Goal: Task Accomplishment & Management: Manage account settings

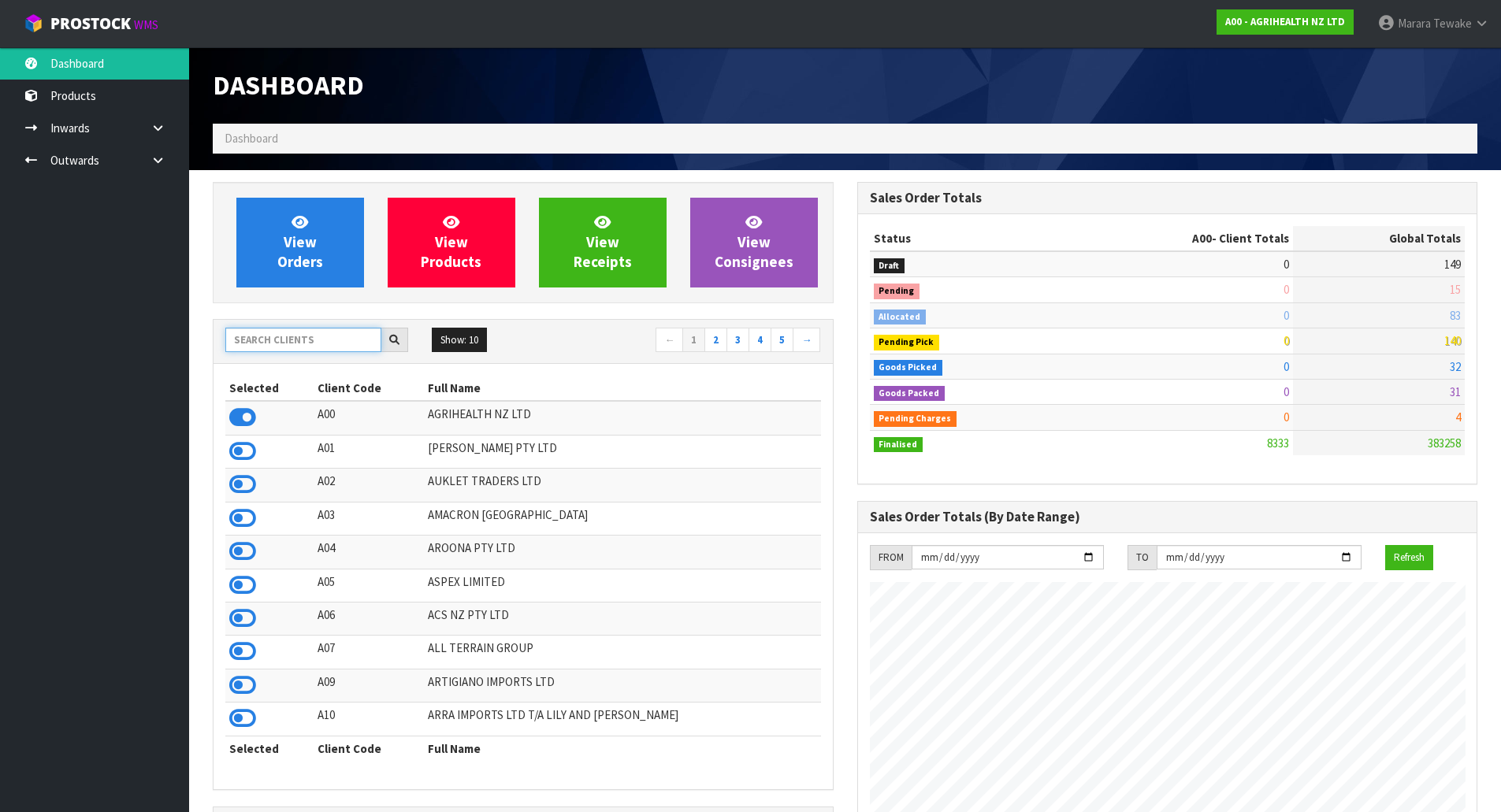
scroll to position [1193, 644]
click at [326, 342] on input "text" at bounding box center [303, 339] width 156 height 25
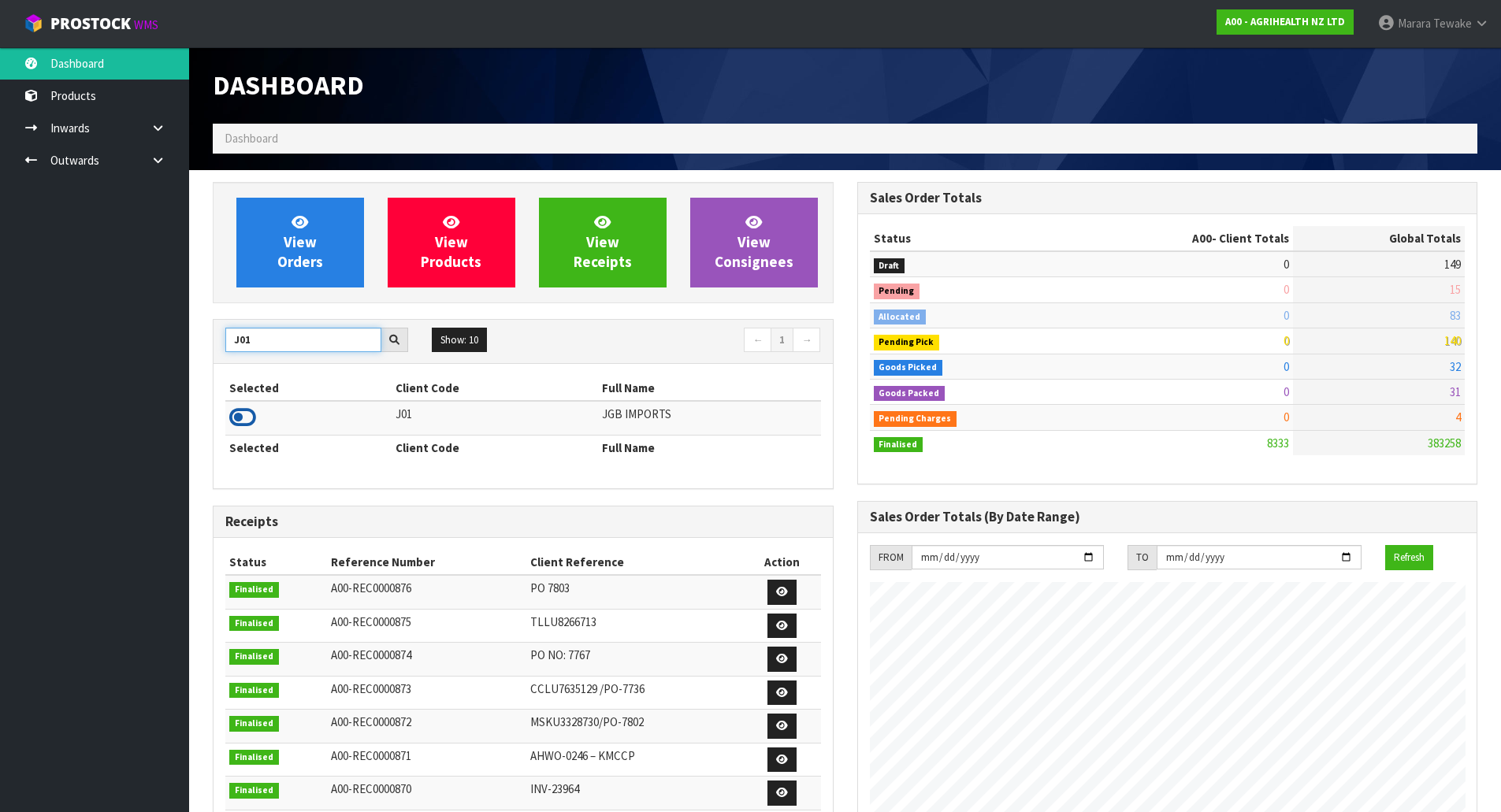
type input "J01"
click at [240, 416] on icon at bounding box center [242, 418] width 27 height 24
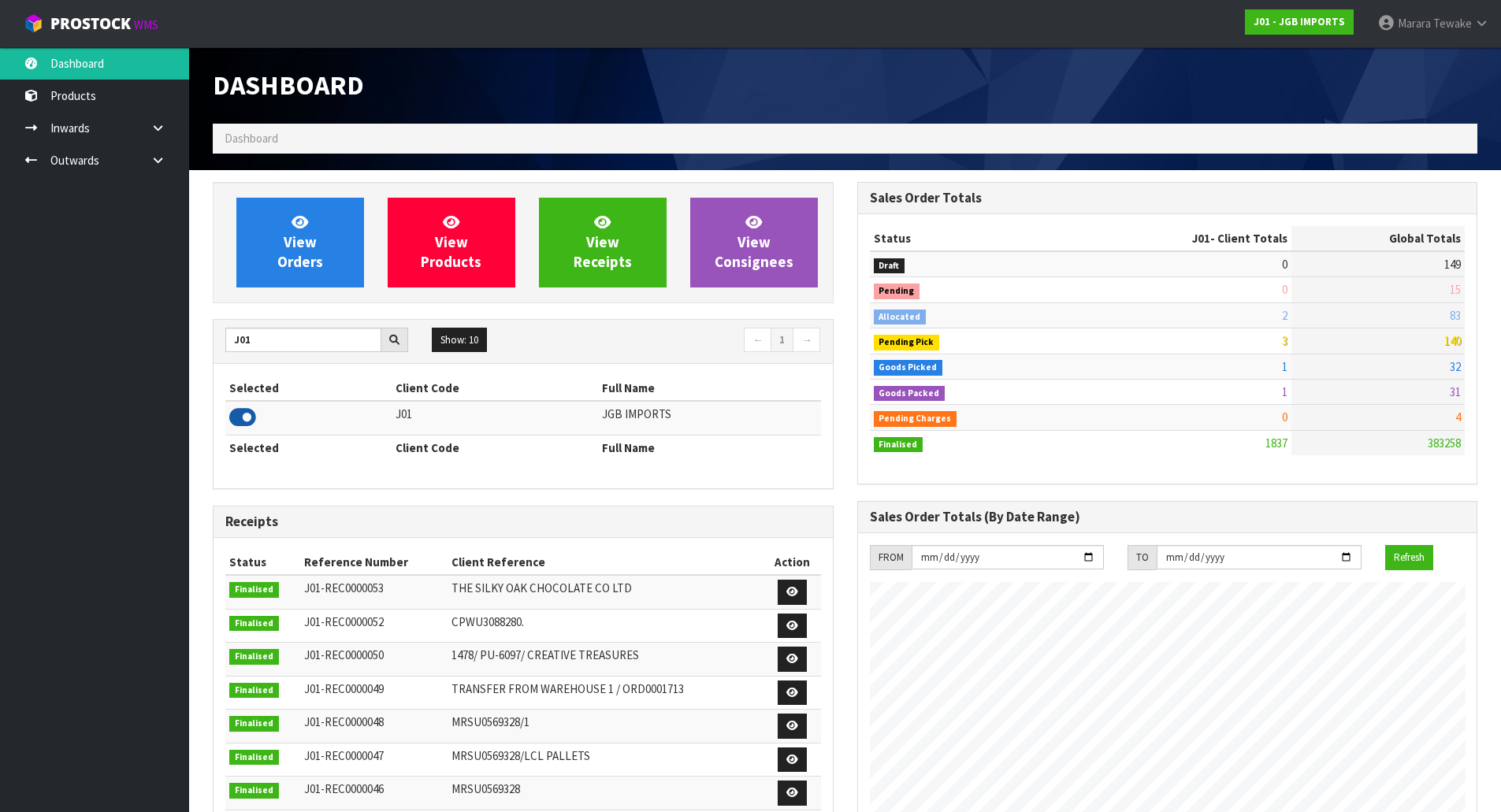
scroll to position [1142, 644]
click at [287, 249] on span "View Orders" at bounding box center [301, 242] width 46 height 59
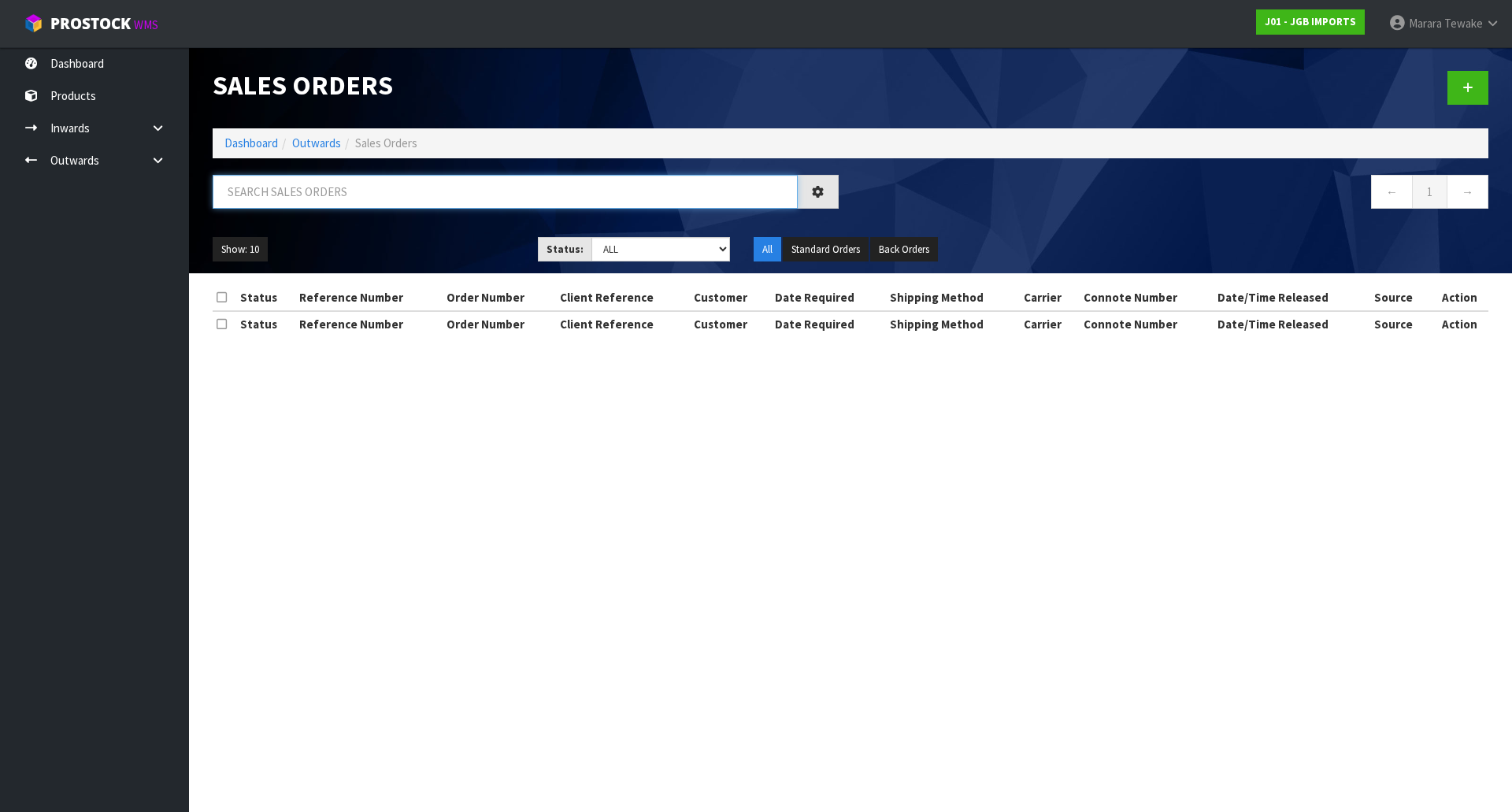
click at [284, 198] on input "text" at bounding box center [505, 192] width 585 height 34
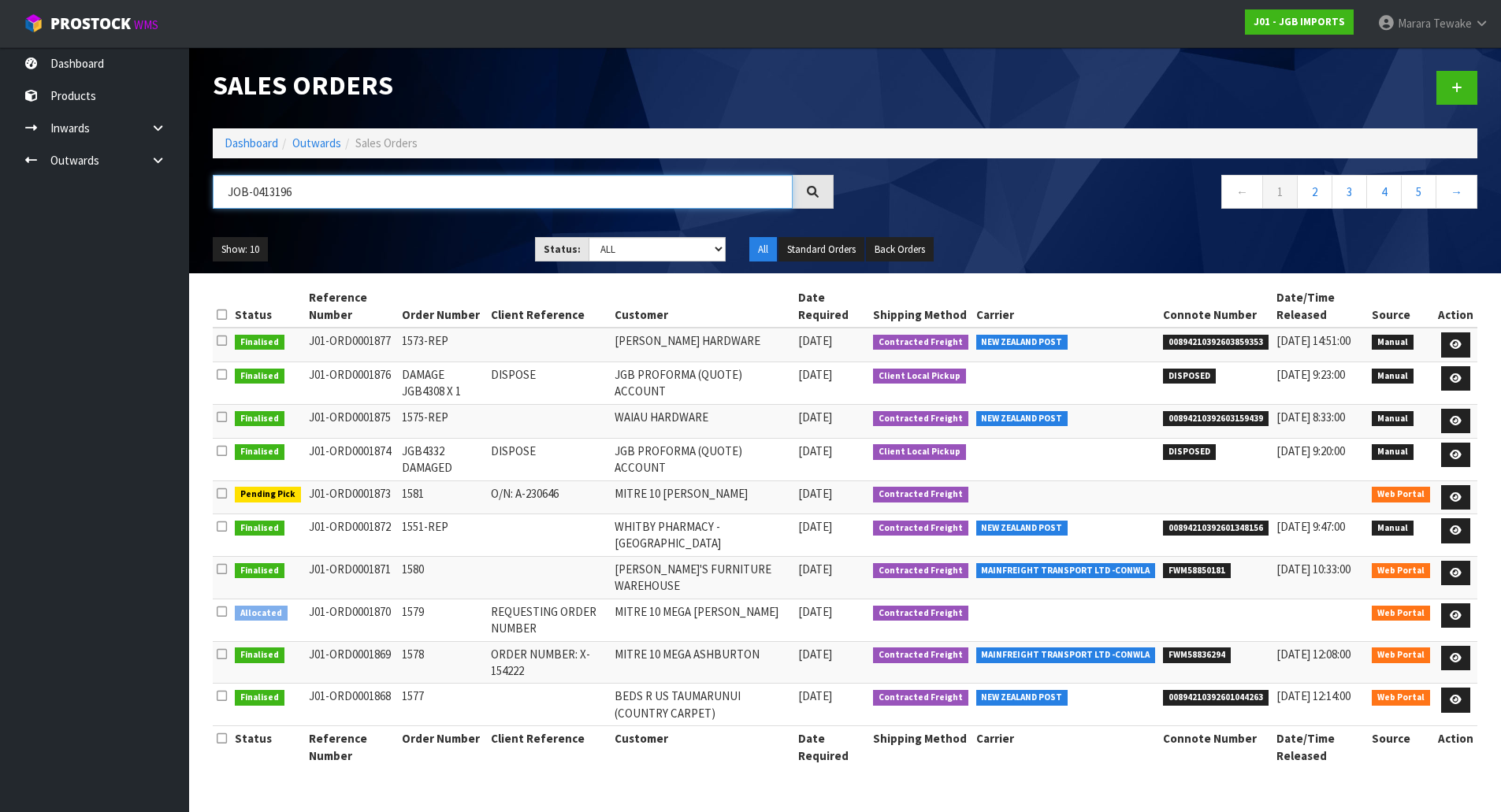
type input "JOB-0413196"
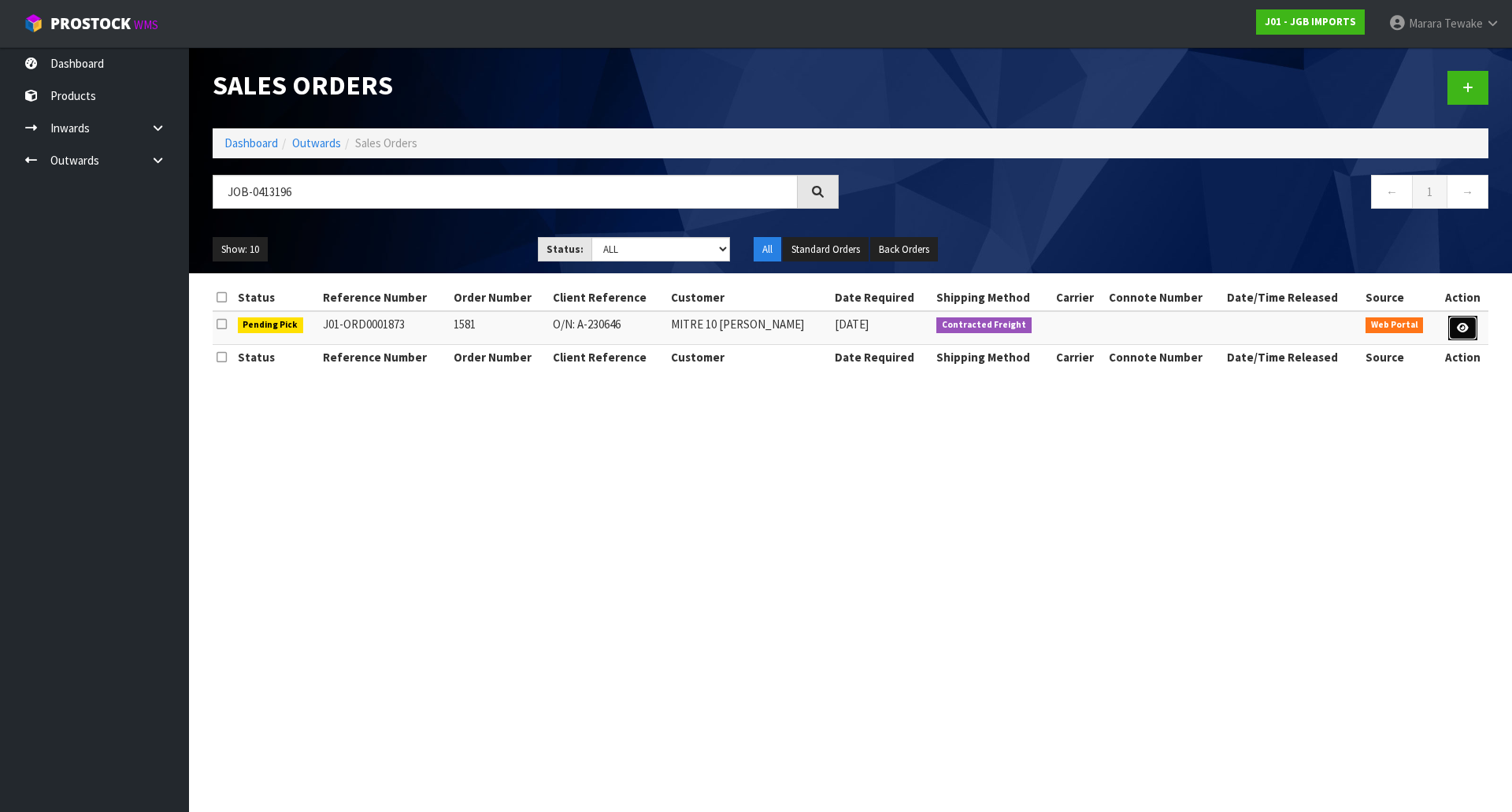
click at [1458, 319] on link at bounding box center [1462, 327] width 29 height 25
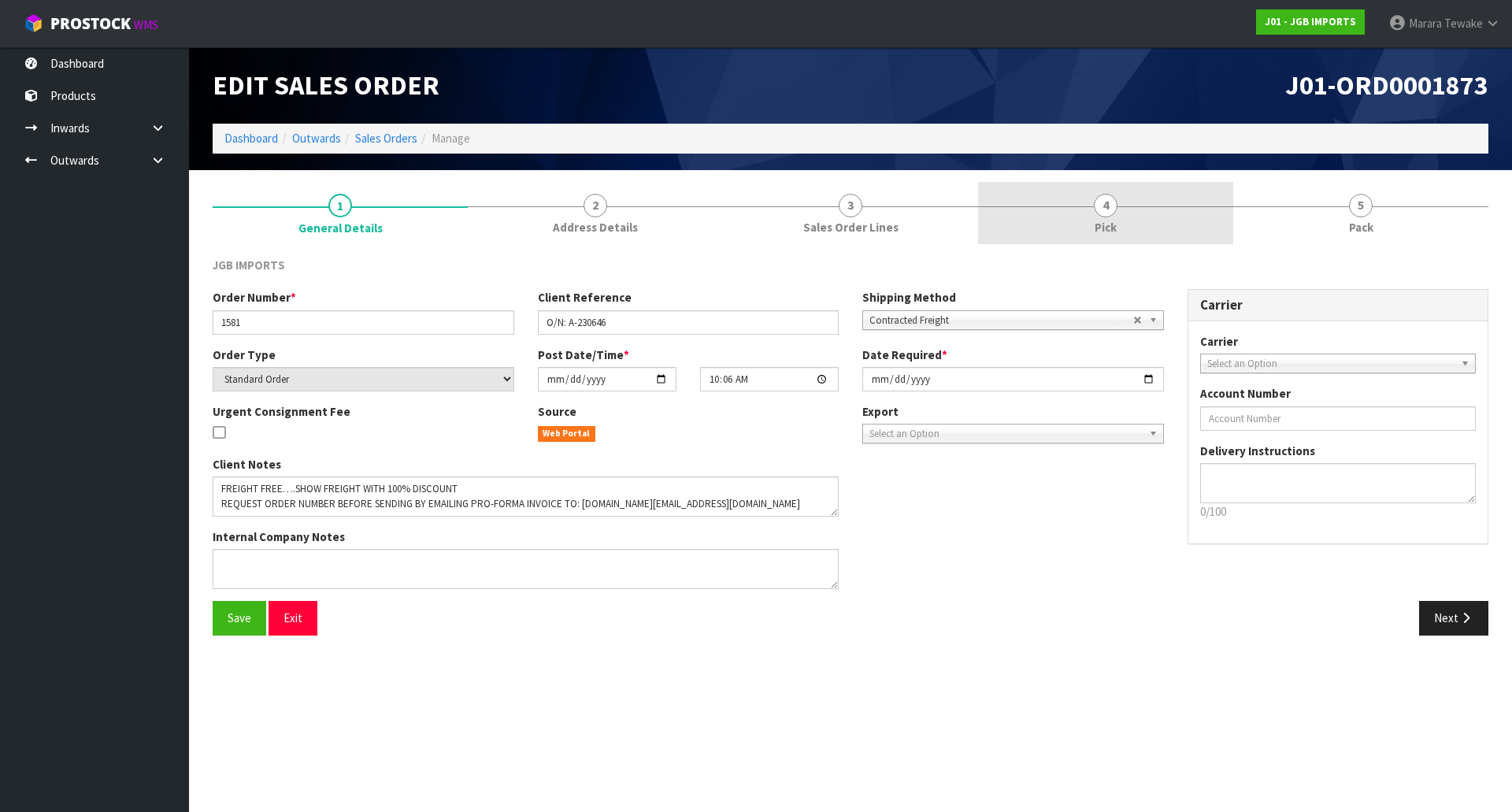
click at [1188, 215] on link "4 Pick" at bounding box center [1105, 213] width 256 height 63
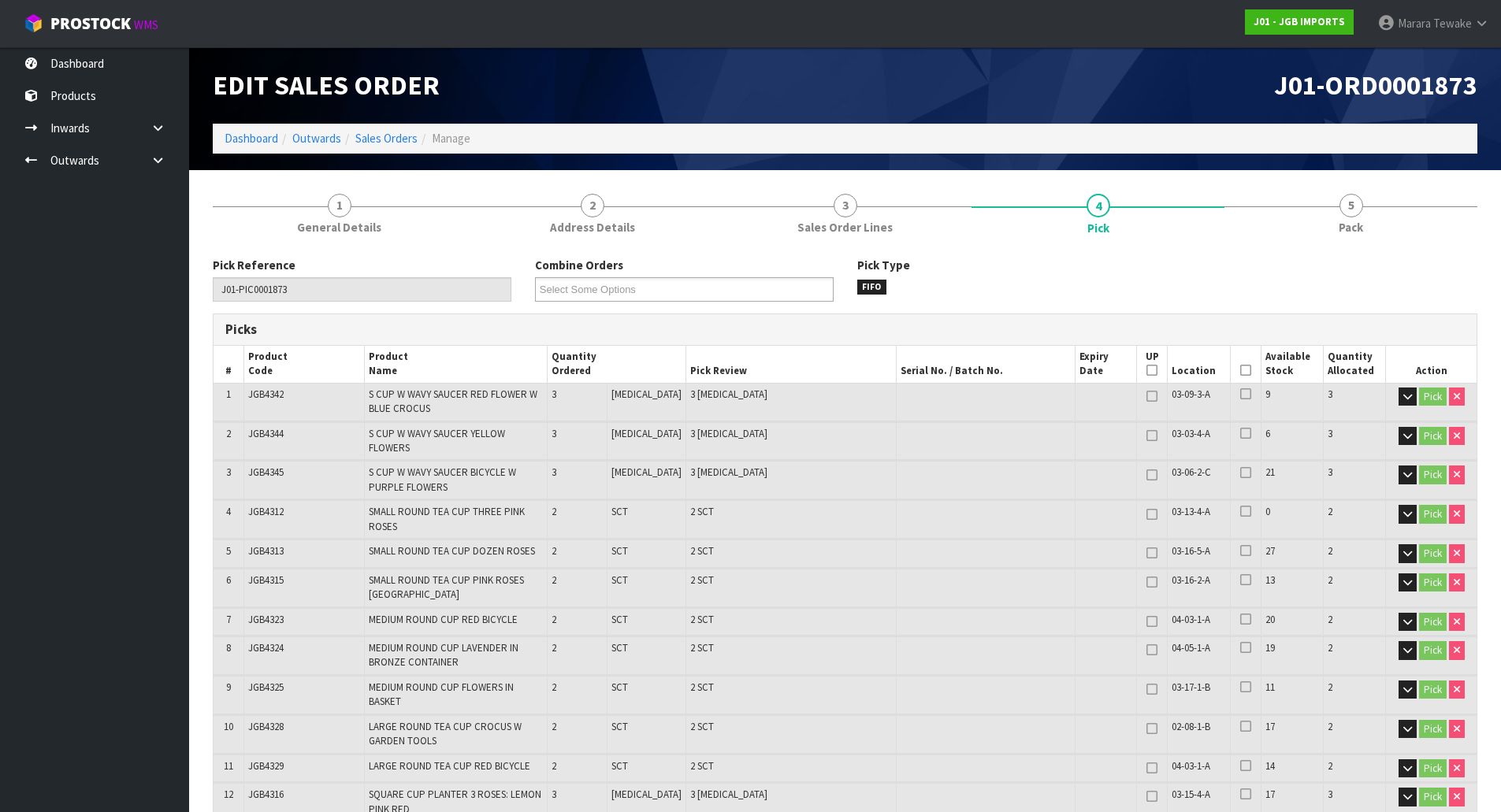
click at [1240, 370] on icon at bounding box center [1245, 370] width 11 height 1
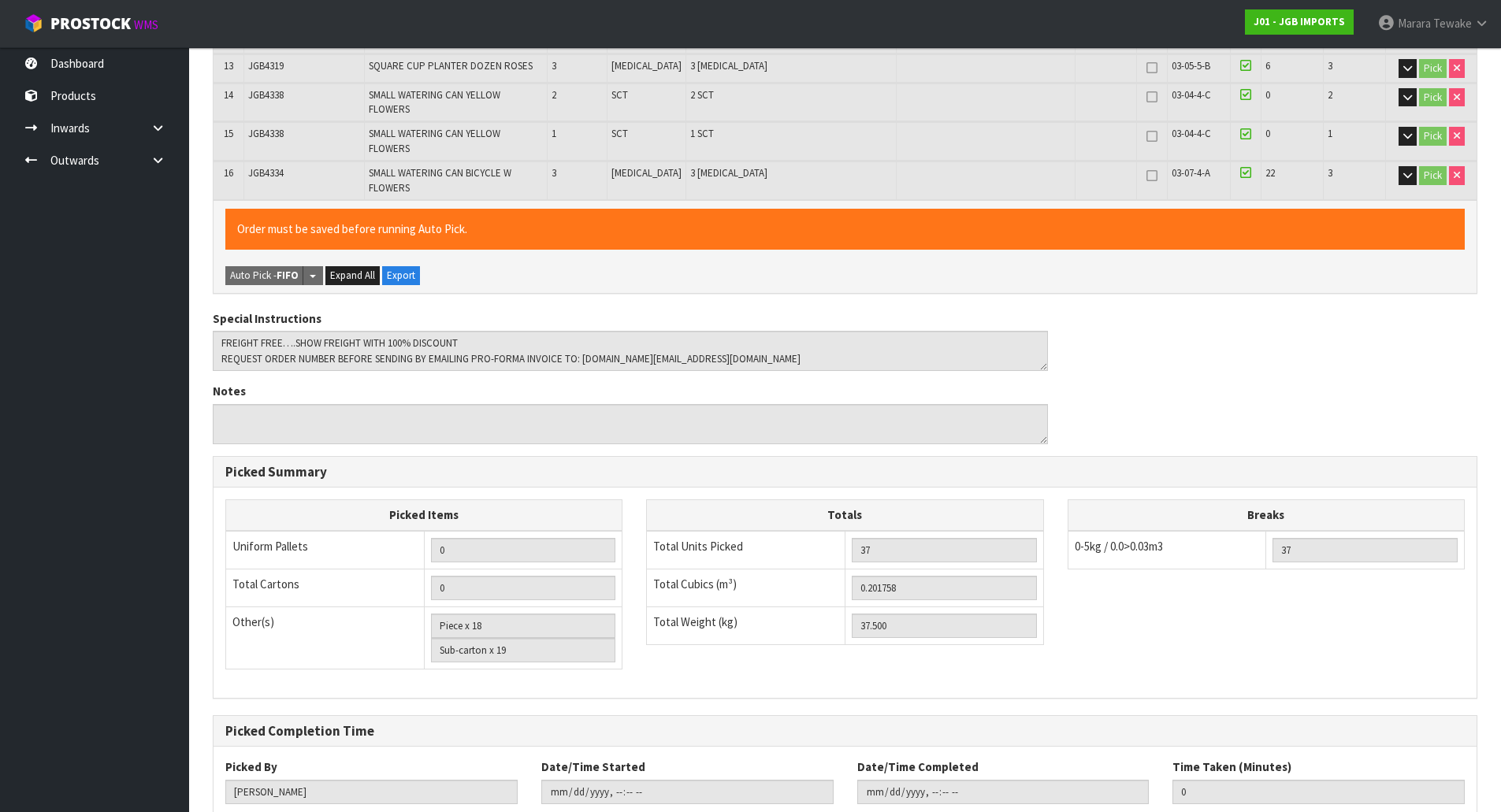
scroll to position [829, 0]
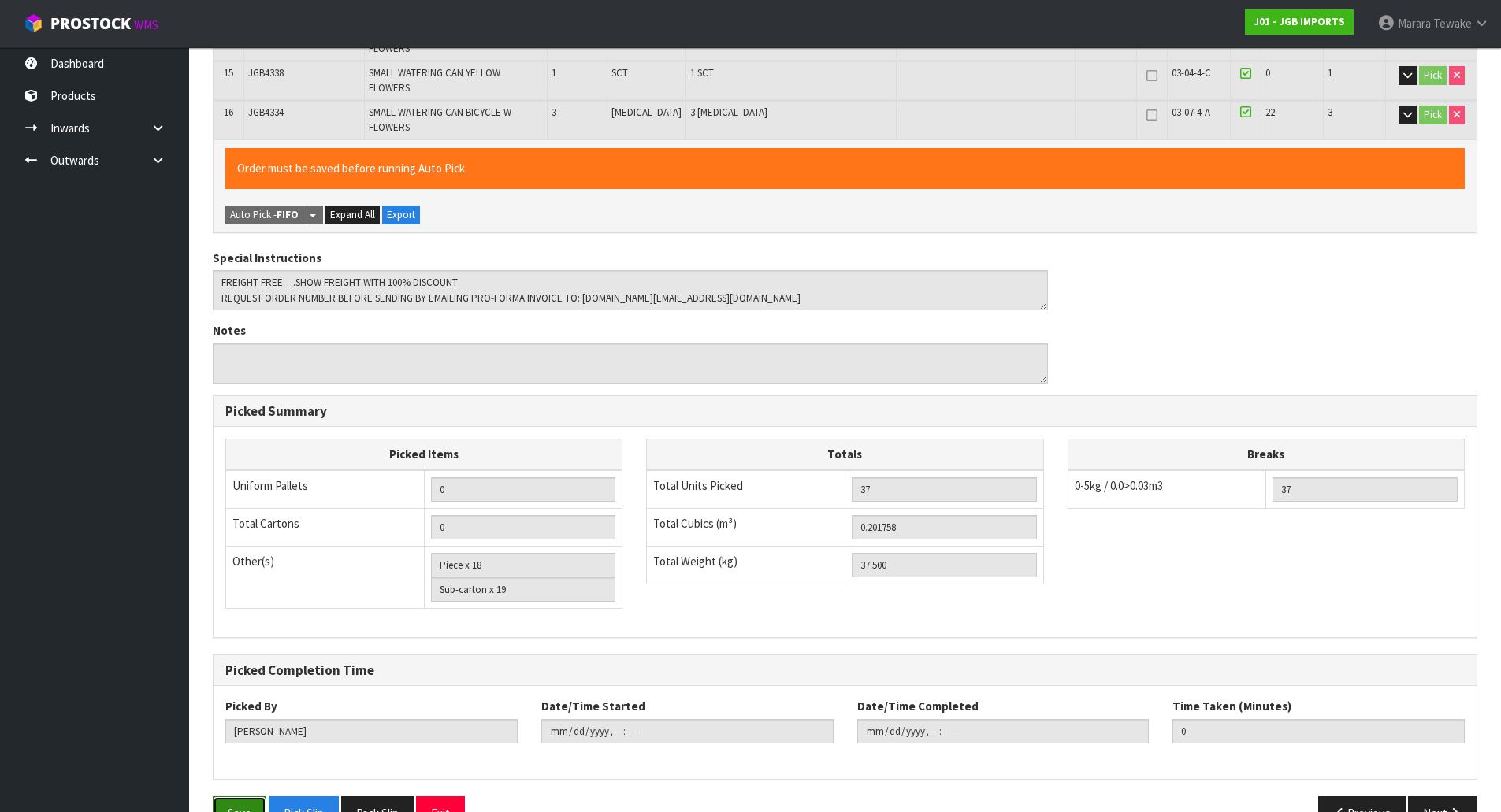
click at [244, 796] on button "Save" at bounding box center [240, 813] width 54 height 34
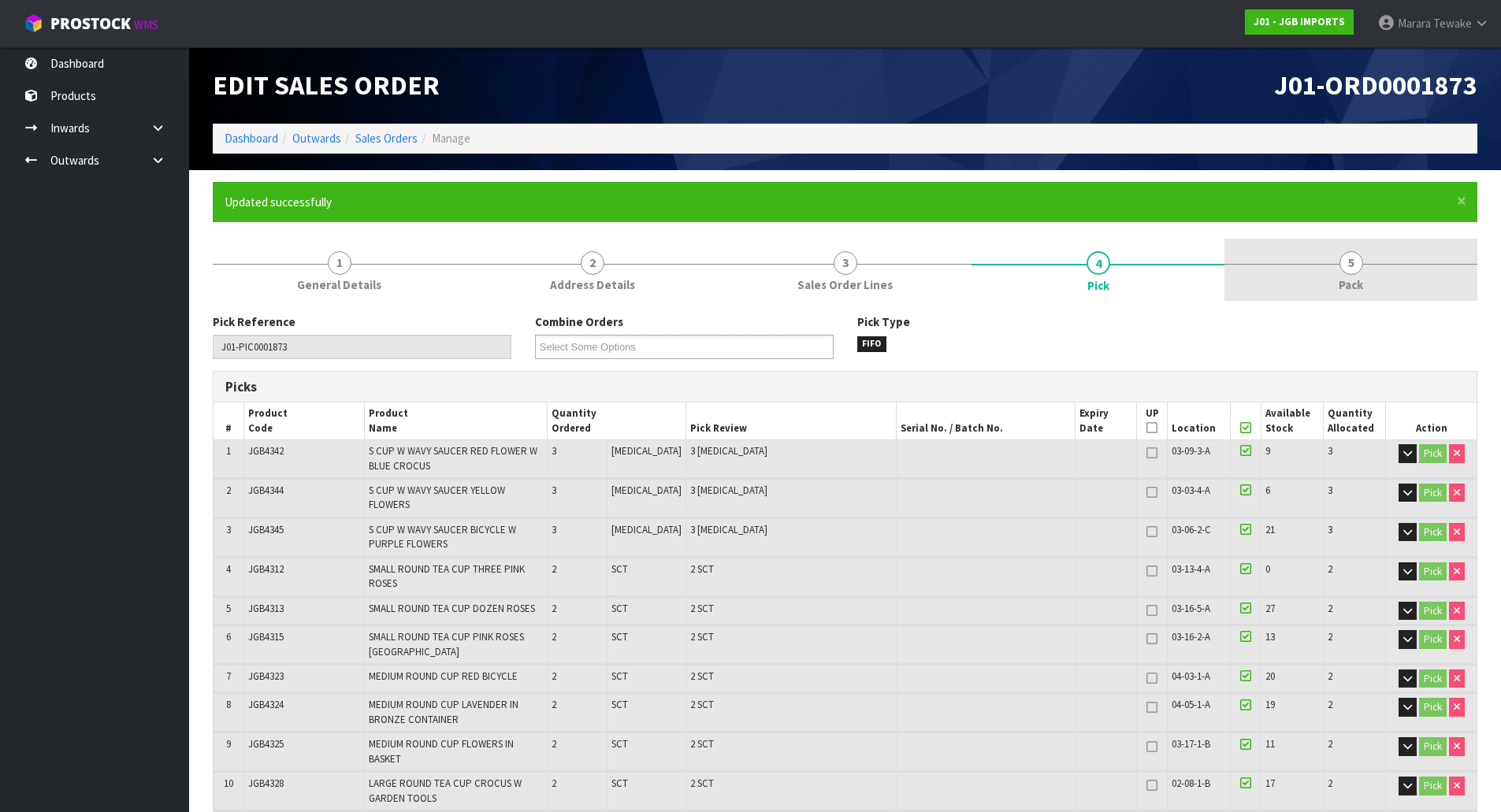
type input "[PERSON_NAME]"
type input "[DATE]T07:35:47"
click at [1345, 265] on span "5" at bounding box center [1352, 264] width 24 height 24
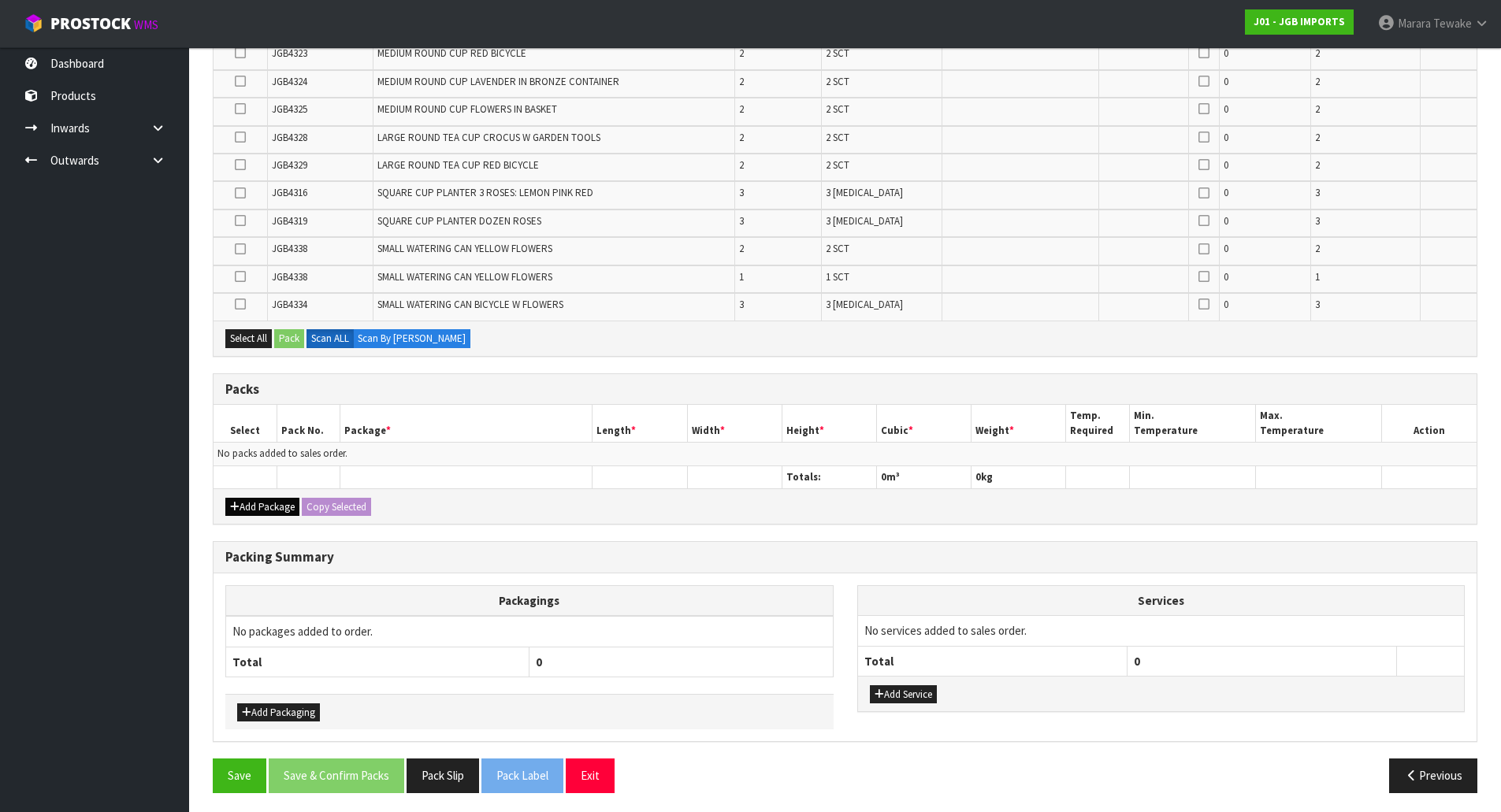
scroll to position [556, 0]
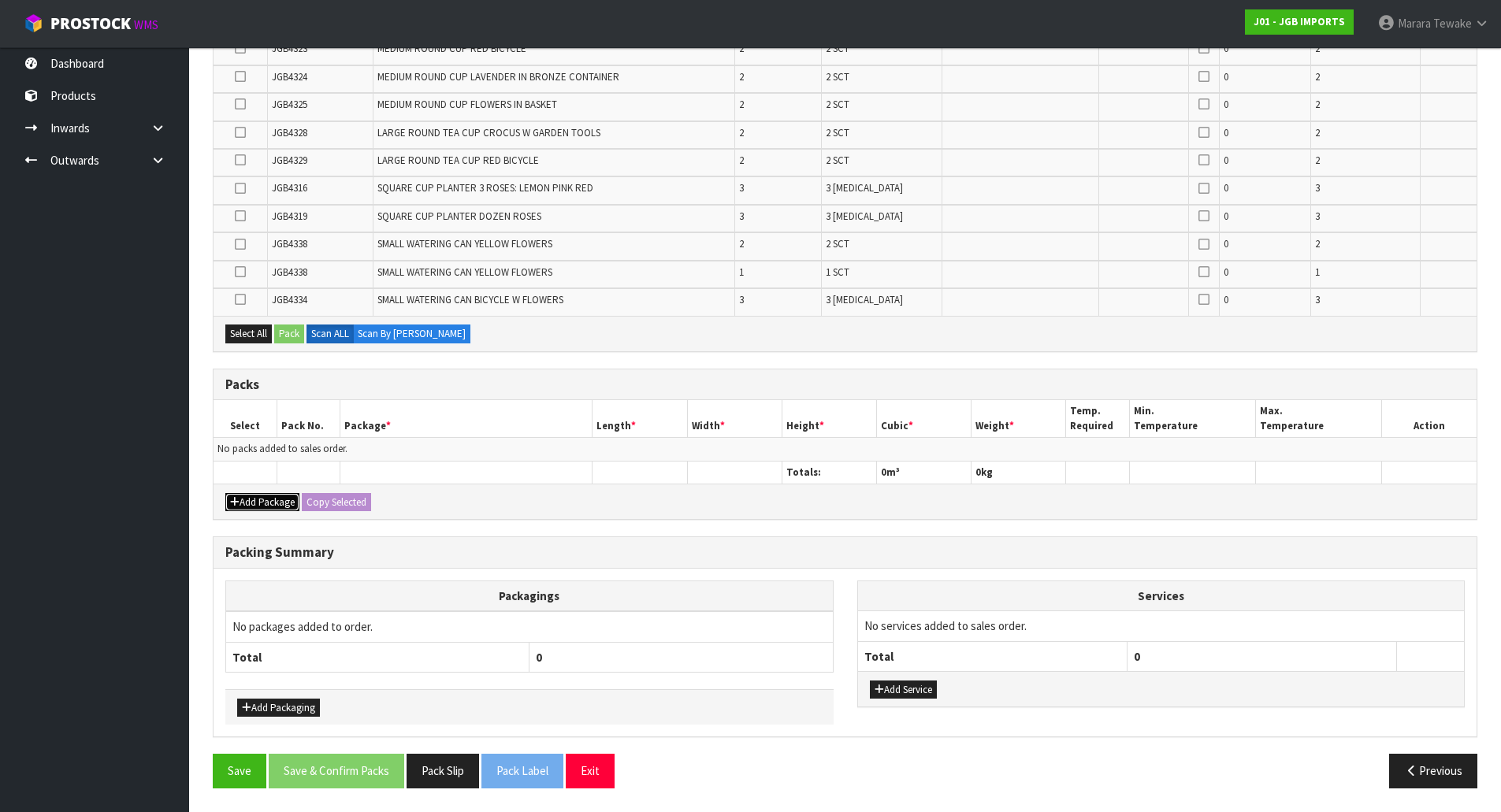
click at [263, 494] on button "Add Package" at bounding box center [262, 503] width 74 height 19
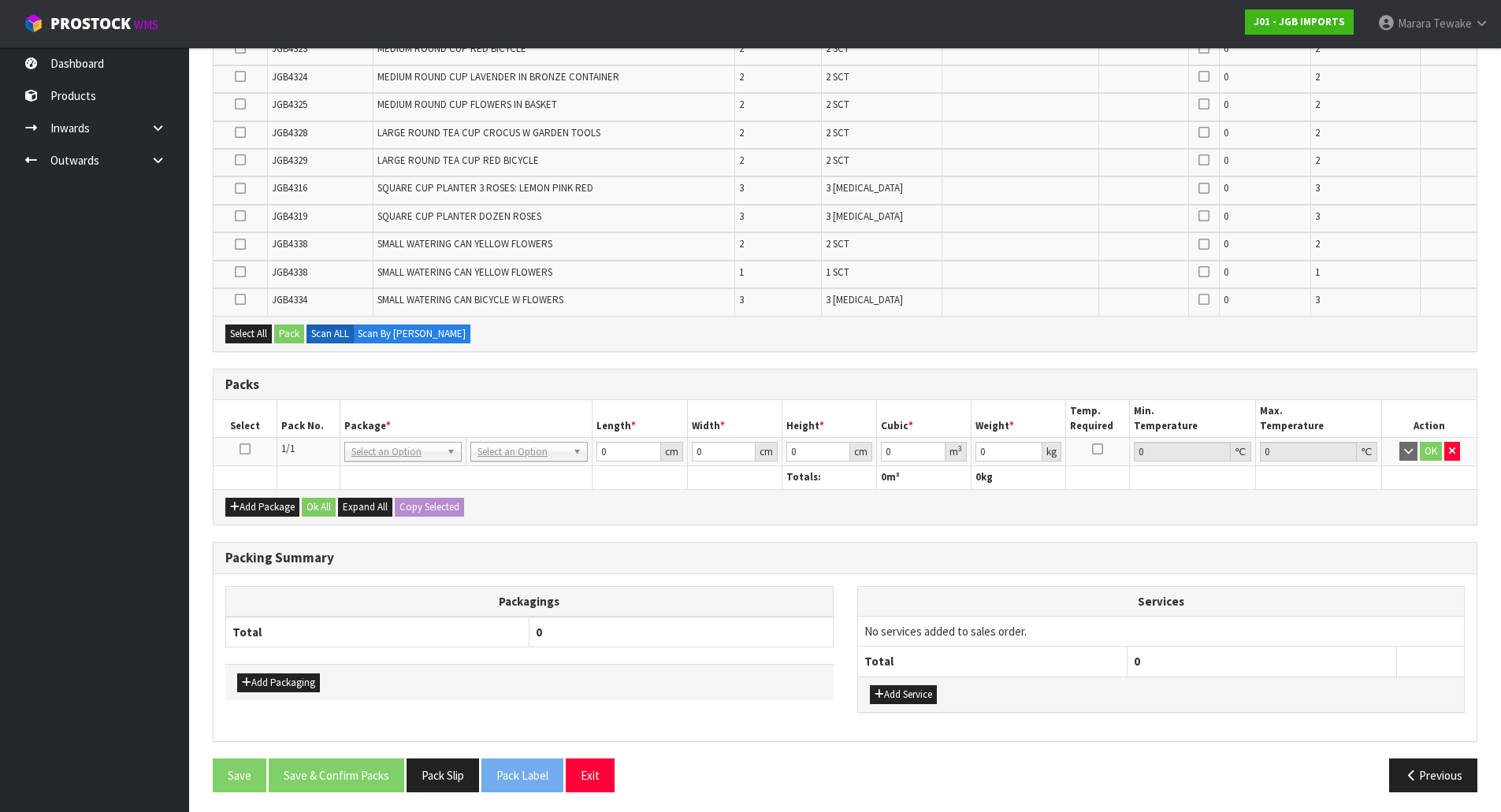
click at [247, 449] on icon at bounding box center [245, 449] width 11 height 1
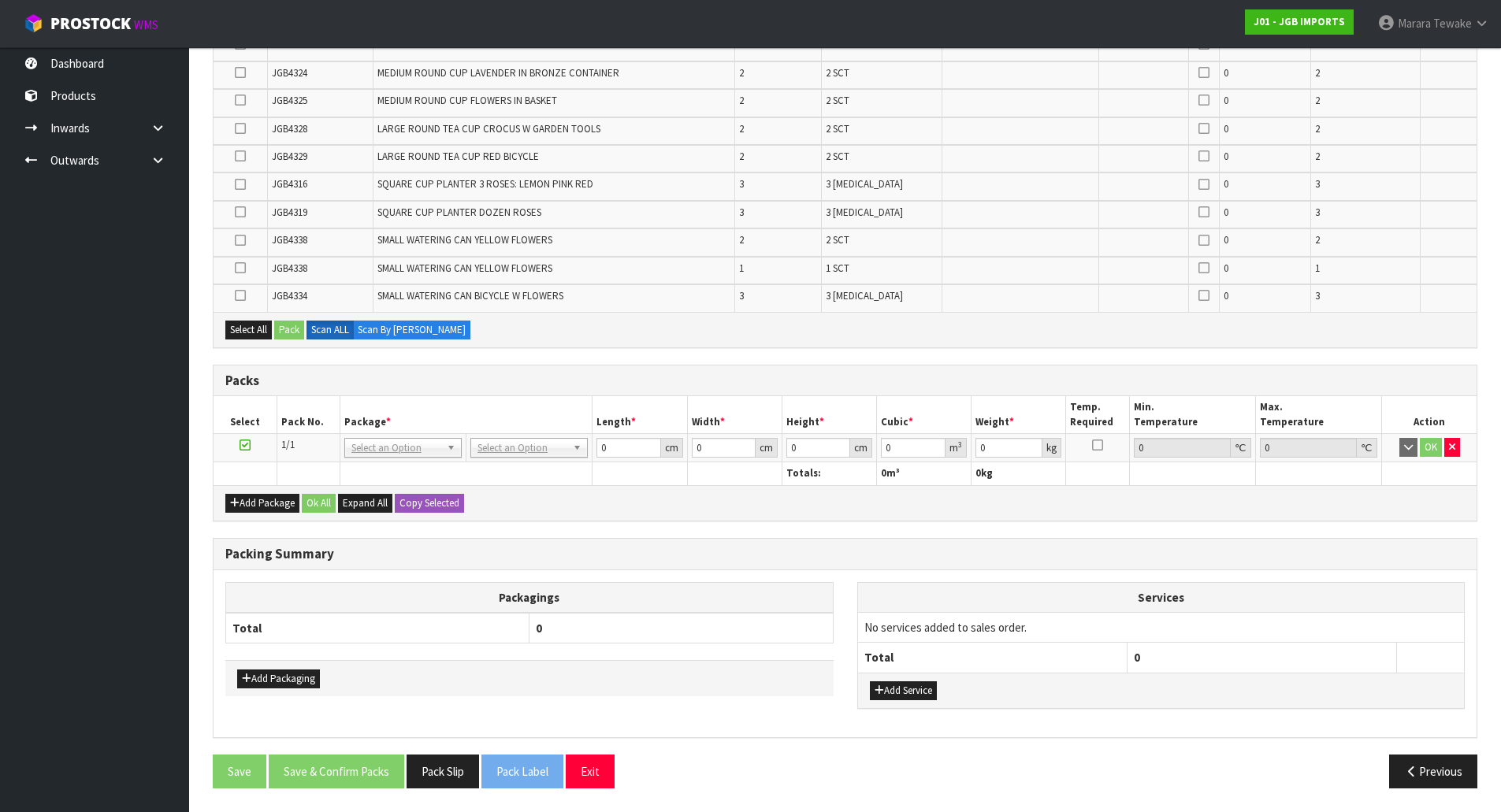
scroll to position [32, 0]
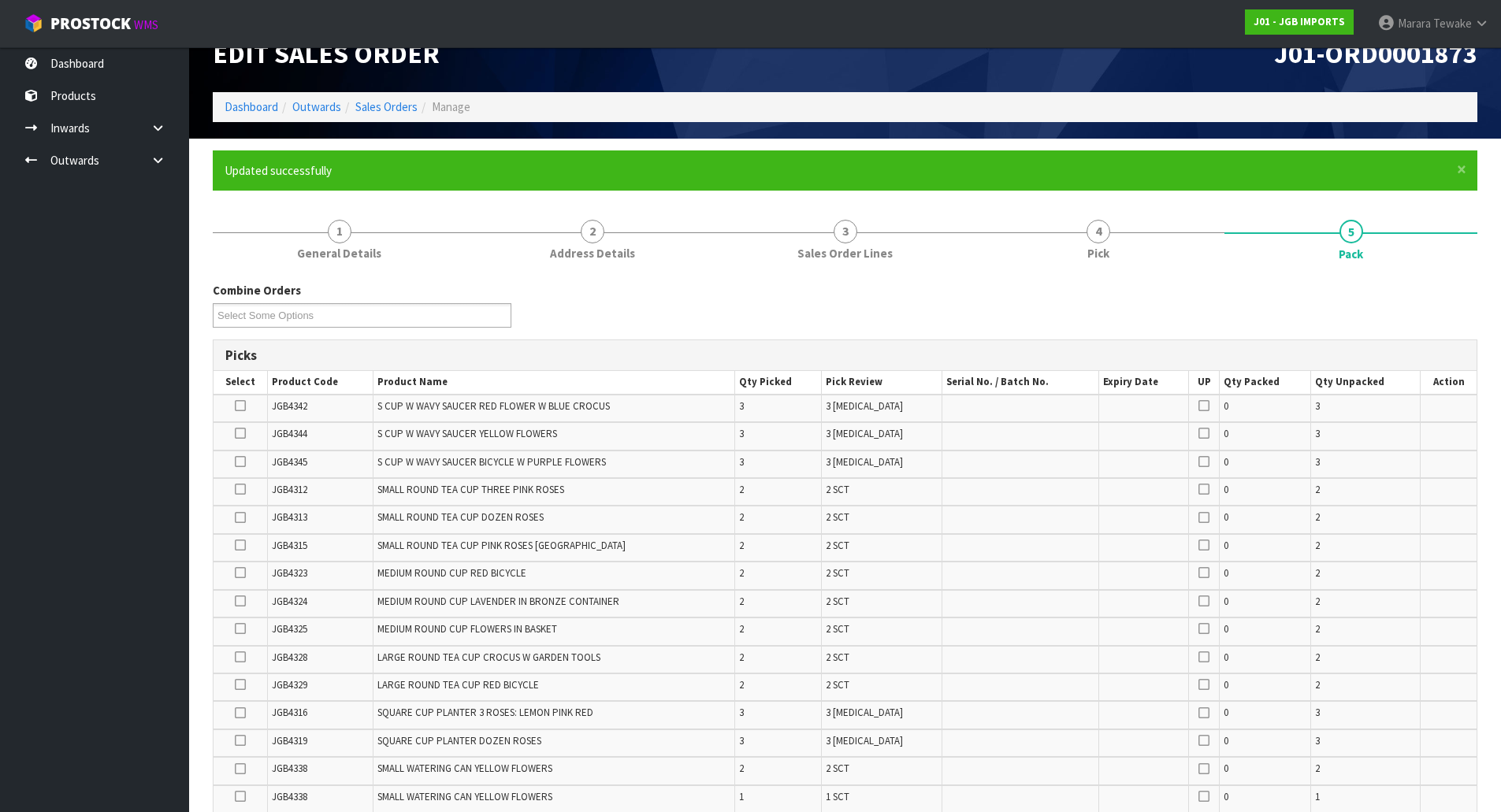
click at [244, 686] on icon at bounding box center [240, 685] width 11 height 1
click at [0, 0] on input "checkbox" at bounding box center [0, 0] width 0 height 0
drag, startPoint x: 241, startPoint y: 427, endPoint x: 234, endPoint y: 438, distance: 13.0
click at [240, 433] on icon at bounding box center [240, 433] width 11 height 1
click at [0, 0] on input "checkbox" at bounding box center [0, 0] width 0 height 0
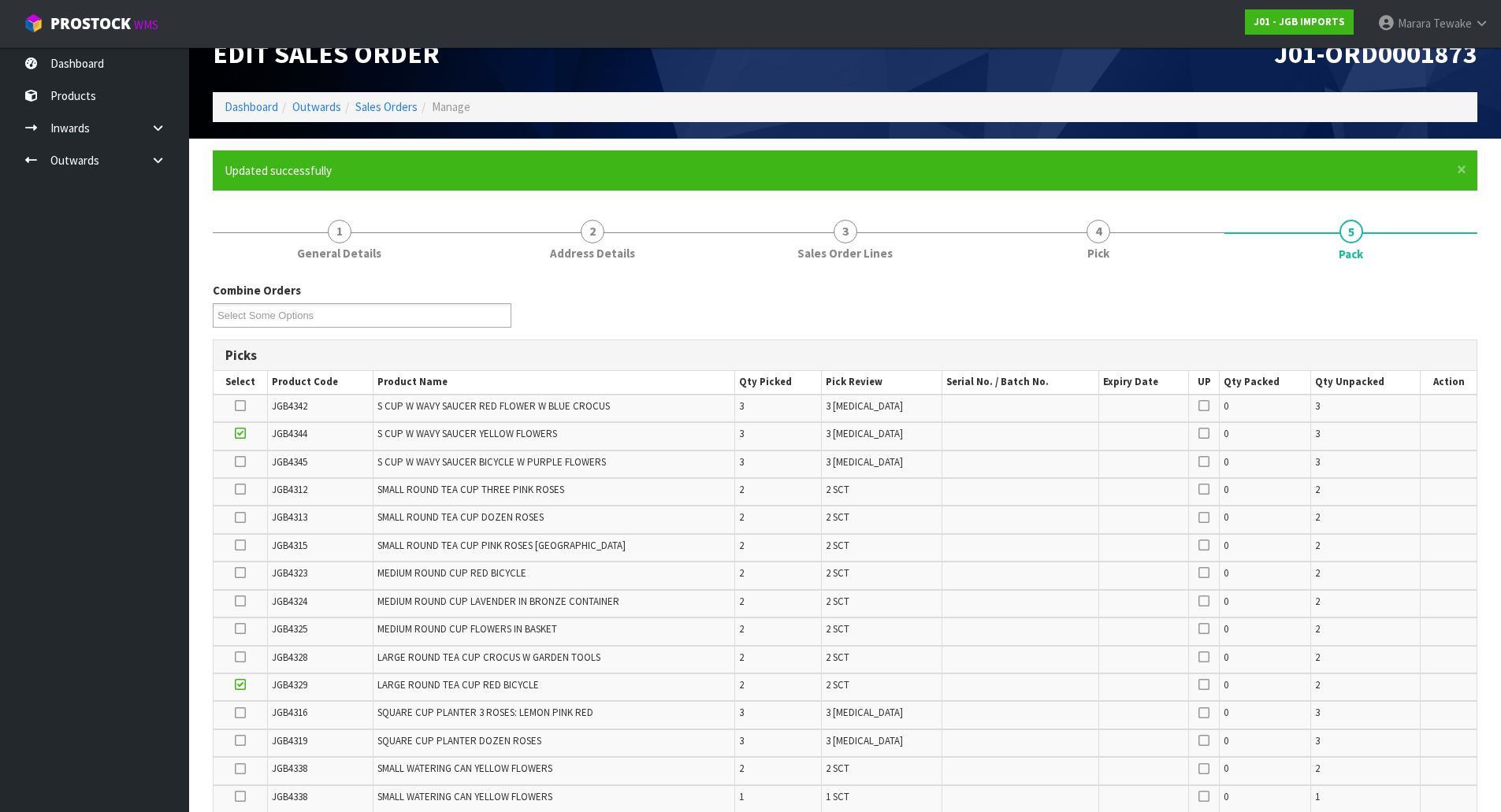
click at [237, 406] on icon at bounding box center [240, 406] width 11 height 1
click at [0, 0] on input "checkbox" at bounding box center [0, 0] width 0 height 0
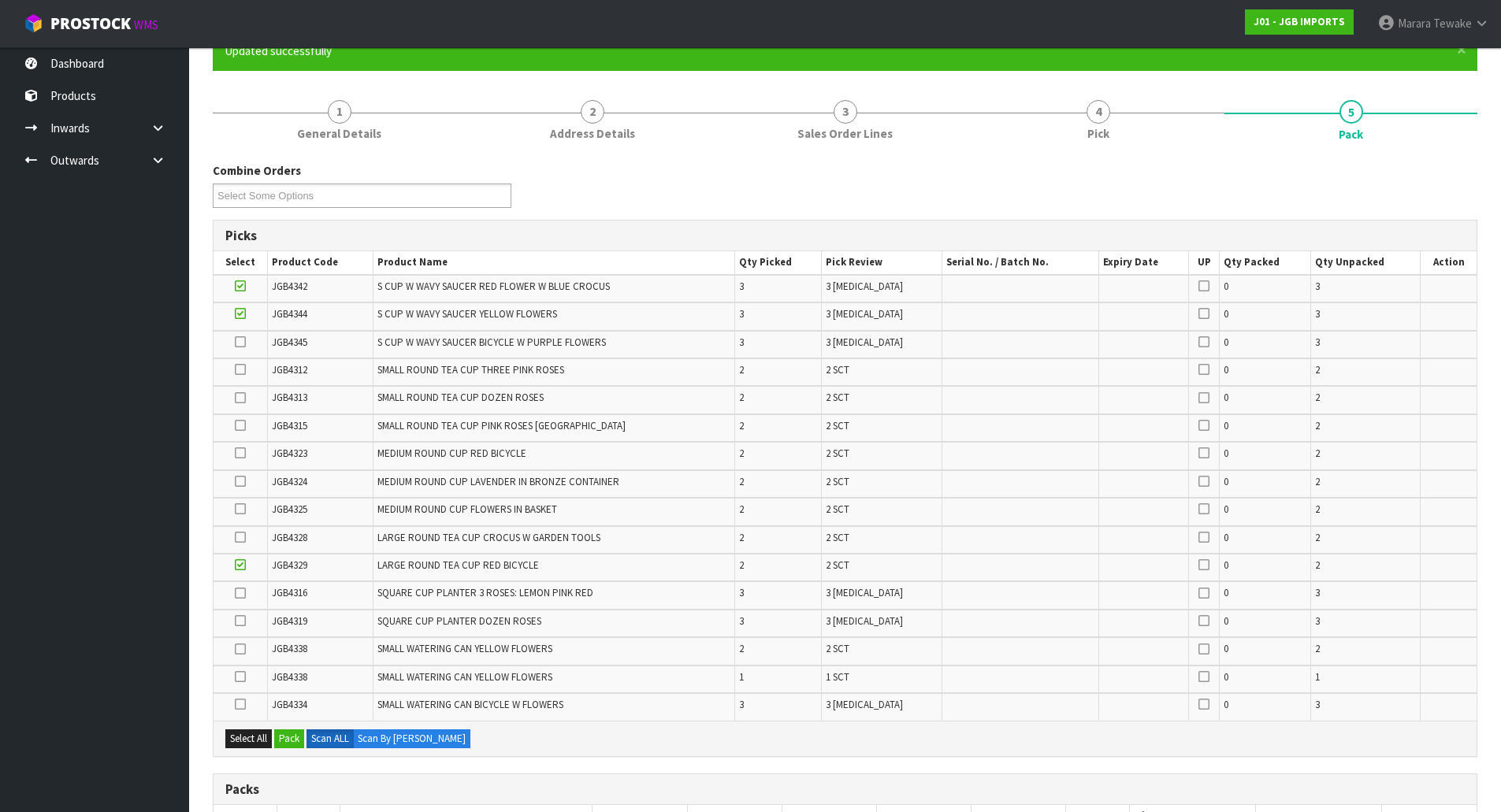
scroll to position [189, 0]
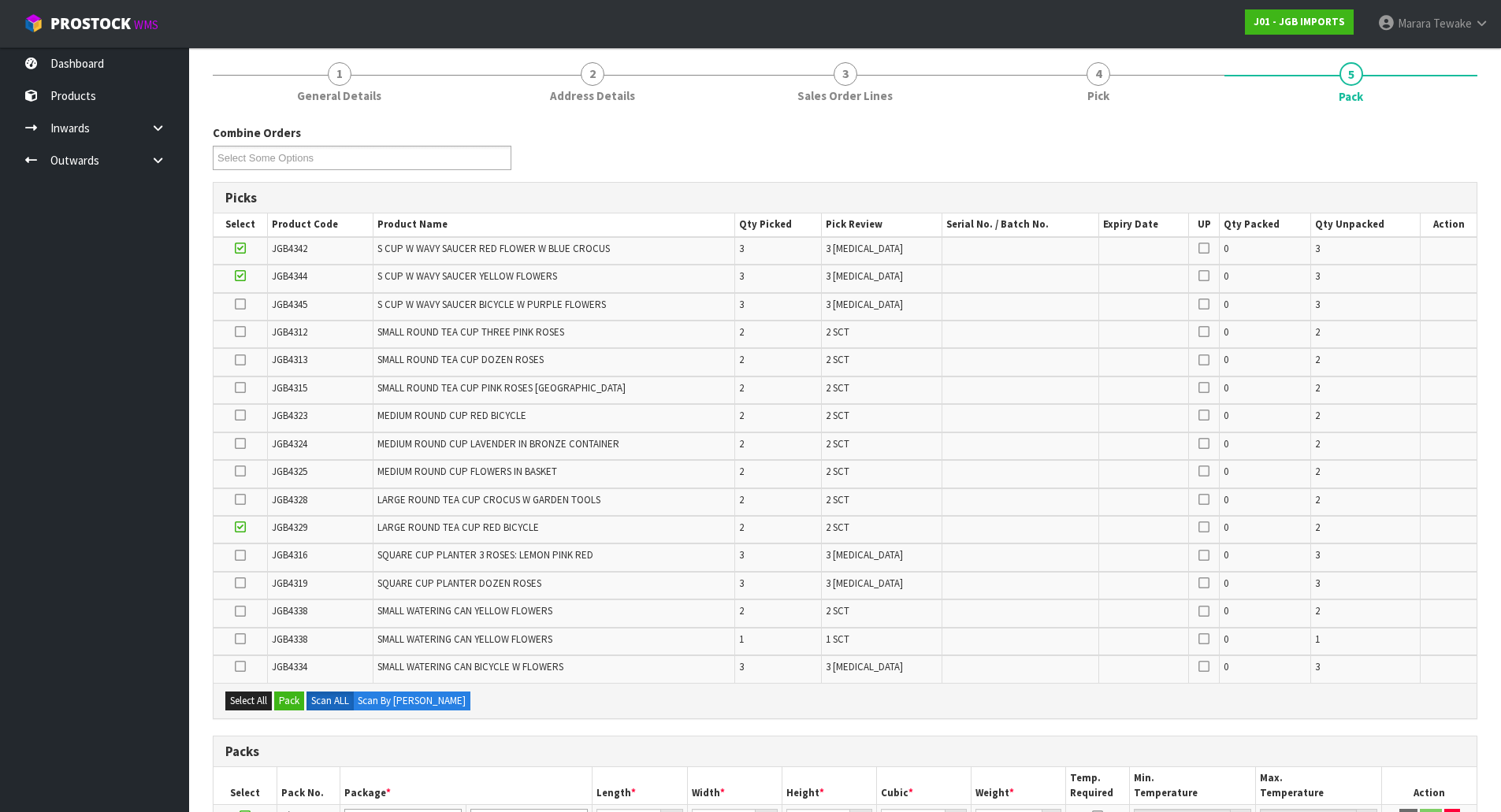
click at [235, 556] on label at bounding box center [240, 555] width 11 height 14
click at [0, 0] on input "checkbox" at bounding box center [0, 0] width 0 height 0
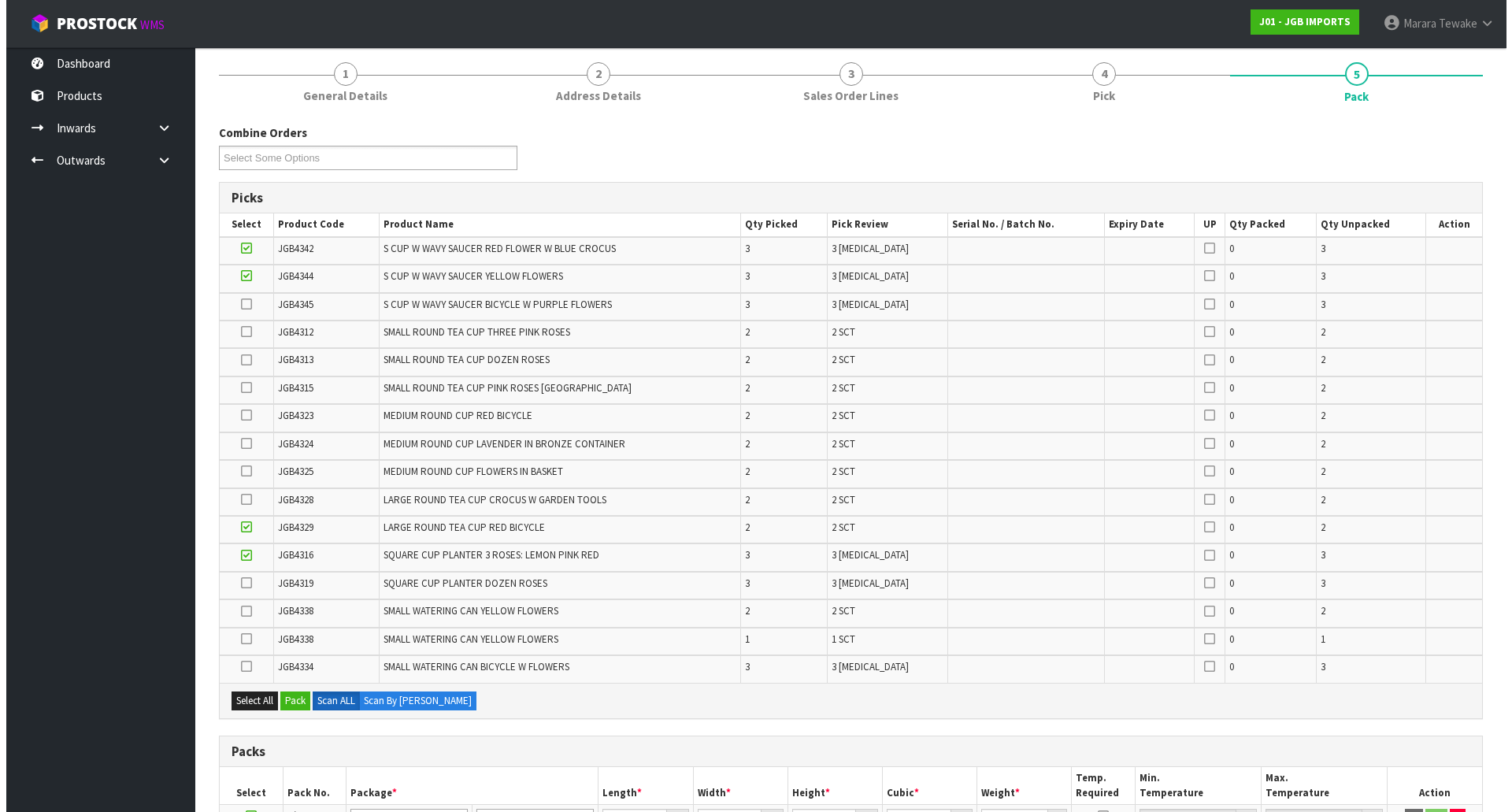
scroll to position [505, 0]
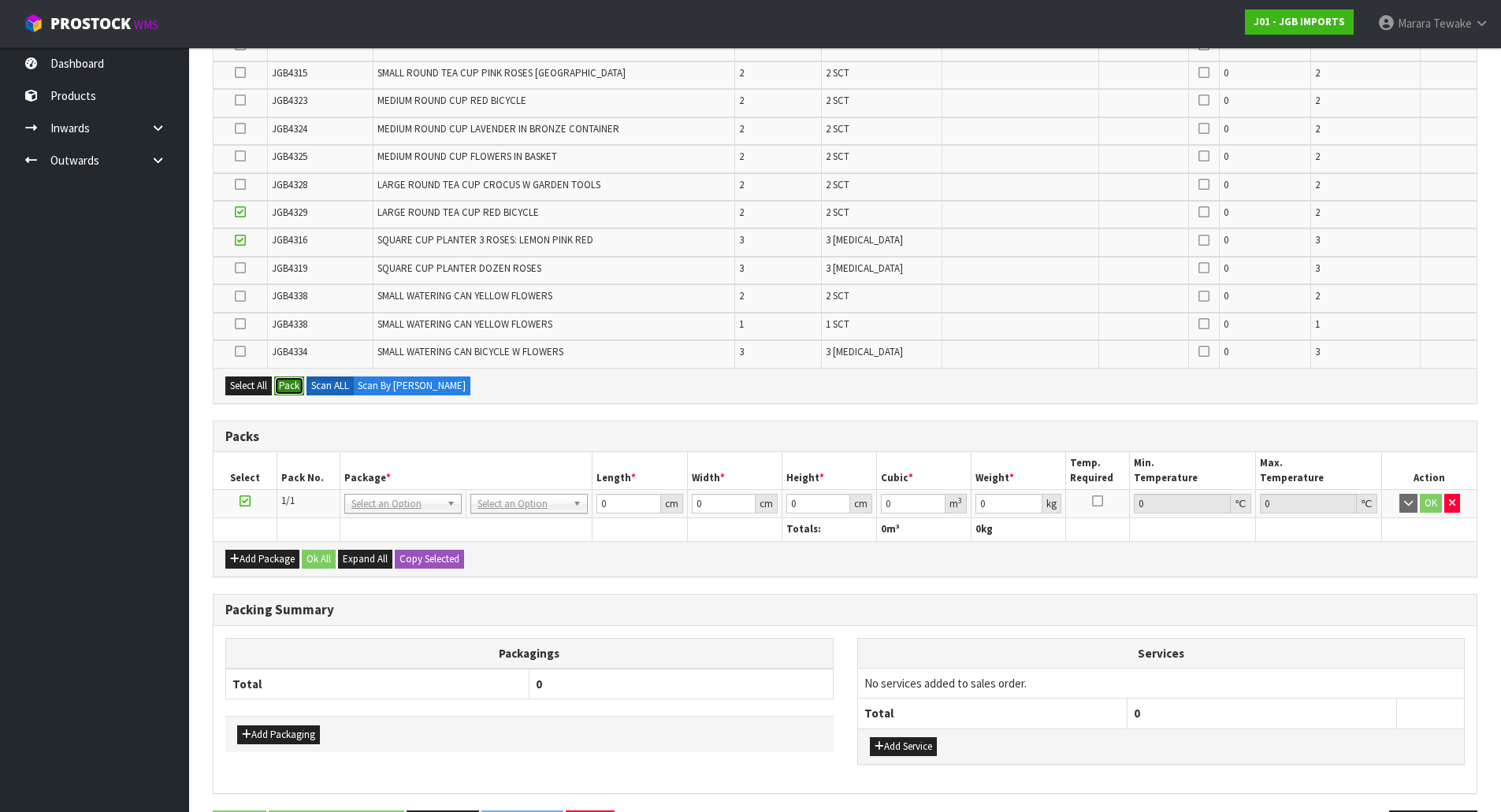
click at [297, 388] on button "Pack" at bounding box center [290, 385] width 30 height 19
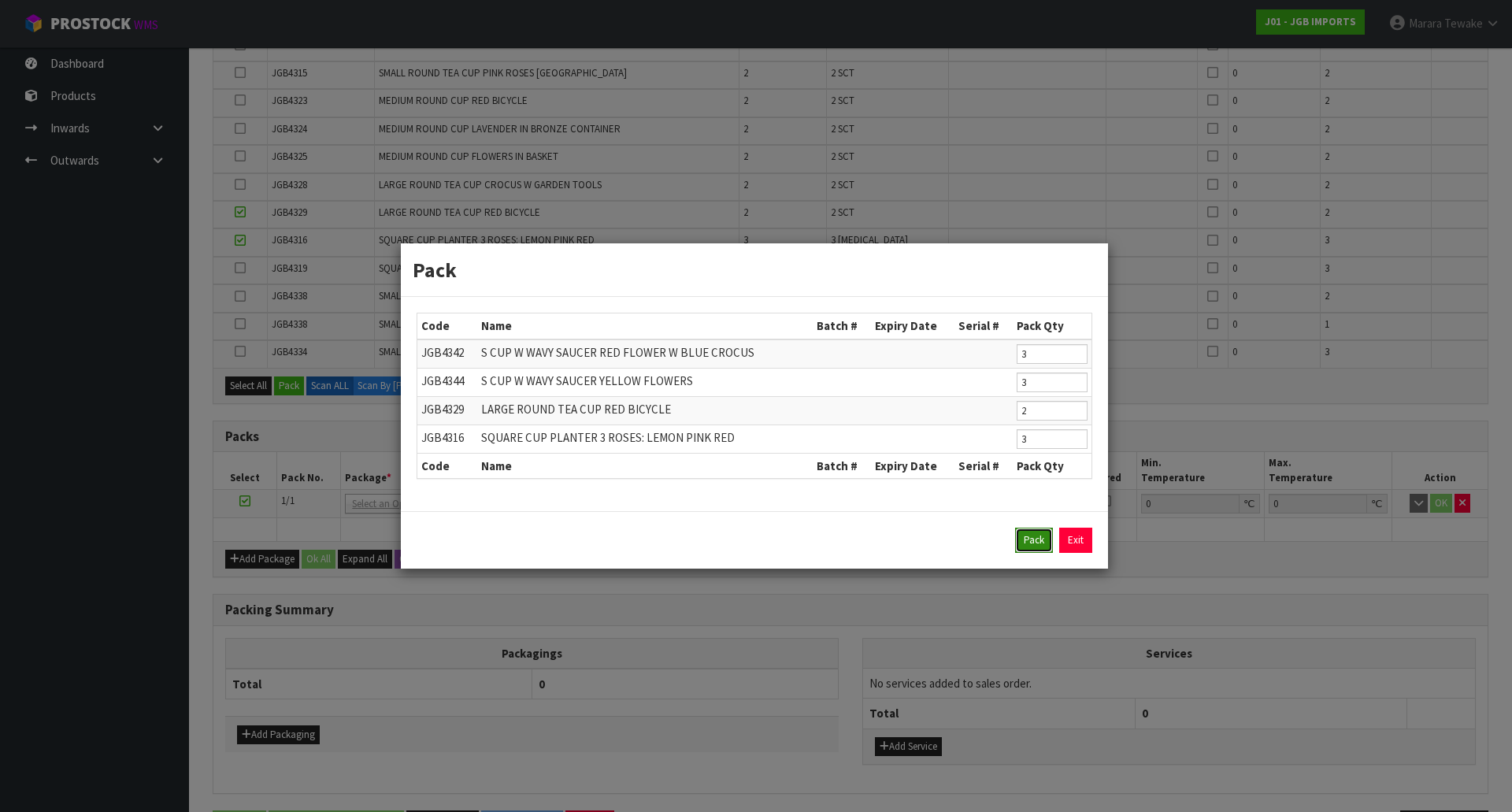
click at [1040, 539] on button "Pack" at bounding box center [1034, 539] width 38 height 25
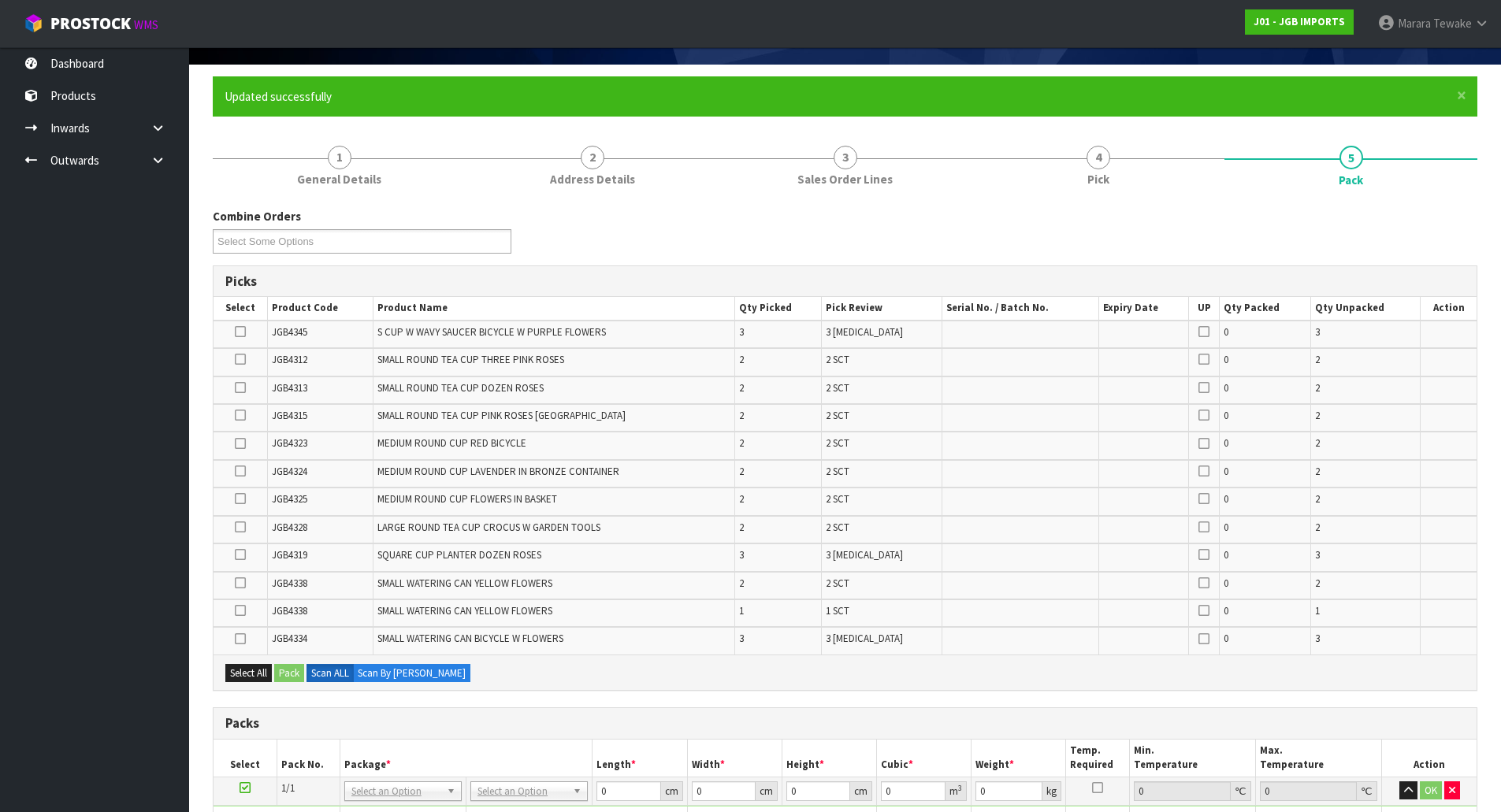
scroll to position [133, 0]
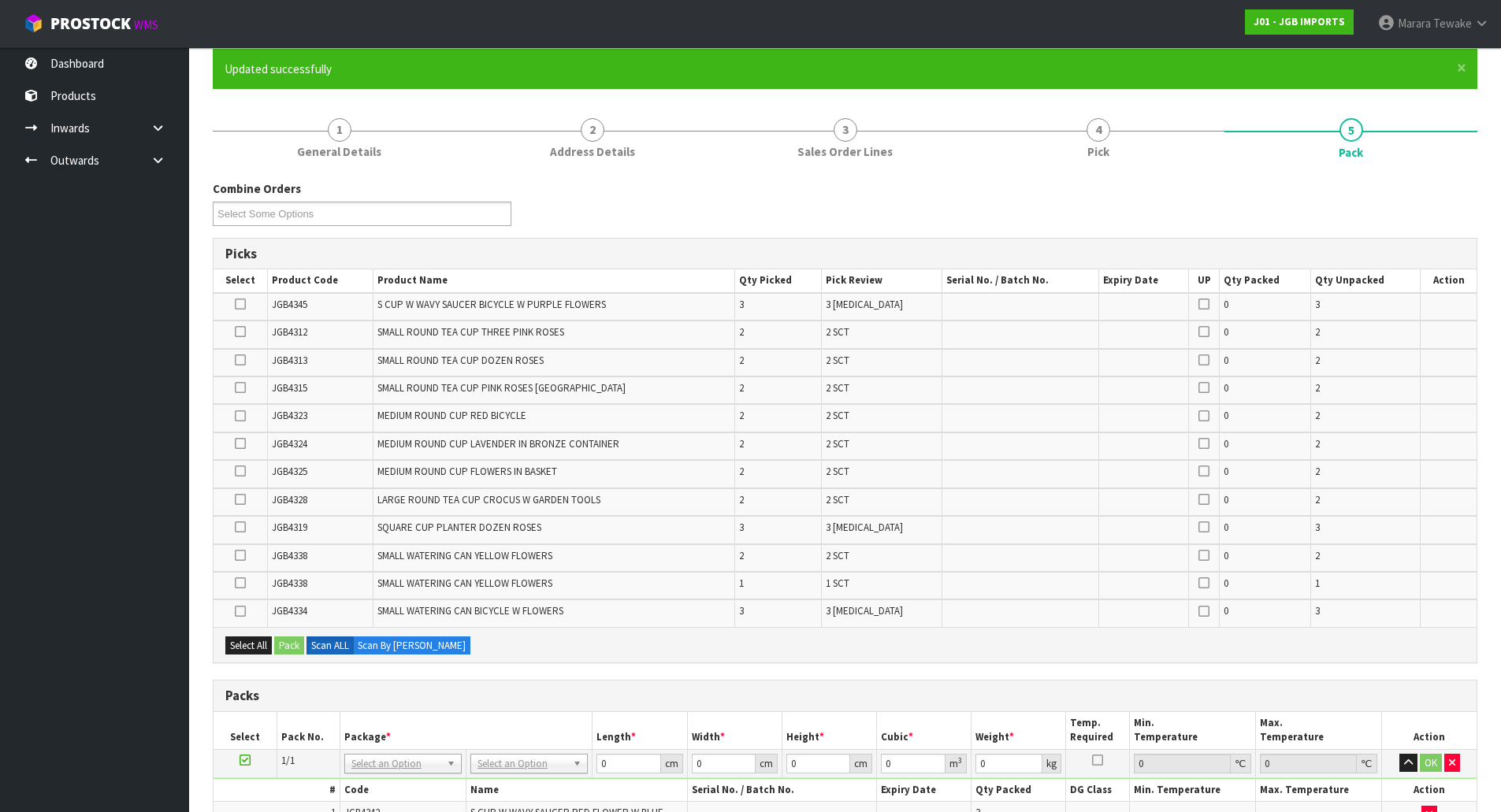
click at [242, 527] on icon at bounding box center [240, 527] width 11 height 1
click at [0, 0] on input "checkbox" at bounding box center [0, 0] width 0 height 0
click at [290, 654] on button "Pack" at bounding box center [290, 646] width 30 height 19
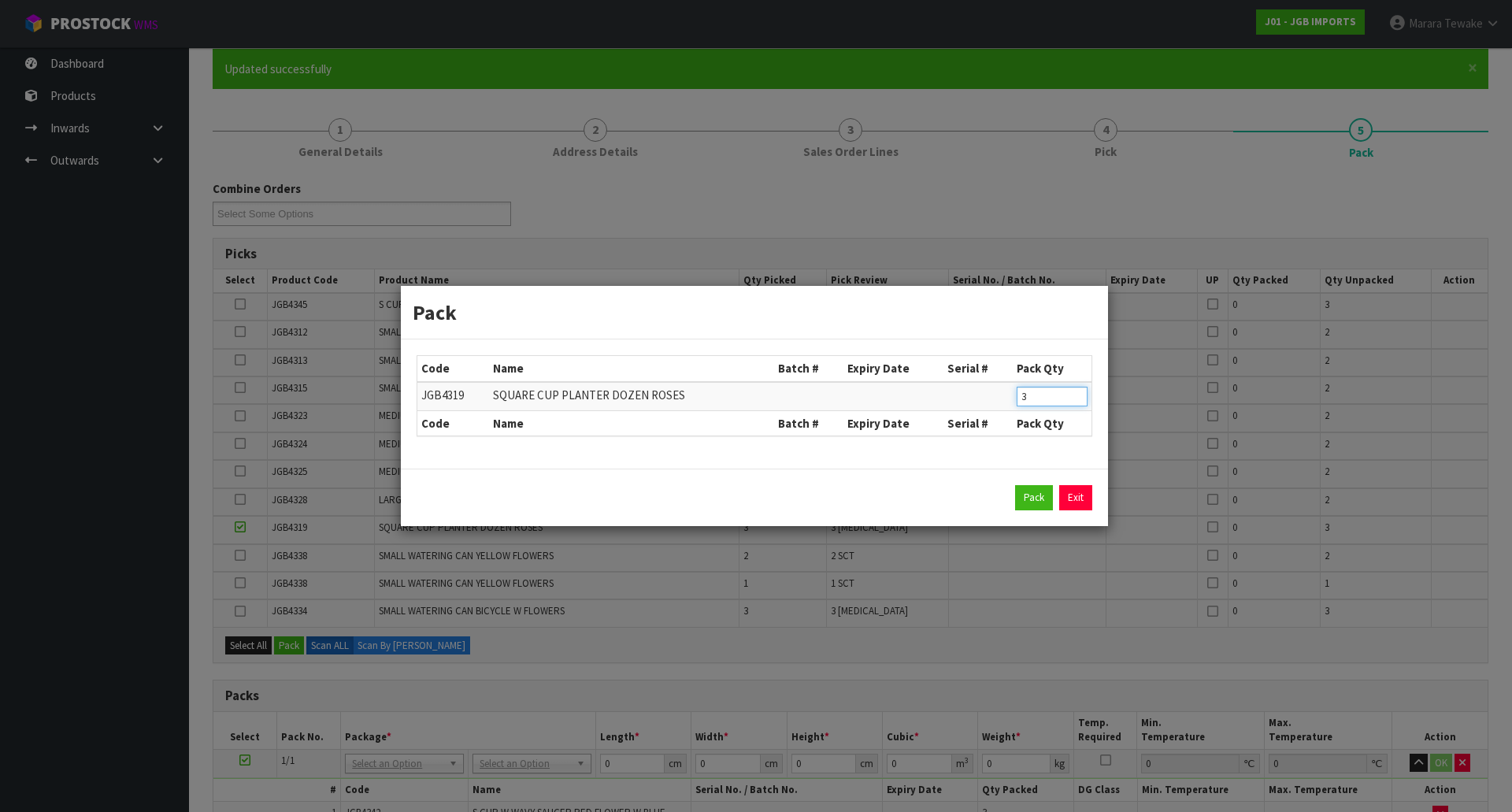
drag, startPoint x: 1029, startPoint y: 396, endPoint x: 957, endPoint y: 365, distance: 78.4
click at [970, 378] on table "Code Name Batch # Expiry Date Serial # Pack Qty JGB4319 SQUARE CUP PLANTER DOZE…" at bounding box center [755, 396] width 674 height 80
type input "1"
click button "Pack" at bounding box center [1034, 498] width 38 height 25
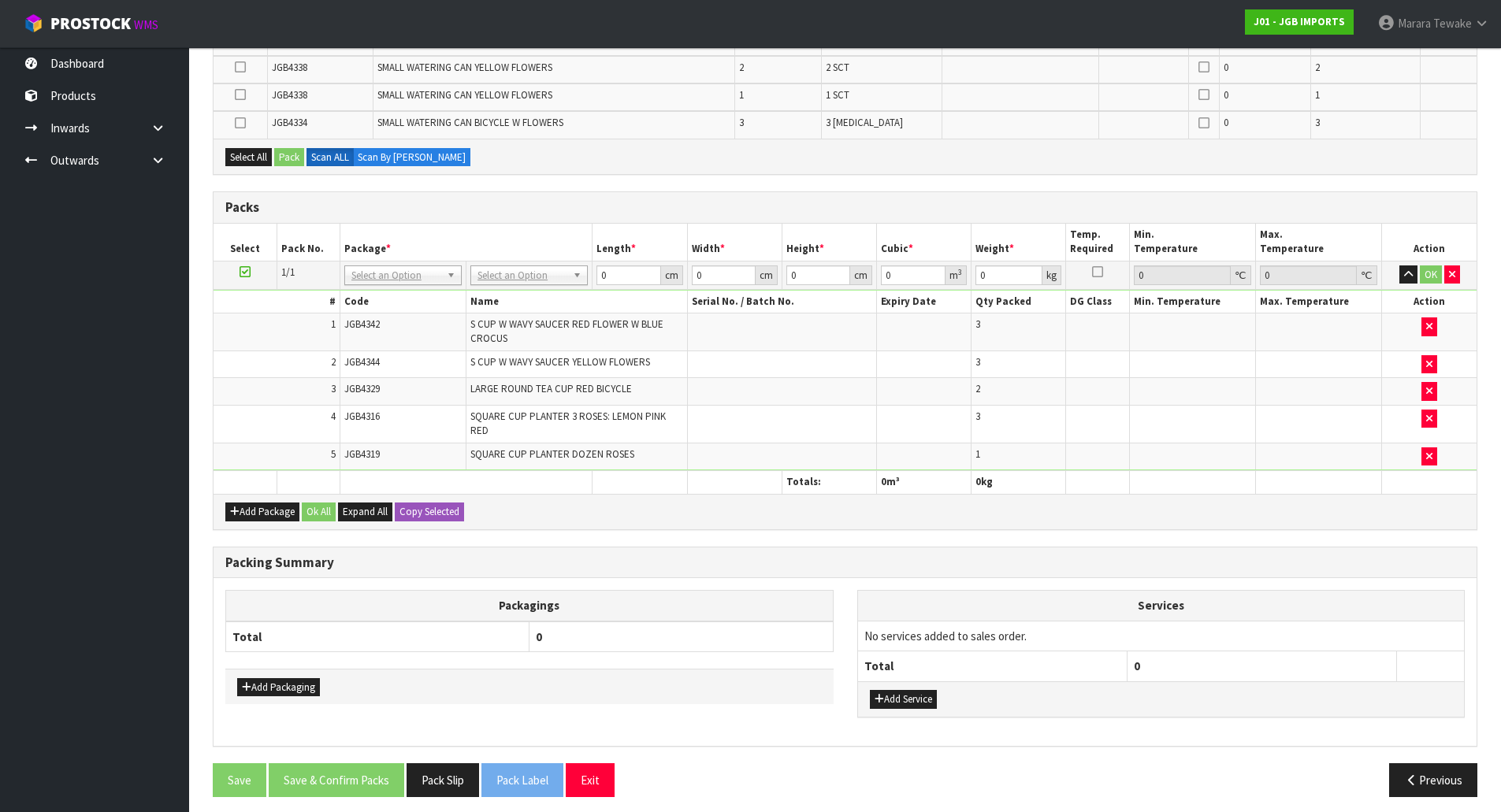
scroll to position [630, 0]
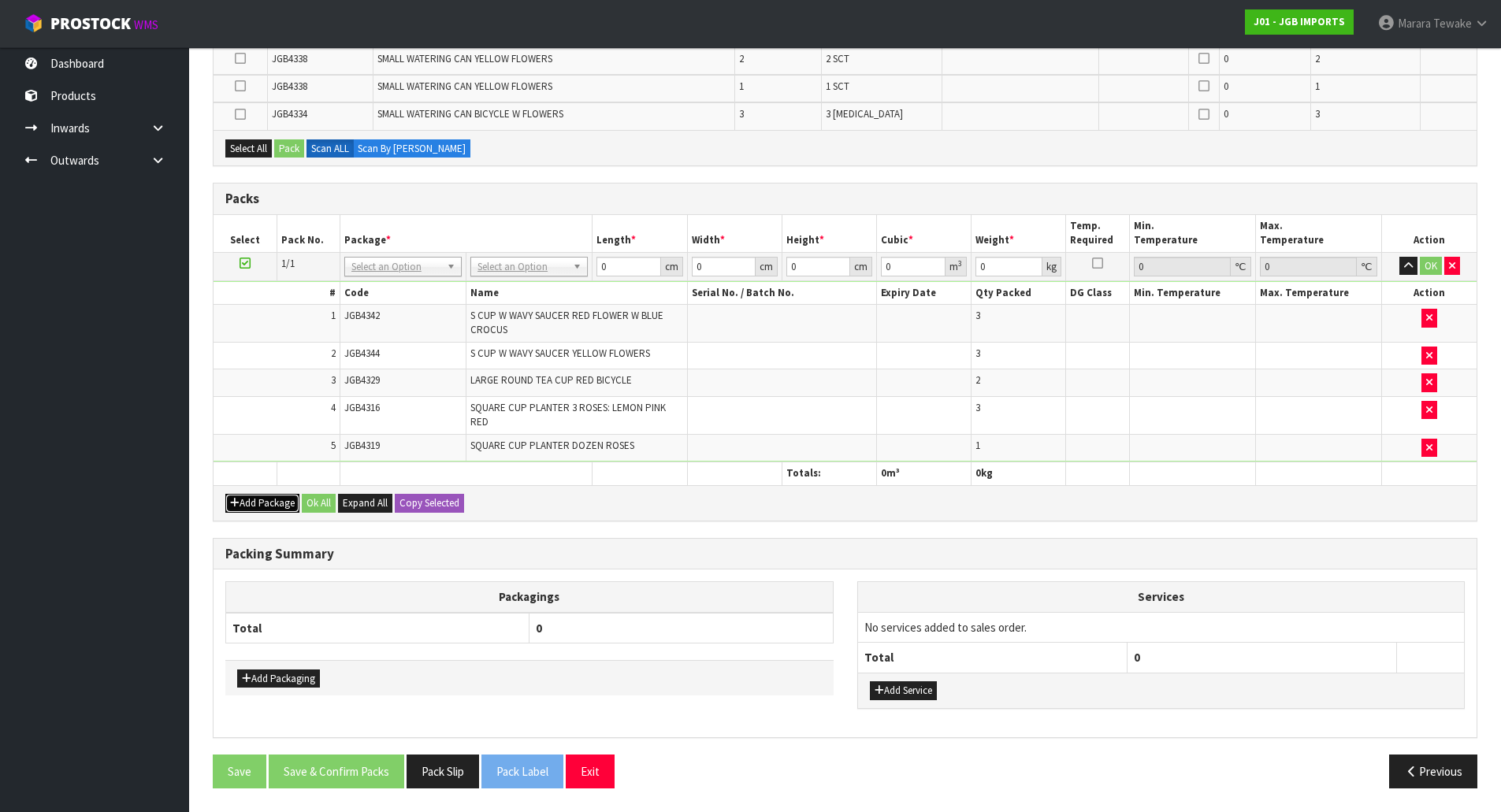
click at [253, 507] on button "Add Package" at bounding box center [262, 503] width 74 height 19
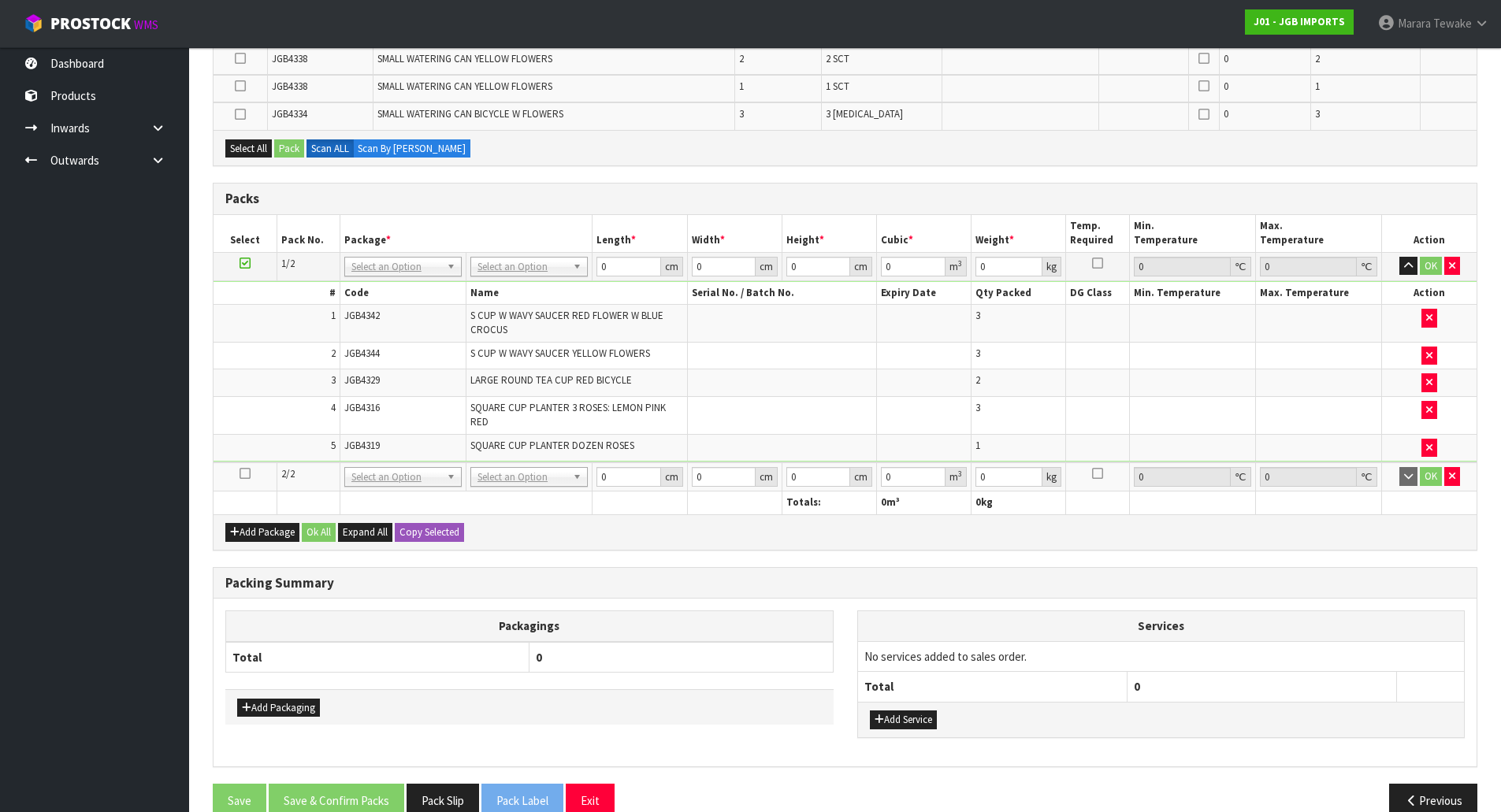
click at [248, 475] on icon at bounding box center [245, 474] width 11 height 1
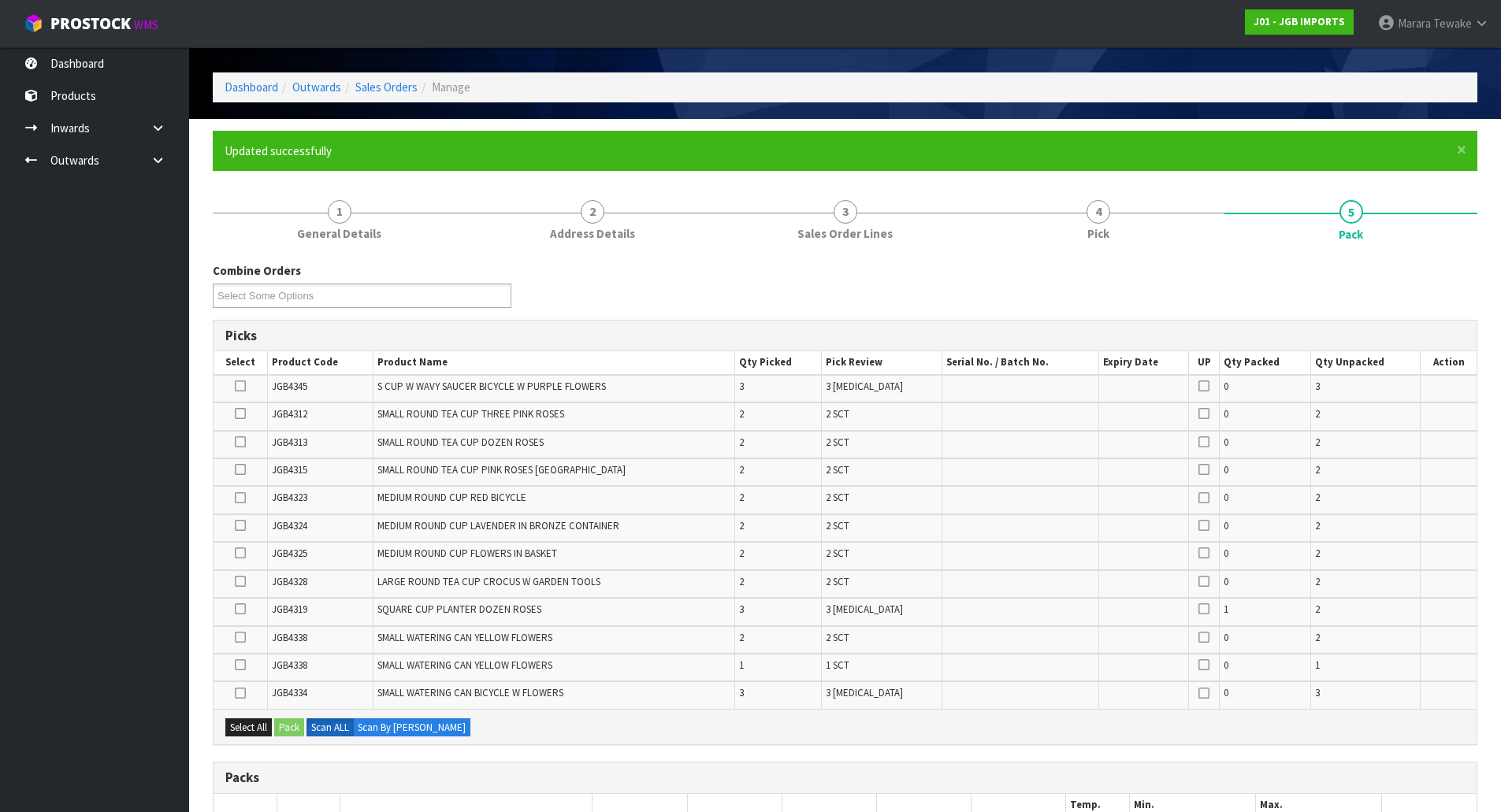
scroll to position [79, 0]
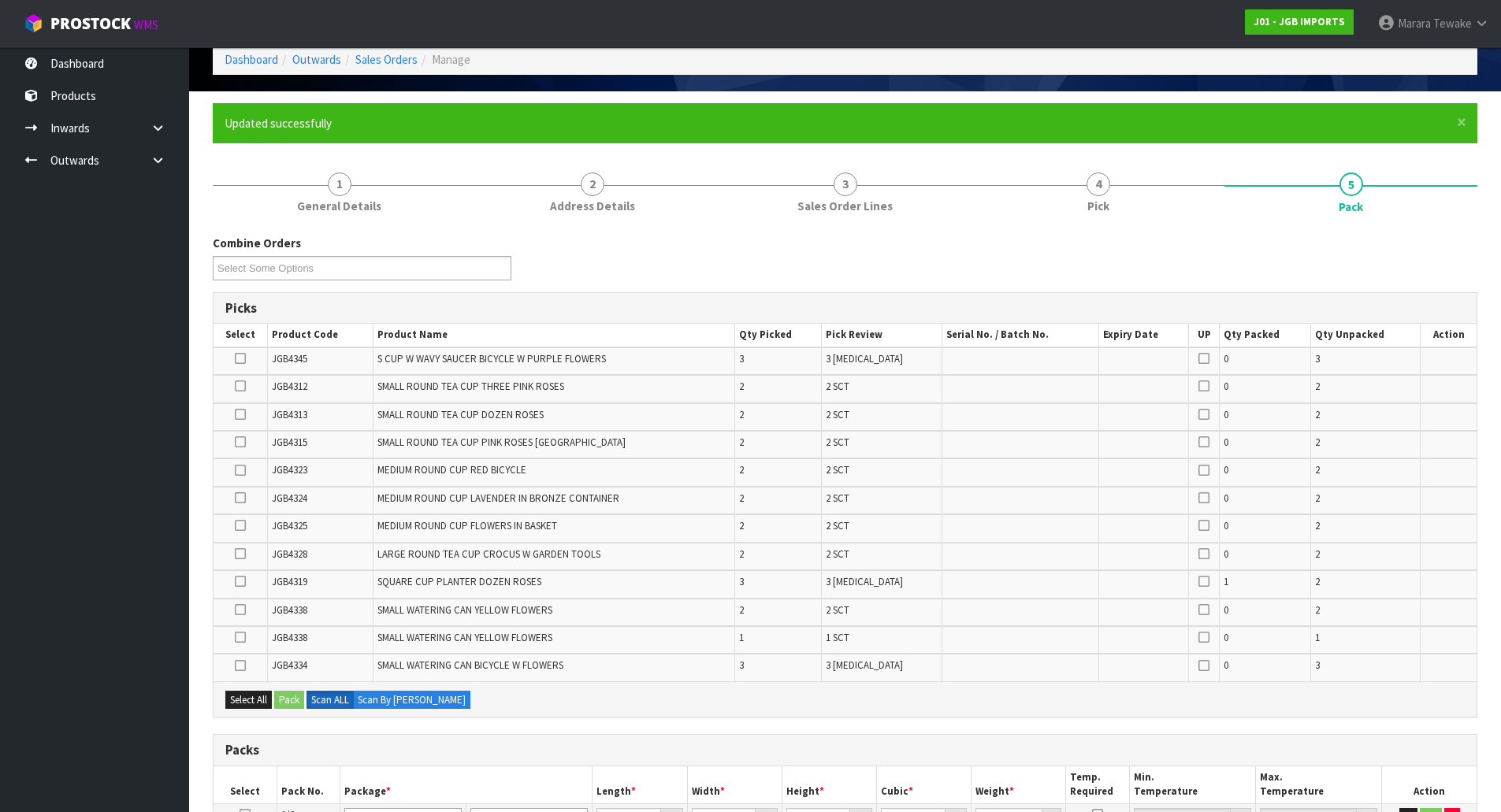
click at [244, 554] on icon at bounding box center [240, 554] width 11 height 1
click at [0, 0] on input "checkbox" at bounding box center [0, 0] width 0 height 0
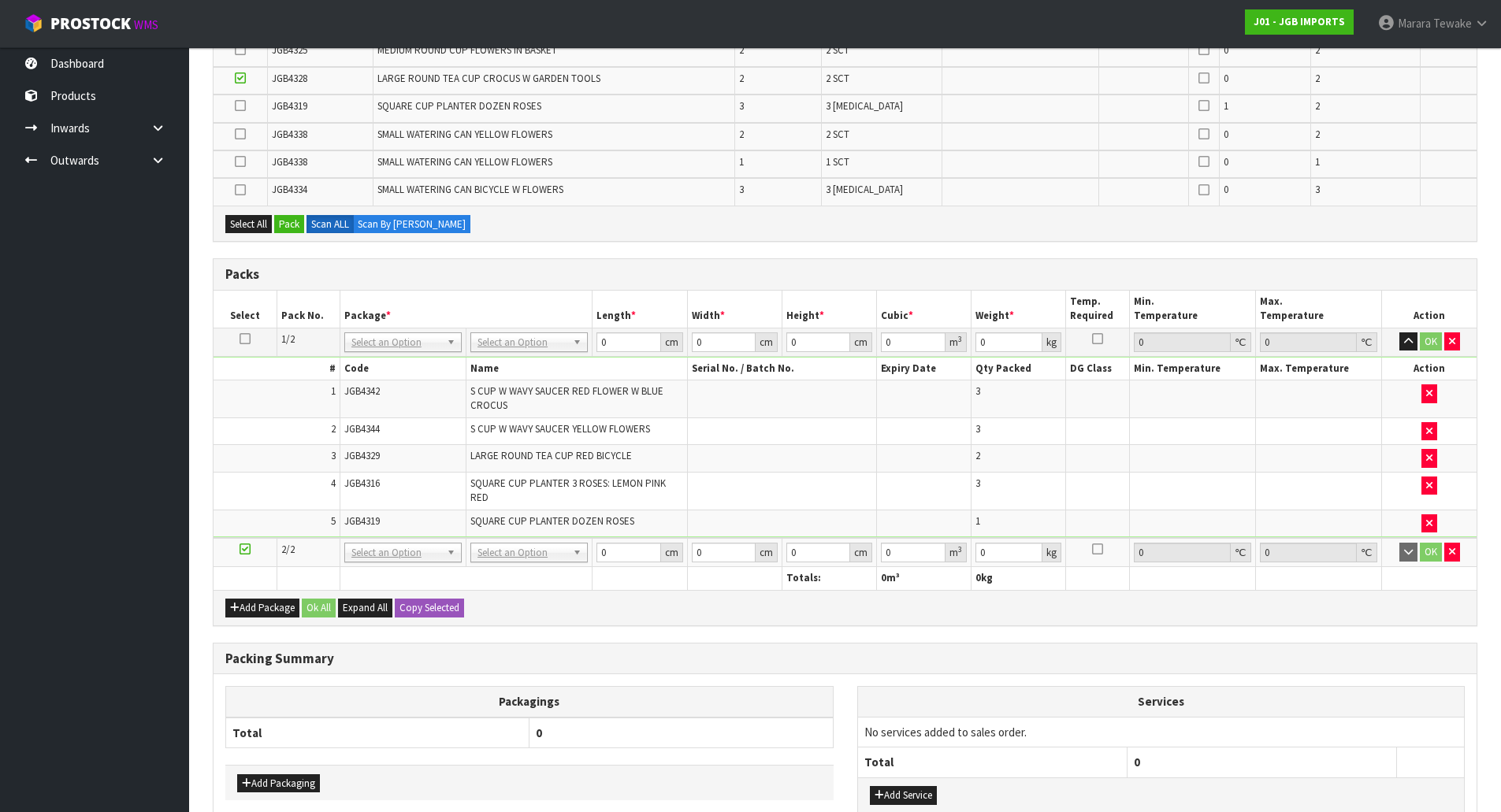
scroll to position [266, 0]
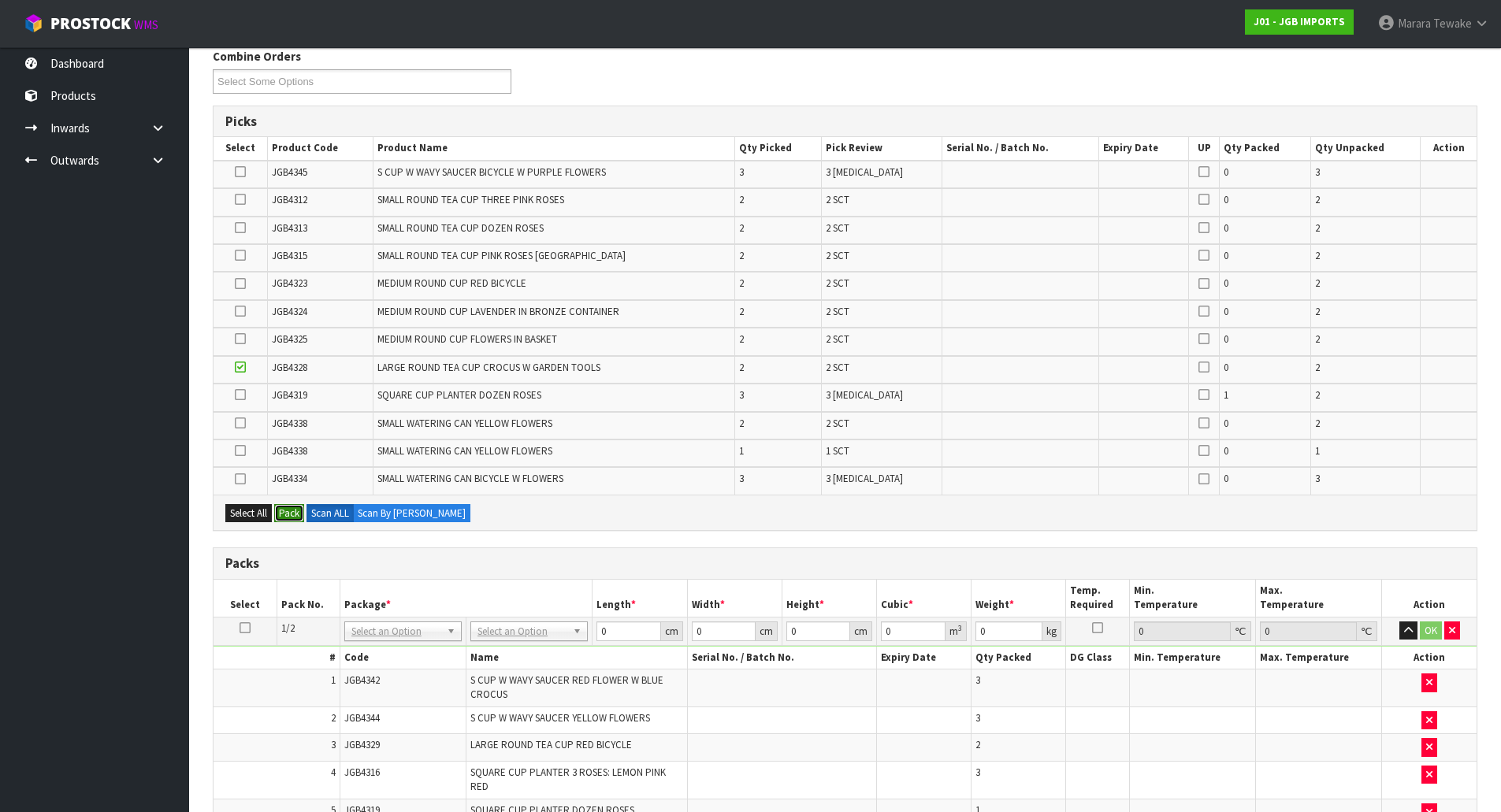
click at [286, 508] on button "Pack" at bounding box center [290, 513] width 30 height 19
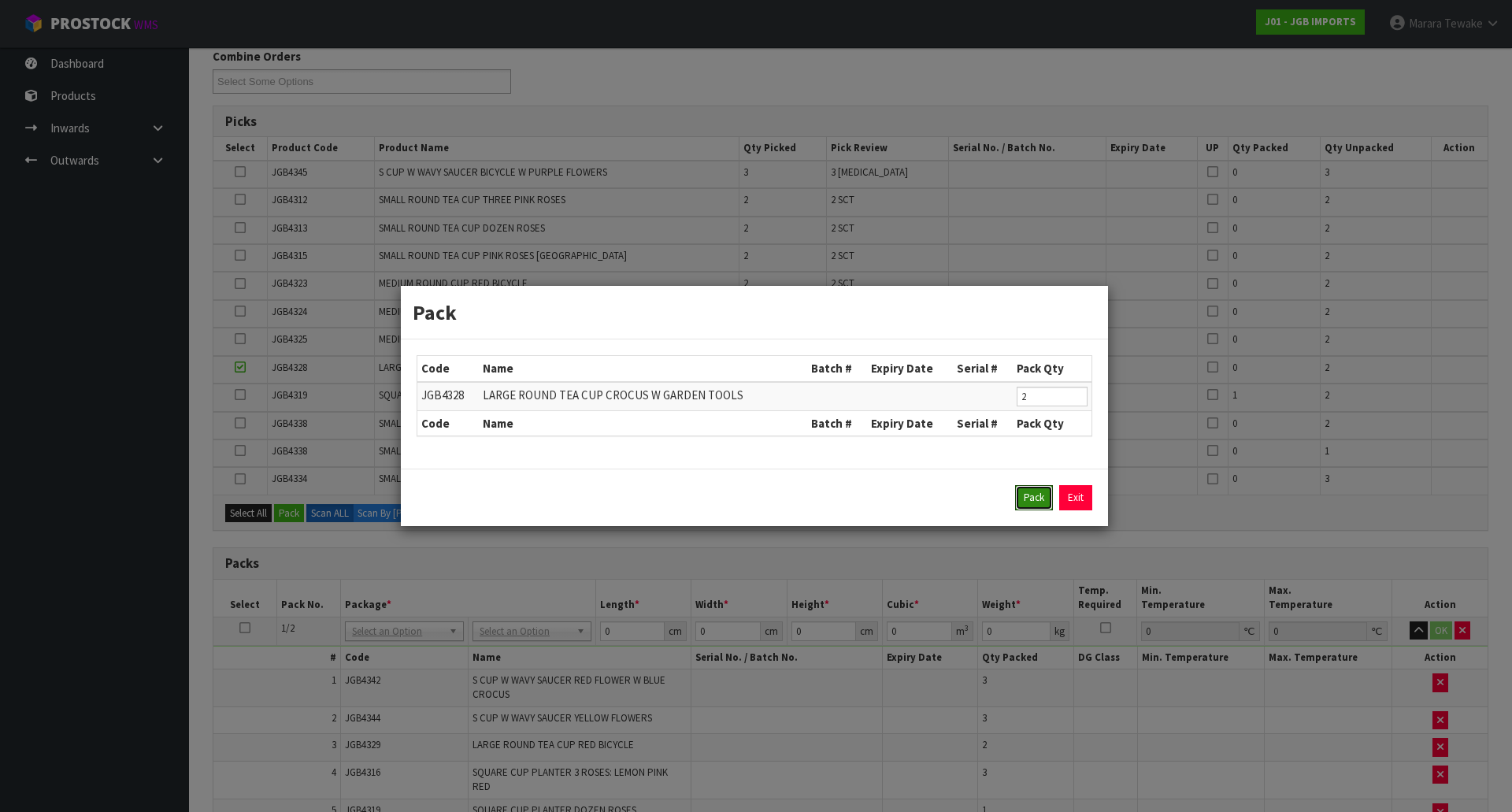
click at [1025, 494] on button "Pack" at bounding box center [1034, 498] width 38 height 25
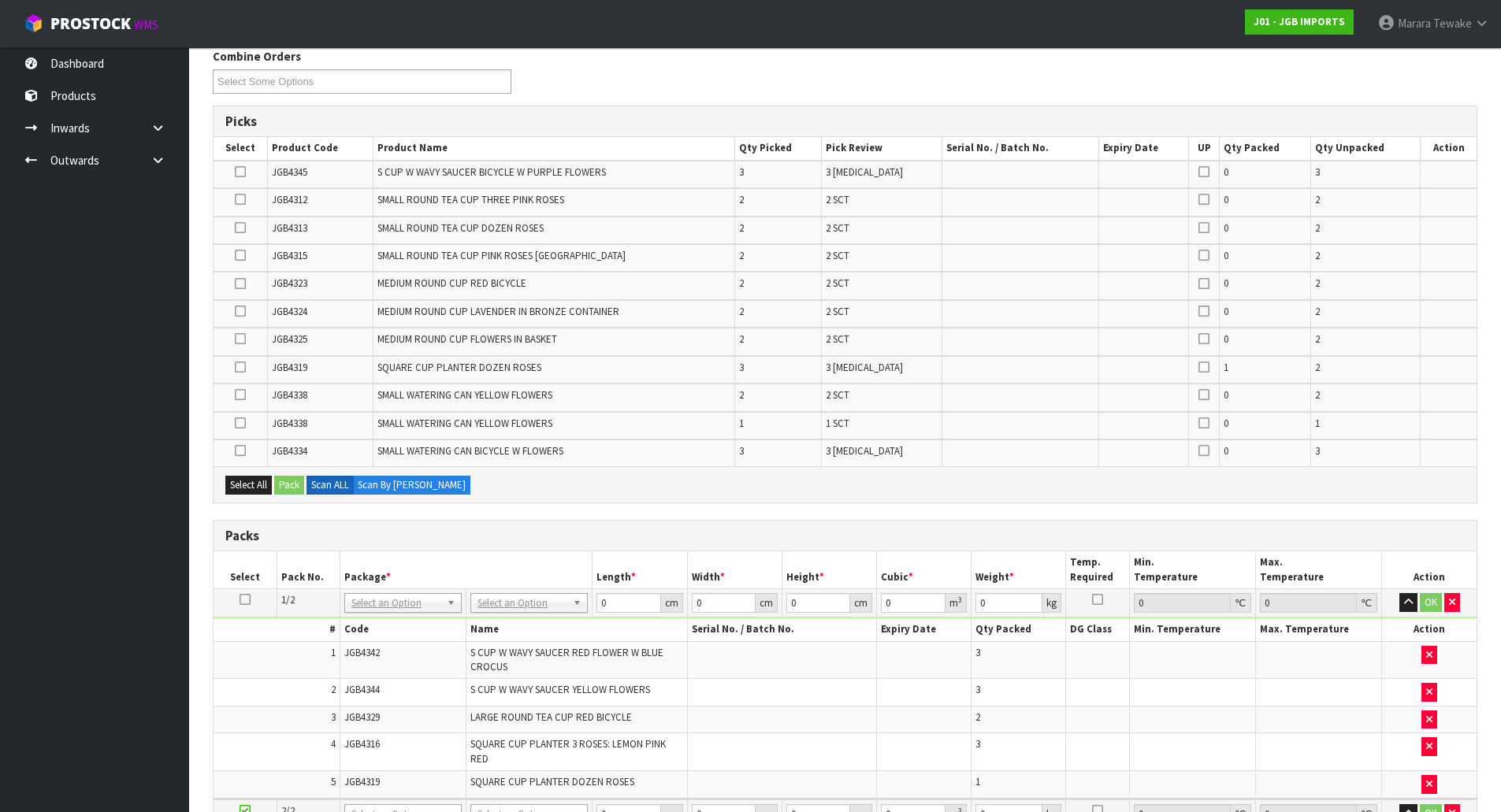
click at [66, 378] on ul "Dashboard Products Categories Serial Numbers Kitsets Packagings Inwards Purchas…" at bounding box center [95, 430] width 189 height 765
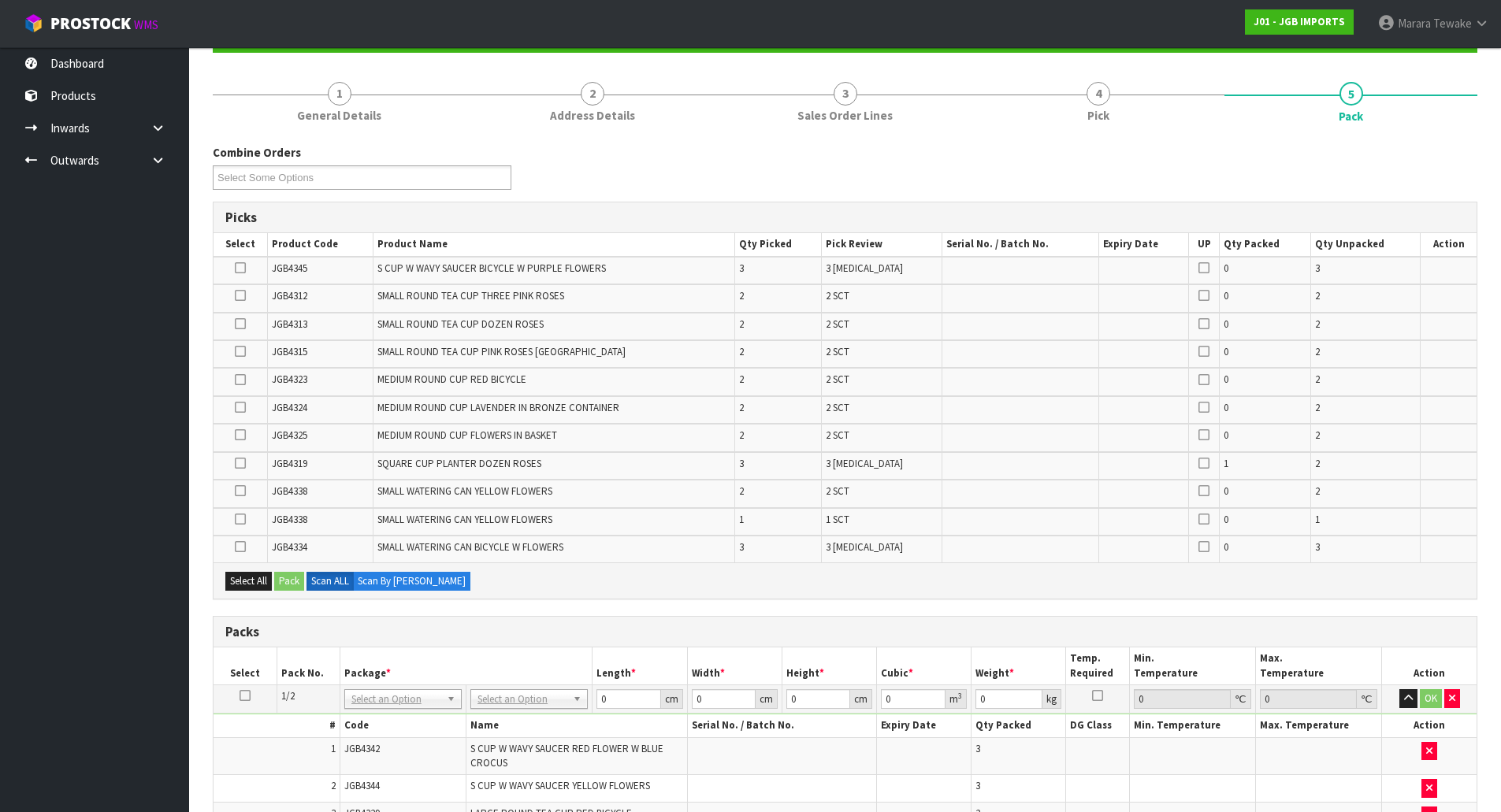
scroll to position [142, 0]
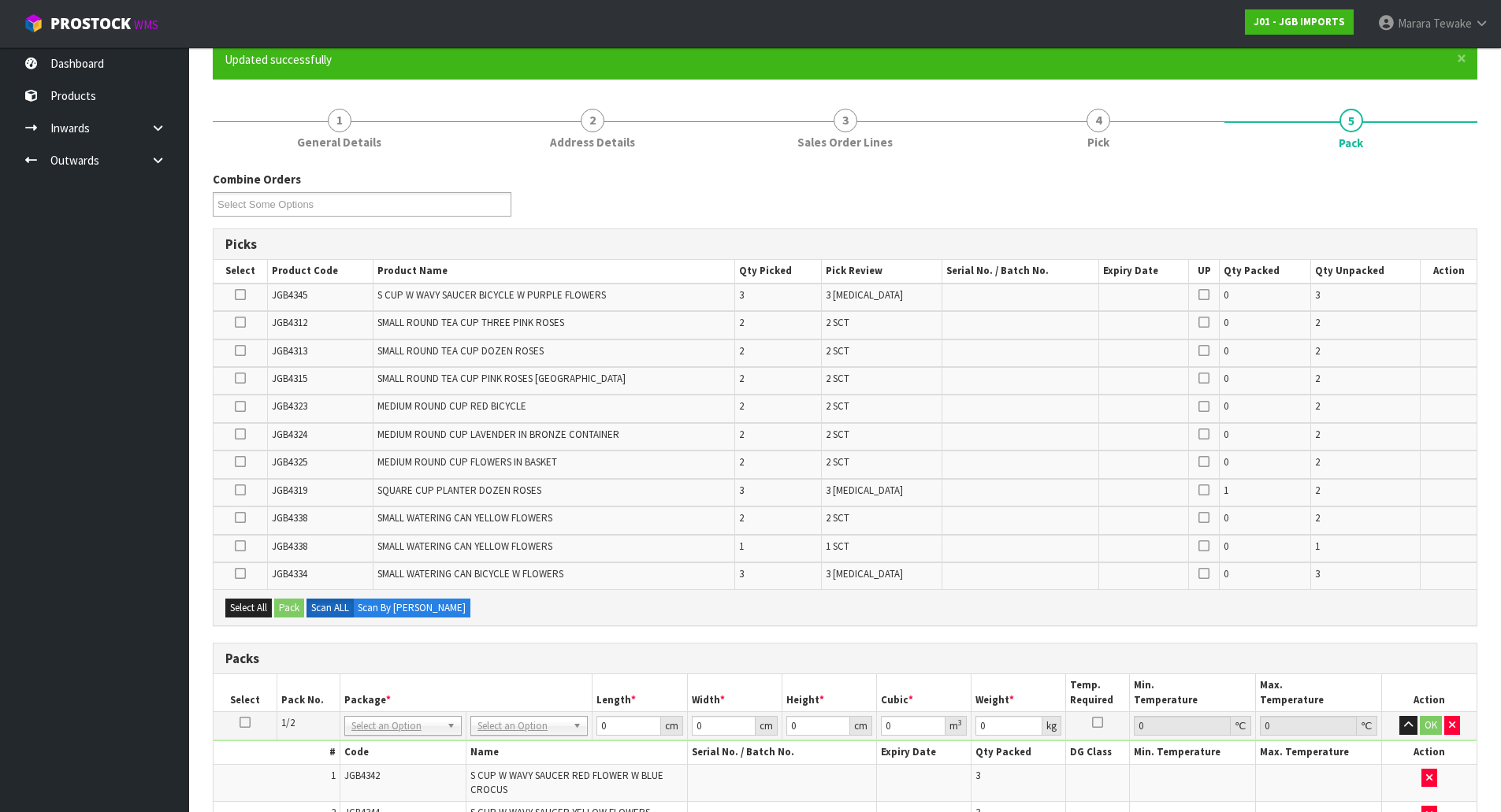
click at [240, 322] on icon at bounding box center [240, 322] width 11 height 1
click at [0, 0] on input "checkbox" at bounding box center [0, 0] width 0 height 0
click at [242, 295] on icon at bounding box center [240, 295] width 11 height 1
click at [0, 0] on input "checkbox" at bounding box center [0, 0] width 0 height 0
click at [243, 378] on icon at bounding box center [240, 378] width 11 height 1
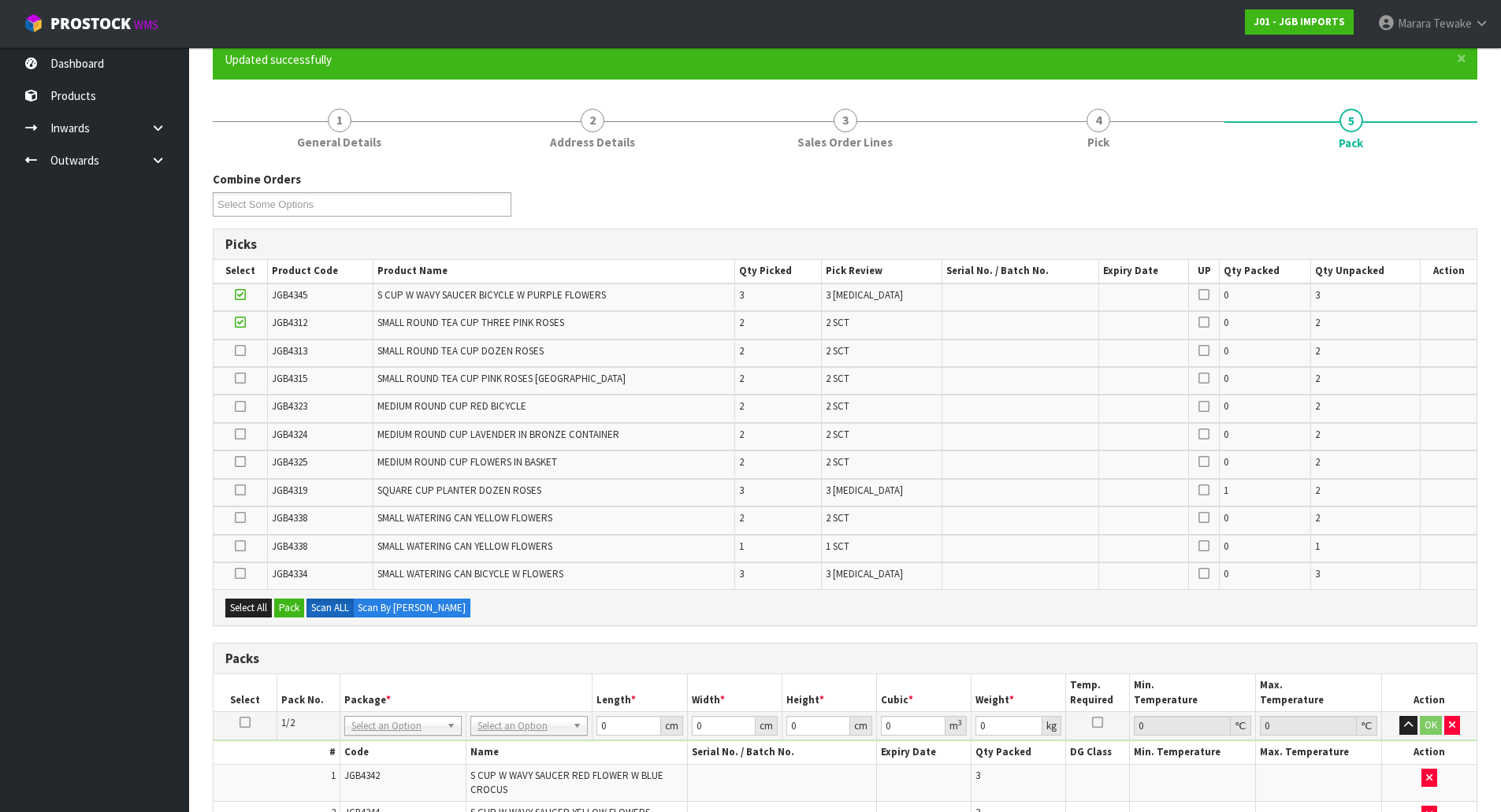
click at [0, 0] on input "checkbox" at bounding box center [0, 0] width 0 height 0
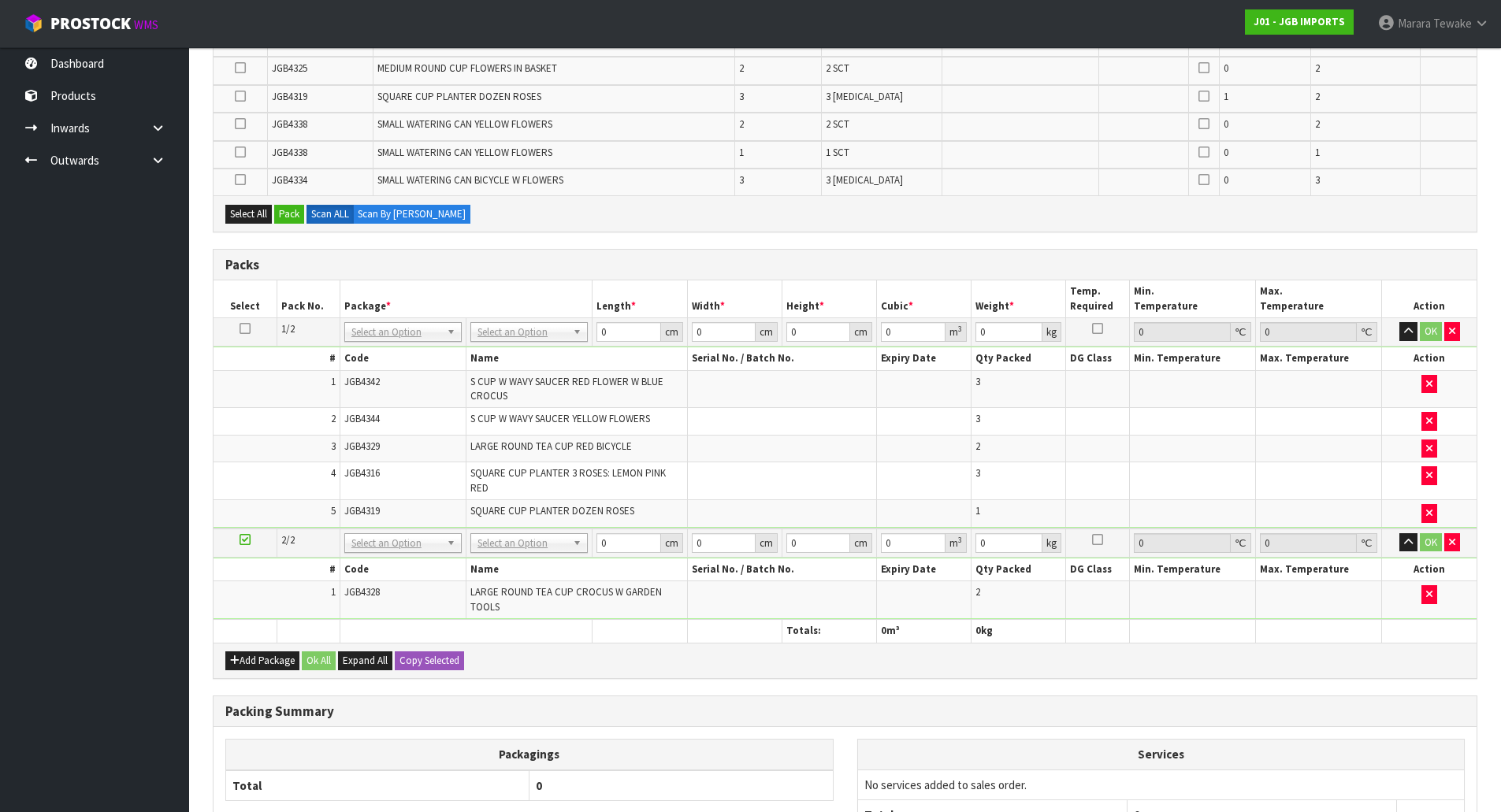
scroll to position [379, 0]
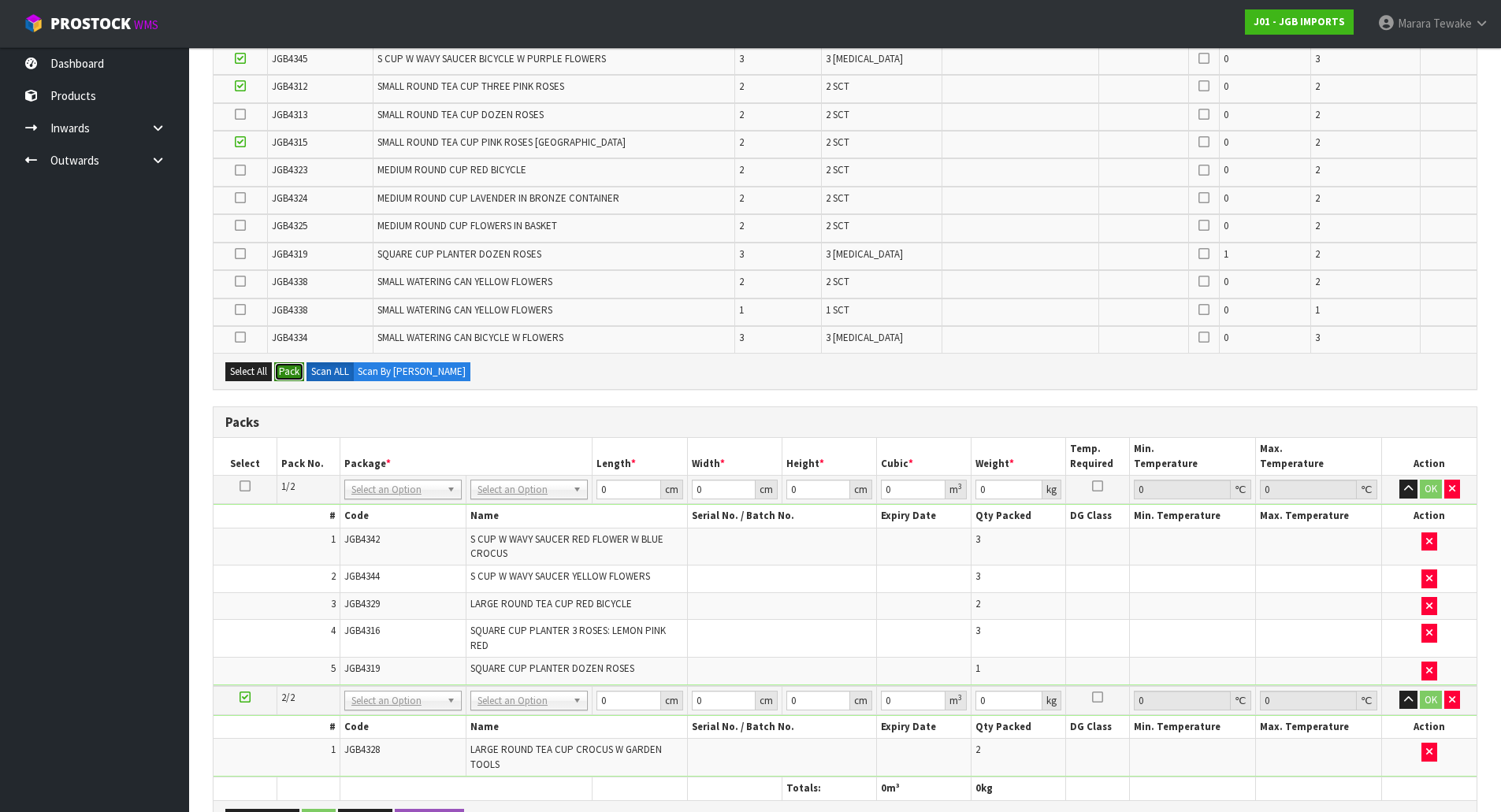
click at [291, 370] on button "Pack" at bounding box center [290, 371] width 30 height 19
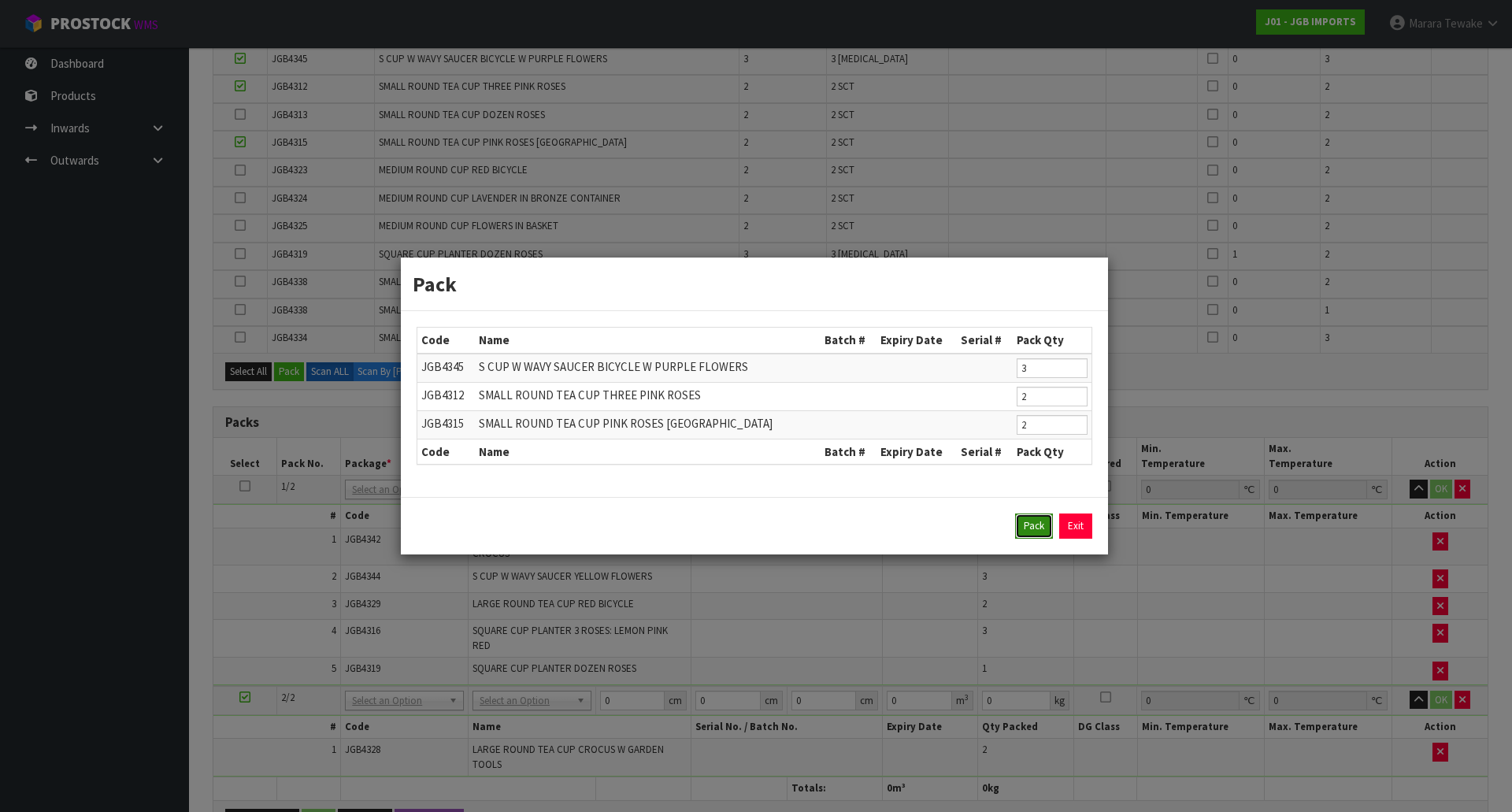
click at [1032, 529] on button "Pack" at bounding box center [1034, 525] width 38 height 25
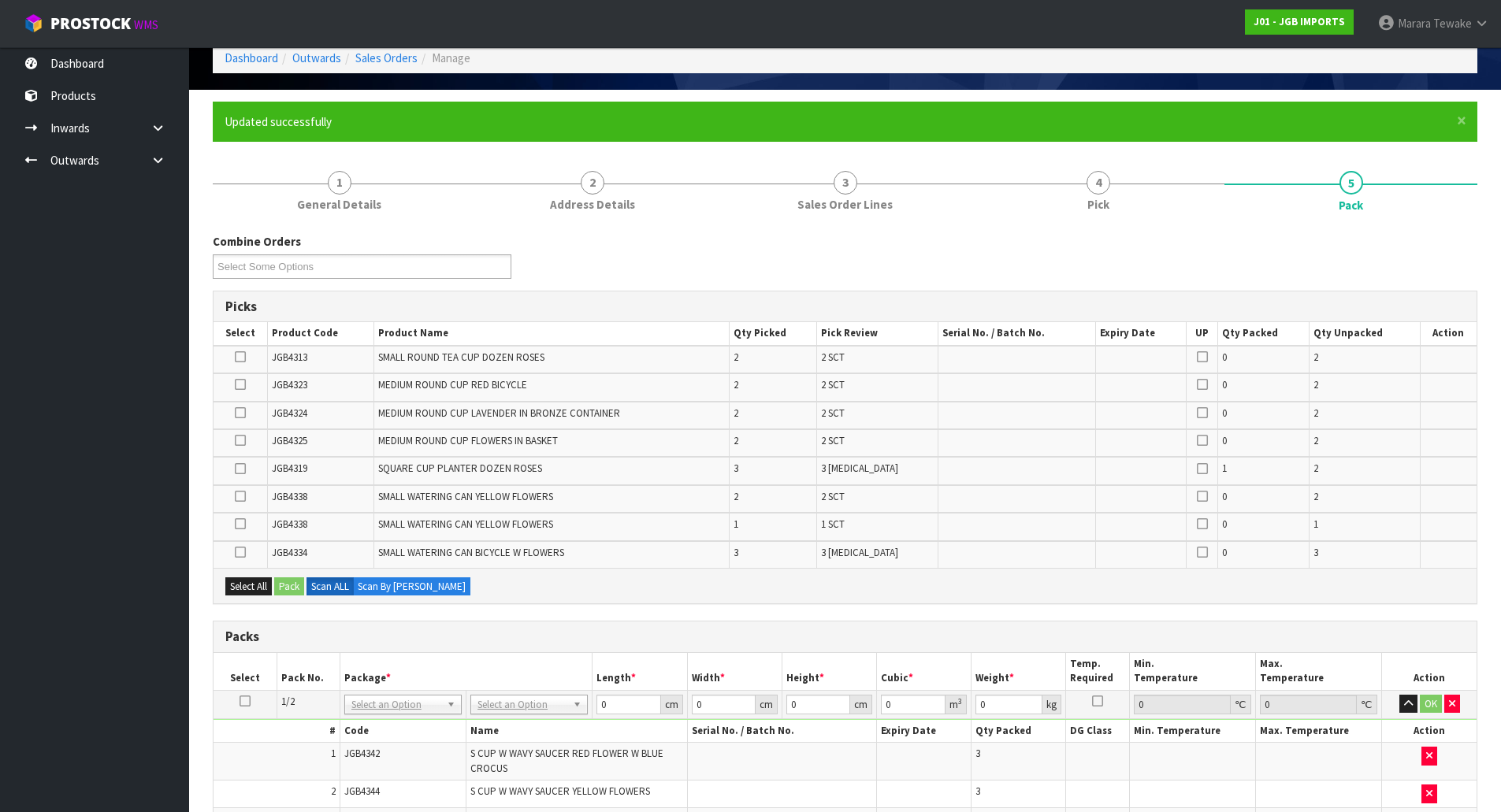
scroll to position [79, 0]
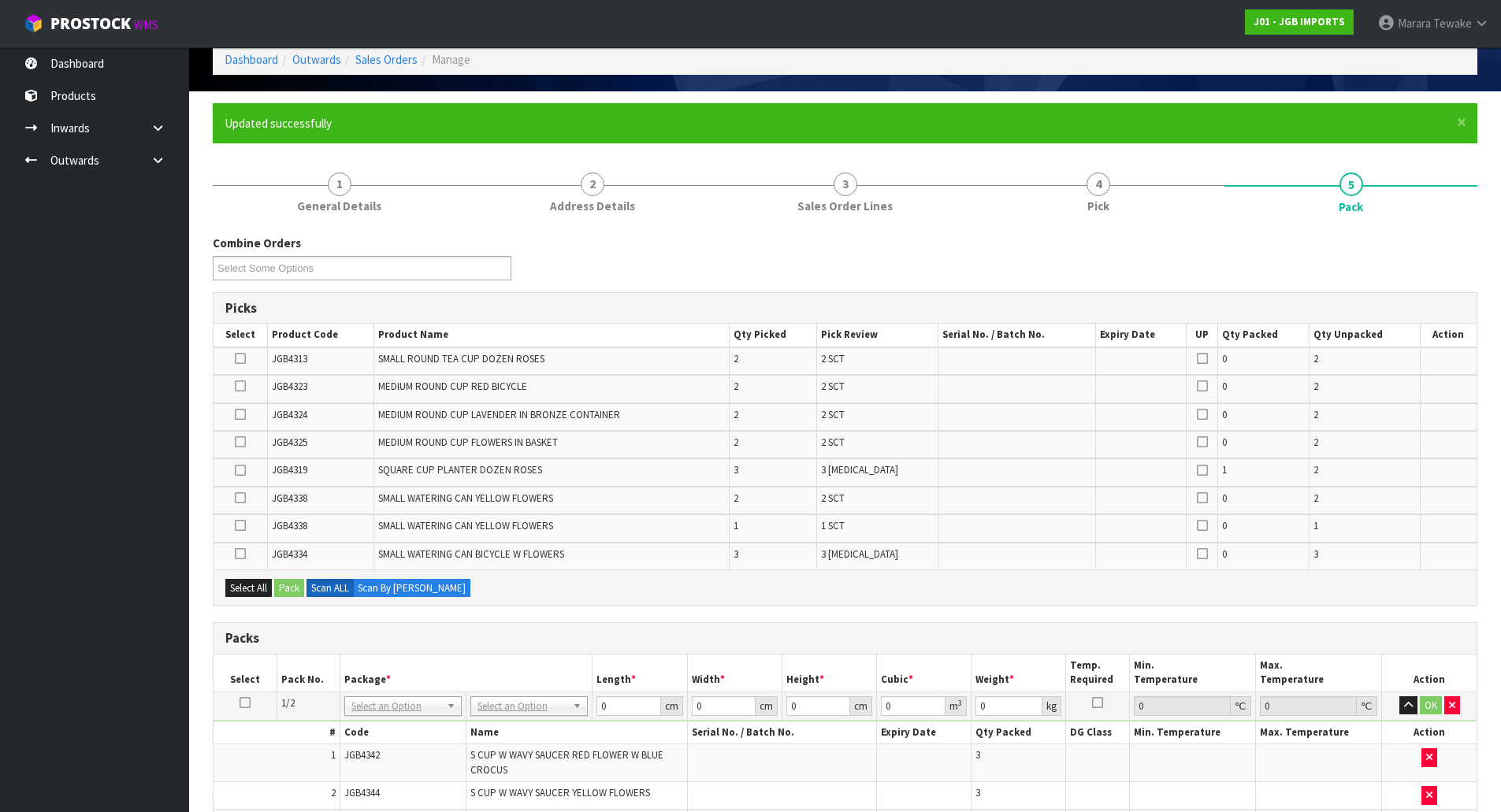
drag, startPoint x: 238, startPoint y: 471, endPoint x: 240, endPoint y: 479, distance: 8.2
click at [238, 471] on icon at bounding box center [240, 471] width 11 height 1
click at [0, 0] on input "checkbox" at bounding box center [0, 0] width 0 height 0
click at [293, 591] on button "Pack" at bounding box center [290, 588] width 30 height 19
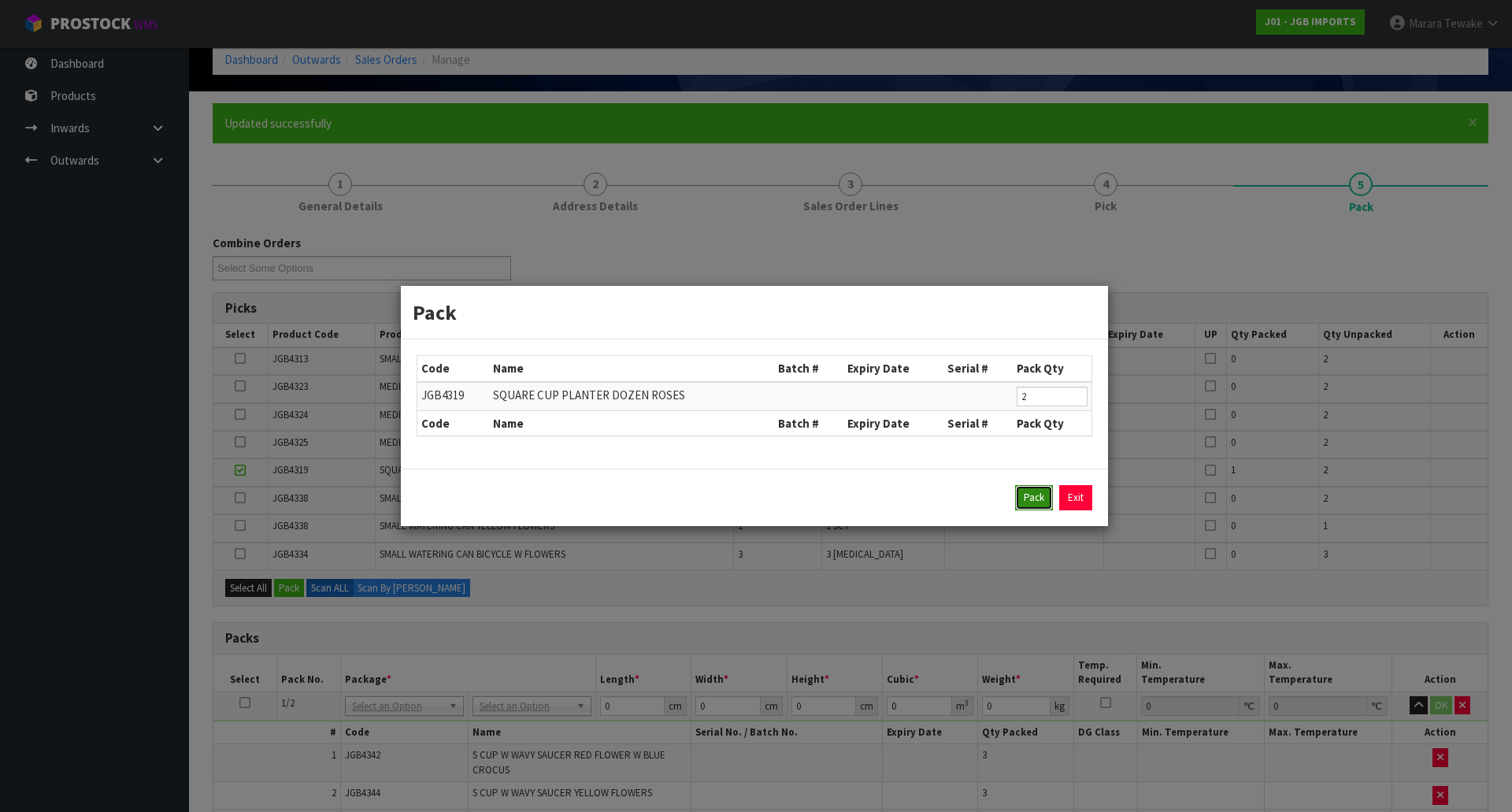
click at [1026, 488] on button "Pack" at bounding box center [1034, 498] width 38 height 25
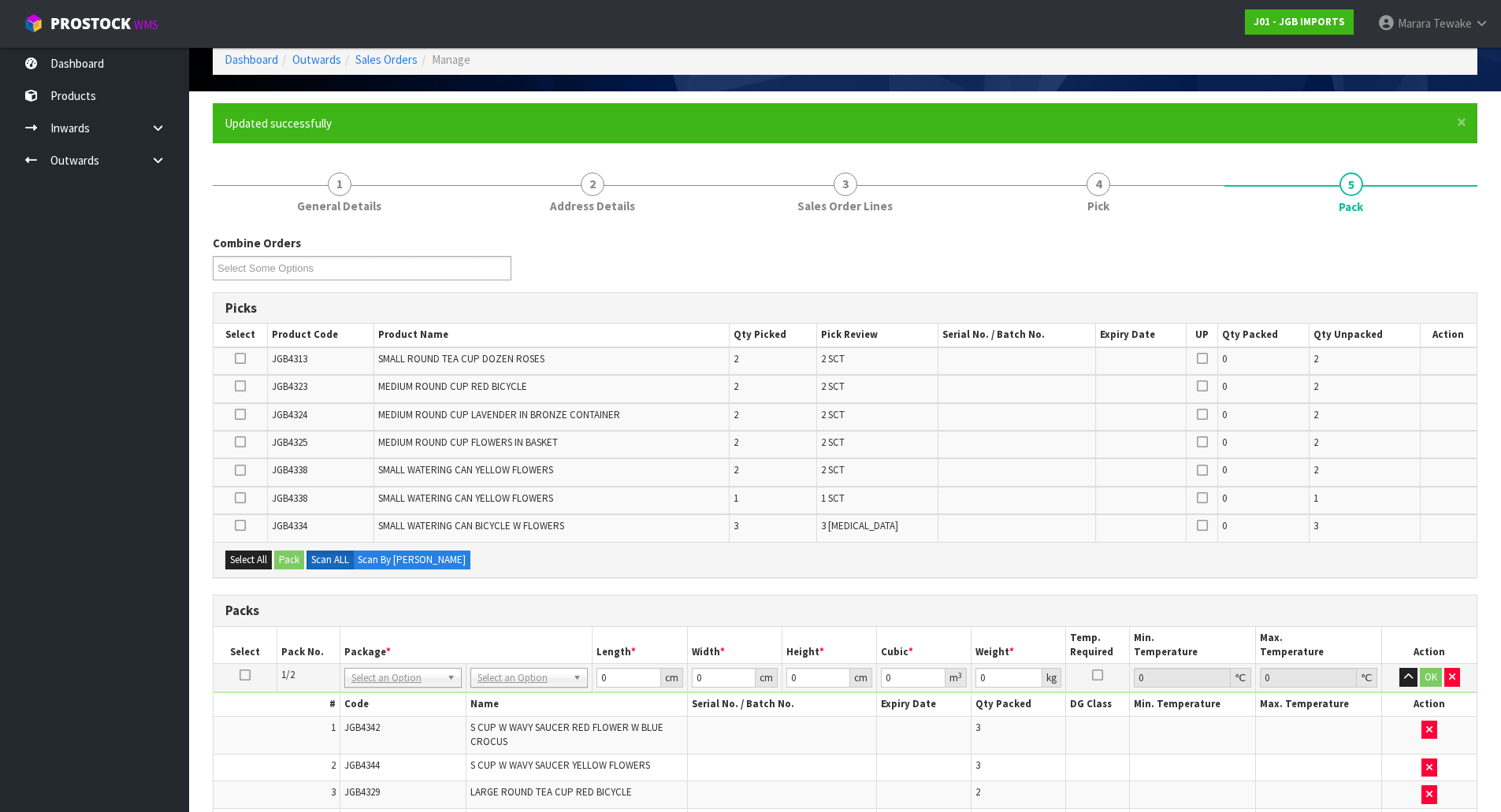
click at [242, 358] on icon at bounding box center [240, 358] width 11 height 1
click at [0, 0] on input "checkbox" at bounding box center [0, 0] width 0 height 0
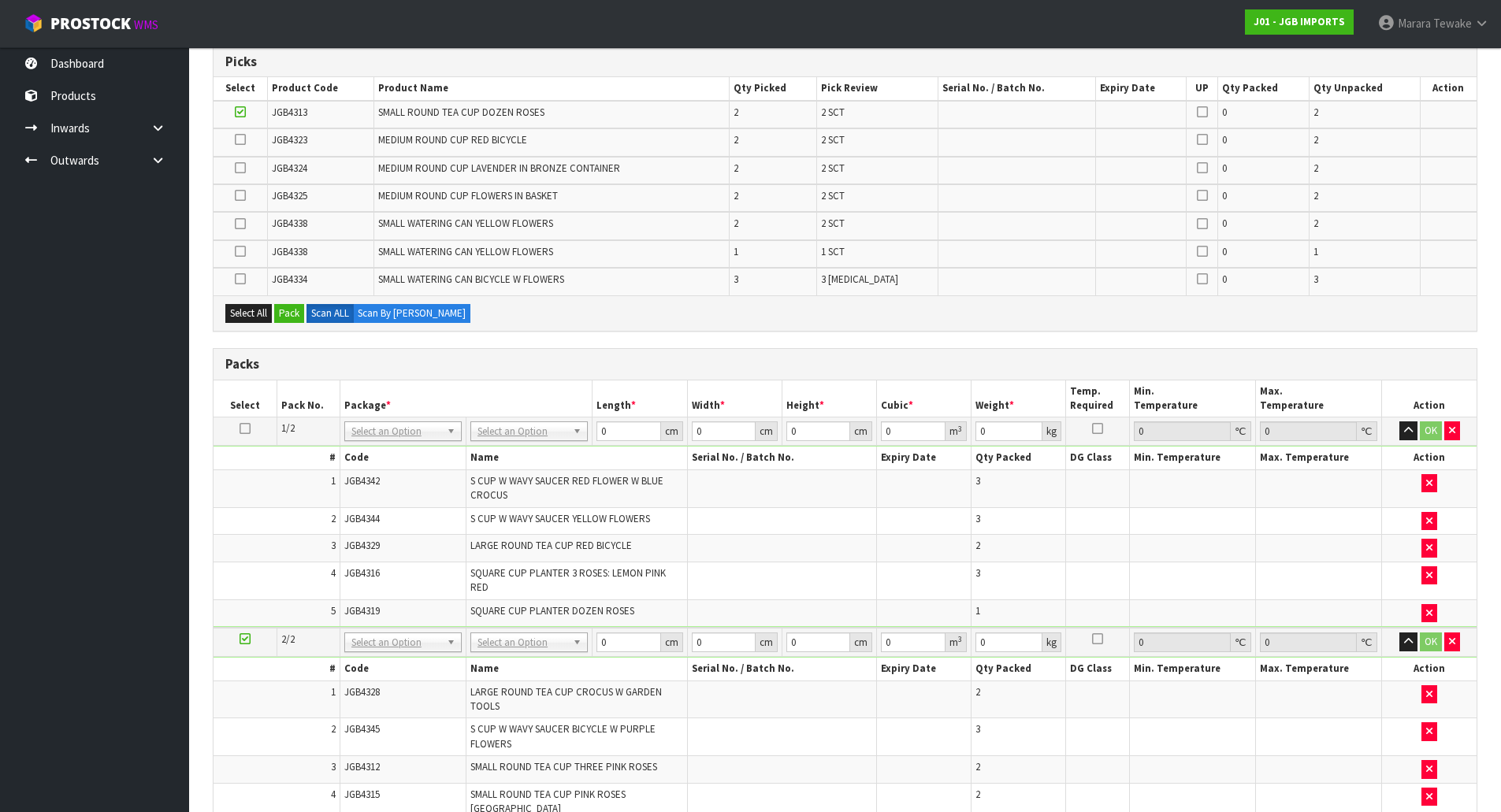
scroll to position [315, 0]
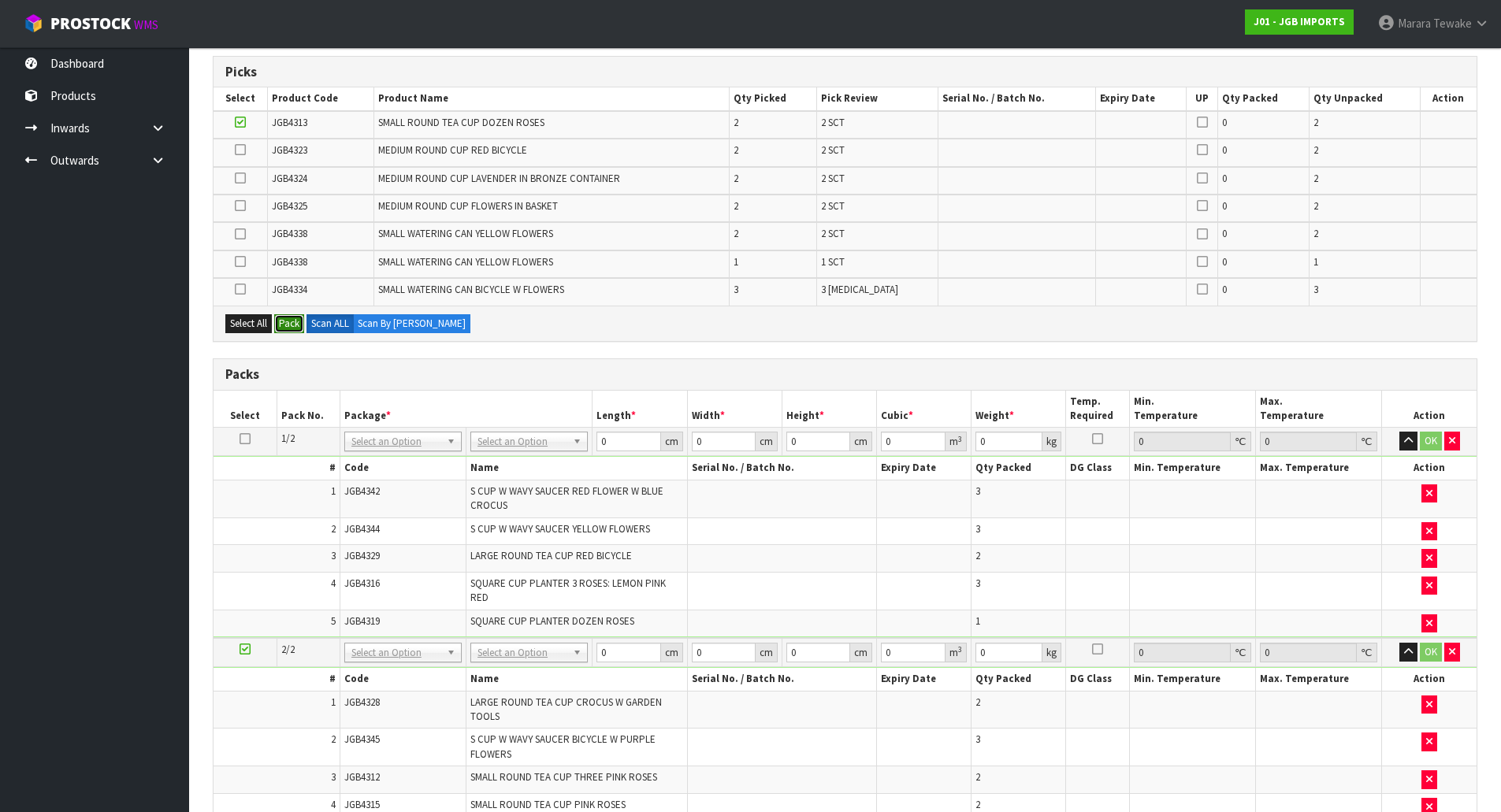
click at [288, 322] on button "Pack" at bounding box center [290, 323] width 30 height 19
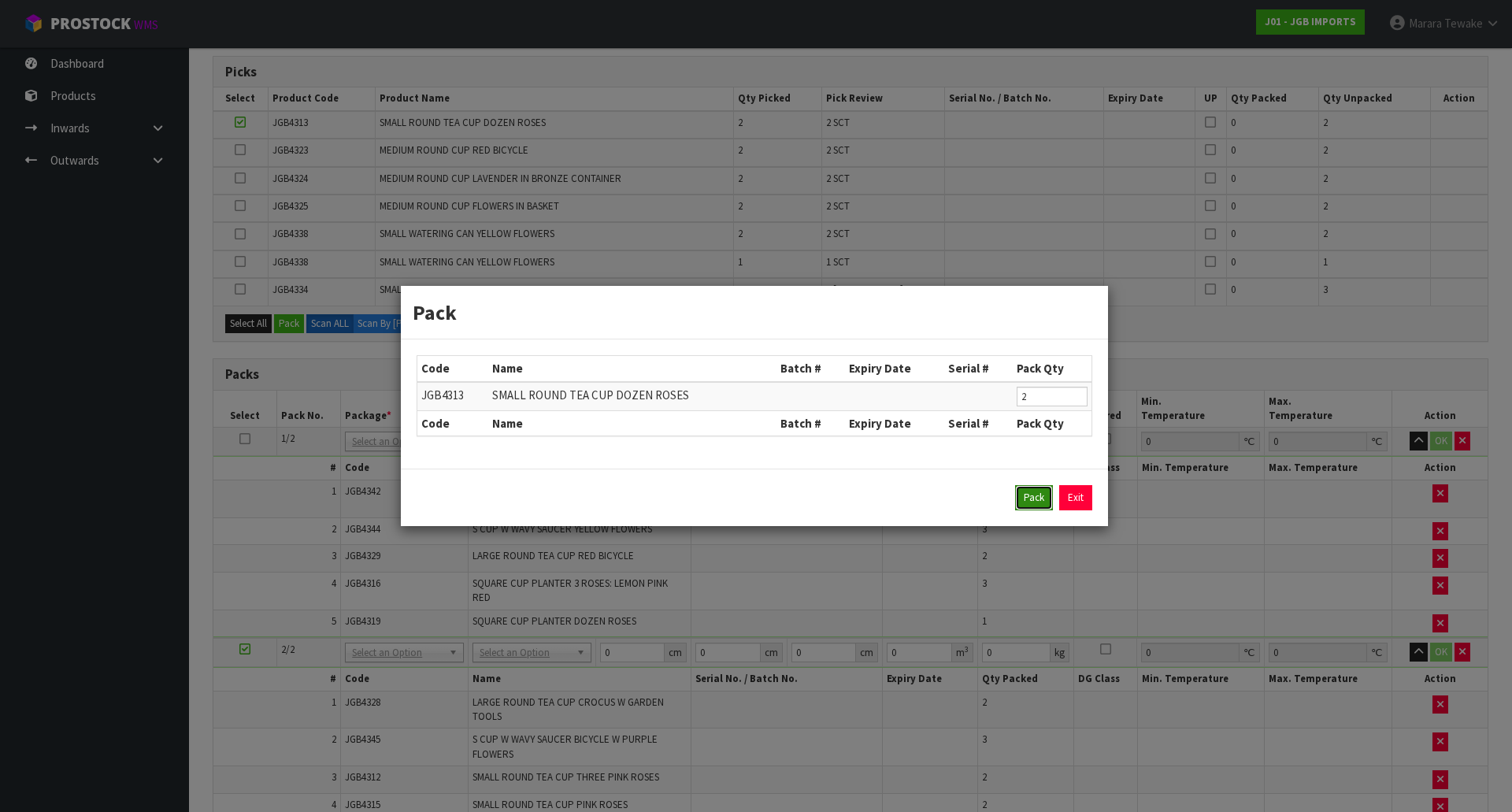
click at [1040, 505] on button "Pack" at bounding box center [1034, 498] width 38 height 25
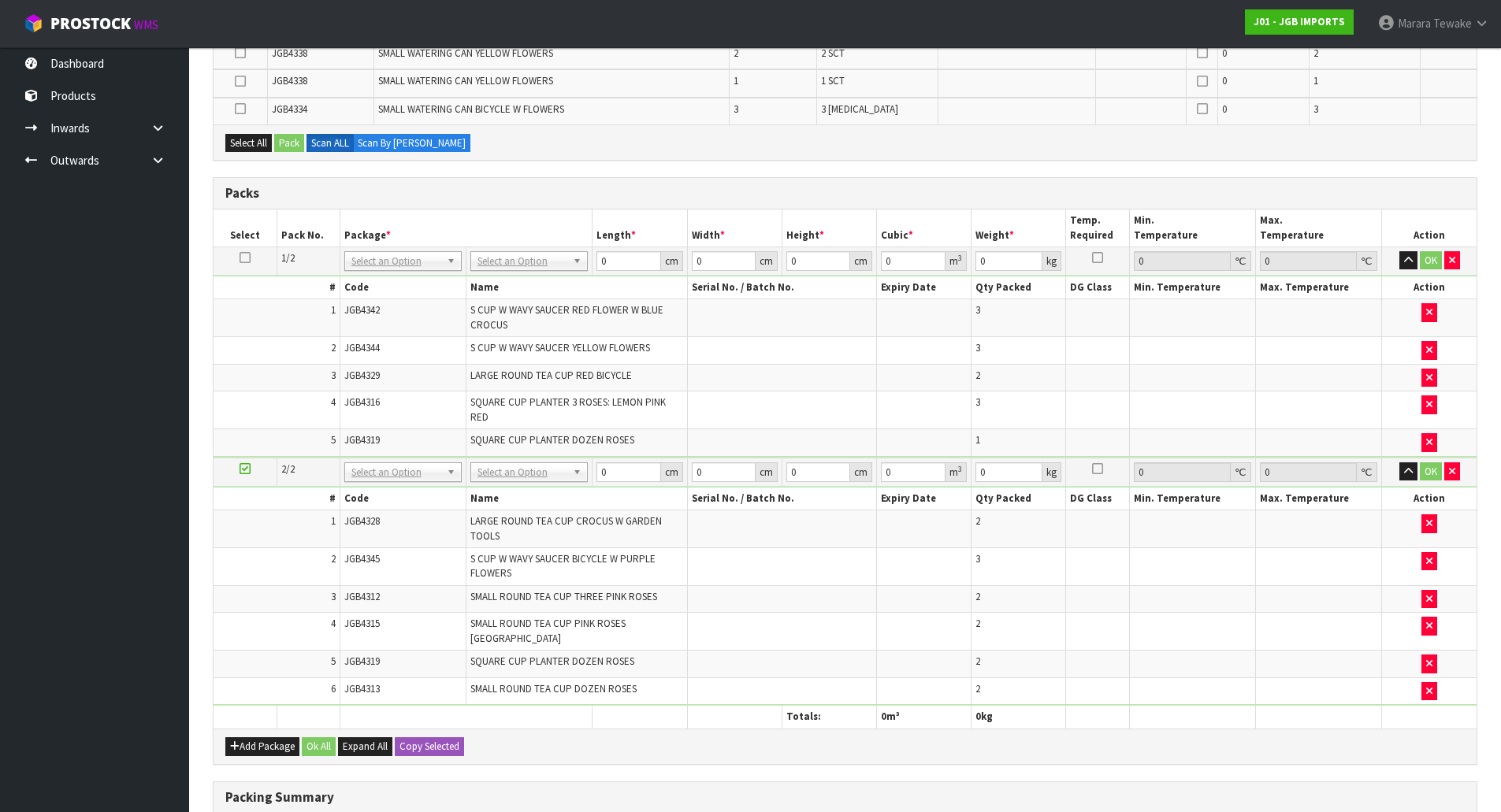
scroll to position [702, 0]
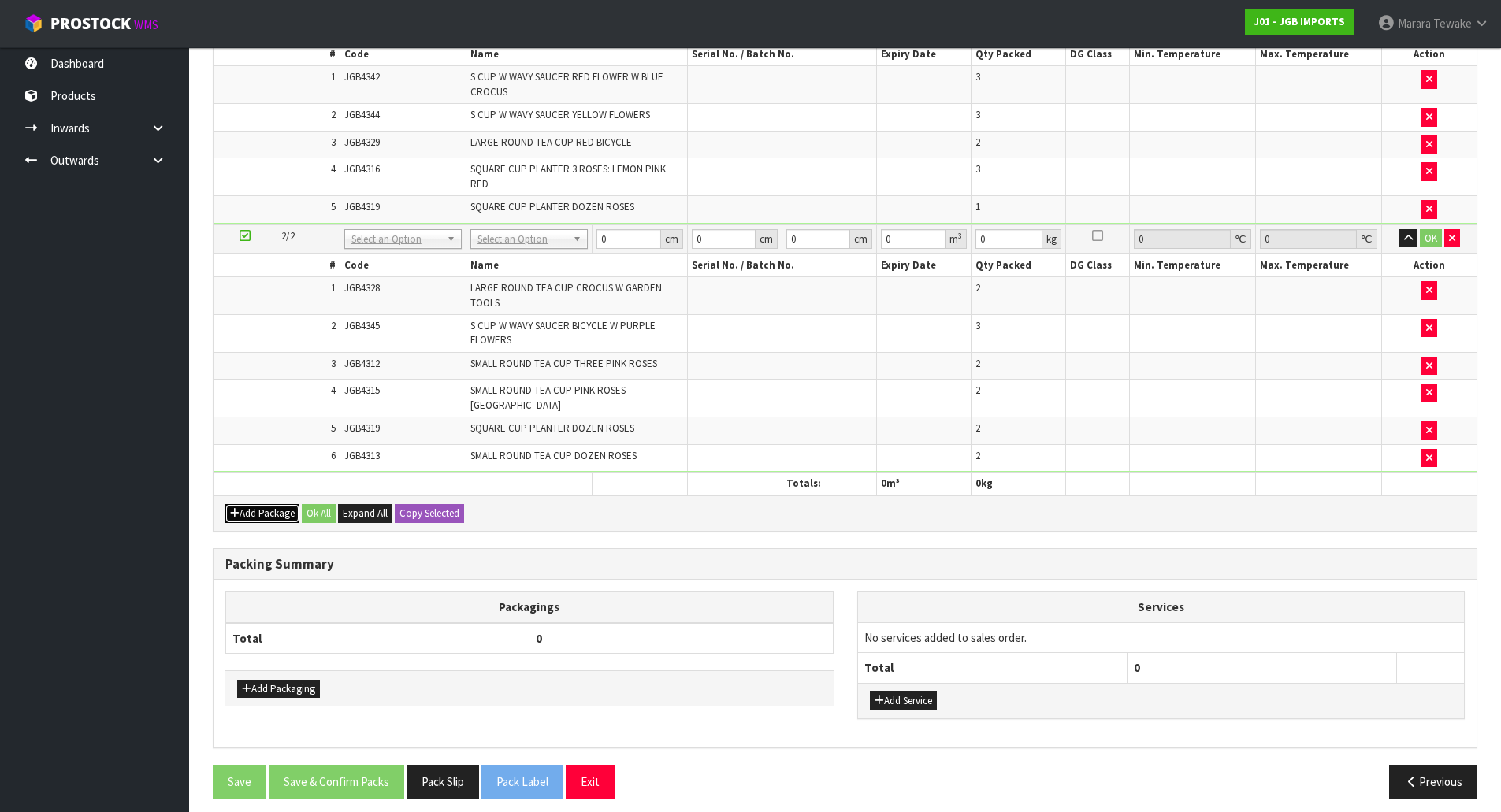
click at [262, 506] on button "Add Package" at bounding box center [262, 513] width 74 height 19
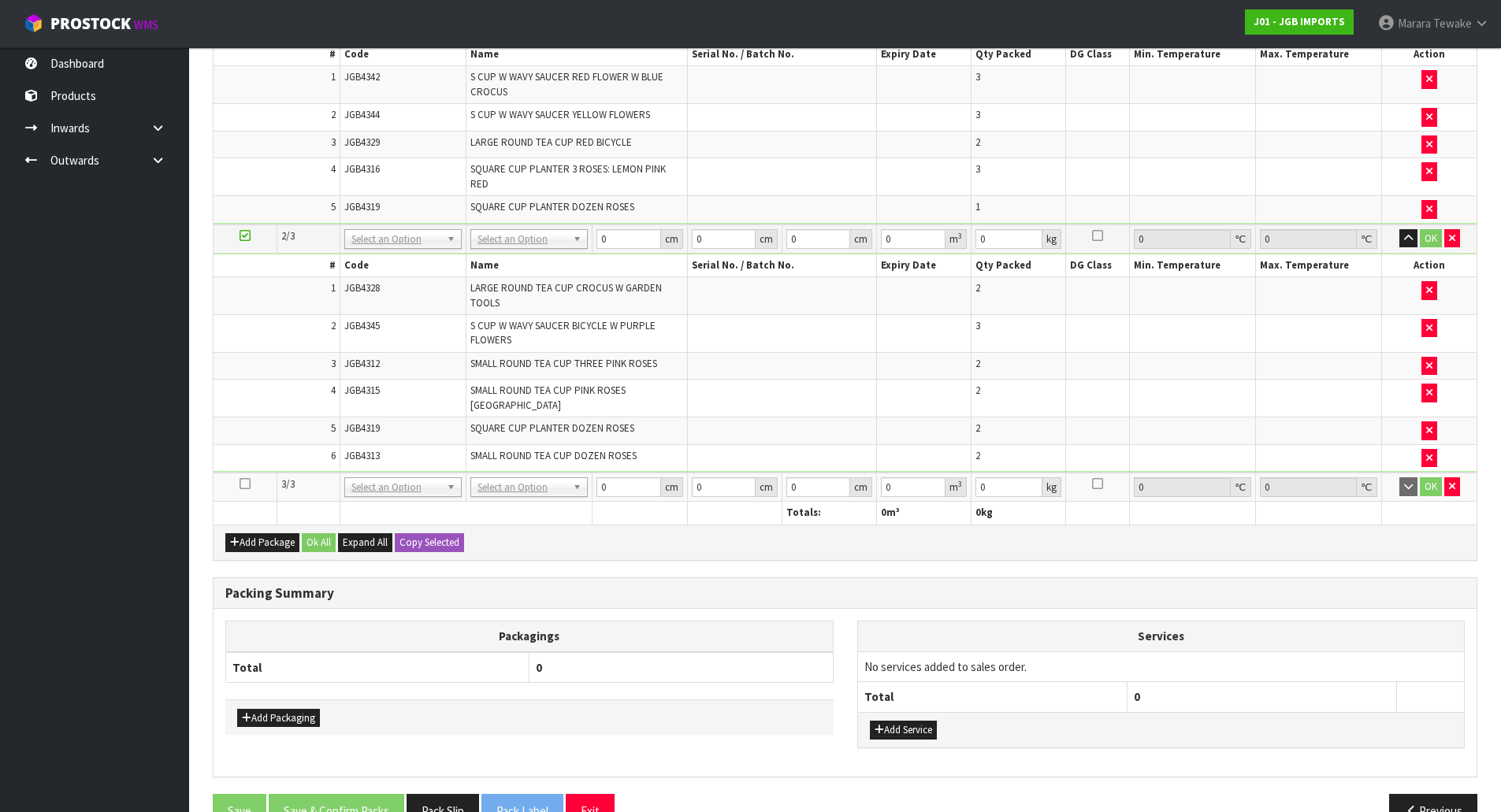
click at [243, 484] on icon at bounding box center [245, 484] width 11 height 1
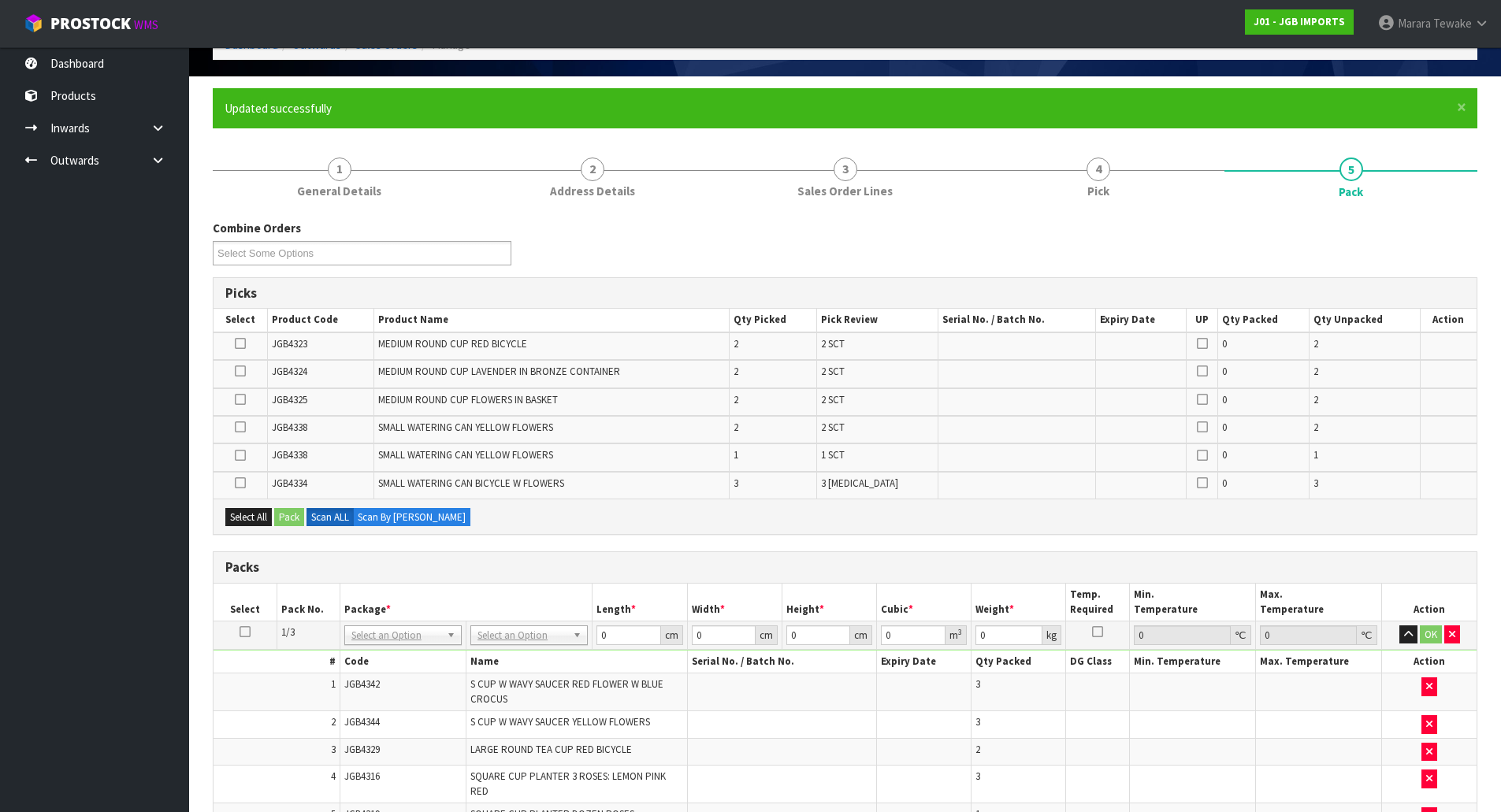
scroll to position [71, 0]
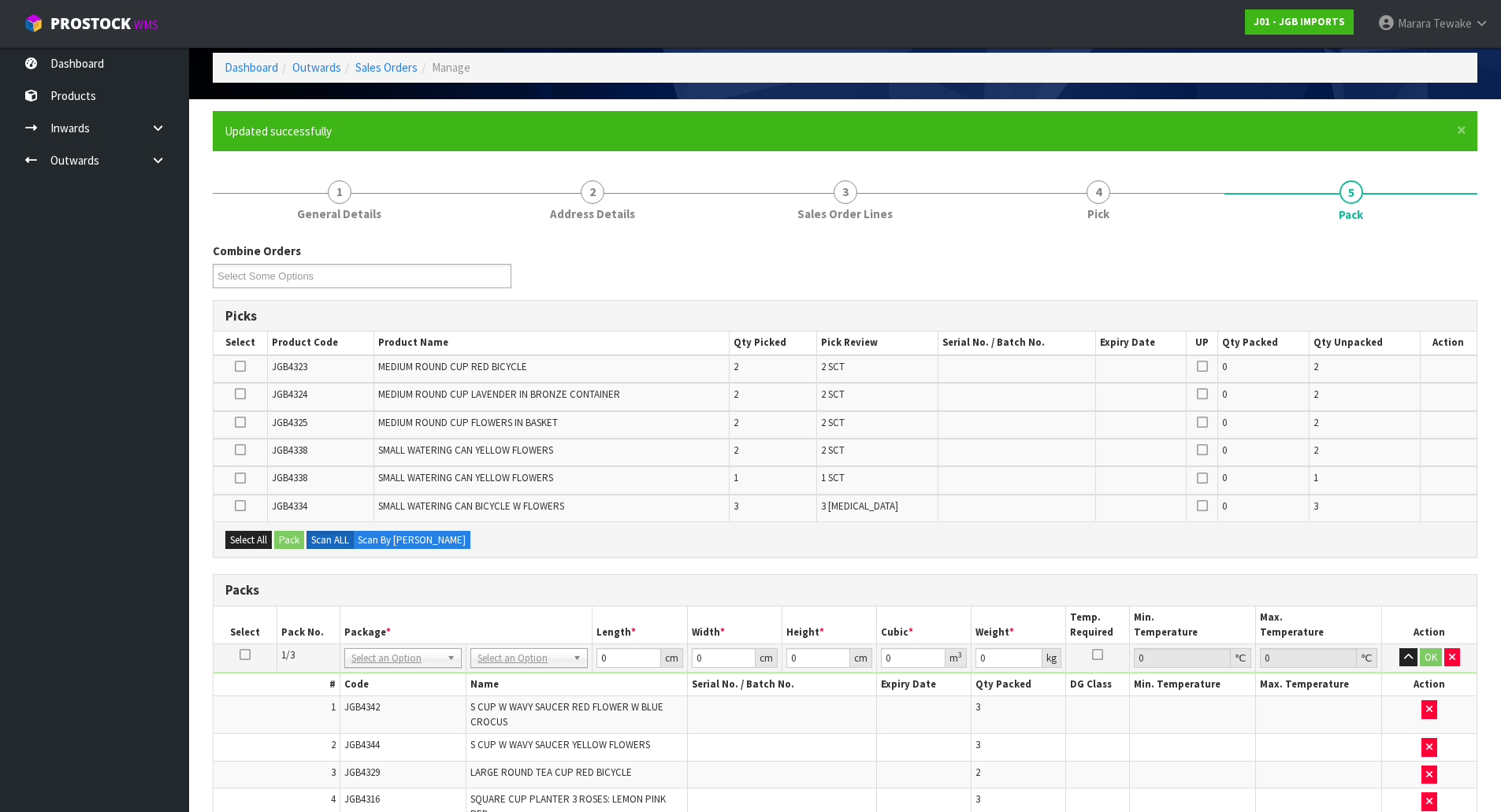
click at [237, 394] on icon at bounding box center [240, 394] width 11 height 1
click at [0, 0] on input "checkbox" at bounding box center [0, 0] width 0 height 0
click at [234, 368] on td at bounding box center [241, 369] width 55 height 28
click at [236, 368] on label at bounding box center [240, 367] width 11 height 14
click at [0, 0] on input "checkbox" at bounding box center [0, 0] width 0 height 0
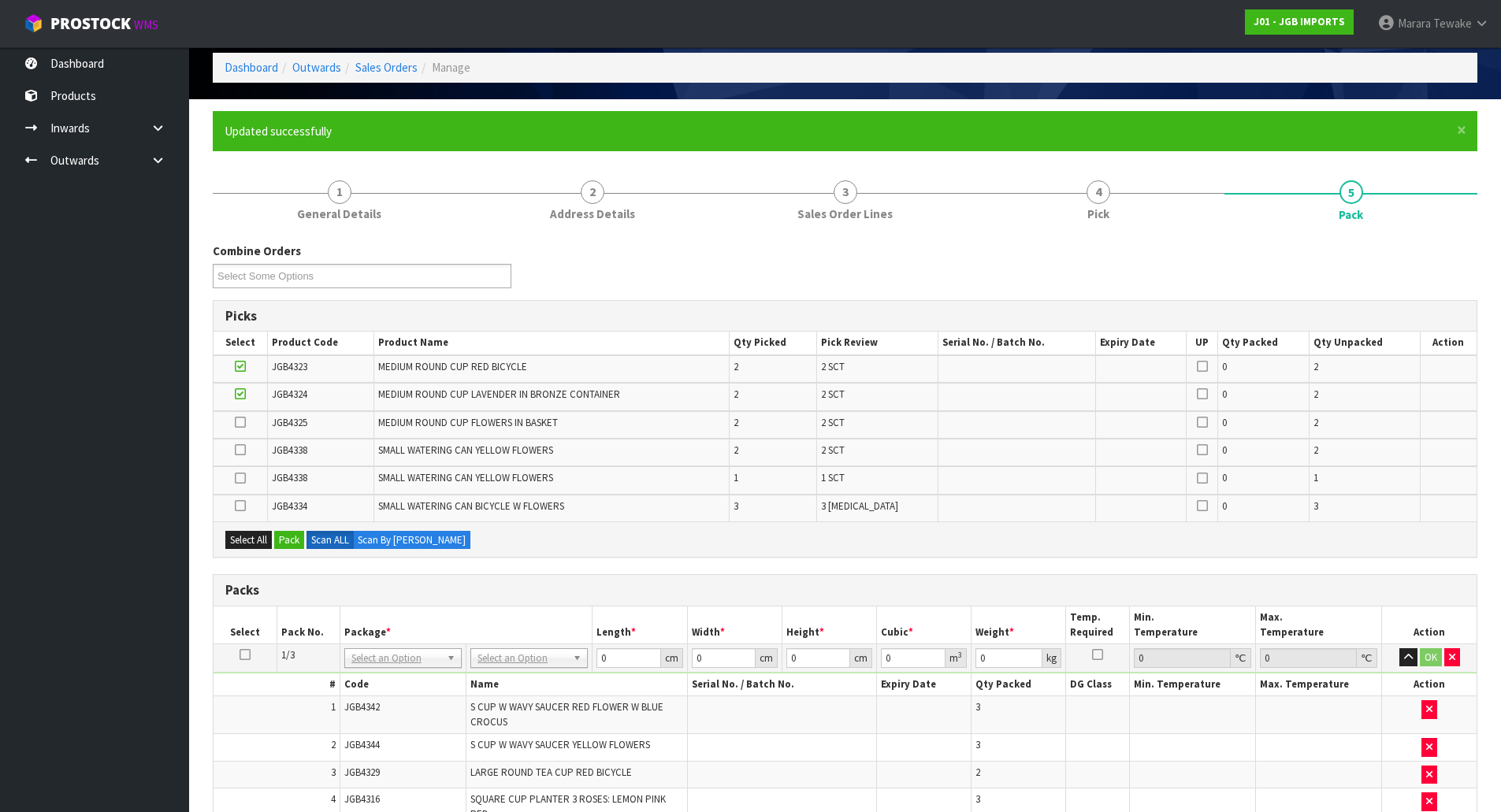
click at [244, 422] on icon at bounding box center [240, 422] width 11 height 1
click at [0, 0] on input "checkbox" at bounding box center [0, 0] width 0 height 0
click at [240, 450] on icon at bounding box center [240, 450] width 11 height 1
click at [0, 0] on input "checkbox" at bounding box center [0, 0] width 0 height 0
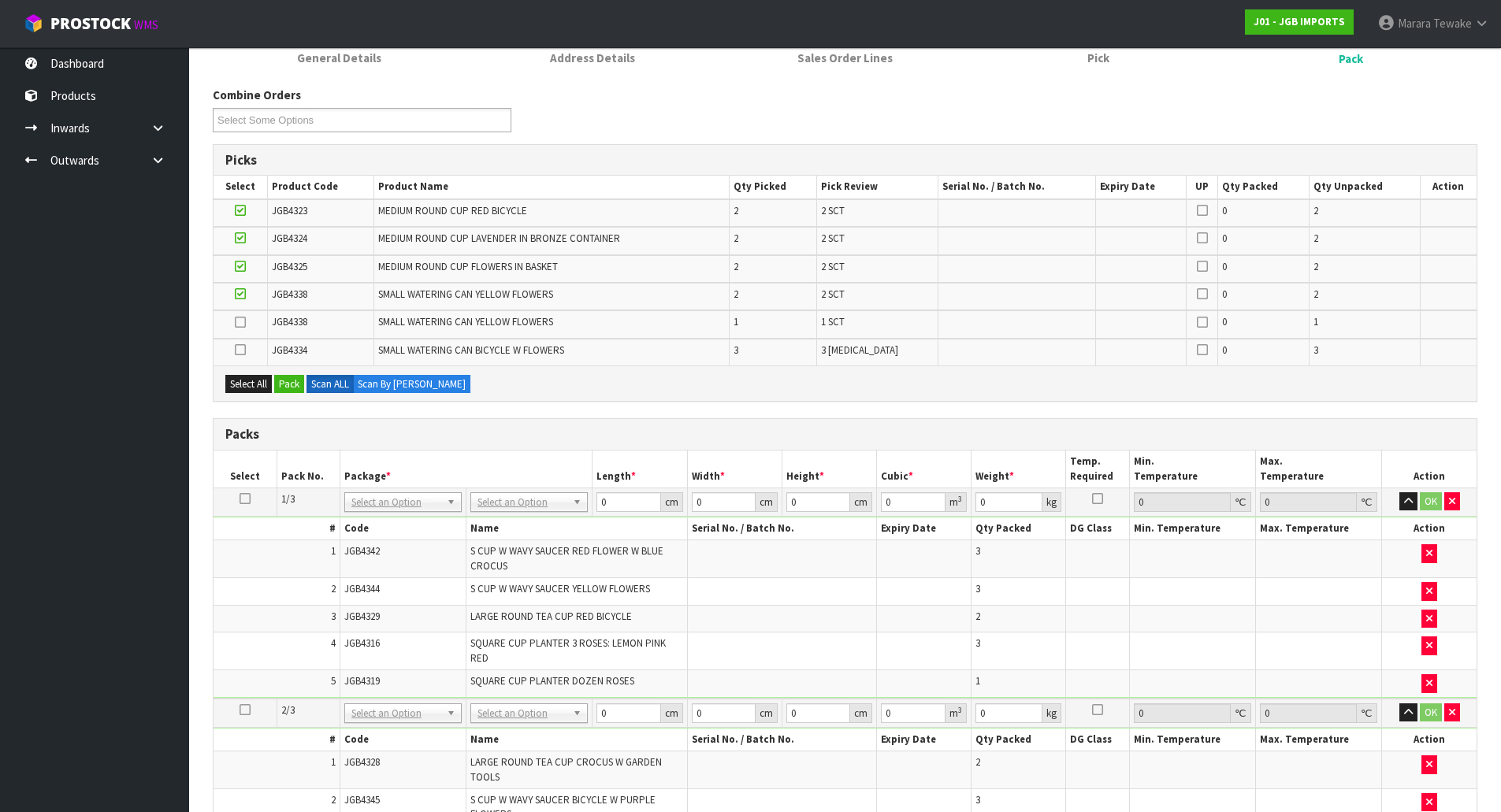
scroll to position [179, 0]
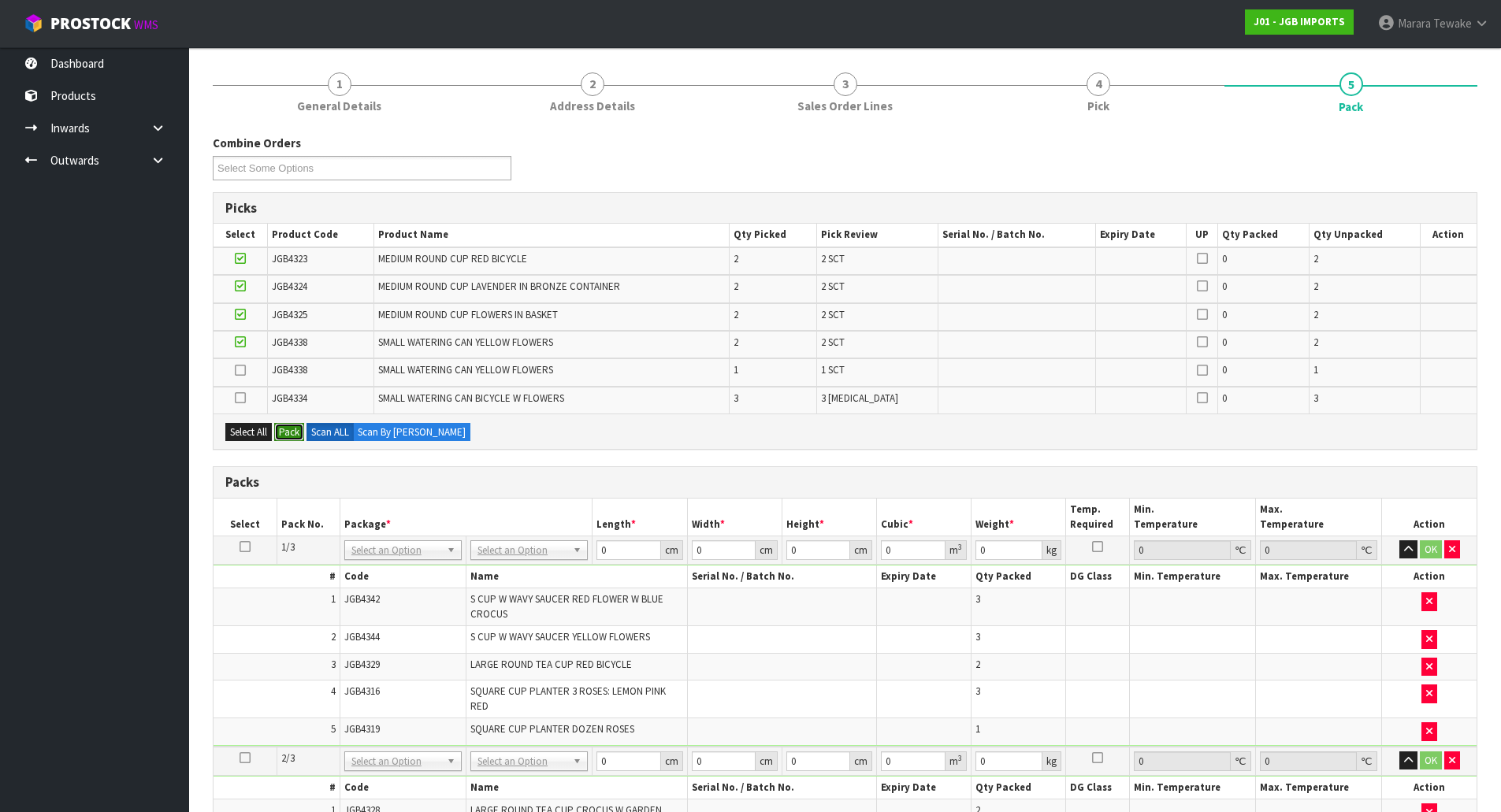
click at [283, 434] on button "Pack" at bounding box center [290, 432] width 30 height 19
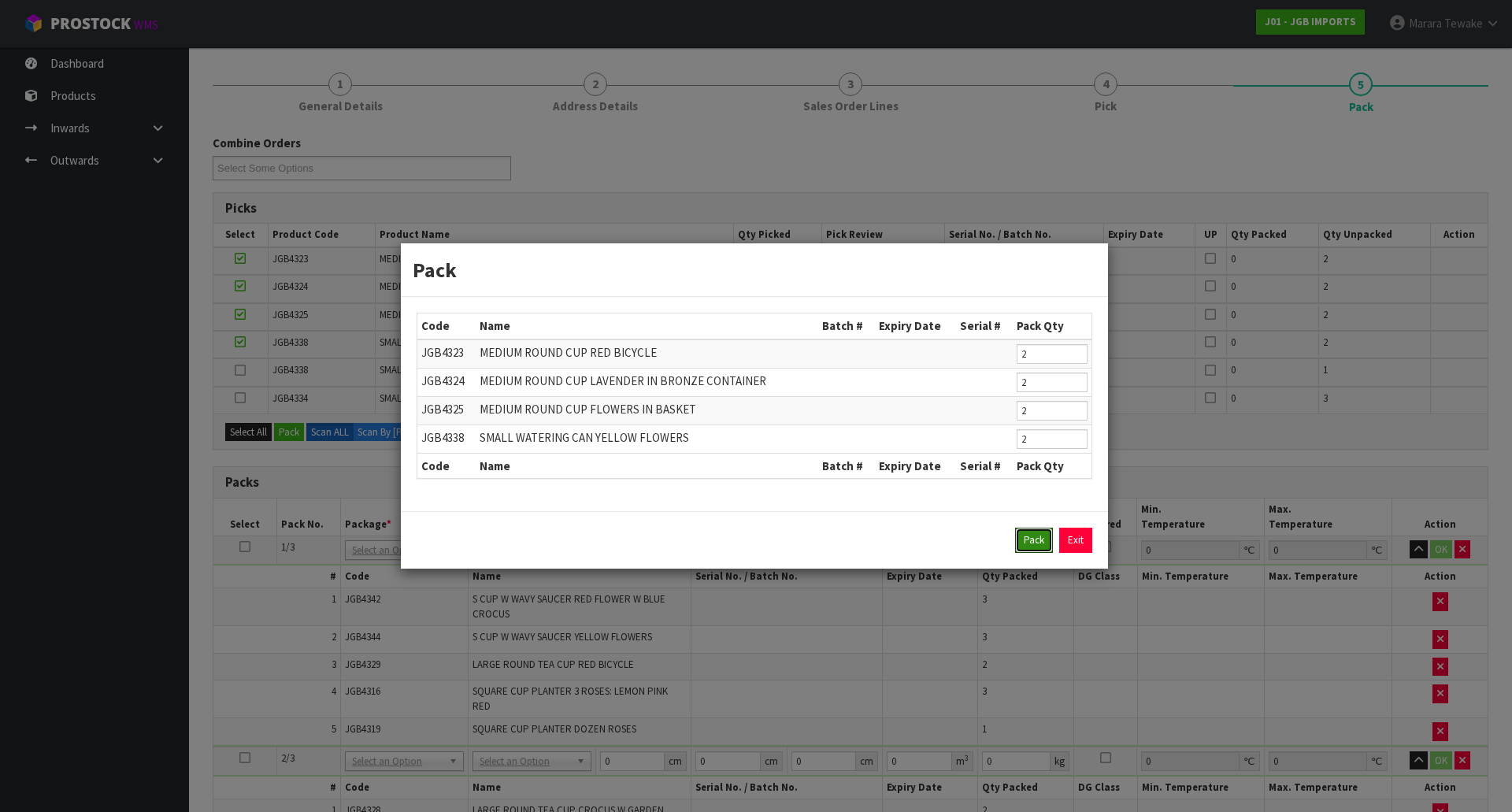
click at [1027, 544] on button "Pack" at bounding box center [1034, 539] width 38 height 25
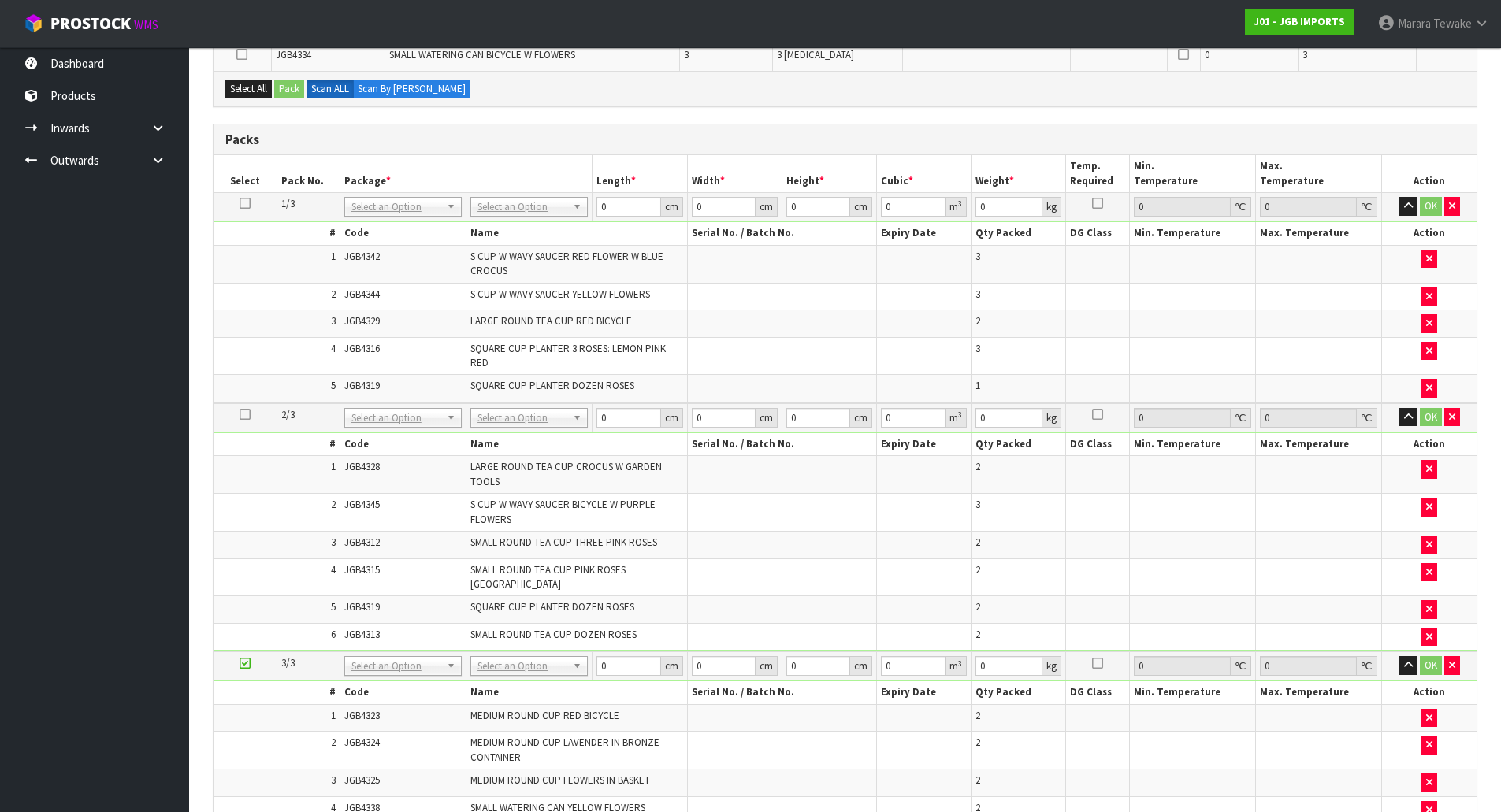
scroll to position [762, 0]
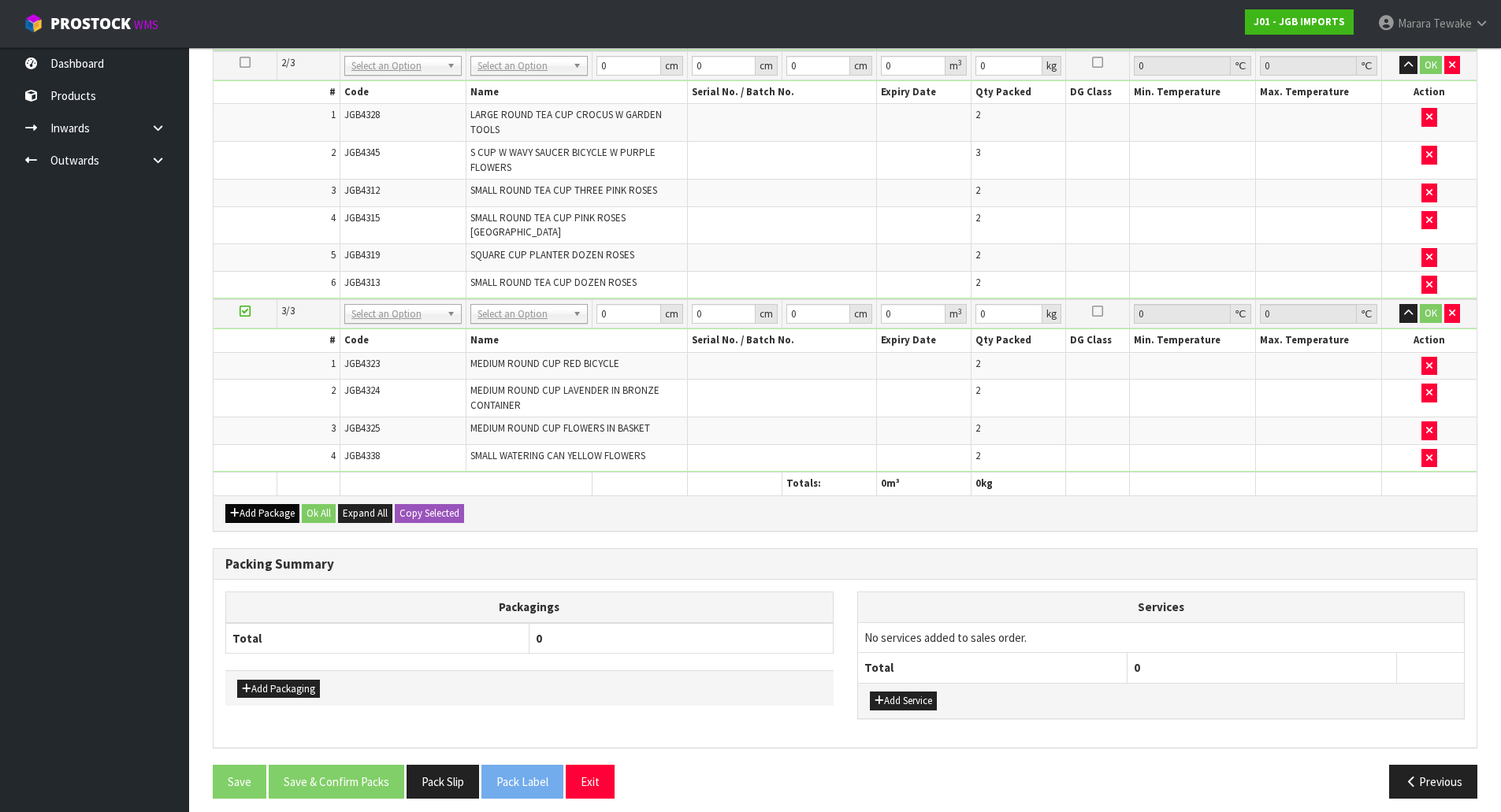
drag, startPoint x: 267, startPoint y: 481, endPoint x: 270, endPoint y: 494, distance: 13.3
click at [267, 482] on th at bounding box center [245, 484] width 63 height 23
click at [270, 505] on button "Add Package" at bounding box center [262, 513] width 74 height 19
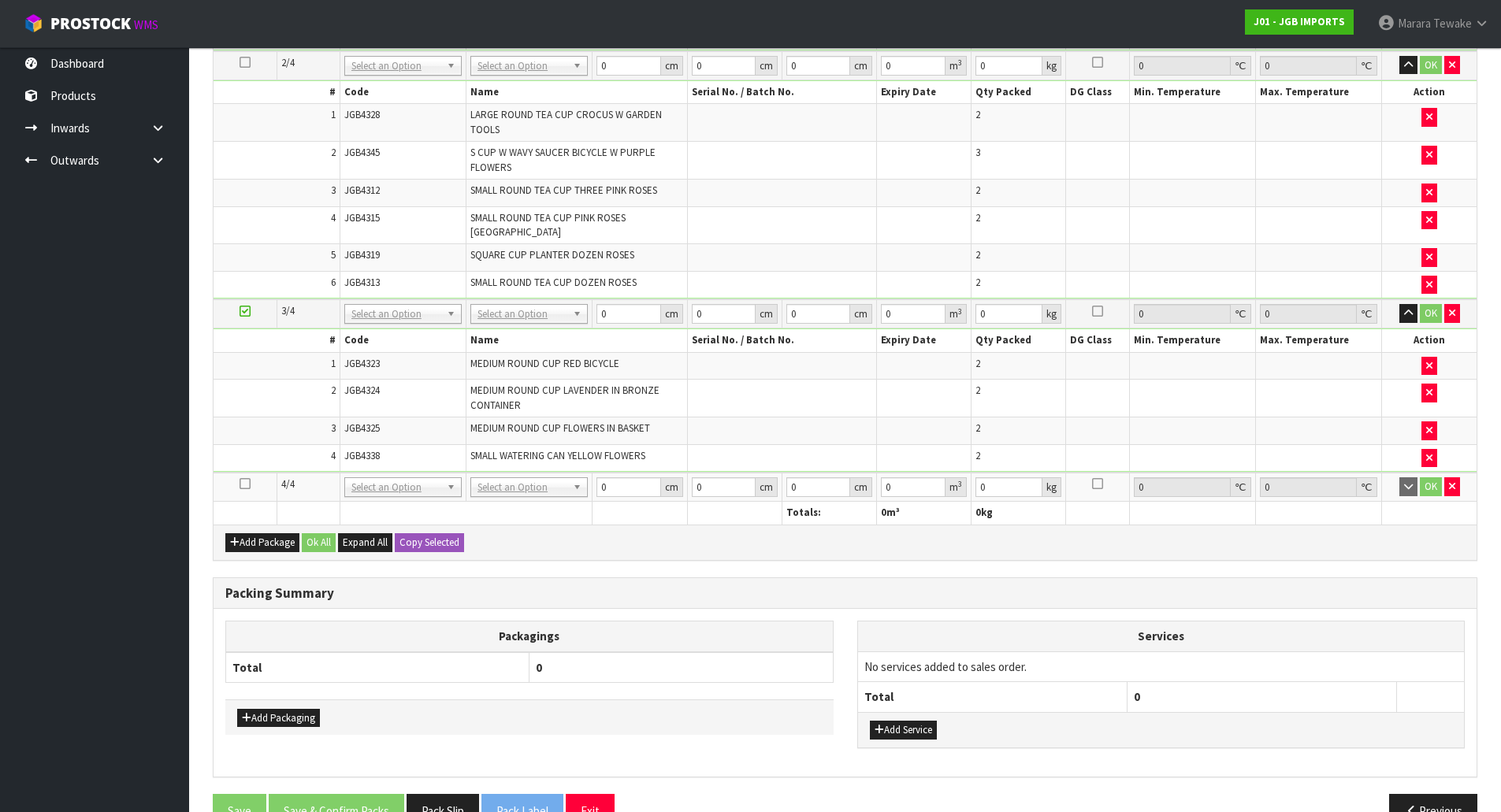
click at [245, 484] on icon at bounding box center [245, 484] width 11 height 1
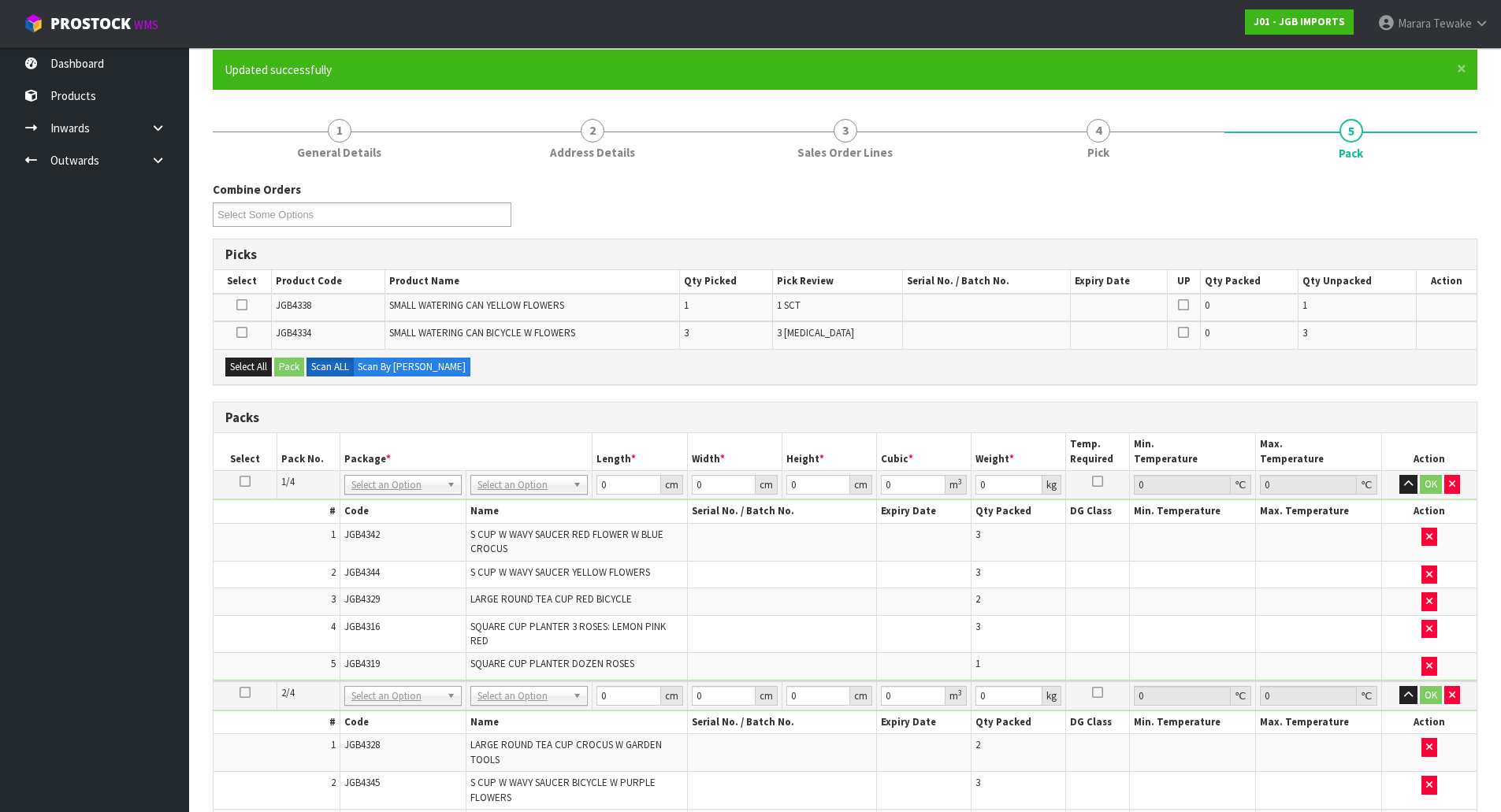
scroll to position [54, 0]
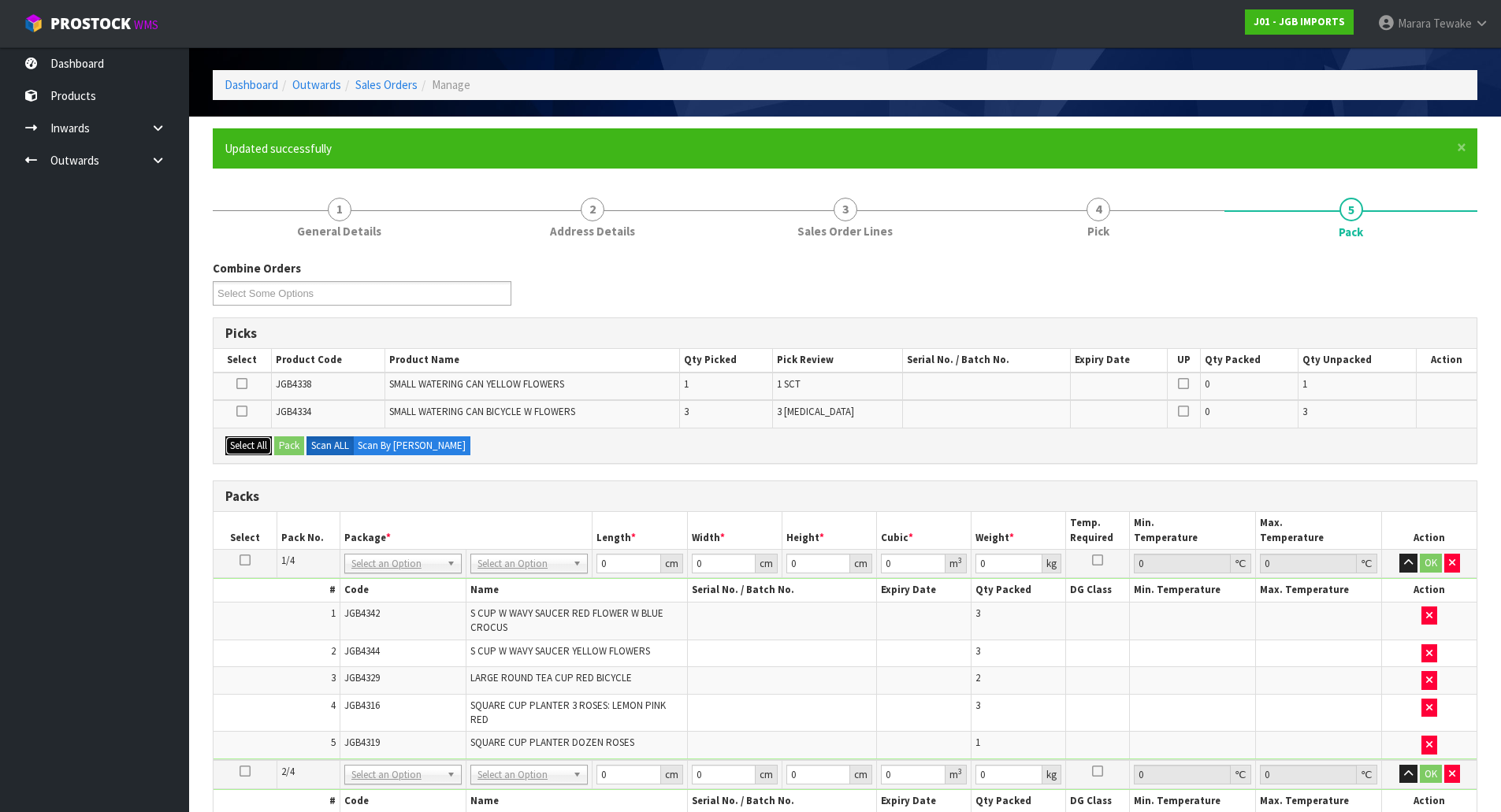
drag, startPoint x: 249, startPoint y: 448, endPoint x: 258, endPoint y: 445, distance: 9.5
click at [255, 447] on button "Select All" at bounding box center [248, 446] width 47 height 19
click at [299, 441] on button "Pack" at bounding box center [290, 446] width 30 height 19
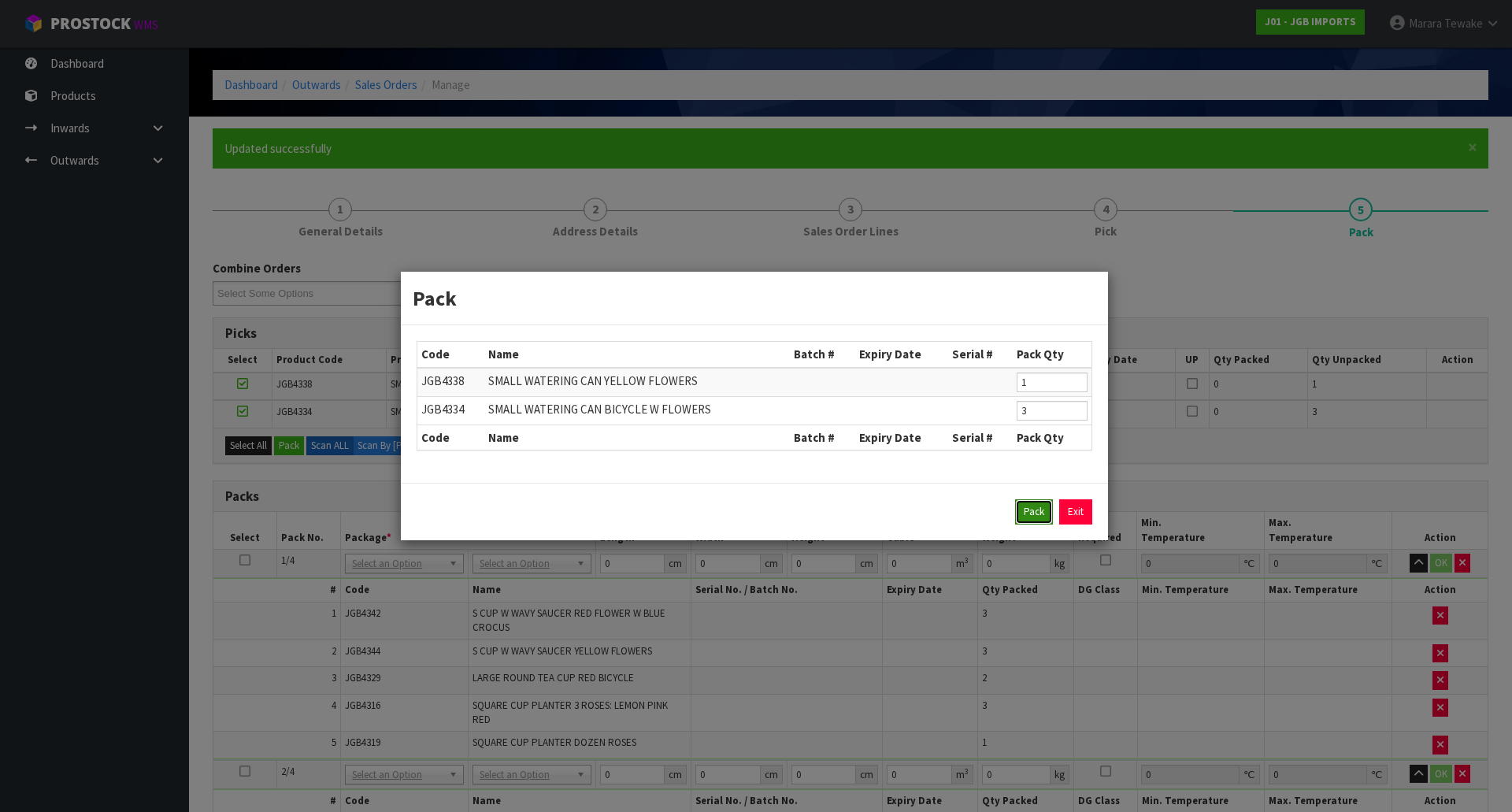
click at [1038, 516] on button "Pack" at bounding box center [1034, 511] width 38 height 25
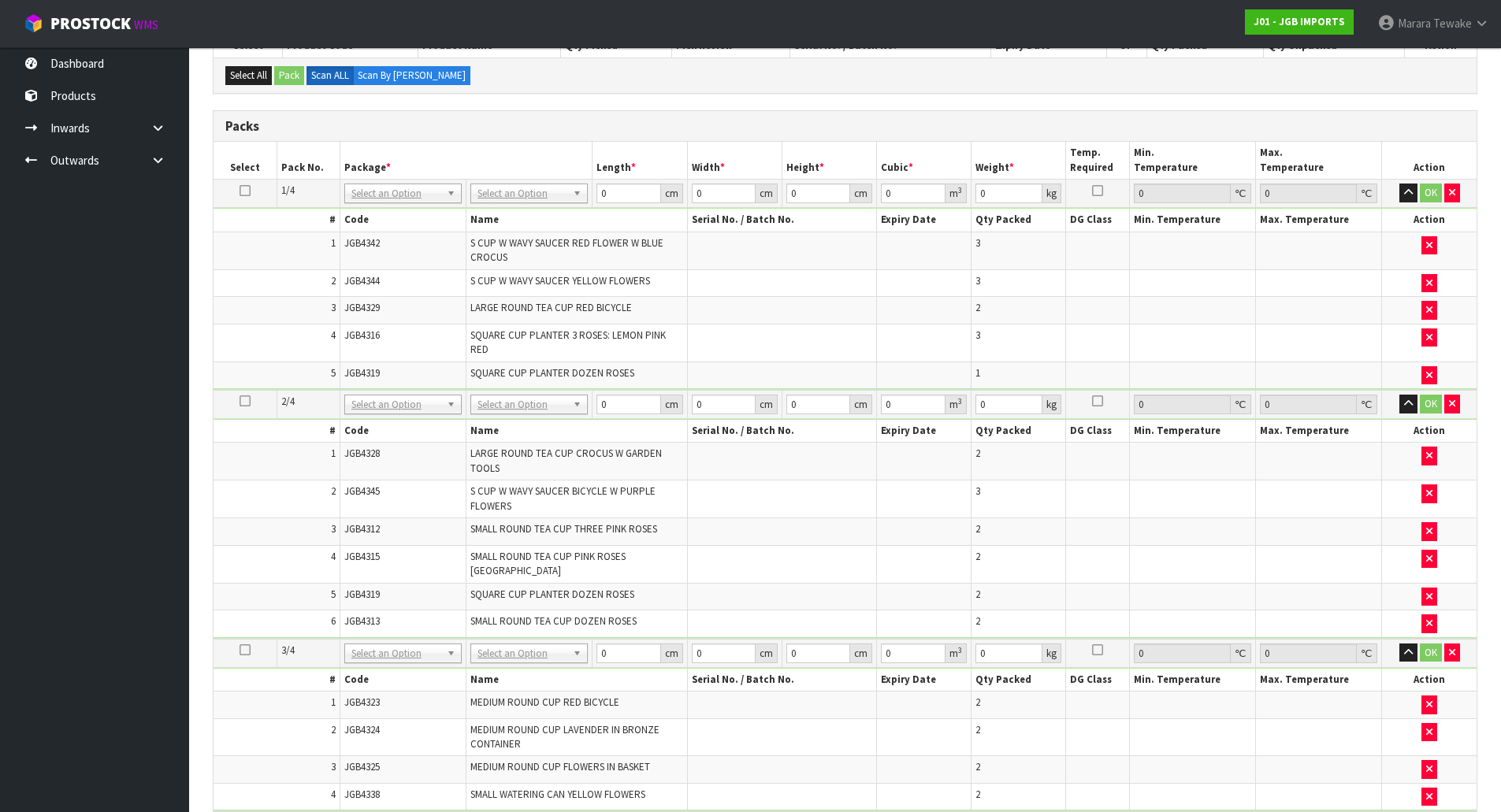
scroll to position [342, 0]
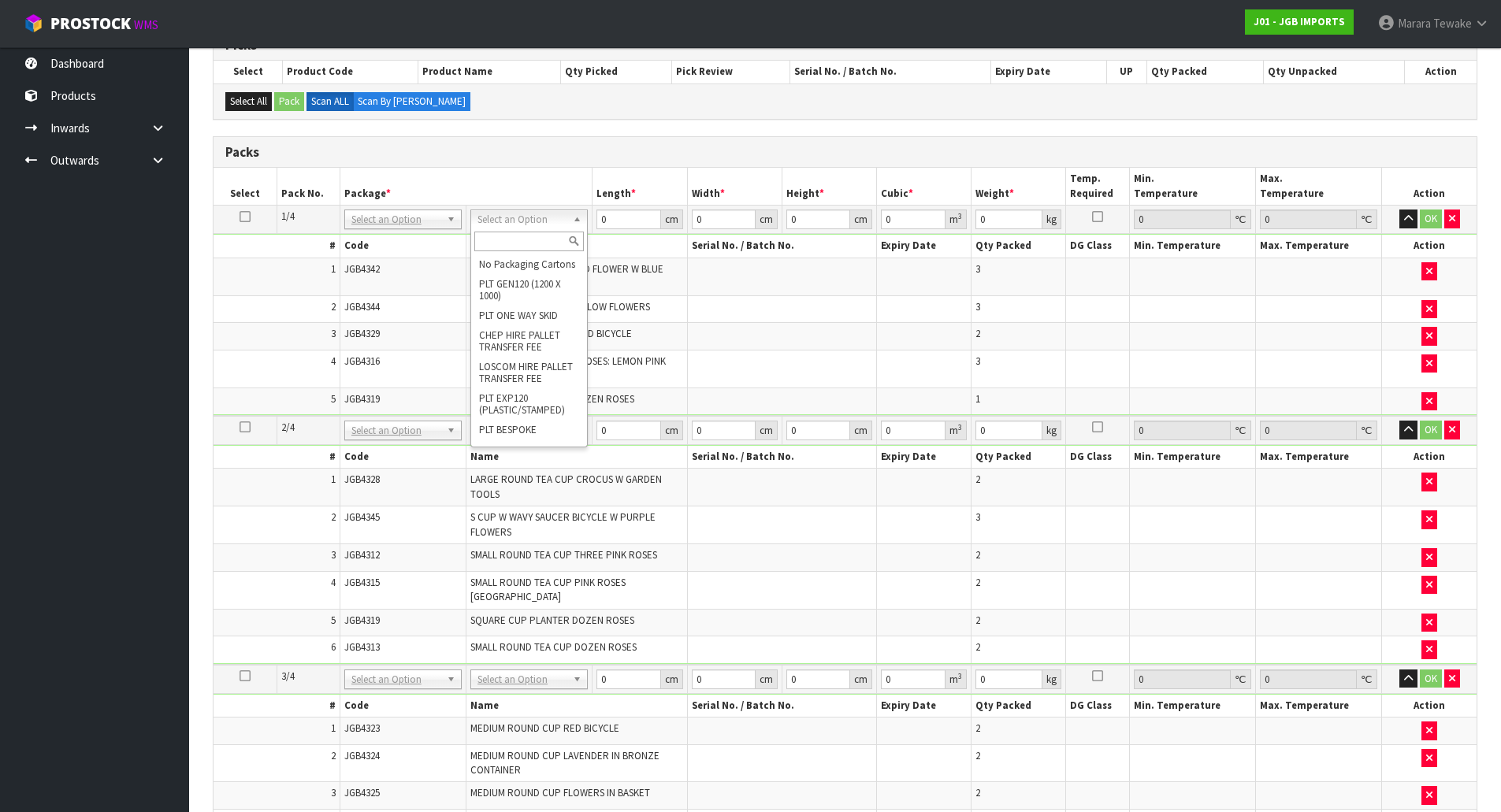
click at [529, 240] on input "text" at bounding box center [530, 242] width 109 height 20
type input "OC"
type input "11.75"
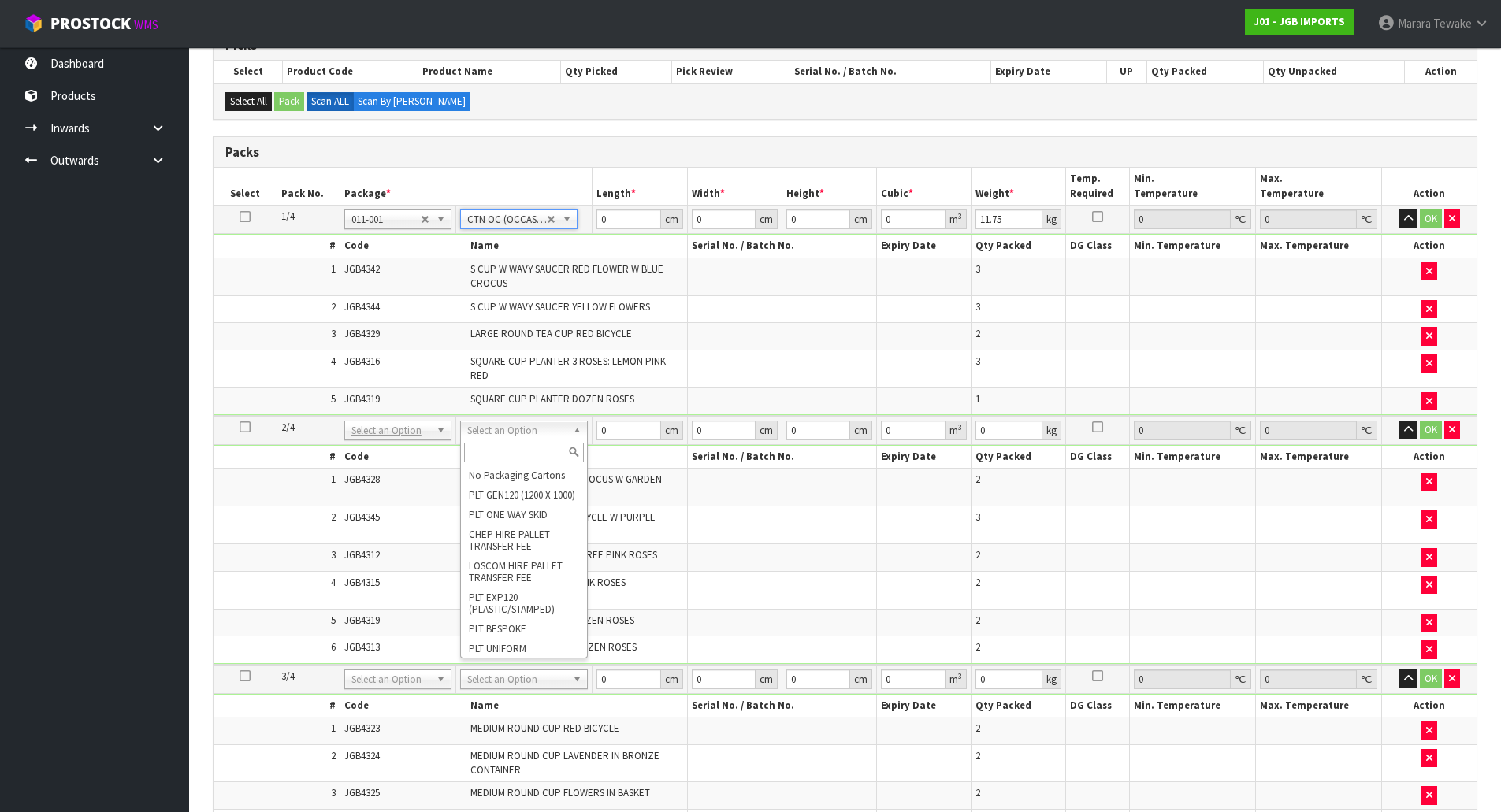
click at [536, 452] on input "text" at bounding box center [524, 453] width 119 height 20
type input "OC"
drag, startPoint x: 538, startPoint y: 479, endPoint x: 531, endPoint y: 493, distance: 15.7
type input "2"
type input "12.85"
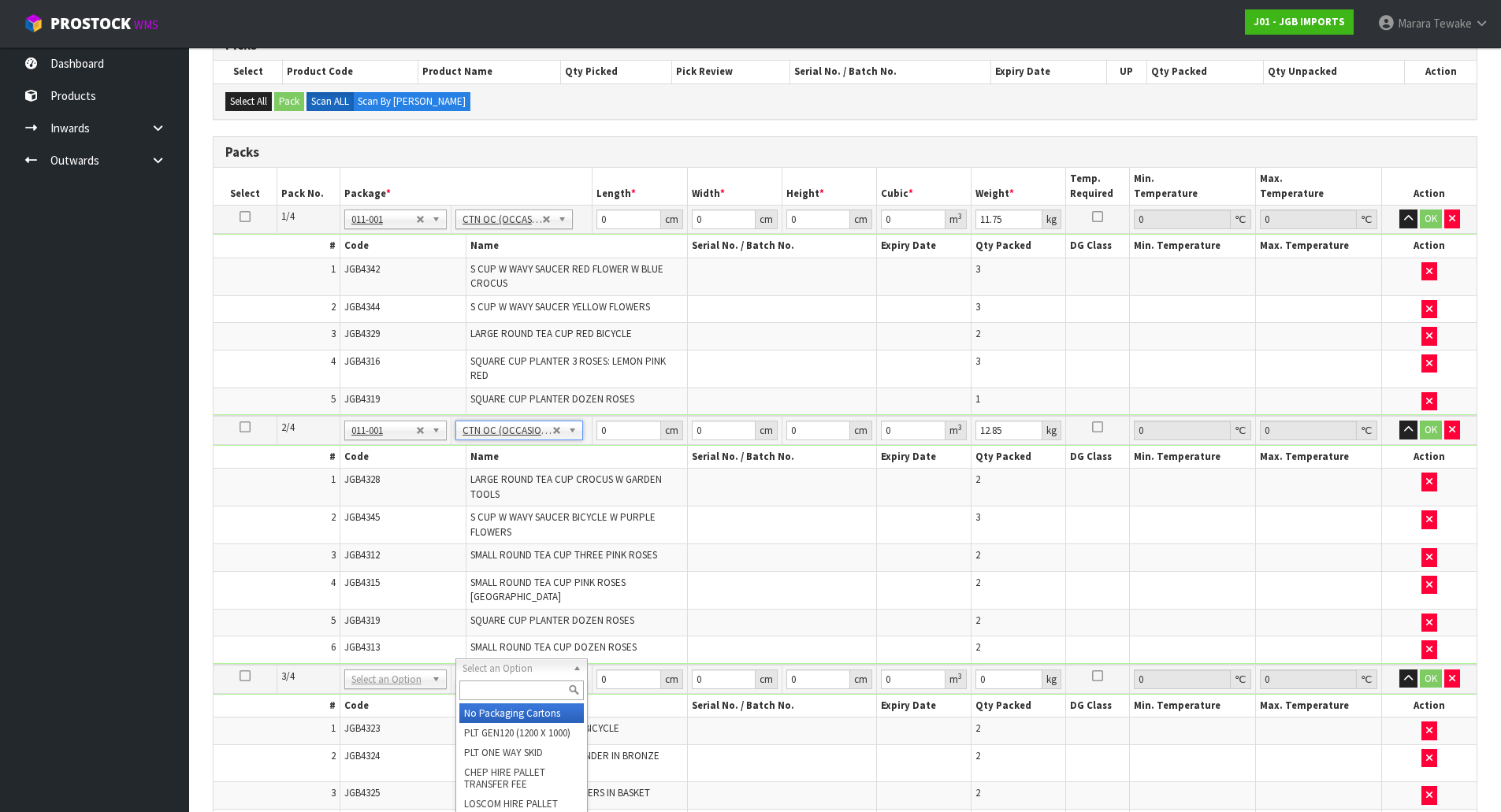
click at [543, 687] on input "text" at bounding box center [522, 691] width 124 height 20
type input "OC"
type input "3"
type input "9.7"
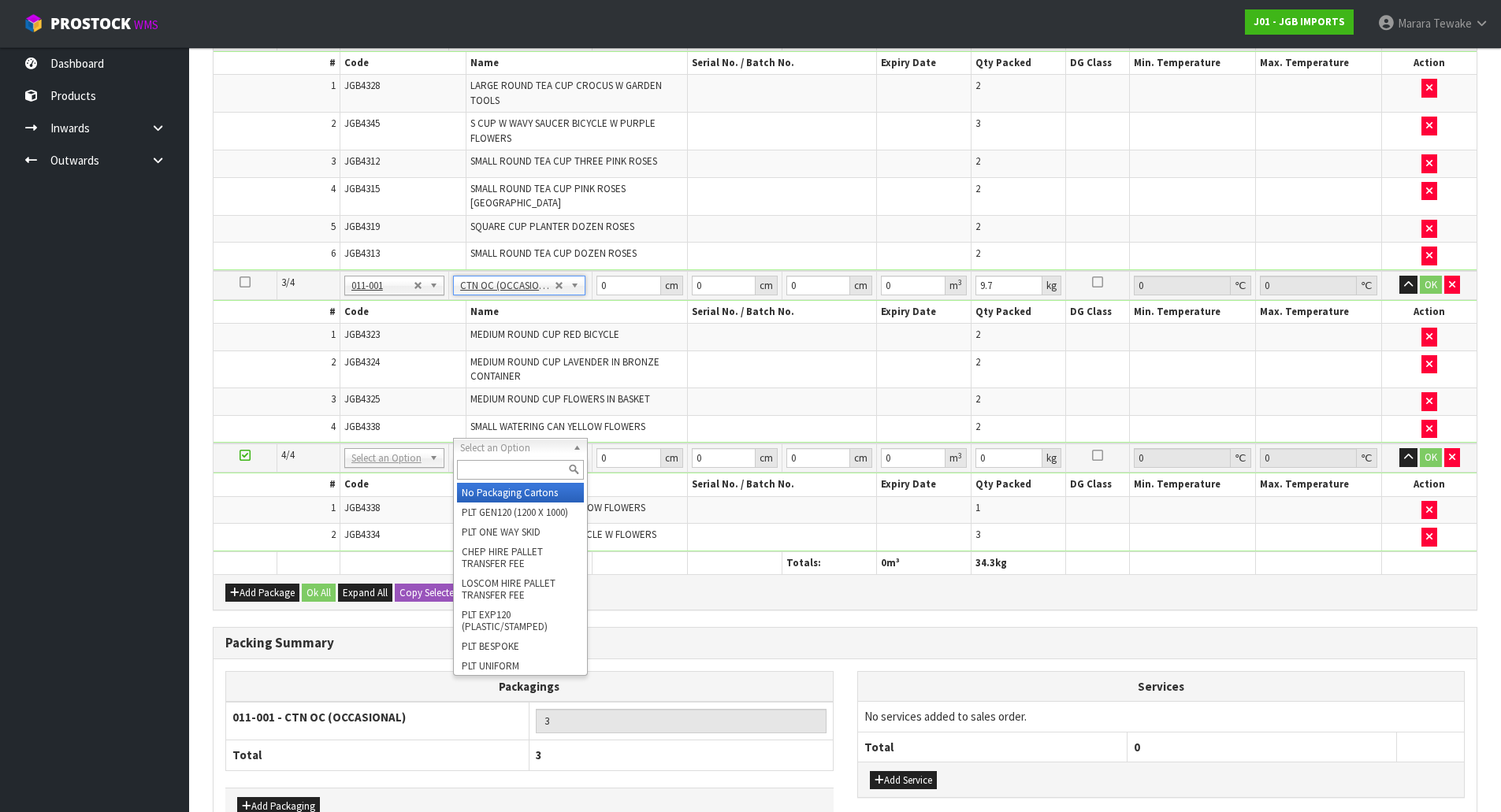
click at [530, 464] on input "text" at bounding box center [520, 470] width 126 height 20
type input "OC"
type input "4"
type input "3.2"
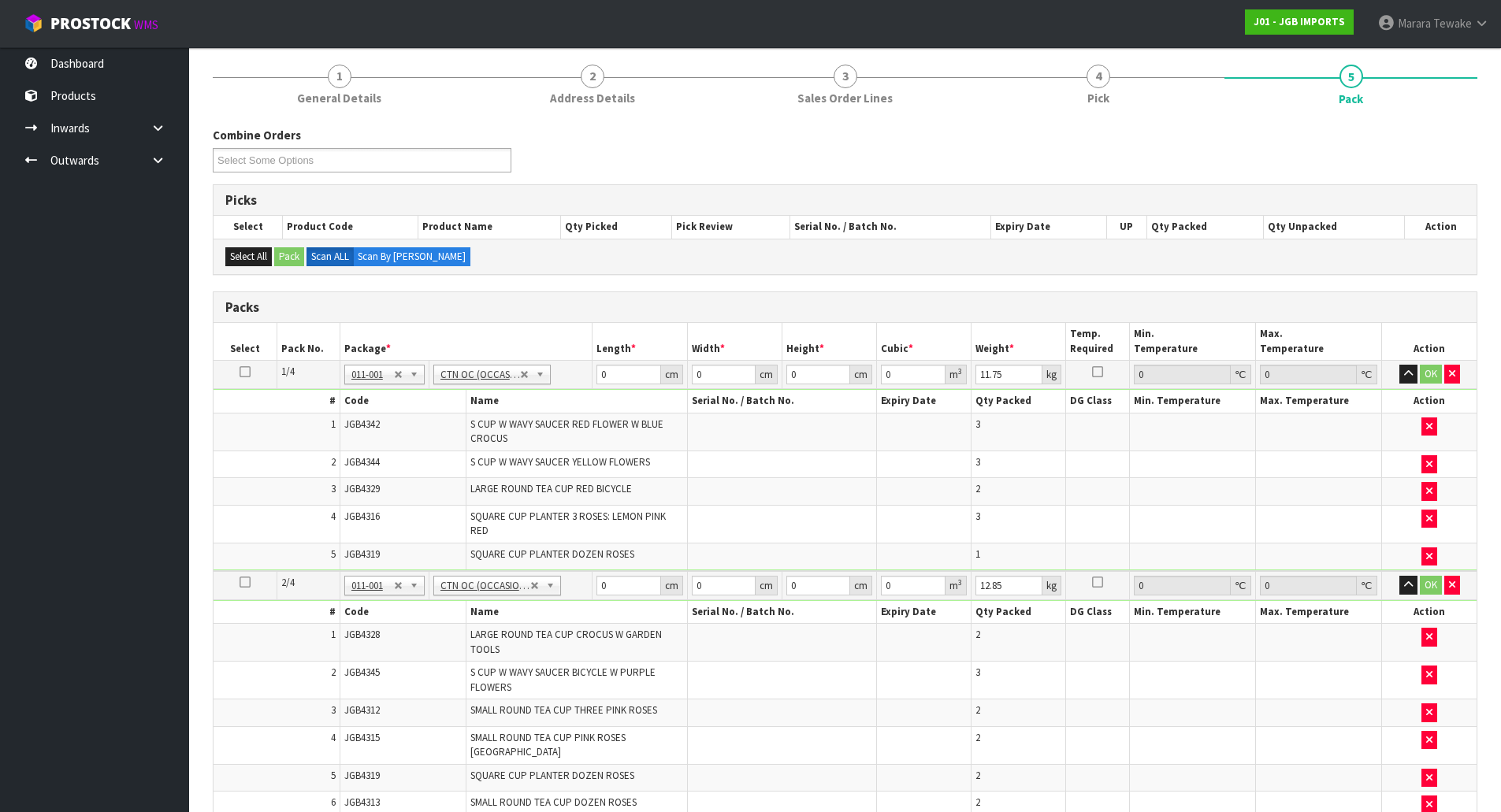
scroll to position [184, 0]
drag, startPoint x: 597, startPoint y: 365, endPoint x: 562, endPoint y: 296, distance: 77.4
click at [539, 317] on div "Packs Select Pack No. Package * Length * Width * Height * Cubic * Weight * Temp…" at bounding box center [845, 727] width 1265 height 869
type input "46"
type input "44"
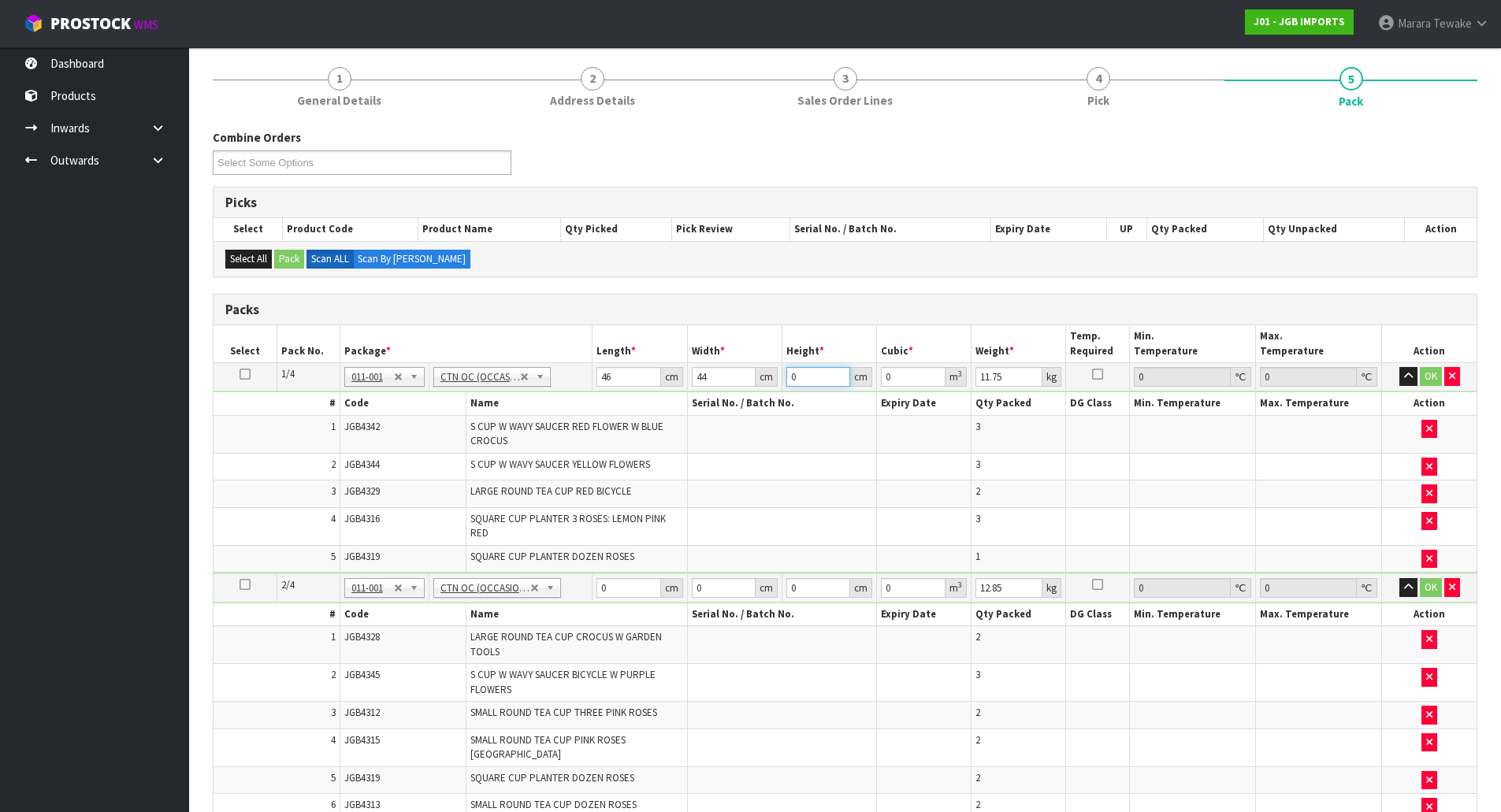
type input "4"
type input "0.008096"
type input "41"
type input "0.082984"
type input "41"
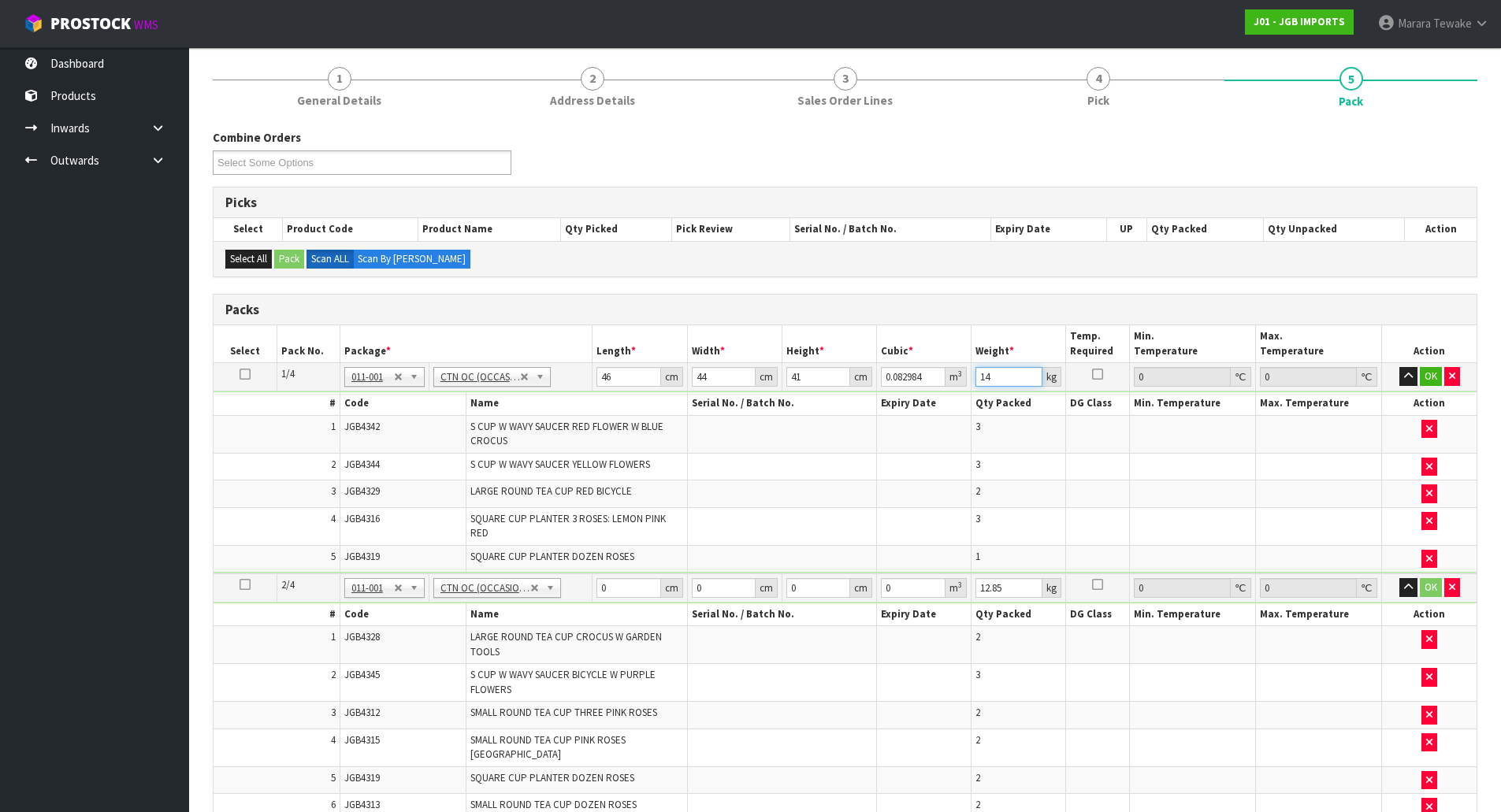
type input "14"
click at [1399, 367] on button "button" at bounding box center [1408, 376] width 18 height 19
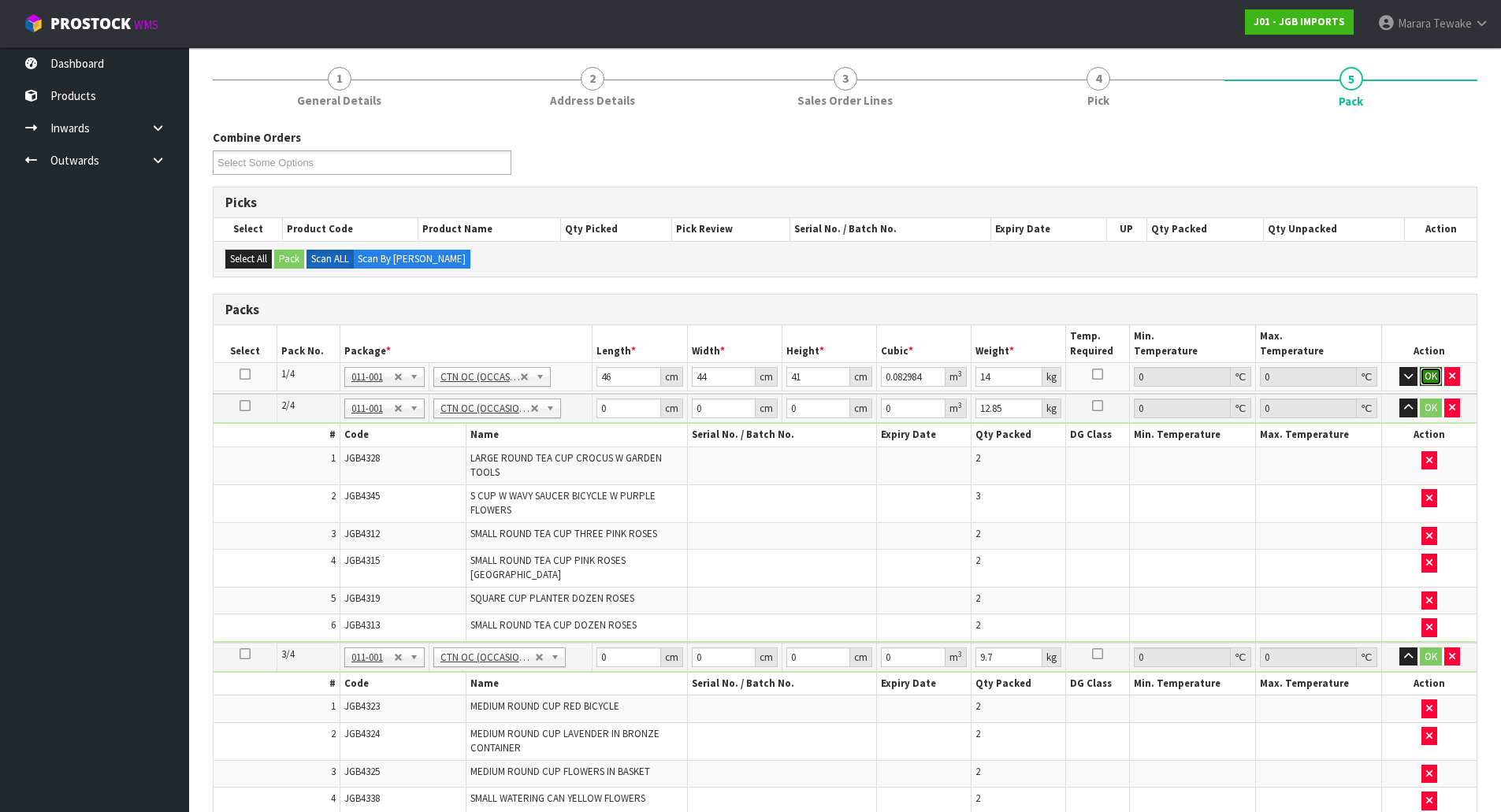
click button "OK" at bounding box center [1431, 376] width 22 height 19
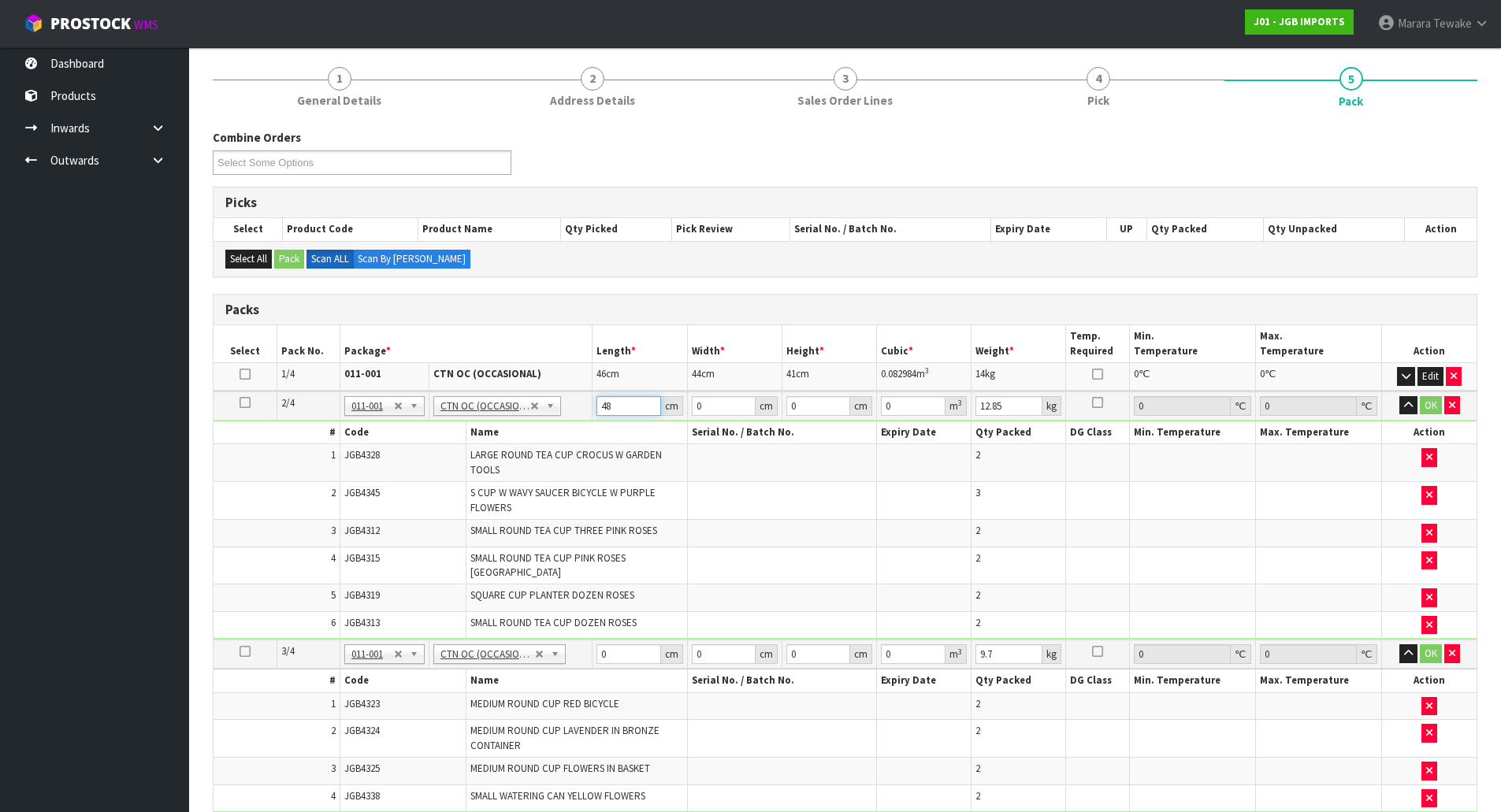
type input "48"
type input "39"
type input "4"
type input "0.007488"
type input "47"
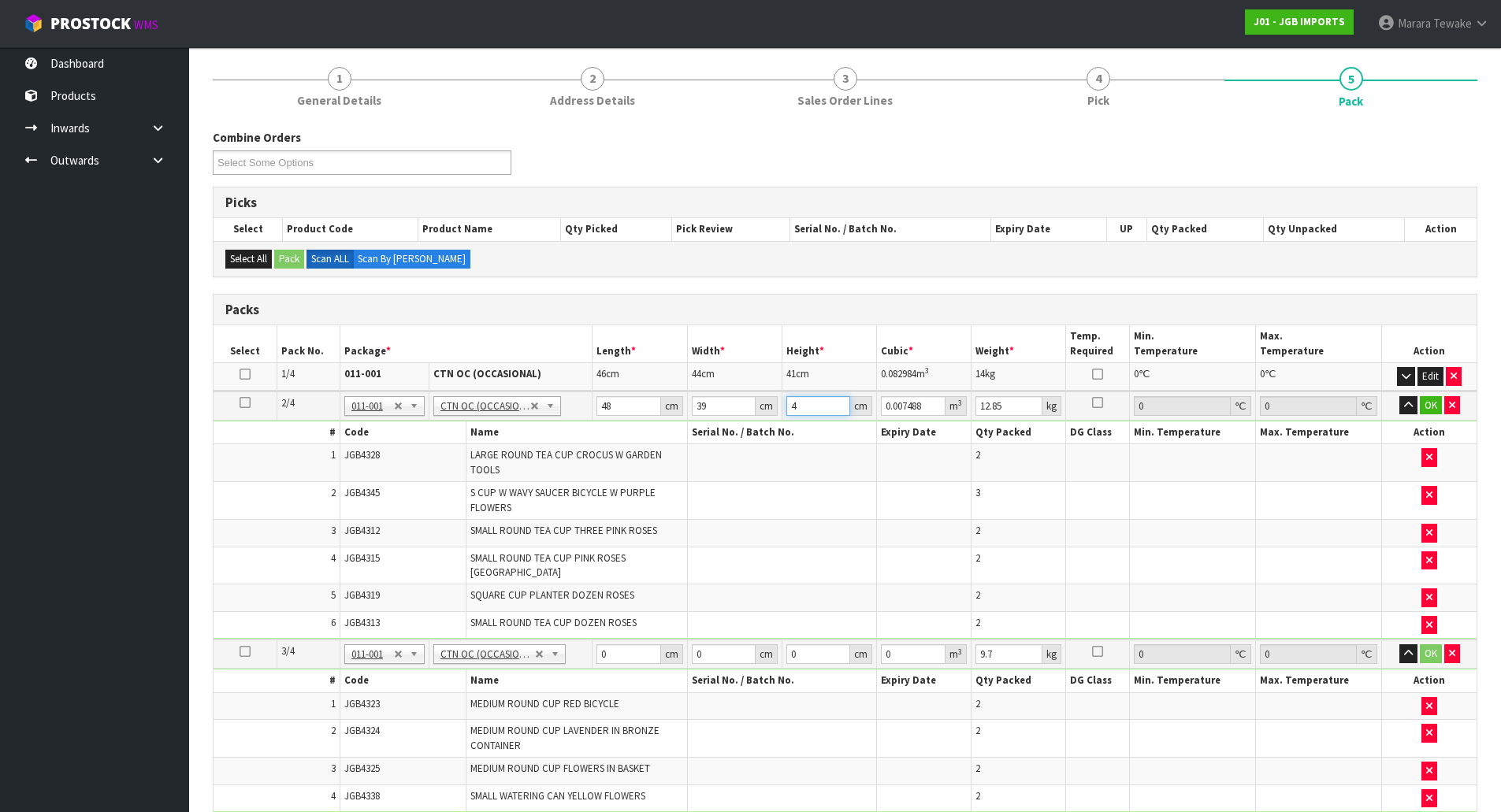
type input "0.087984"
type input "47"
type input "15"
click at [1400, 396] on button "button" at bounding box center [1409, 405] width 18 height 19
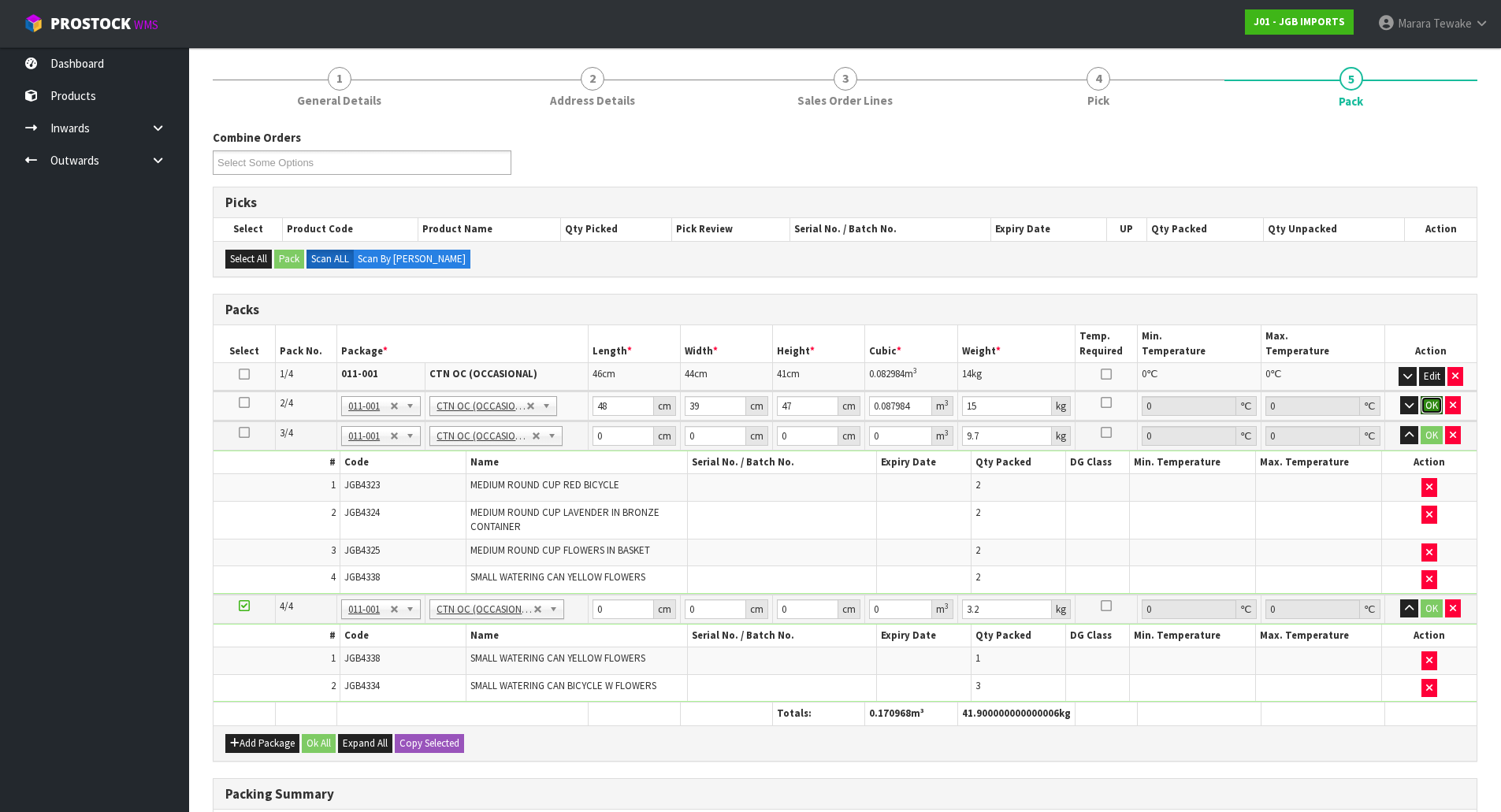
click button "OK" at bounding box center [1431, 405] width 22 height 19
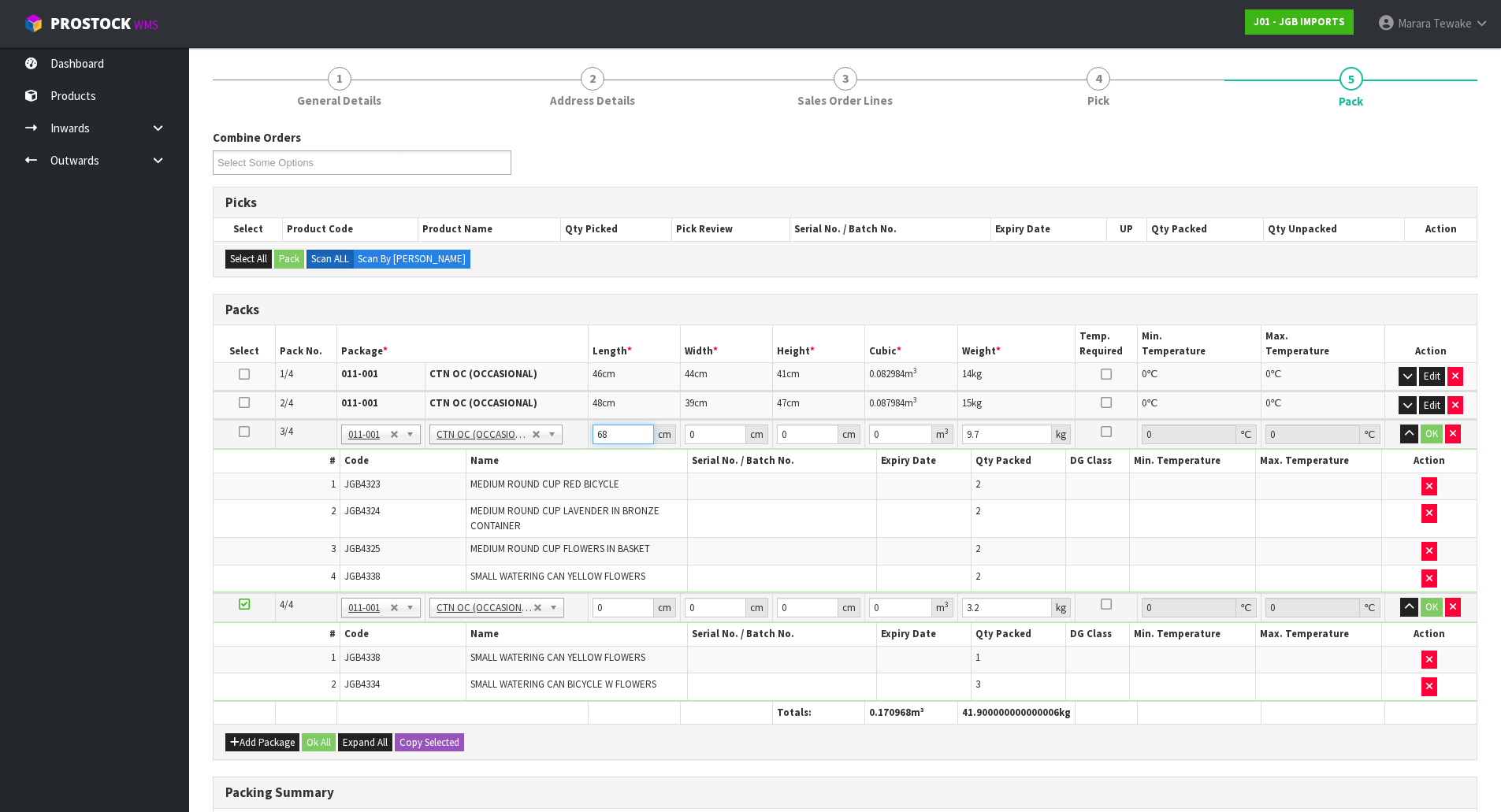
type input "68"
type input "4"
type input "24"
type input "4"
type input "0.006528"
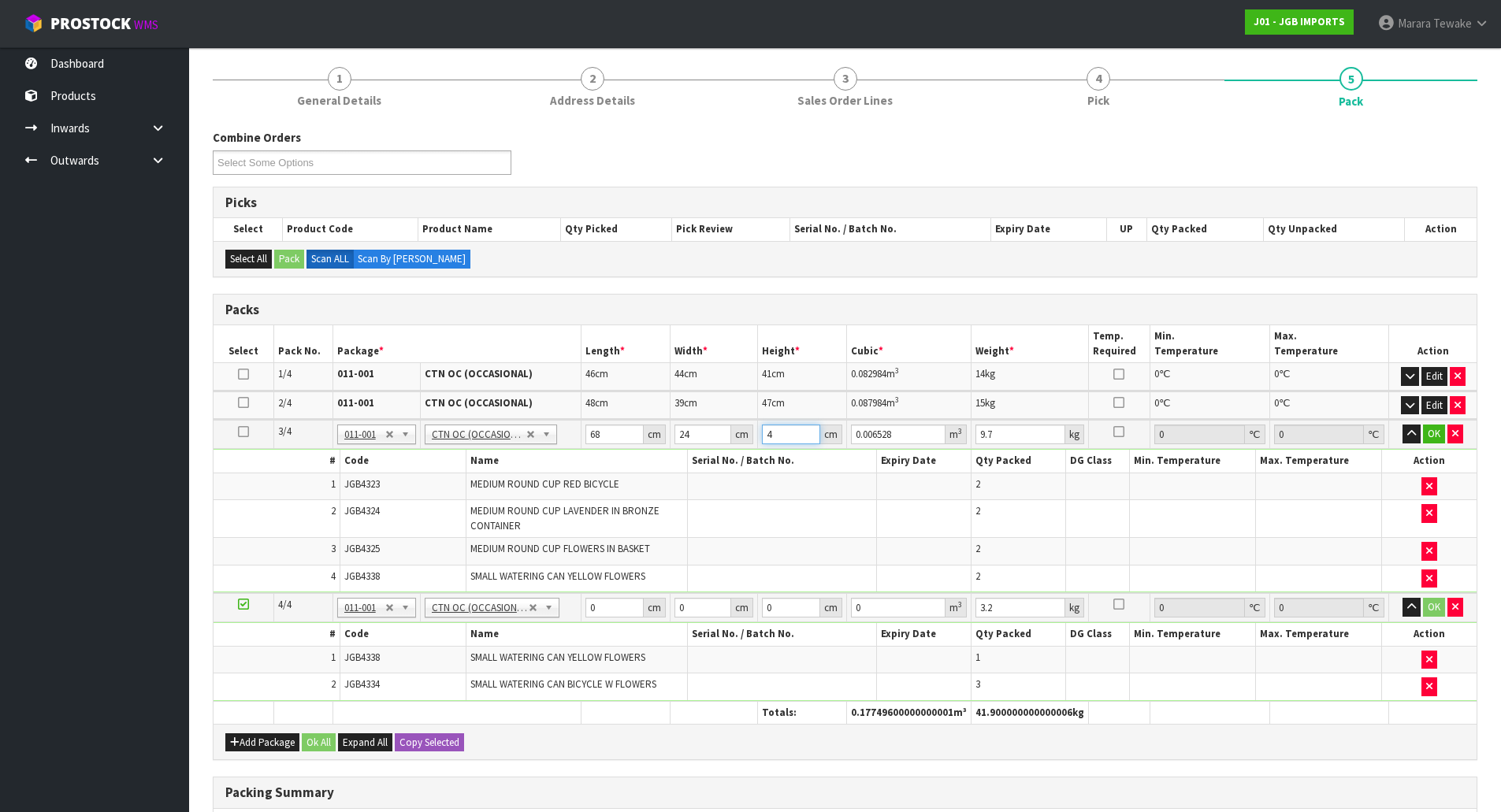
type input "47"
type input "0.076704"
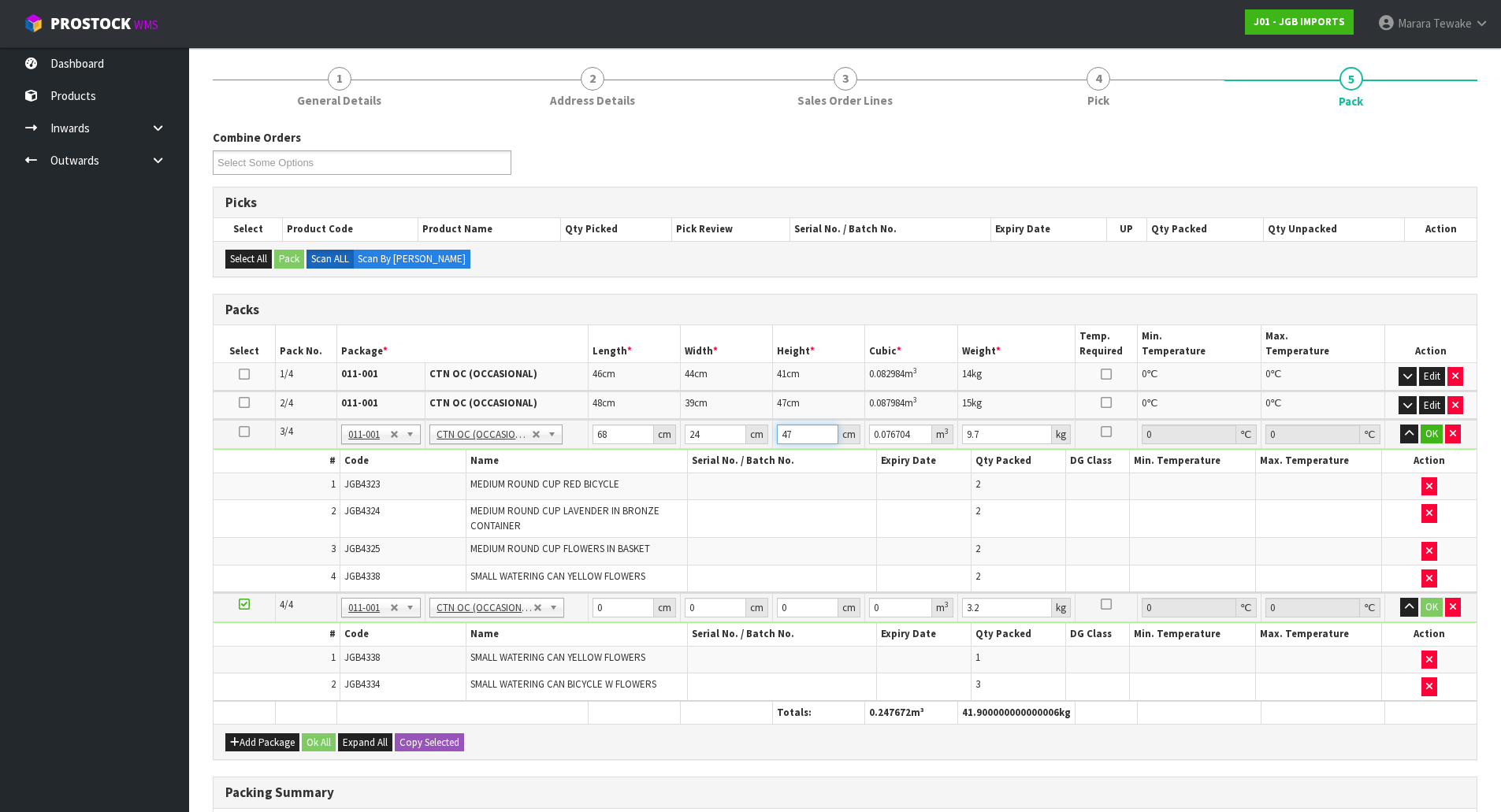
type input "47"
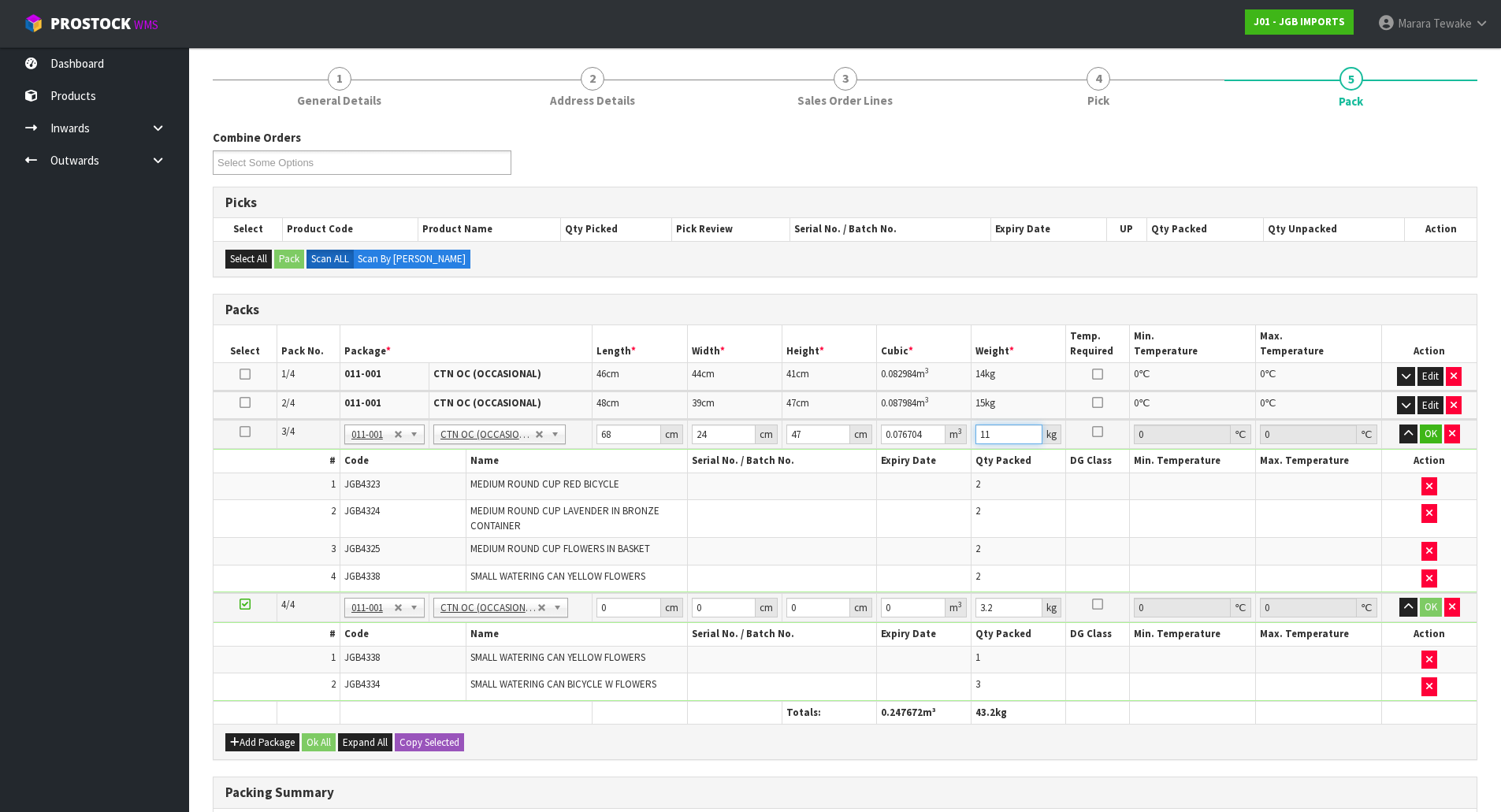
type input "11"
click at [1399, 425] on button "button" at bounding box center [1408, 434] width 18 height 19
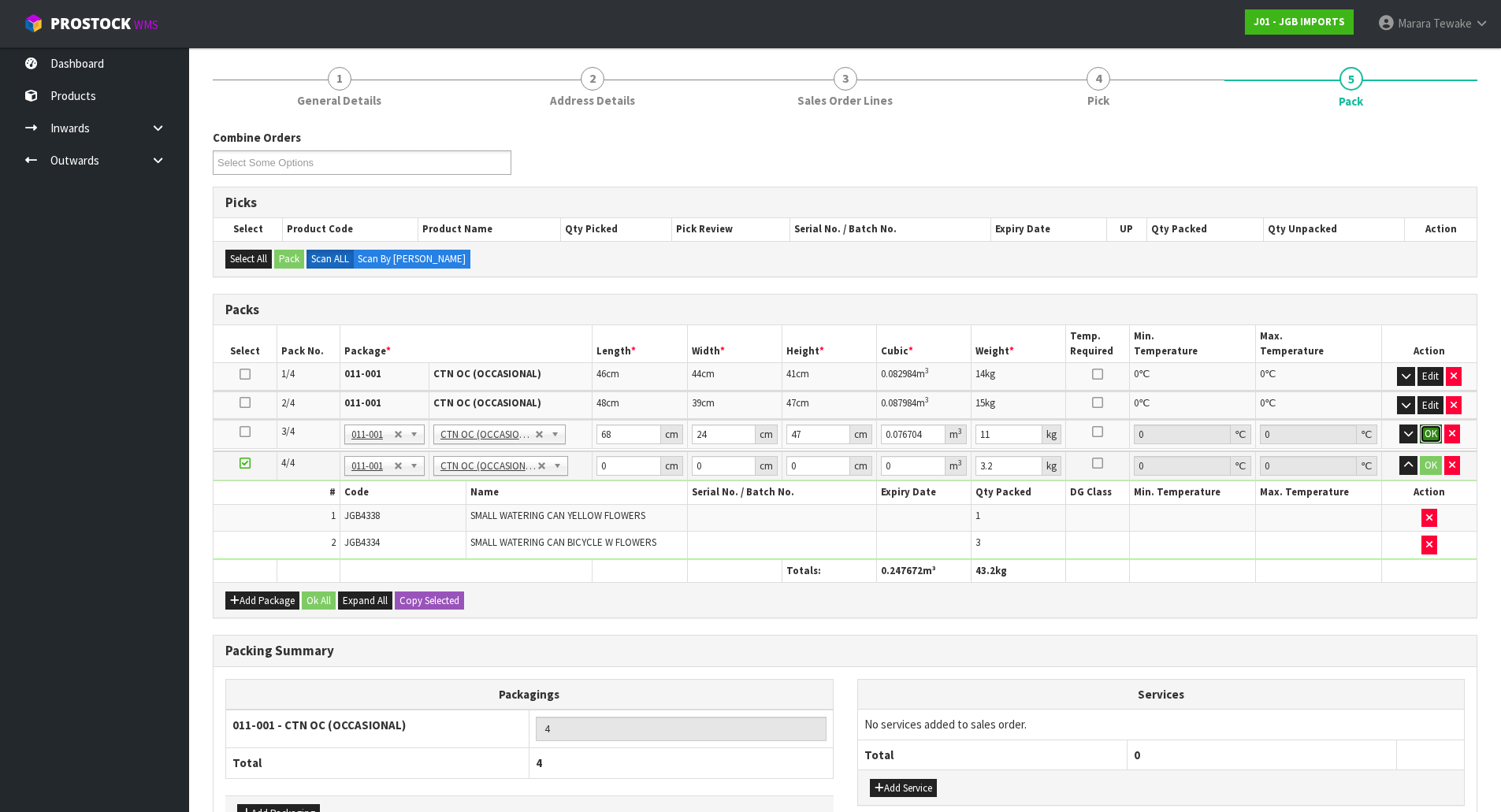
click button "OK" at bounding box center [1431, 434] width 22 height 19
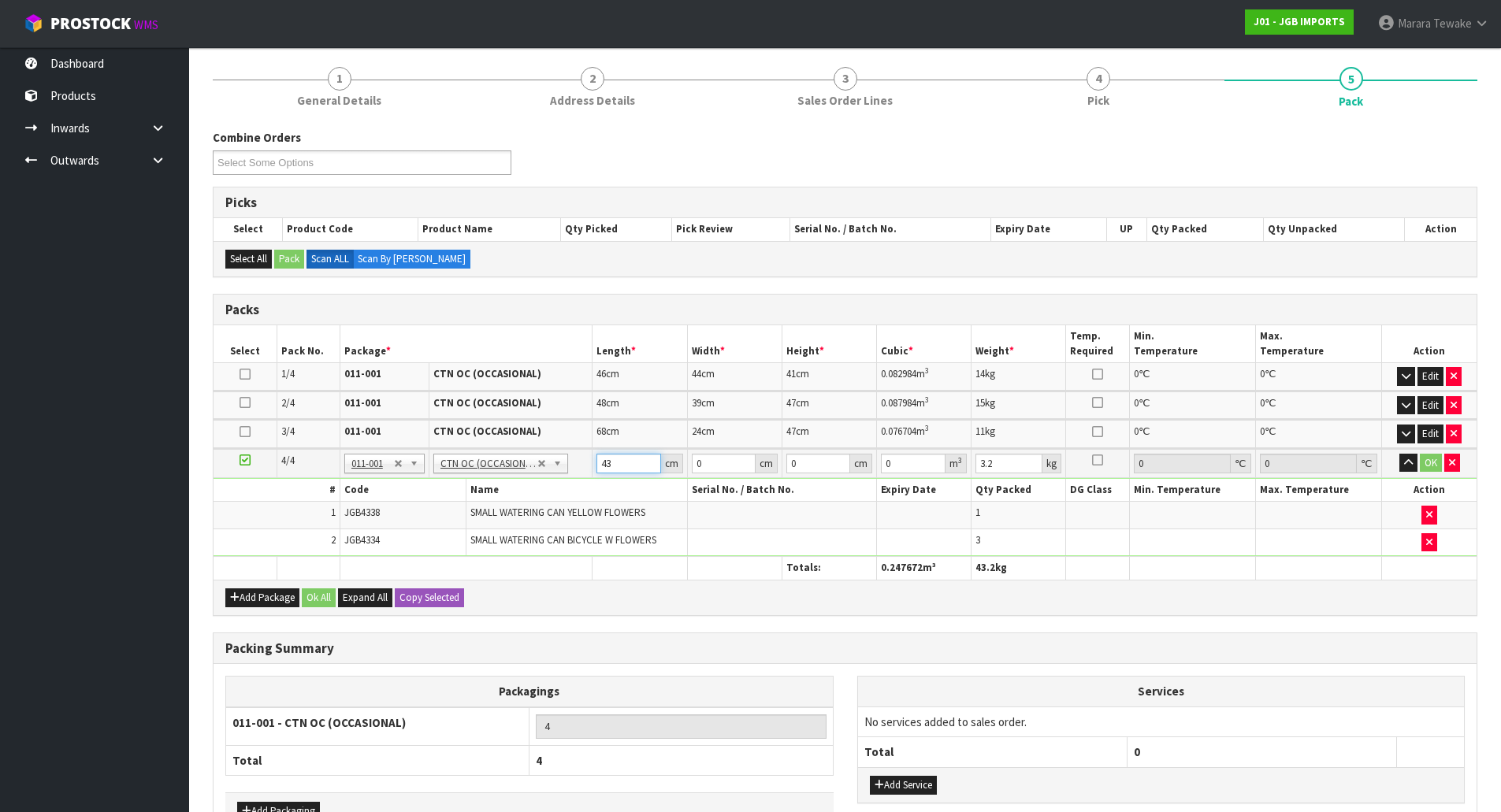
type input "43"
type input "36"
type input "3"
type input "0.004644"
type input "31"
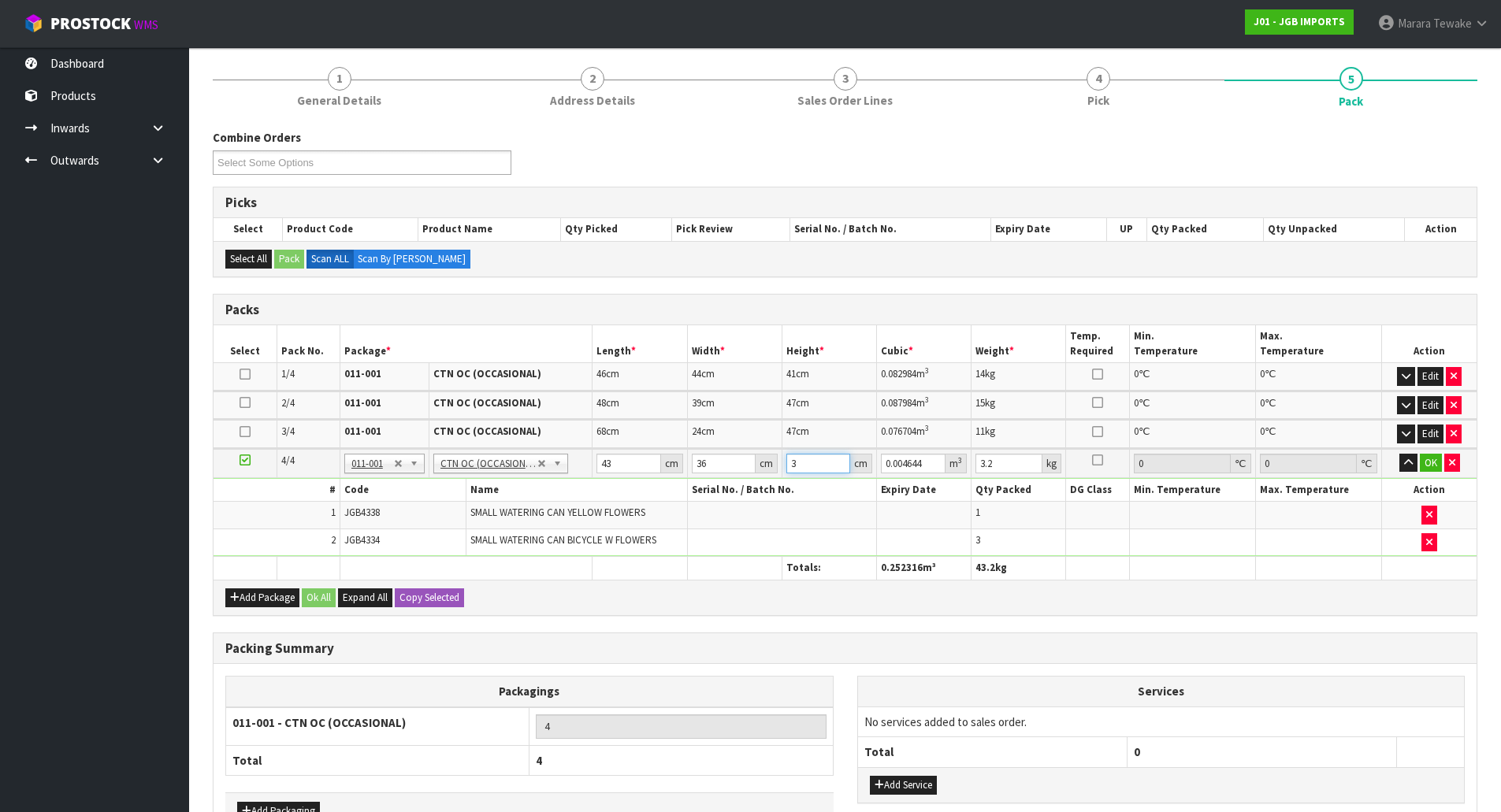
type input "0.047988"
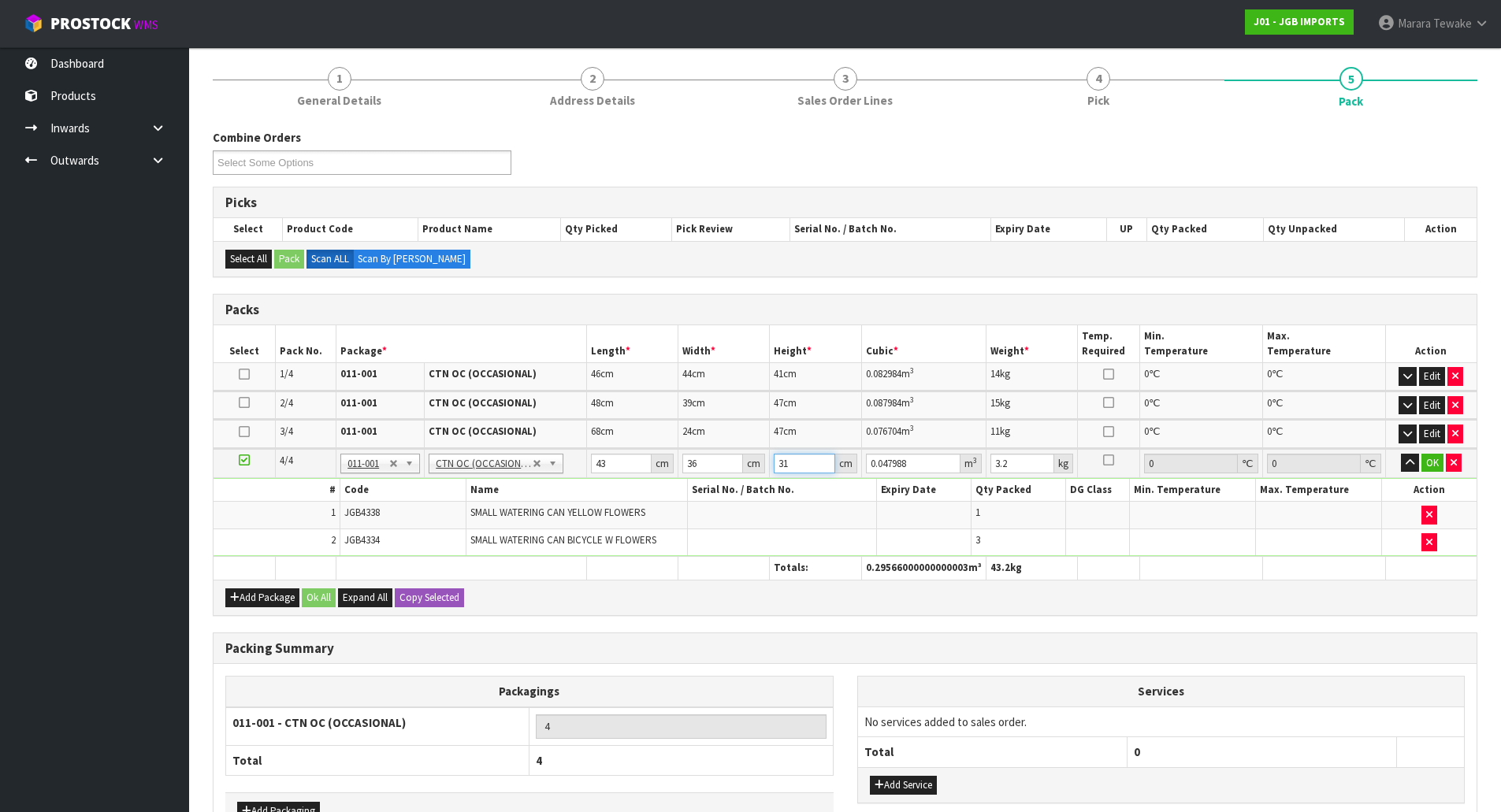
type input "31"
type input "5"
click at [1401, 454] on button "button" at bounding box center [1410, 463] width 18 height 19
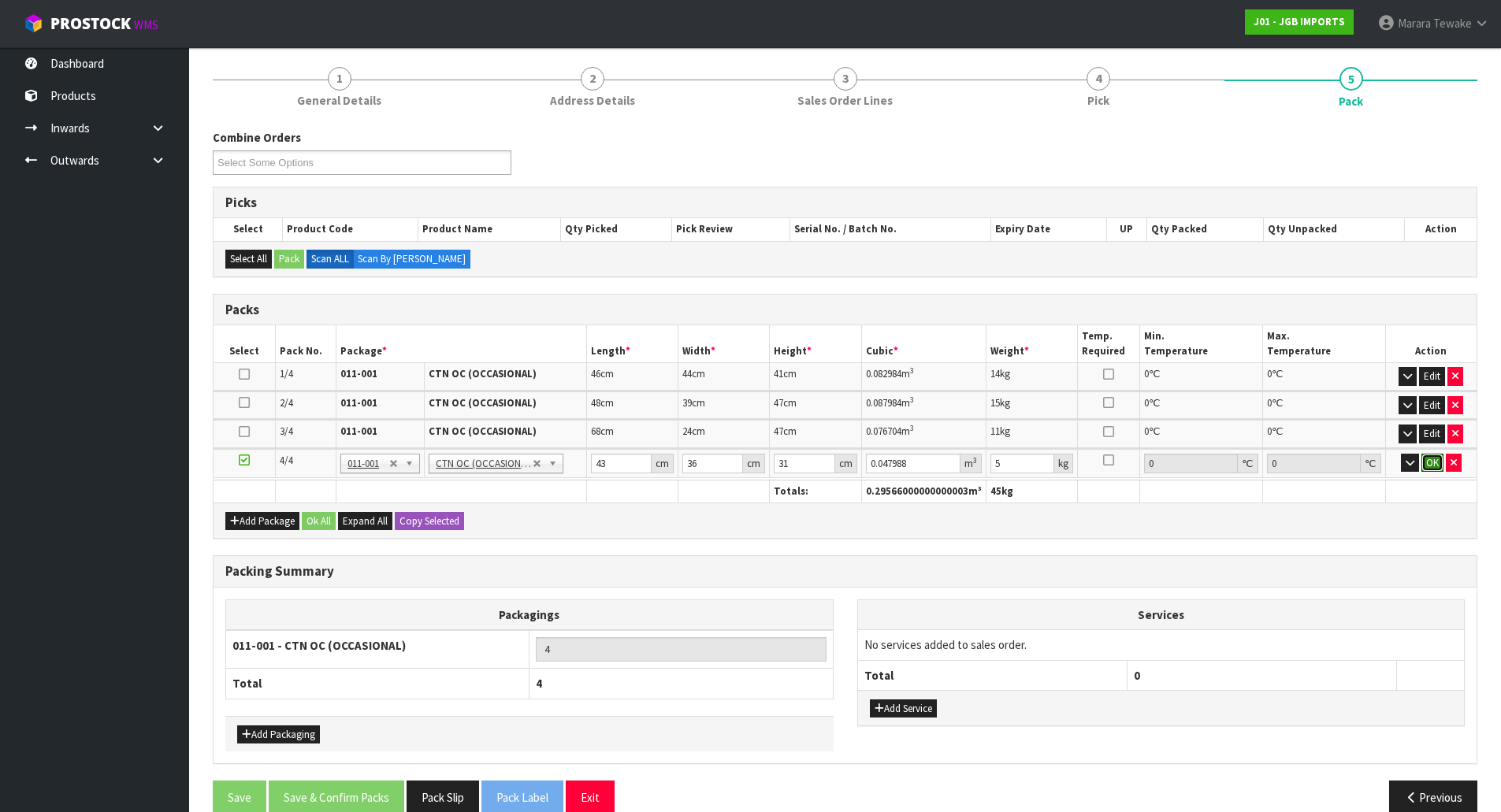
click button "OK" at bounding box center [1432, 463] width 22 height 19
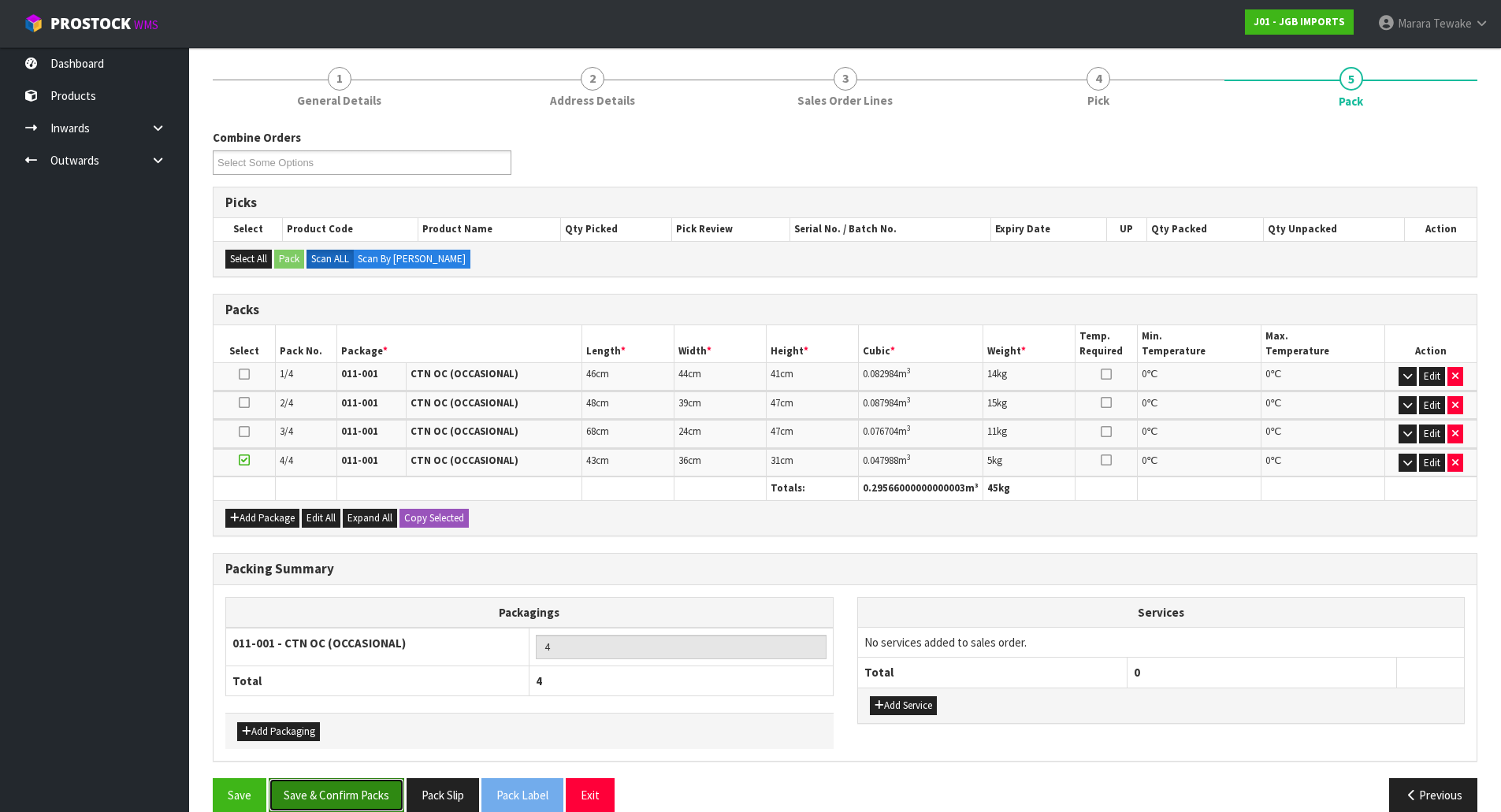
click at [360, 811] on button "Save & Confirm Packs" at bounding box center [336, 795] width 135 height 34
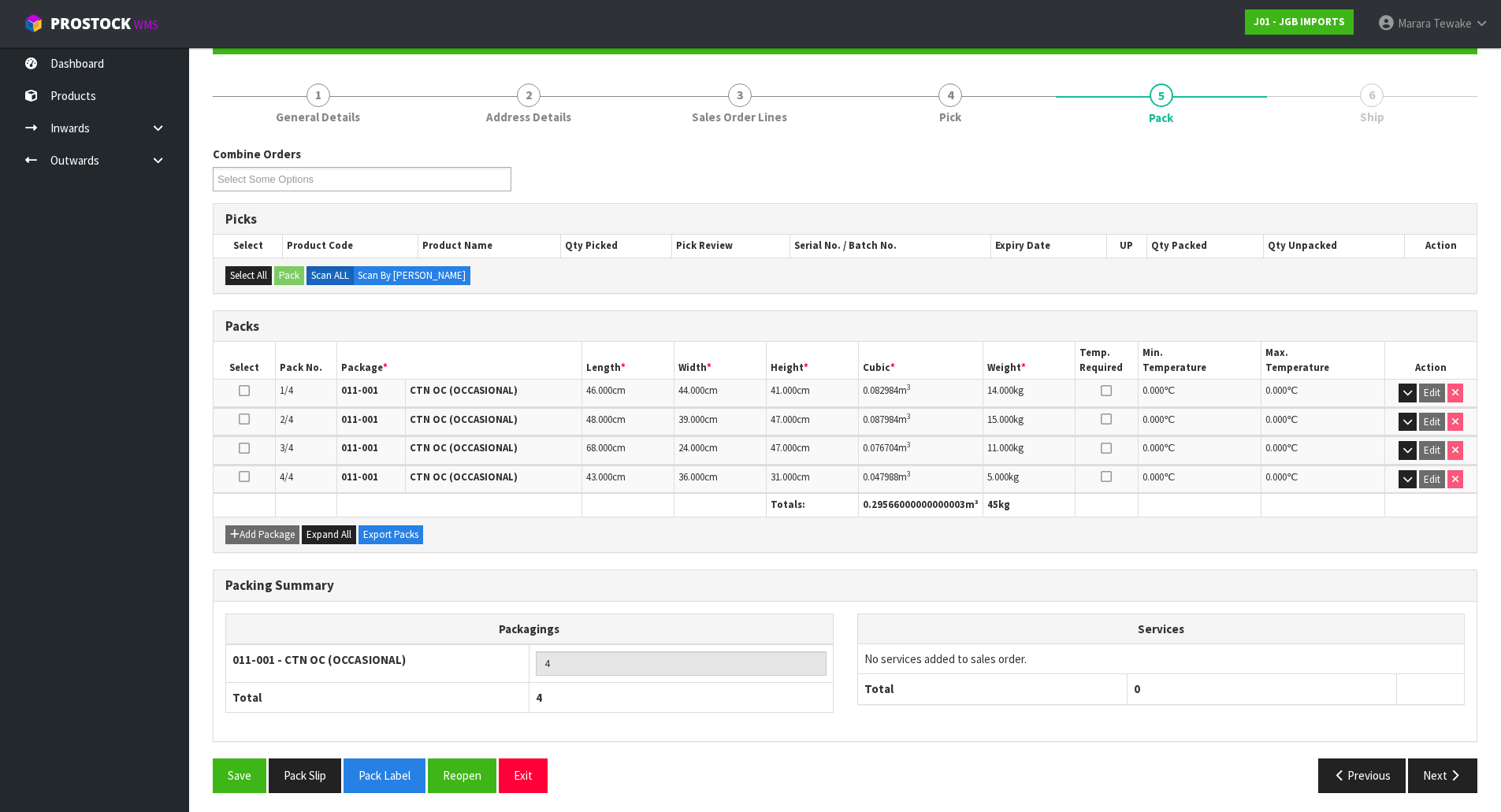
scroll to position [172, 0]
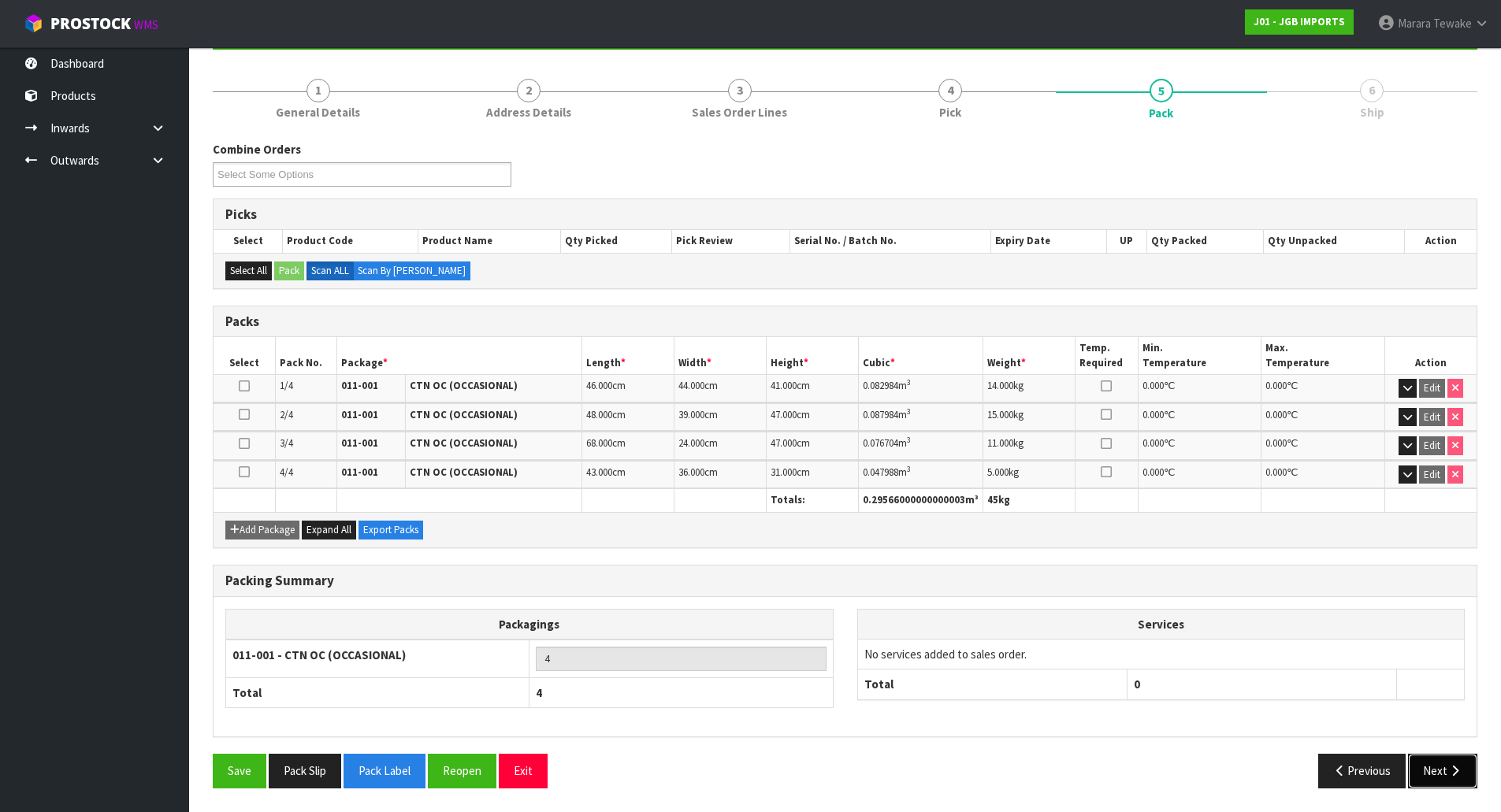
click at [1448, 756] on button "Next" at bounding box center [1443, 771] width 70 height 34
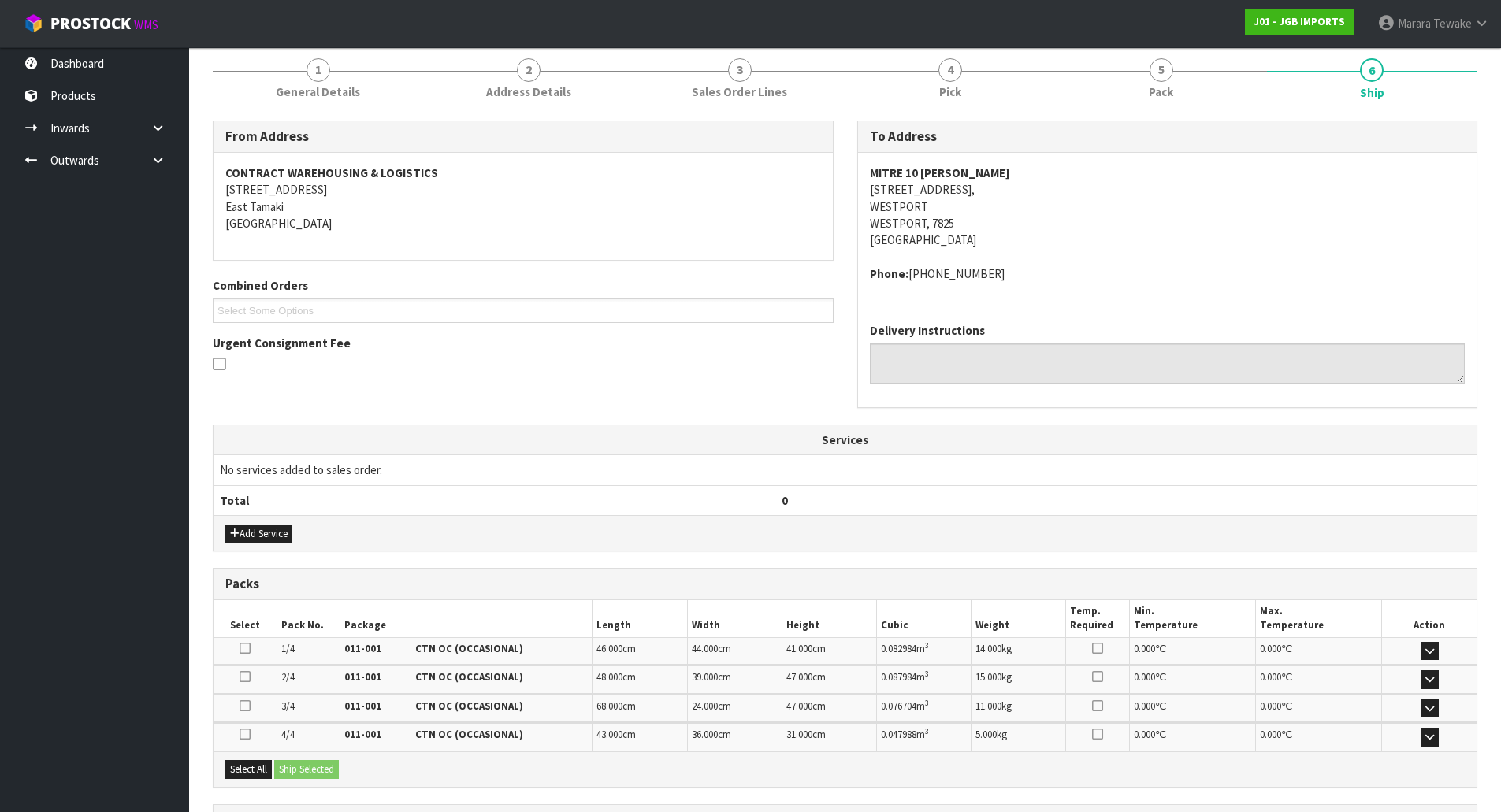
scroll to position [338, 0]
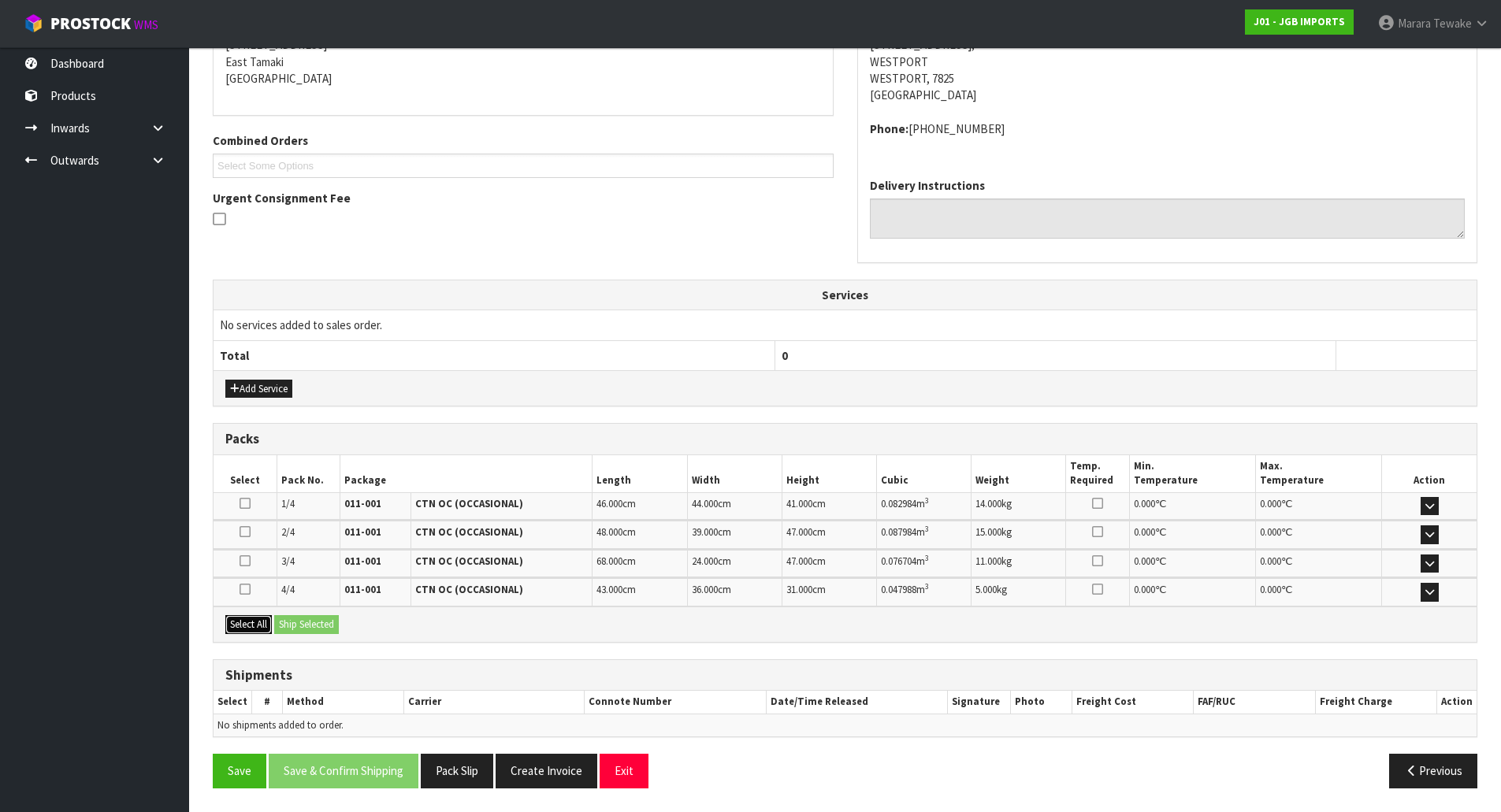
click at [262, 622] on button "Select All" at bounding box center [248, 624] width 47 height 19
click at [282, 621] on button "Ship Selected" at bounding box center [307, 624] width 65 height 19
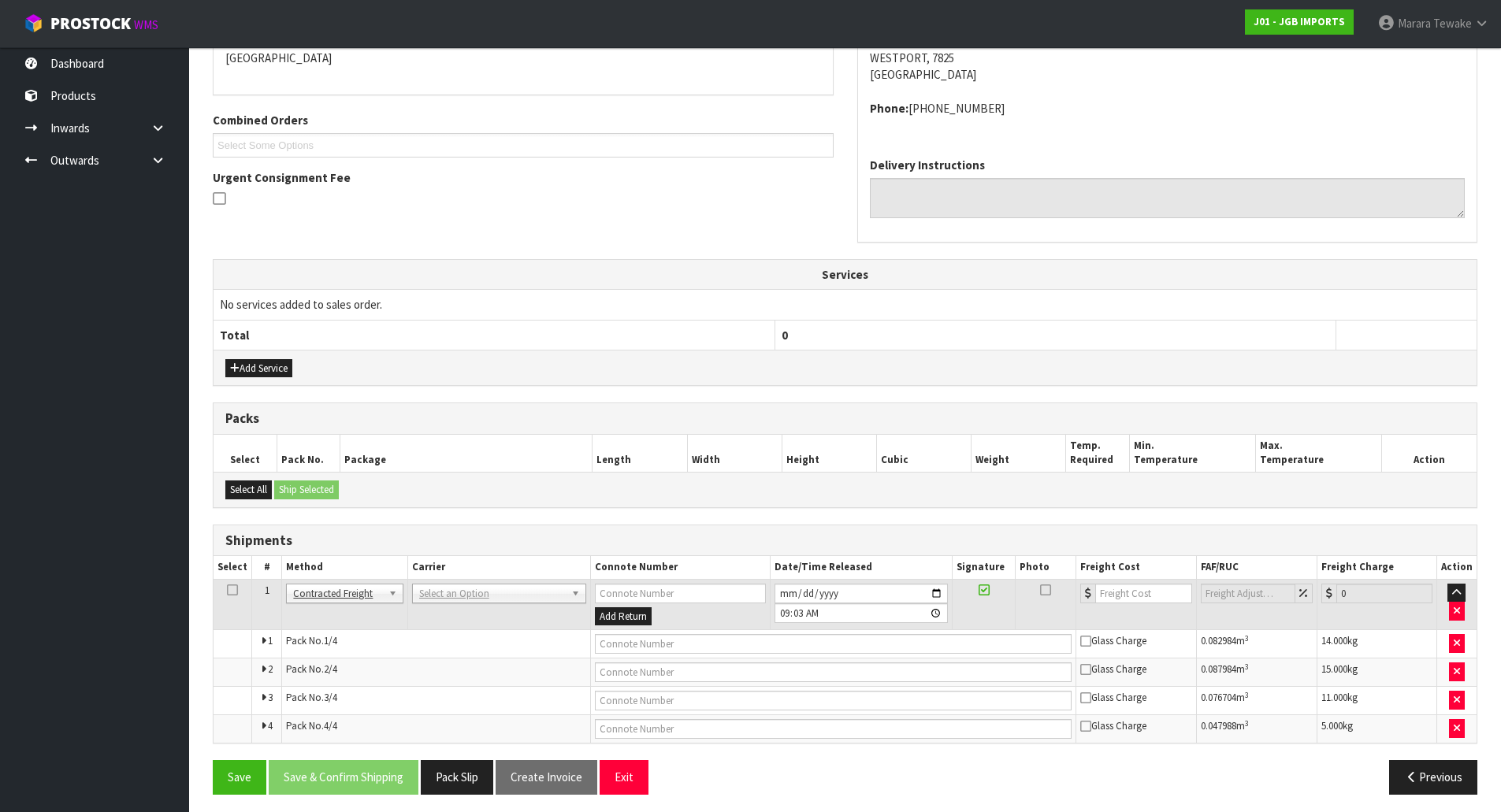
scroll to position [365, 0]
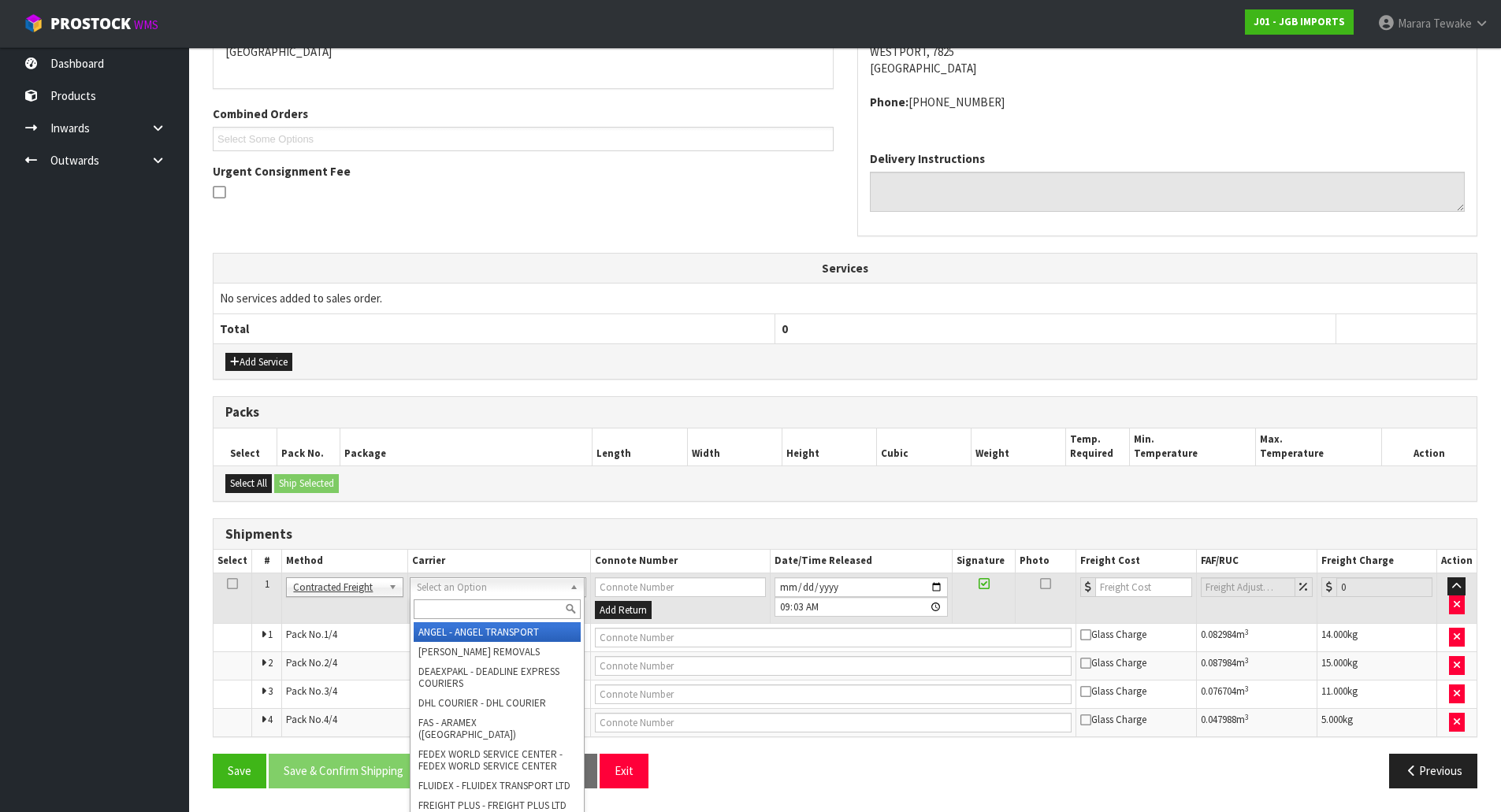
click at [454, 607] on input "text" at bounding box center [498, 609] width 167 height 20
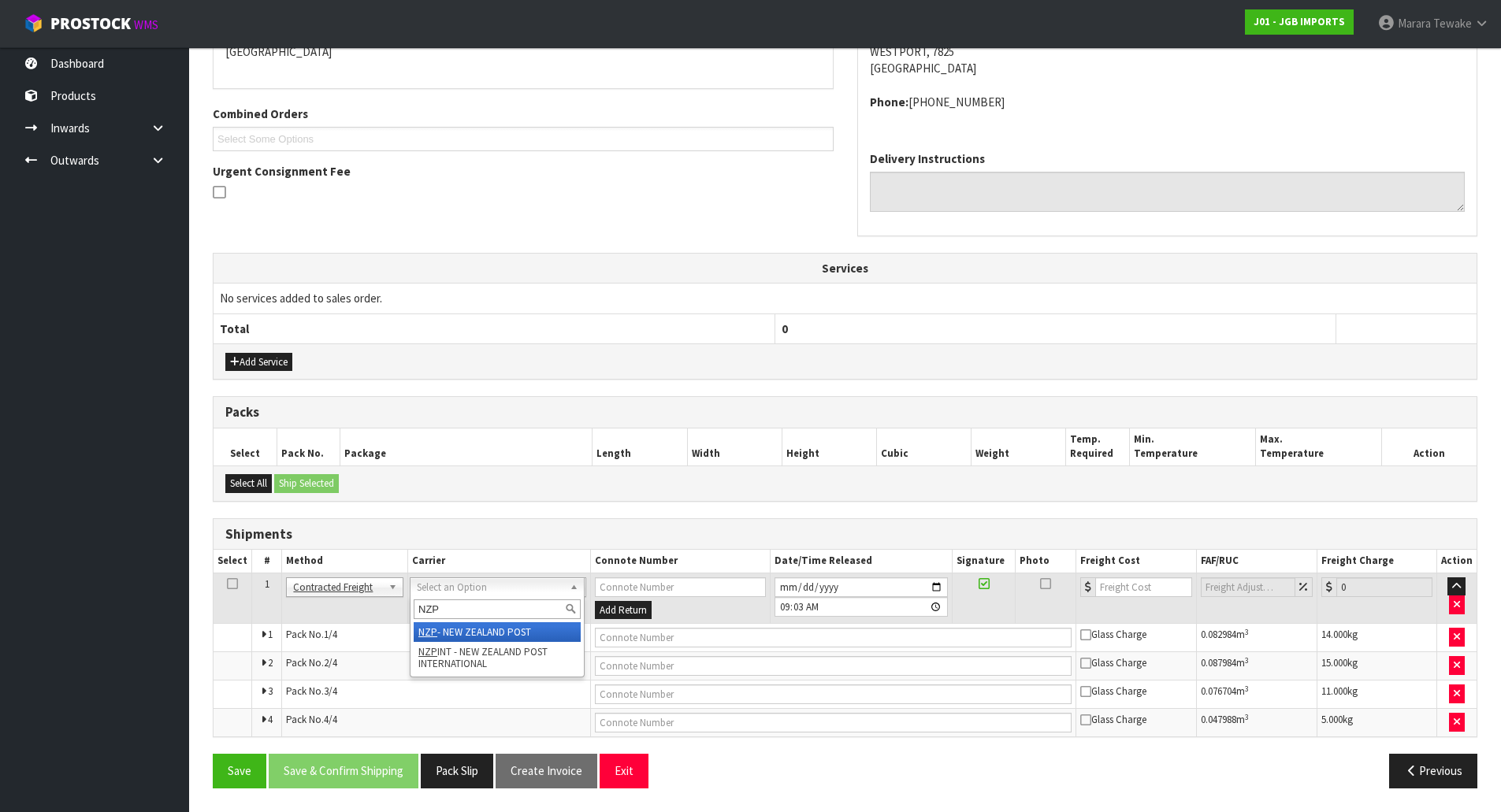
type input "NZP"
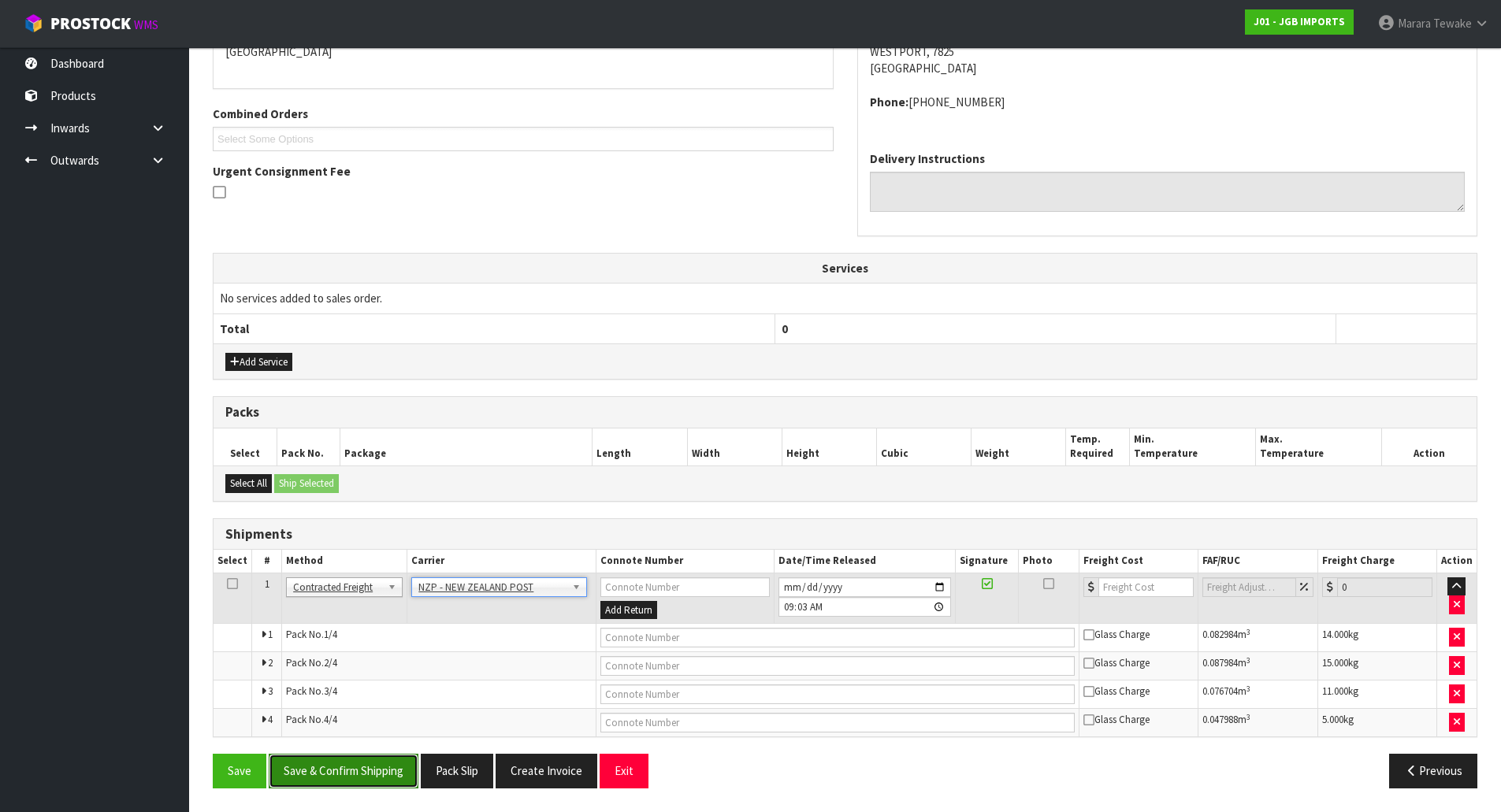
click at [383, 756] on button "Save & Confirm Shipping" at bounding box center [343, 771] width 149 height 34
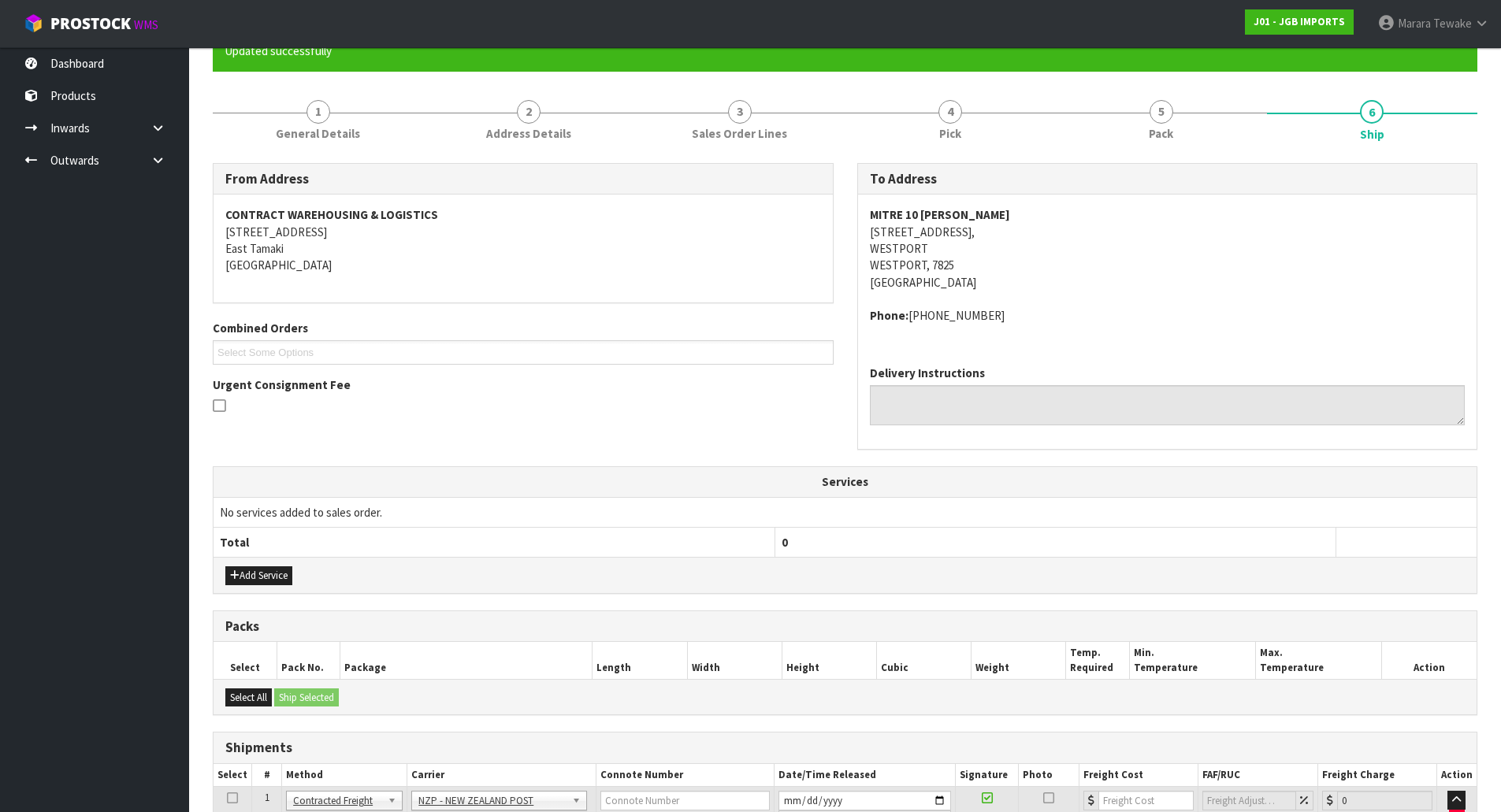
scroll to position [338, 0]
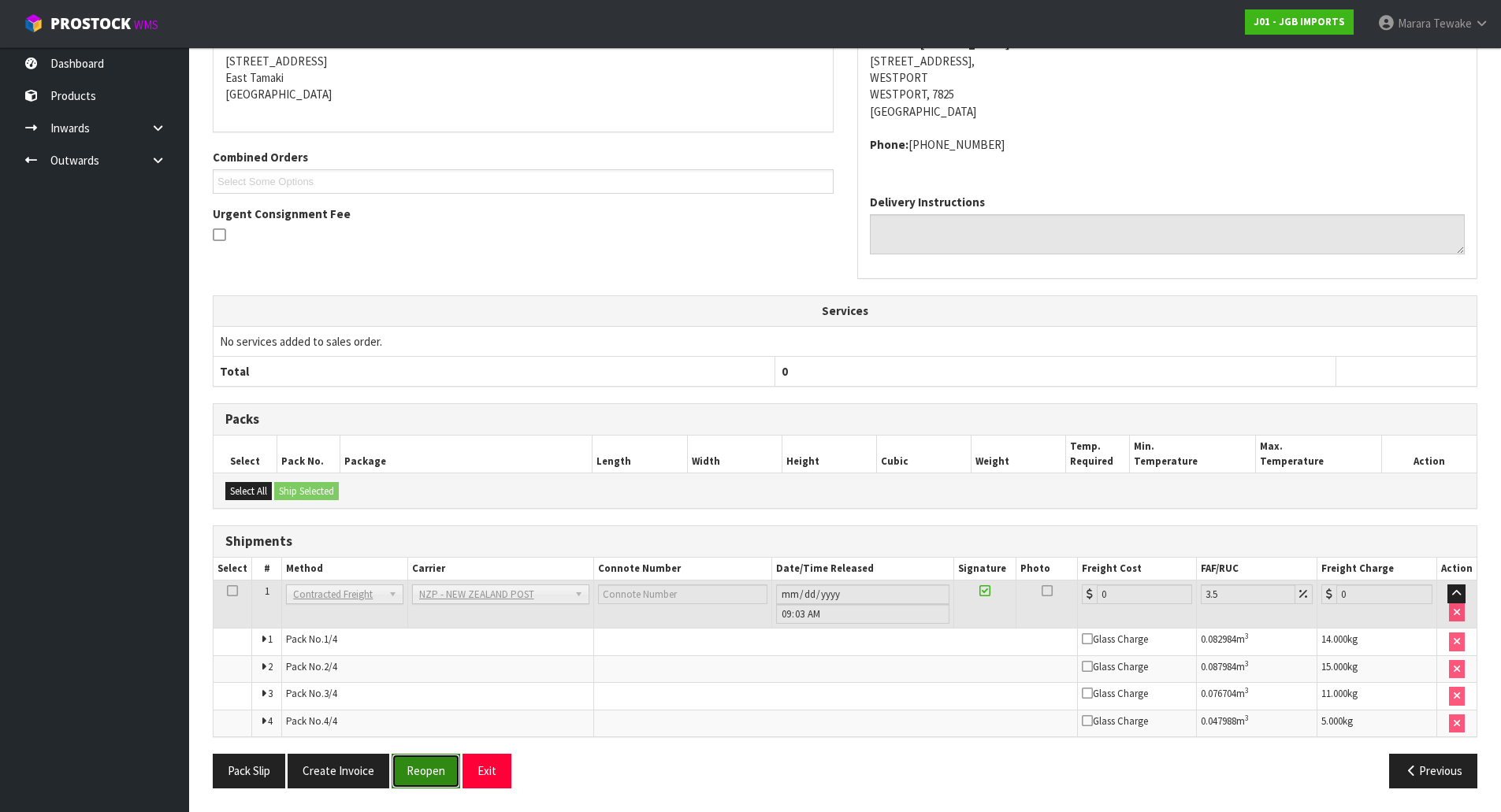
click at [427, 770] on button "Reopen" at bounding box center [425, 771] width 69 height 34
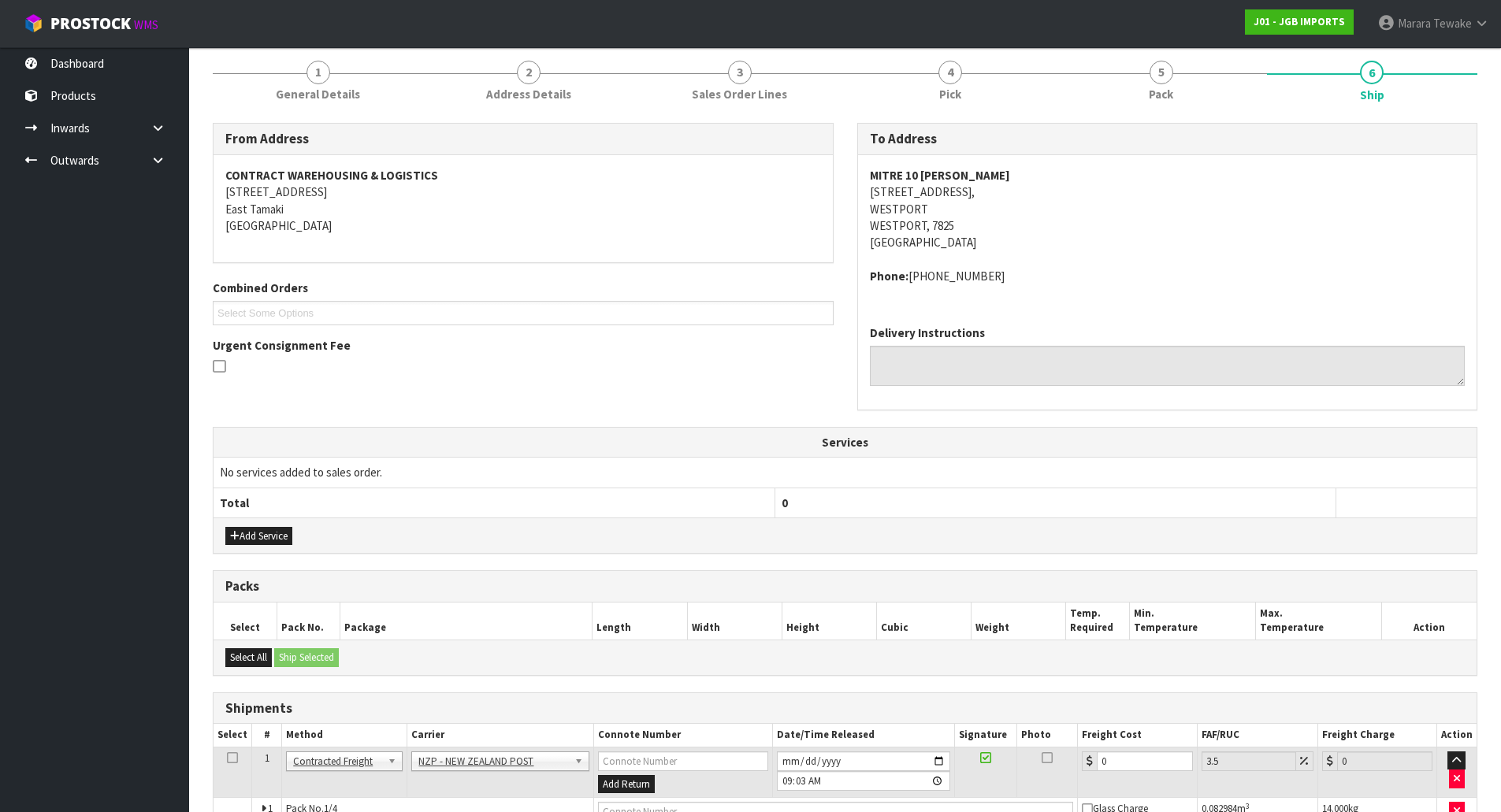
scroll to position [365, 0]
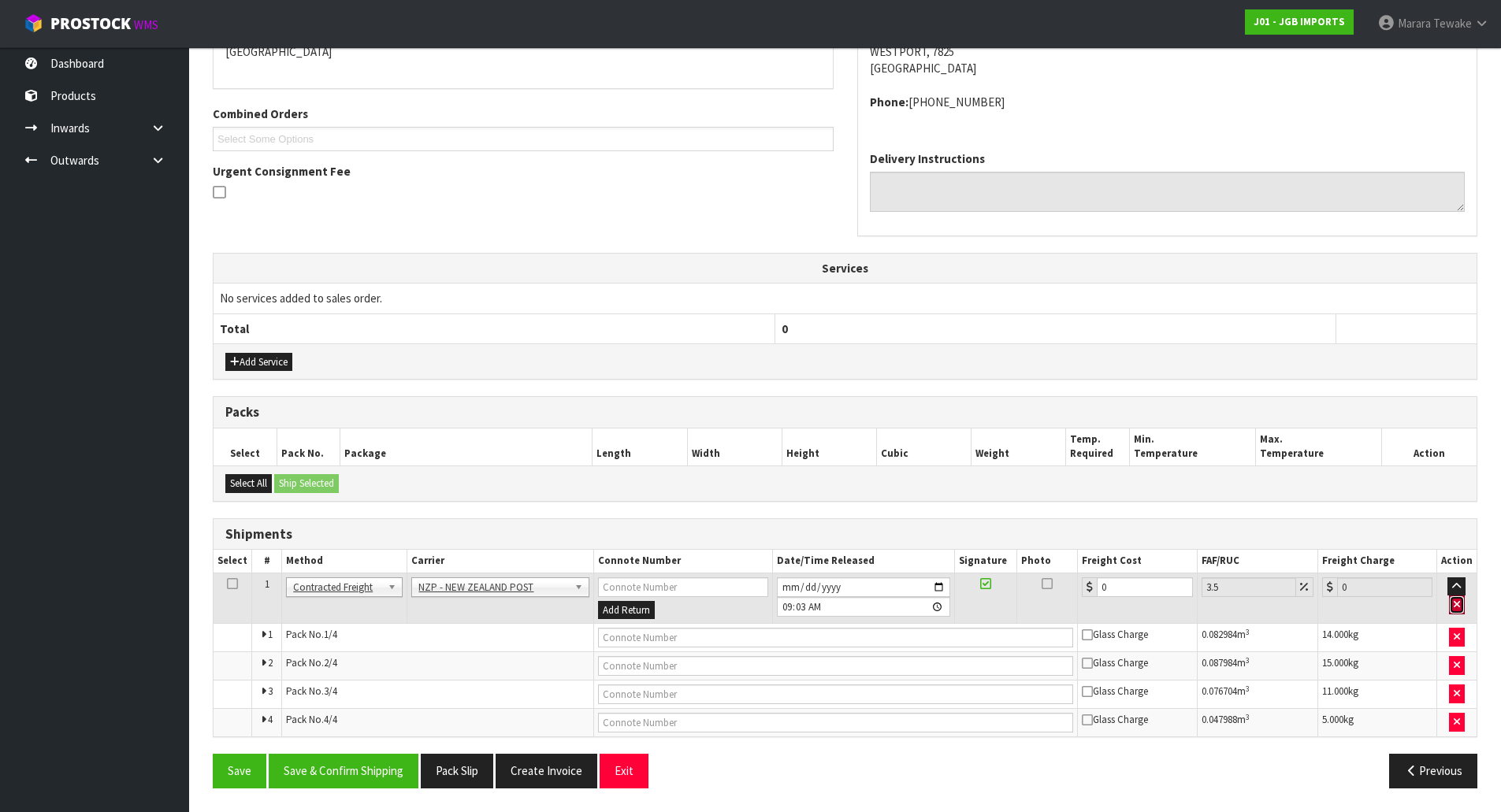
click at [1463, 603] on button "button" at bounding box center [1457, 605] width 16 height 19
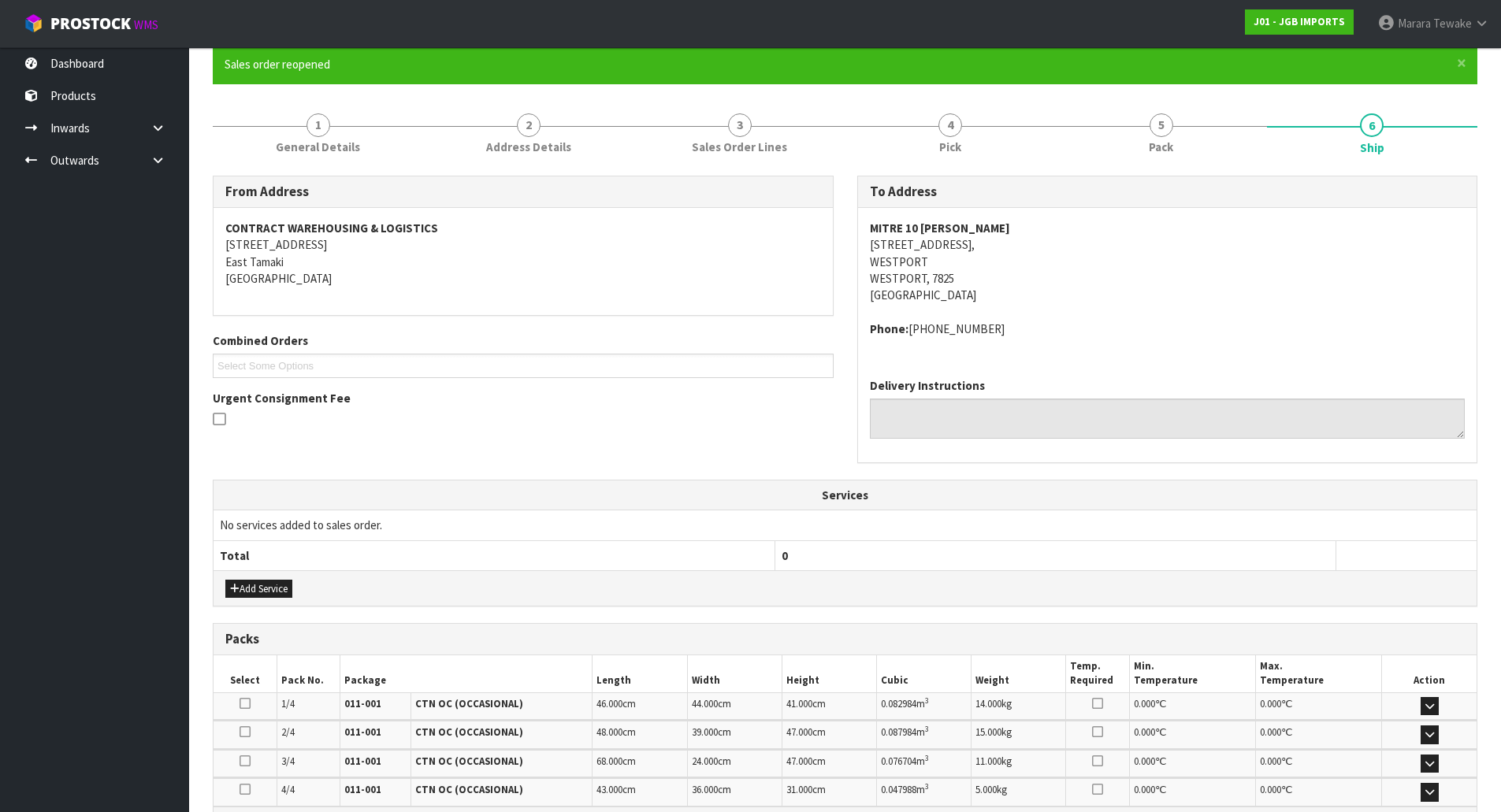
scroll to position [0, 0]
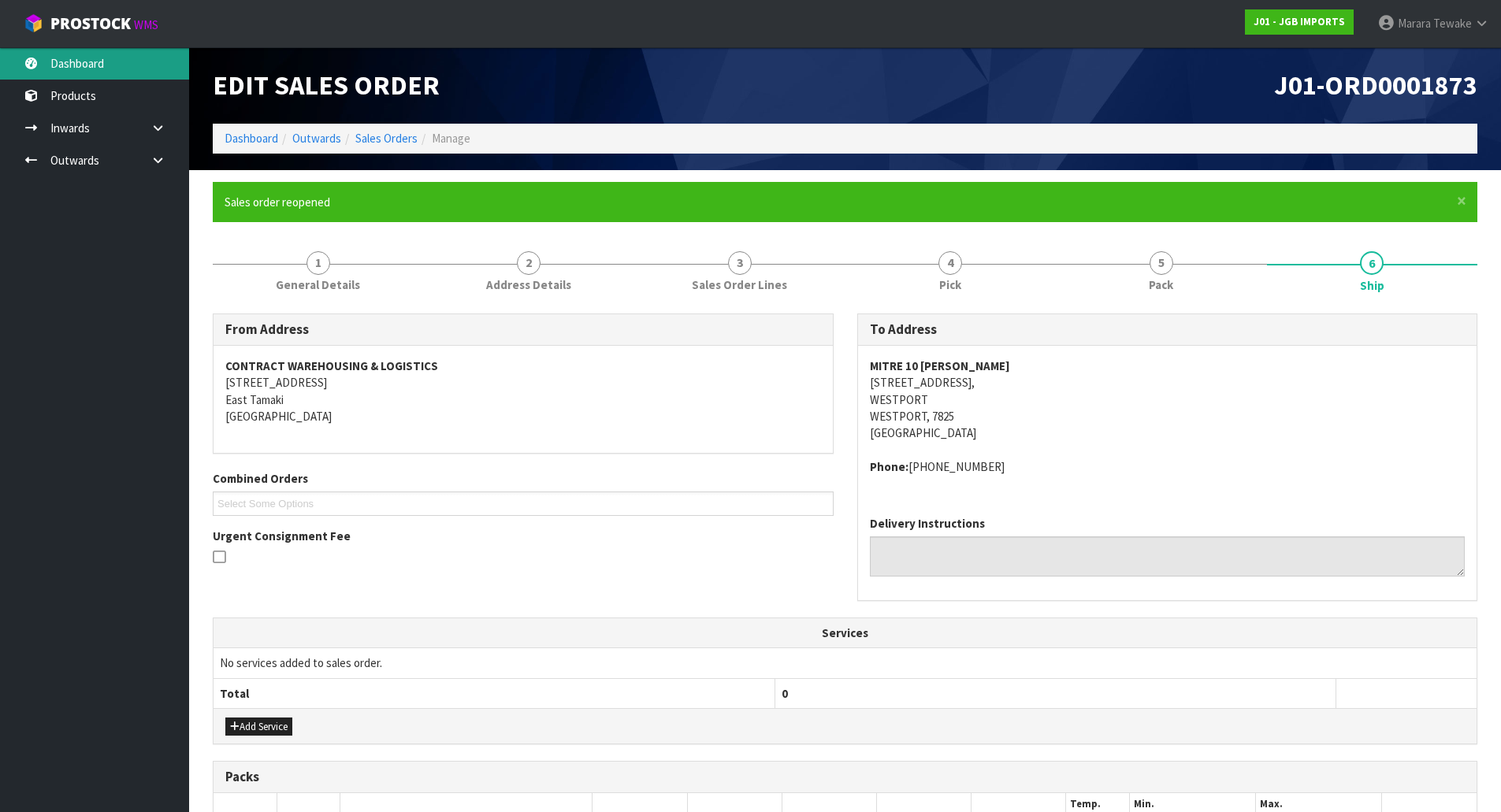
click at [128, 61] on link "Dashboard" at bounding box center [95, 64] width 189 height 32
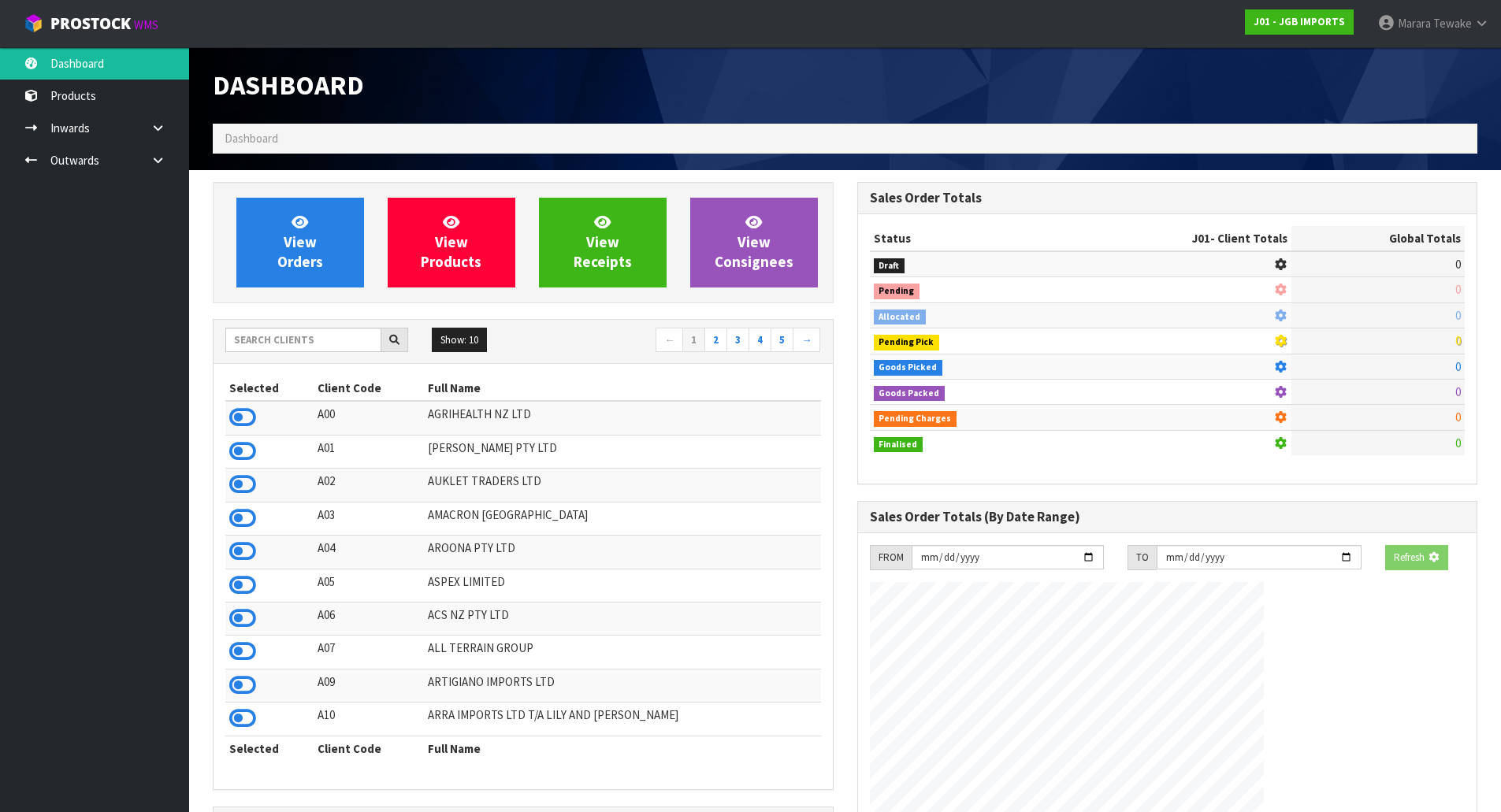
drag, startPoint x: 299, startPoint y: 352, endPoint x: 302, endPoint y: 344, distance: 8.5
click at [299, 351] on div at bounding box center [317, 339] width 183 height 25
click at [302, 344] on input "text" at bounding box center [303, 339] width 156 height 25
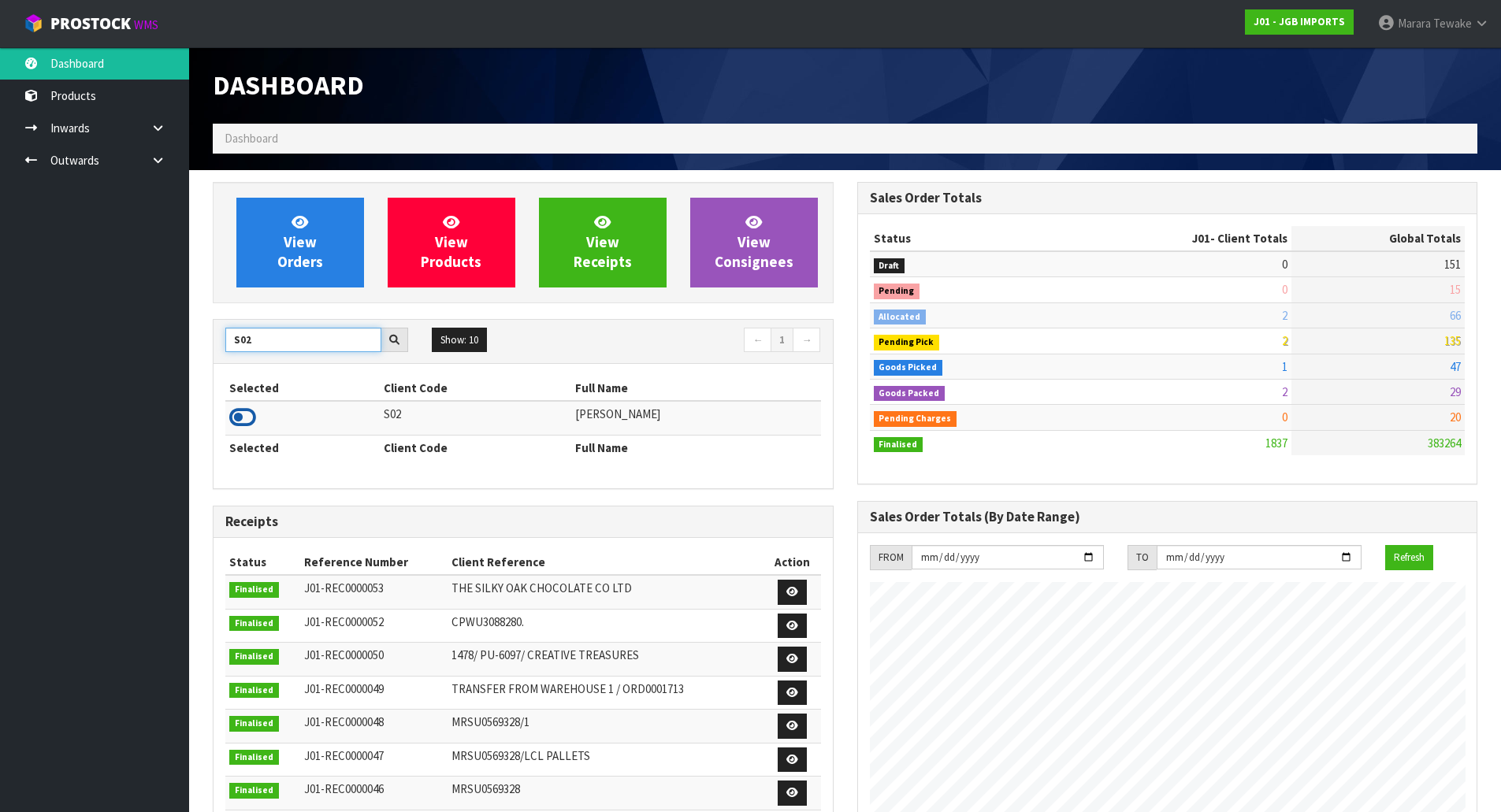
type input "S02"
click at [253, 422] on icon at bounding box center [242, 418] width 27 height 24
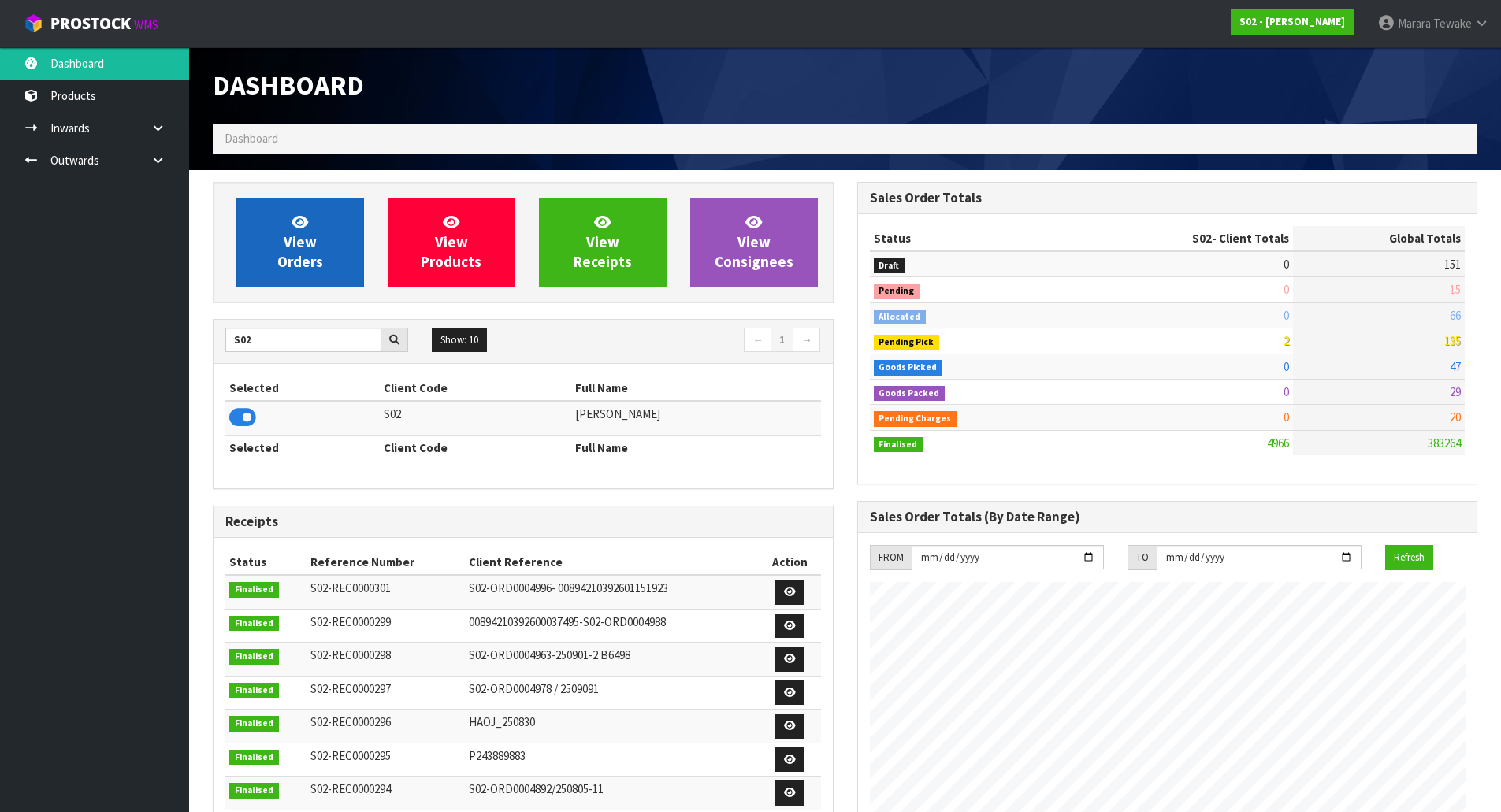
scroll to position [1041, 644]
click at [312, 263] on span "View Orders" at bounding box center [301, 242] width 46 height 59
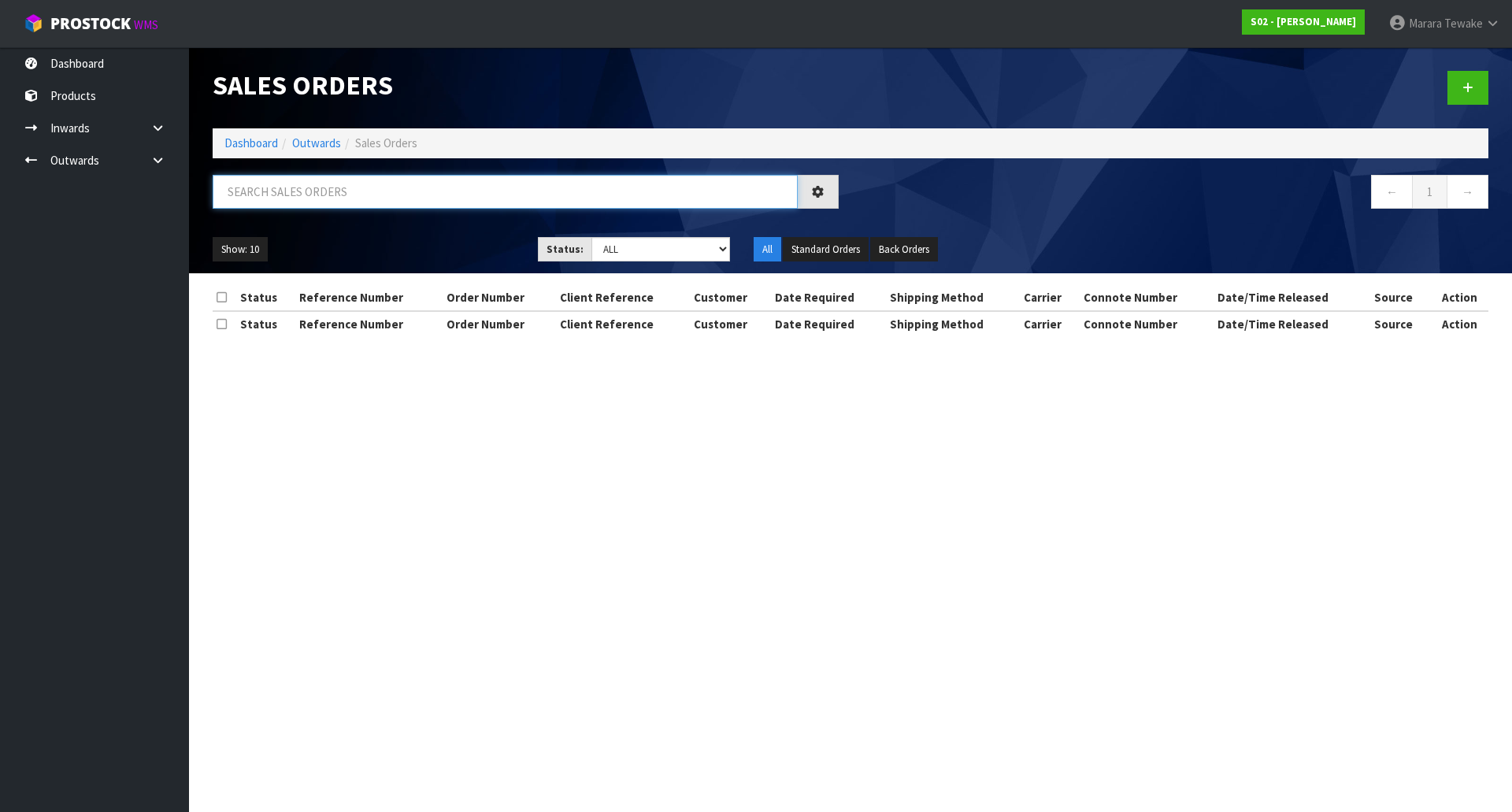
click at [292, 199] on input "text" at bounding box center [505, 192] width 585 height 34
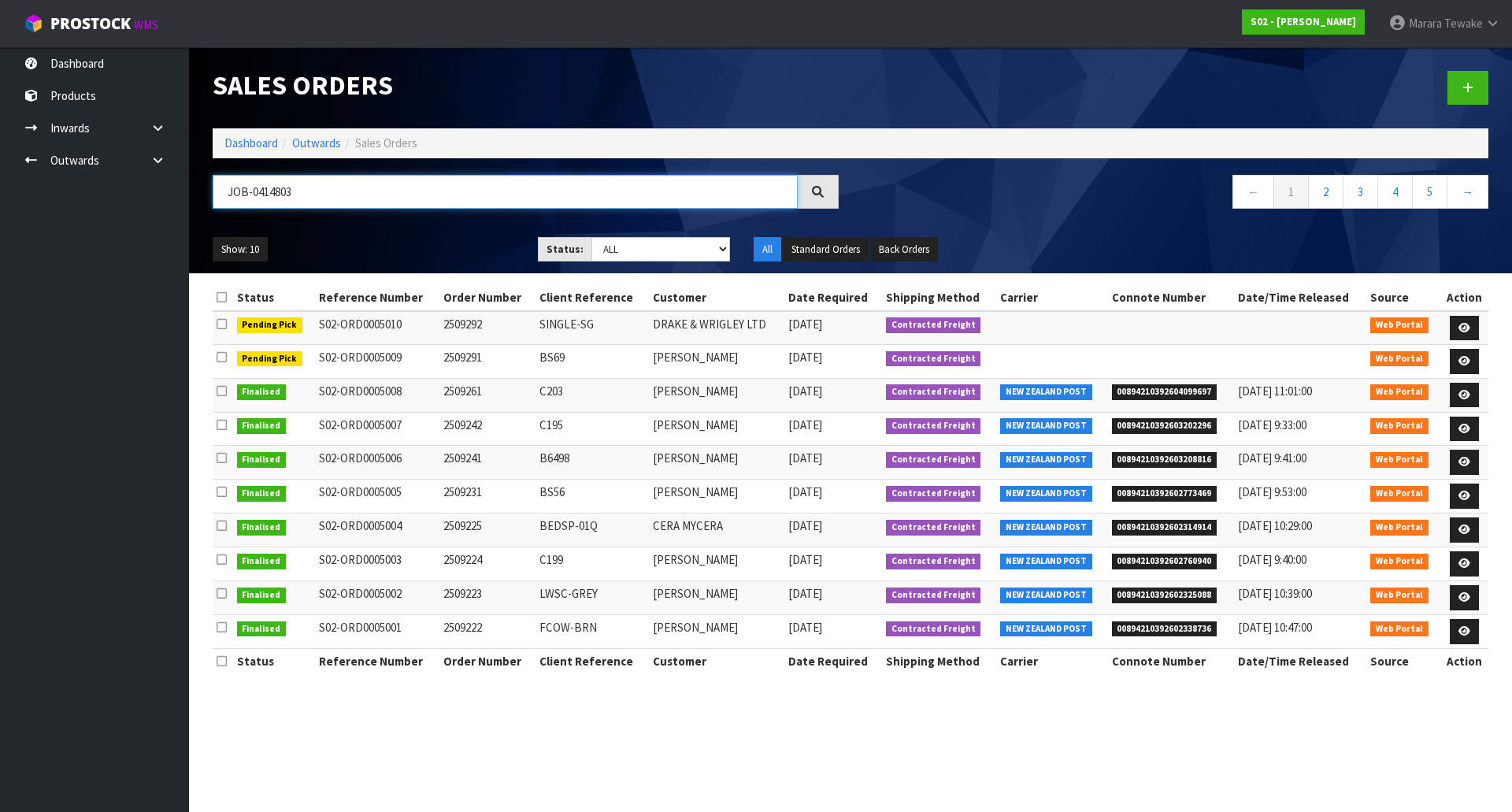
type input "JOB-0414803"
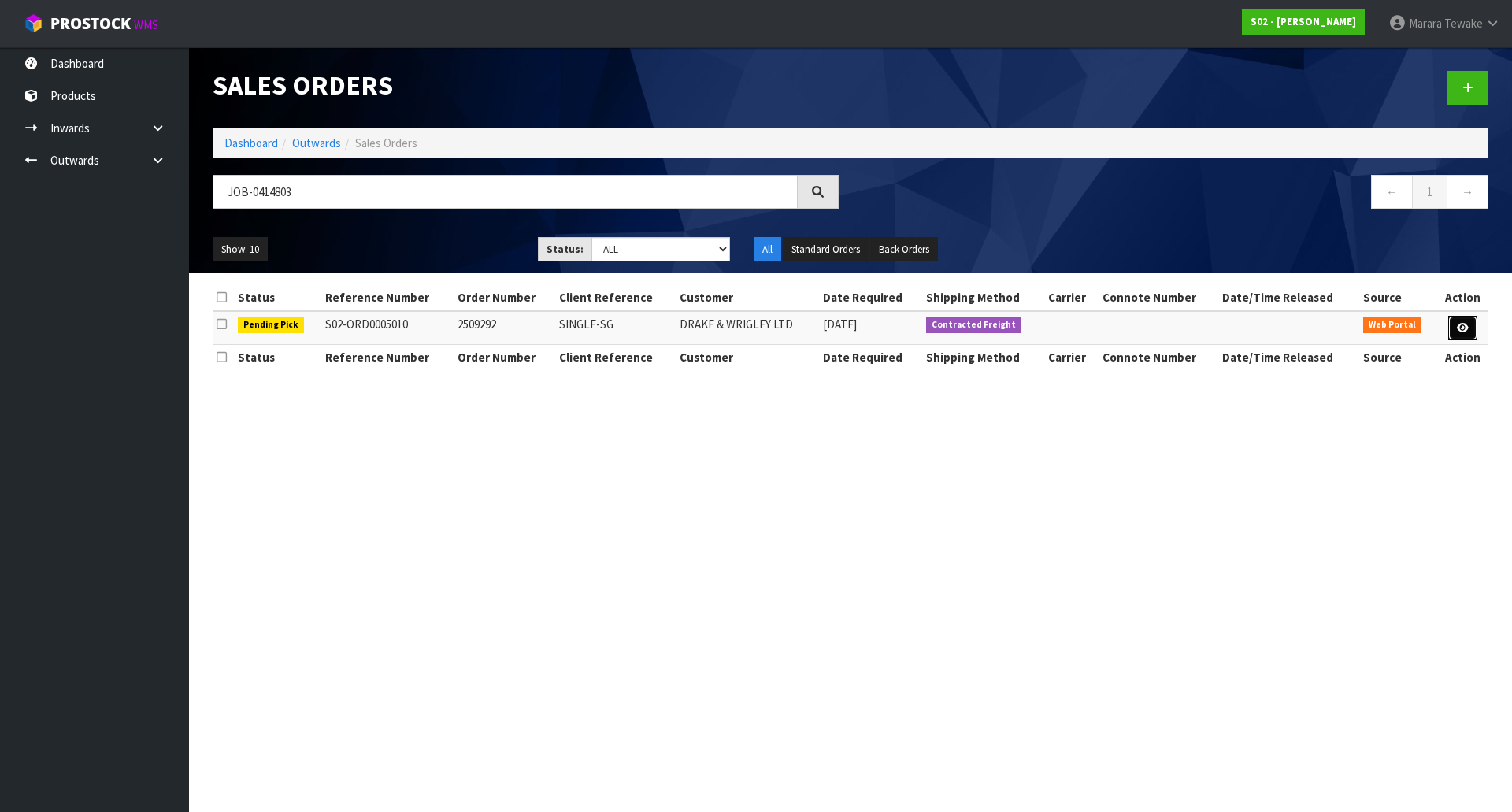
click at [1453, 329] on link at bounding box center [1462, 327] width 29 height 25
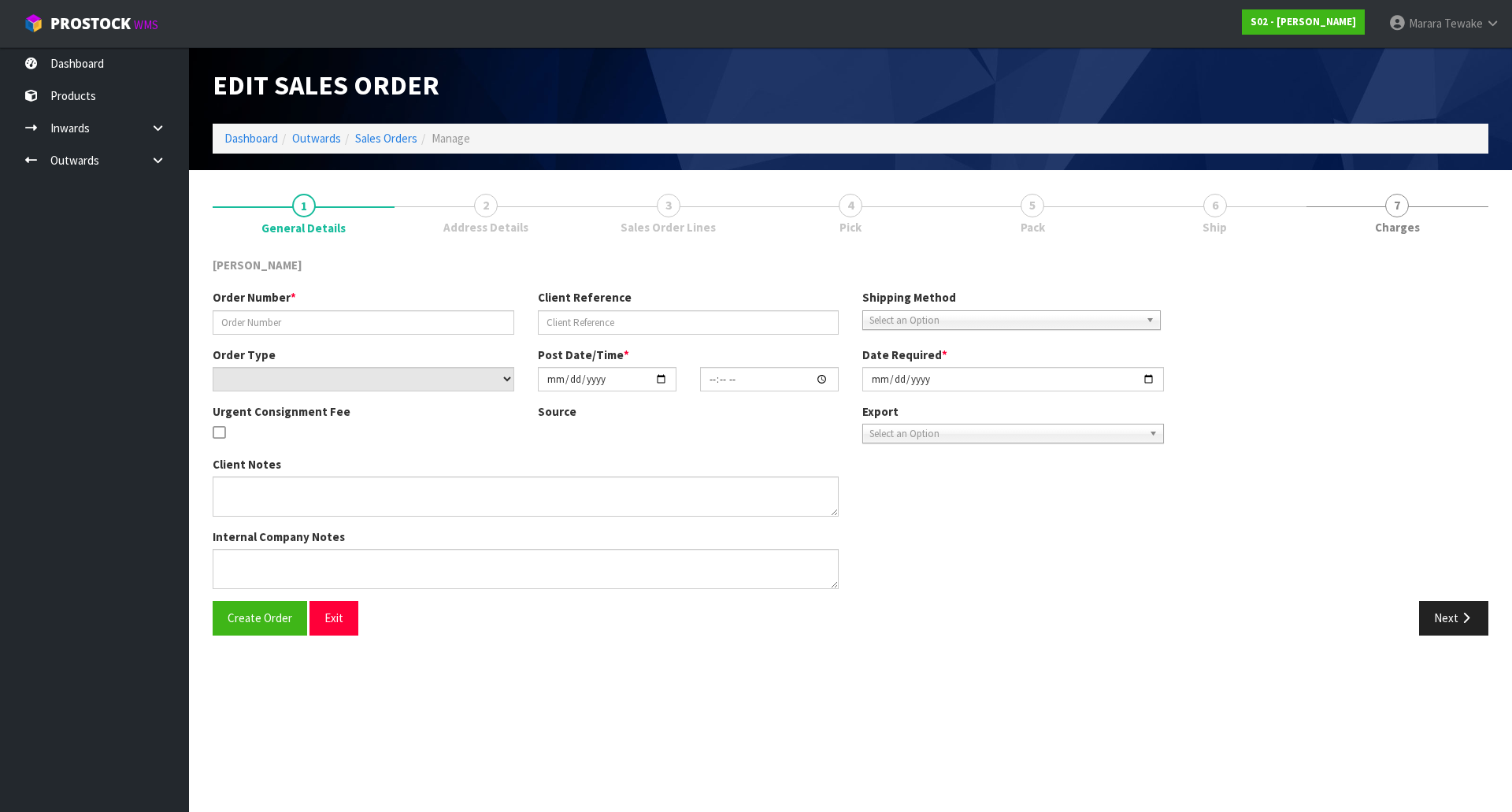
type input "2509292"
type input "SINGLE-SG"
select select "number:0"
type input "[DATE]"
type input "17:15:00.000"
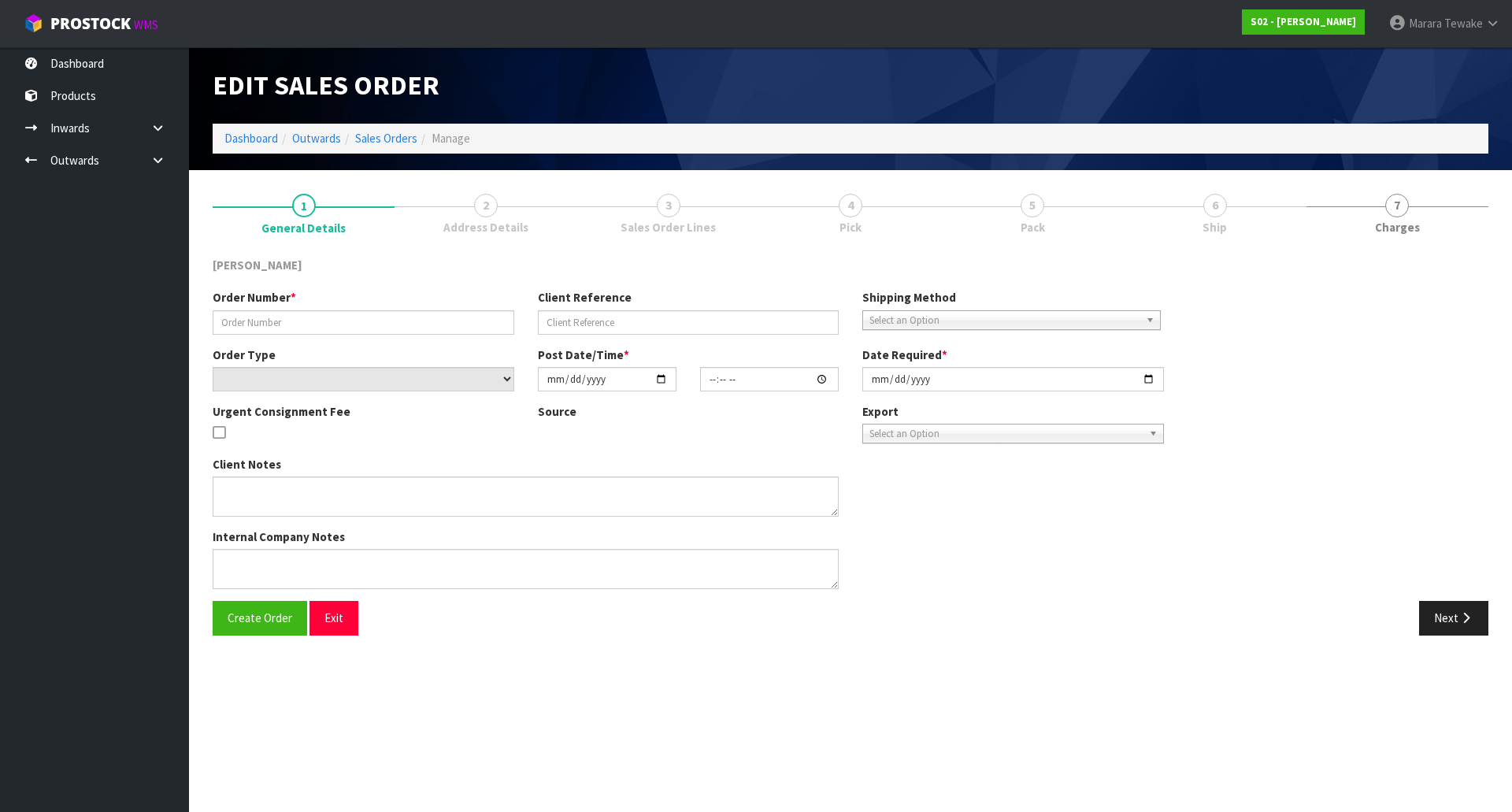
type input "[DATE]"
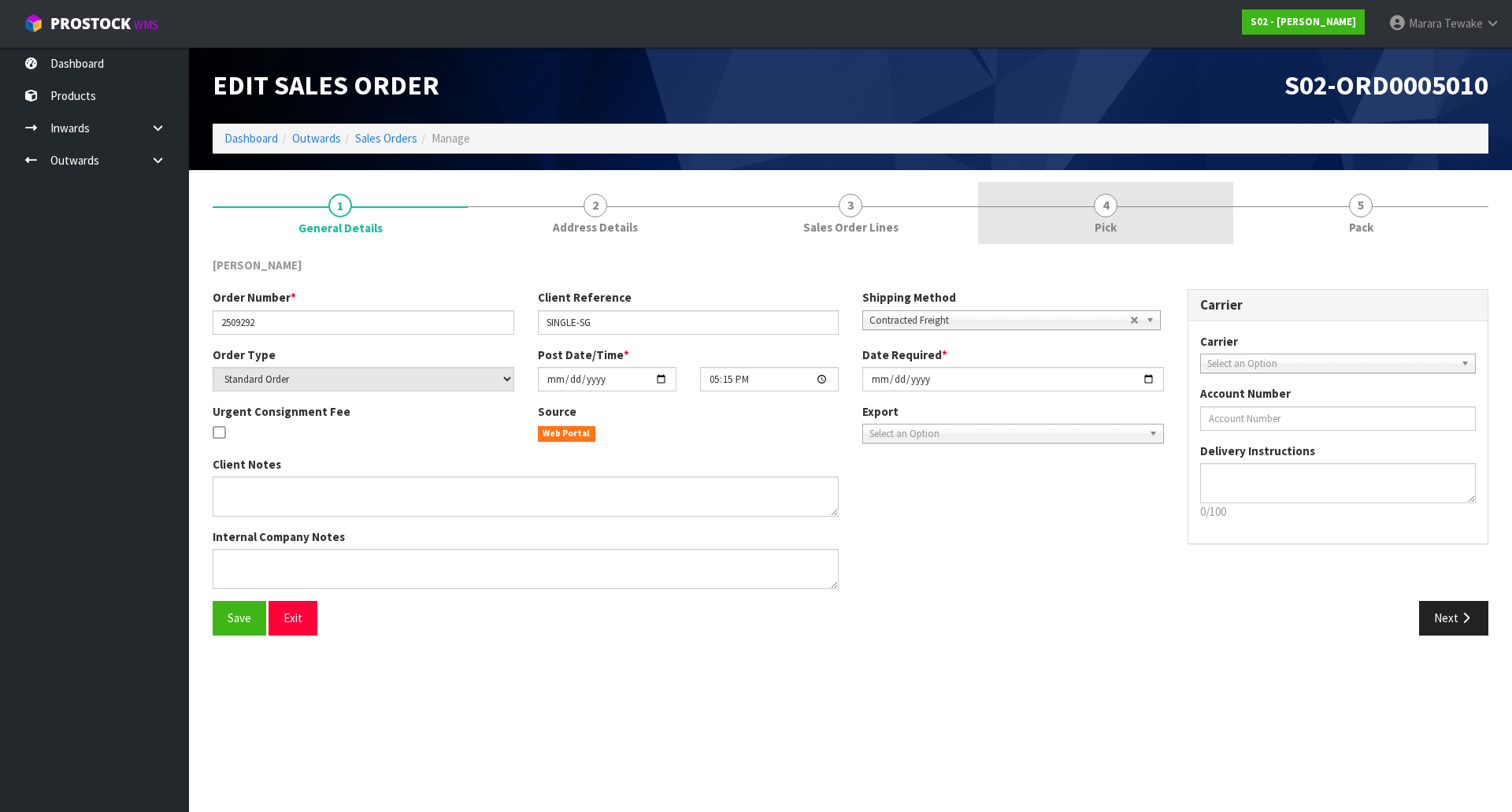
click at [1125, 220] on link "4 Pick" at bounding box center [1105, 213] width 256 height 63
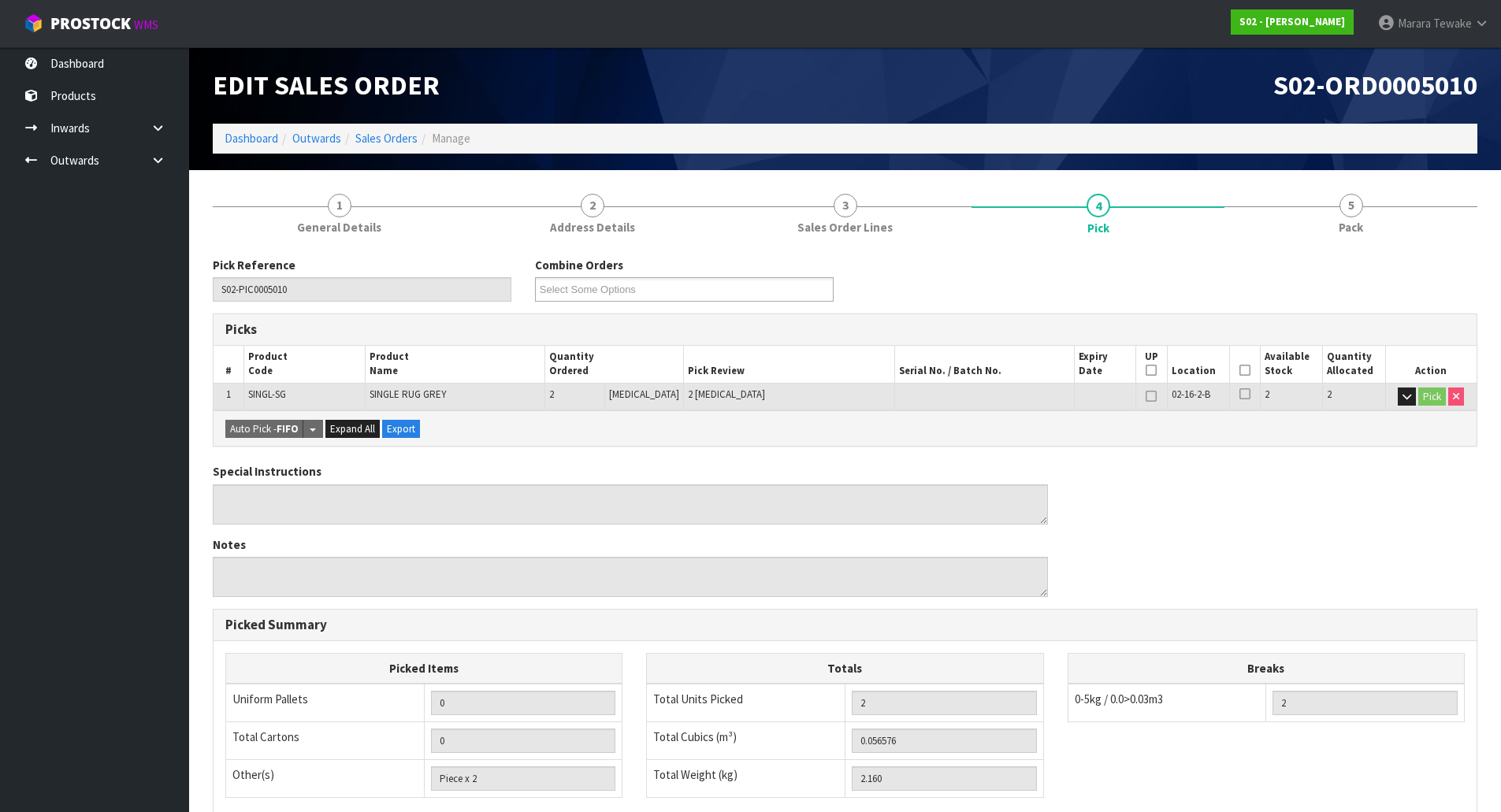
click at [1240, 370] on icon at bounding box center [1244, 370] width 11 height 1
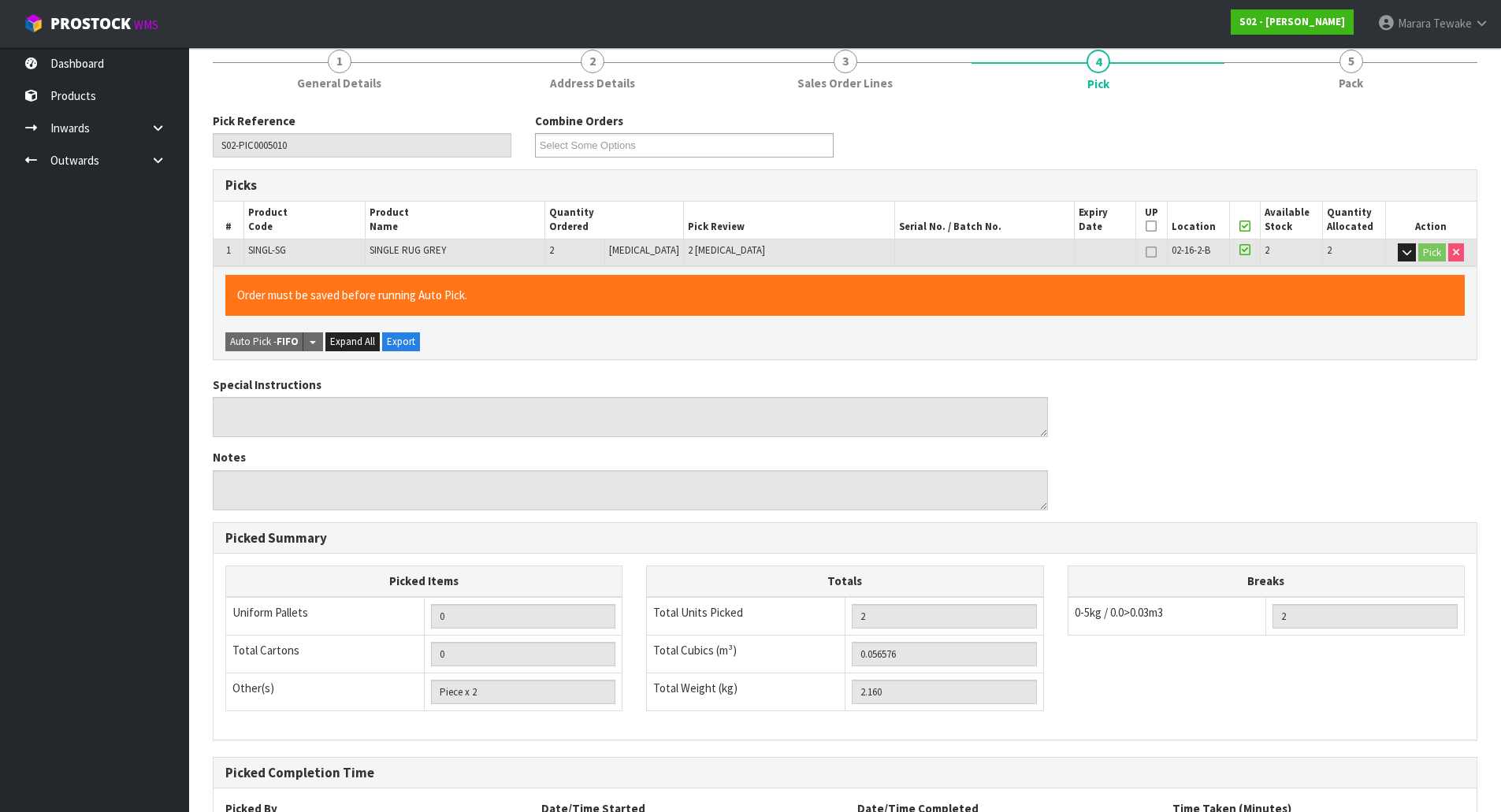
scroll to position [289, 0]
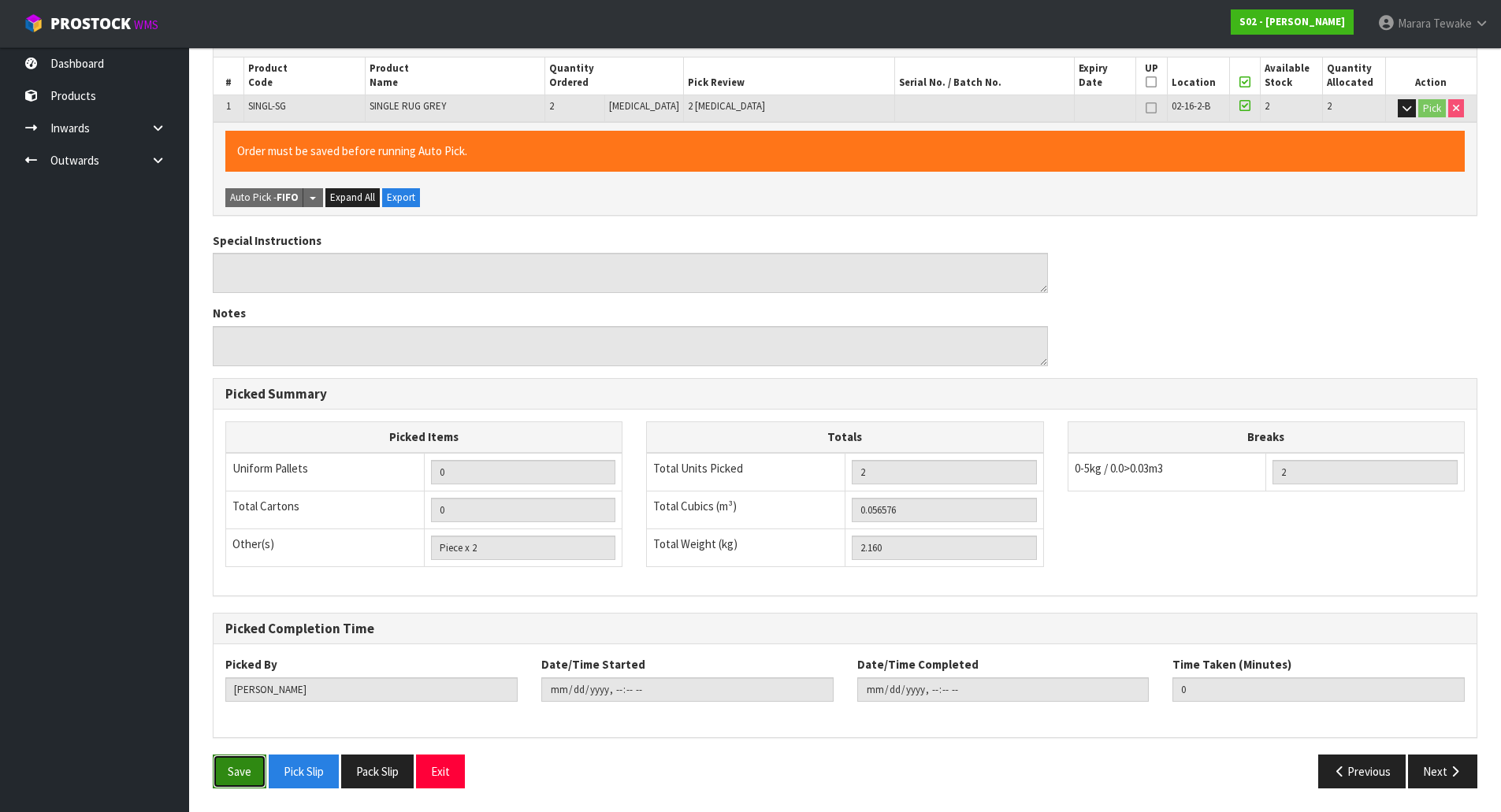
click at [246, 773] on button "Save" at bounding box center [240, 771] width 54 height 34
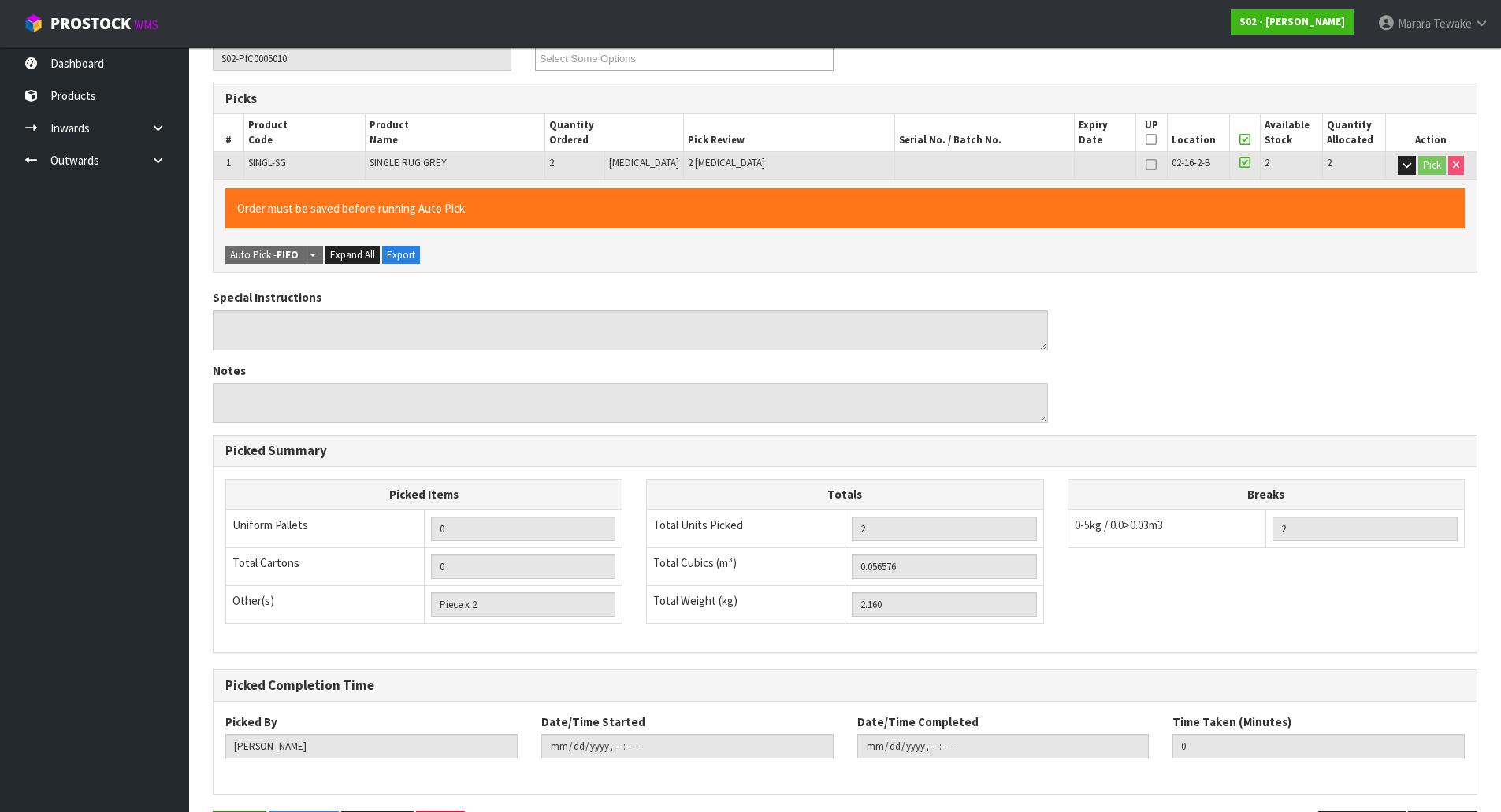
scroll to position [0, 0]
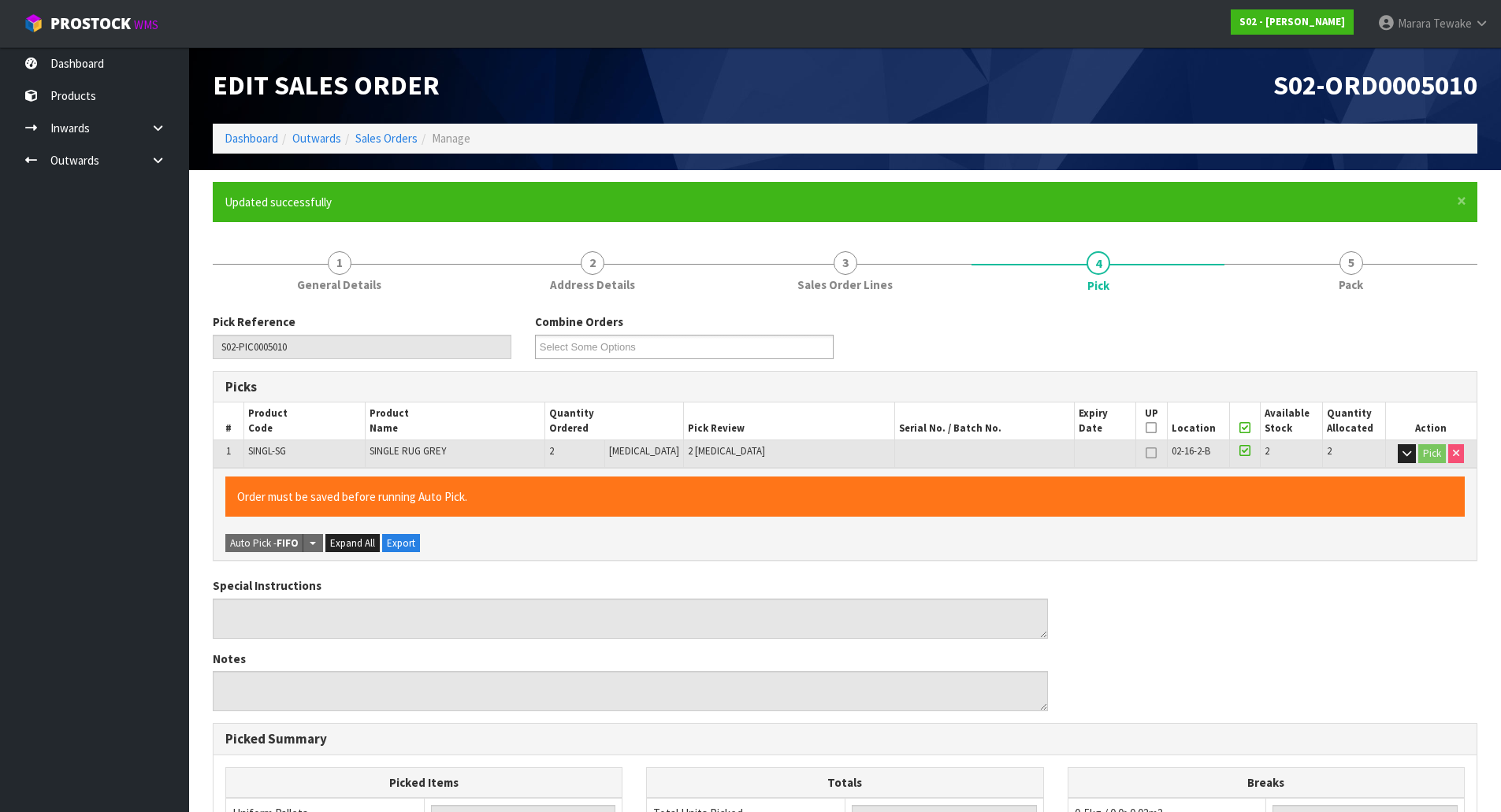
type input "[PERSON_NAME]"
type input "[DATE]T09:12:01"
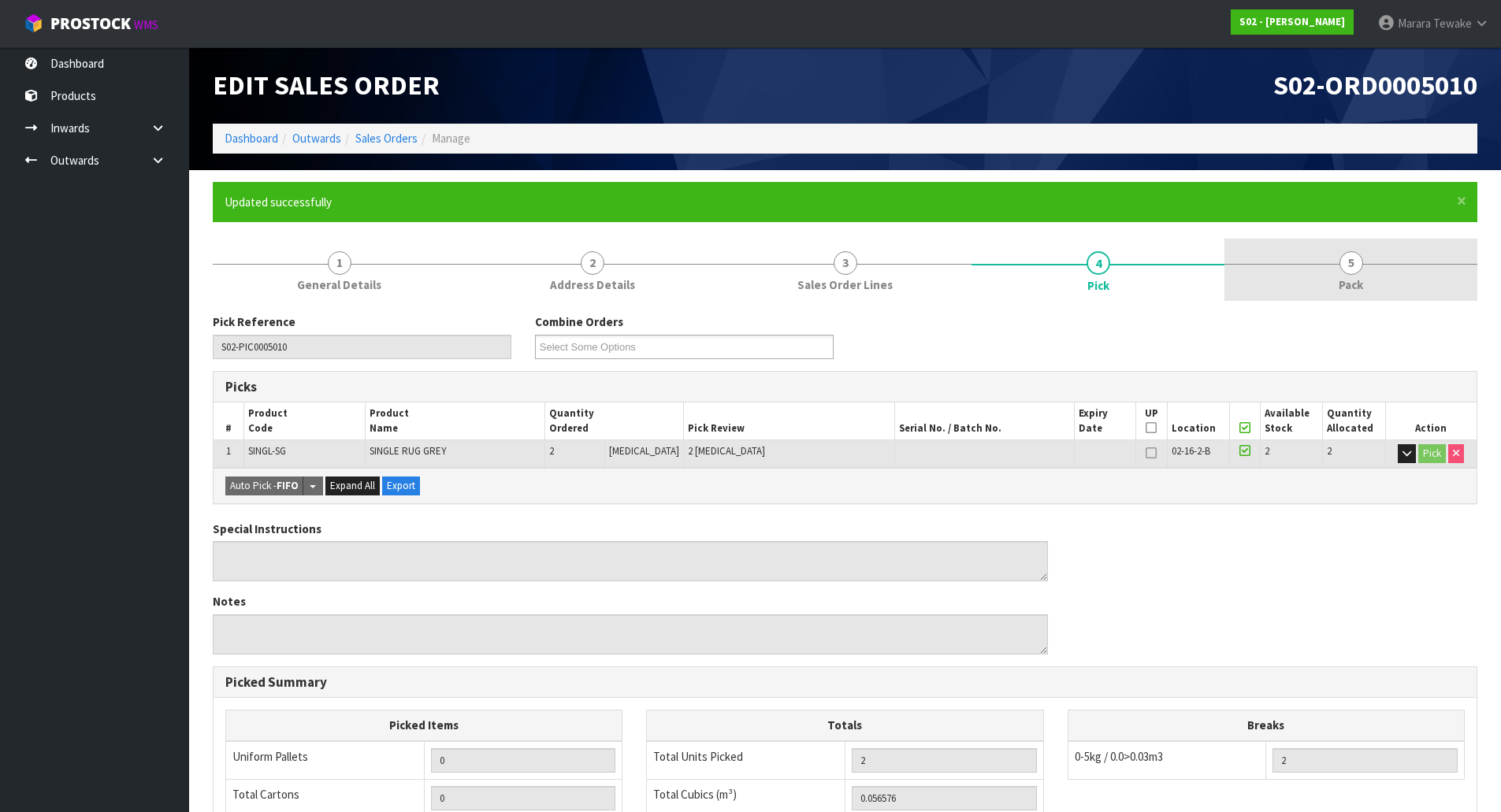
click at [1353, 285] on span "Pack" at bounding box center [1351, 285] width 25 height 17
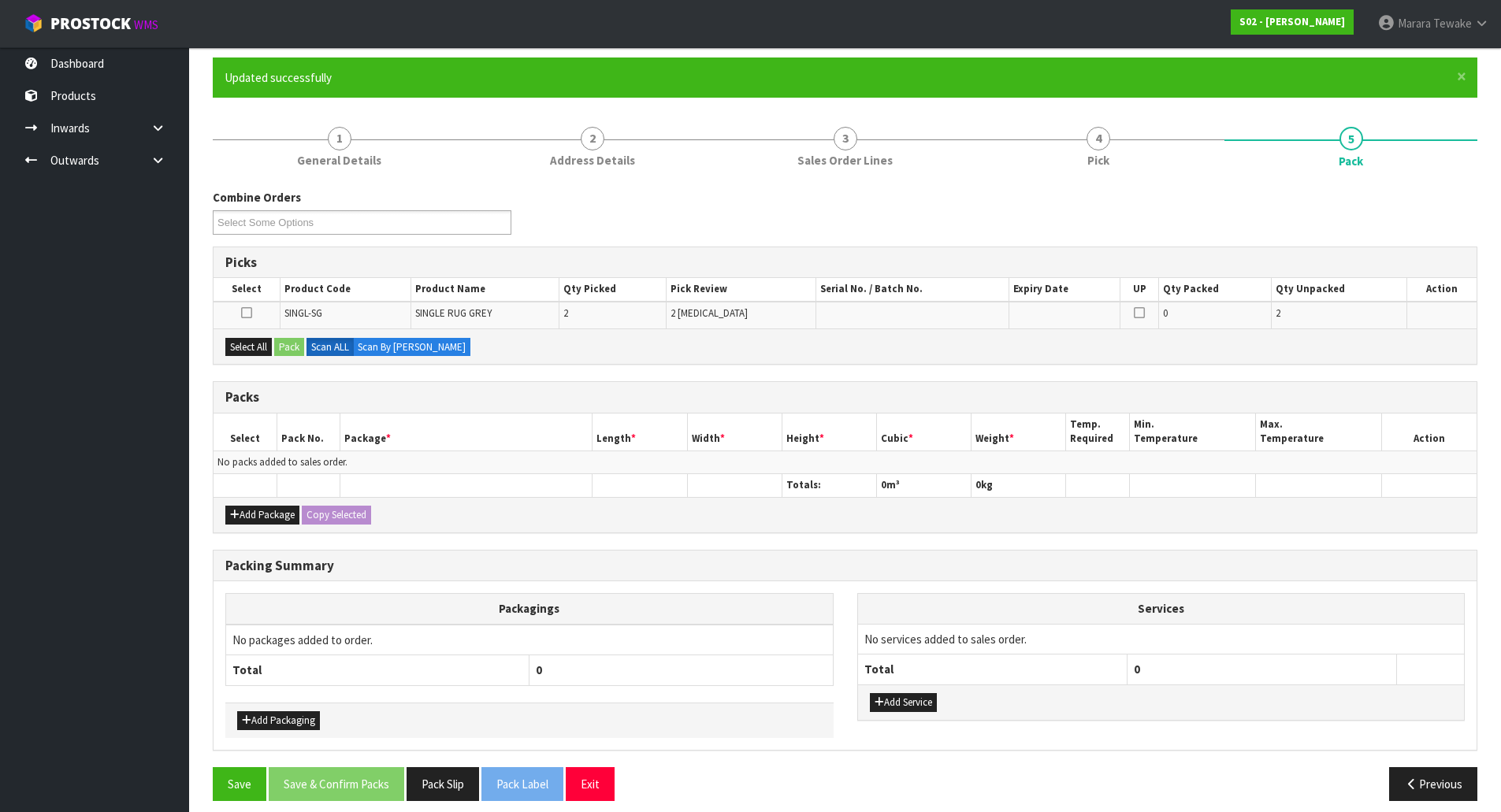
scroll to position [137, 0]
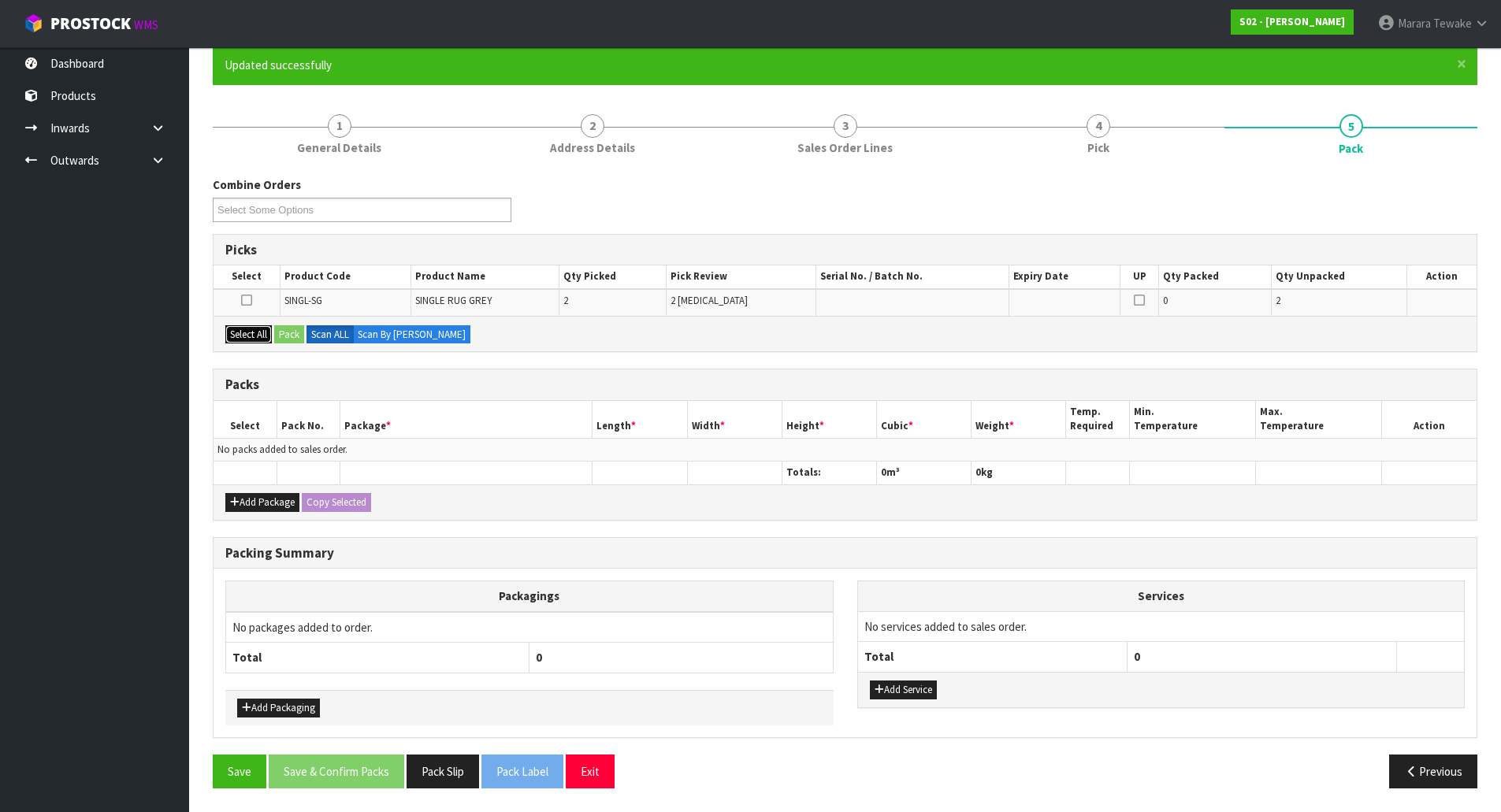
click at [255, 328] on button "Select All" at bounding box center [248, 334] width 47 height 19
click at [286, 334] on button "Pack" at bounding box center [290, 334] width 30 height 19
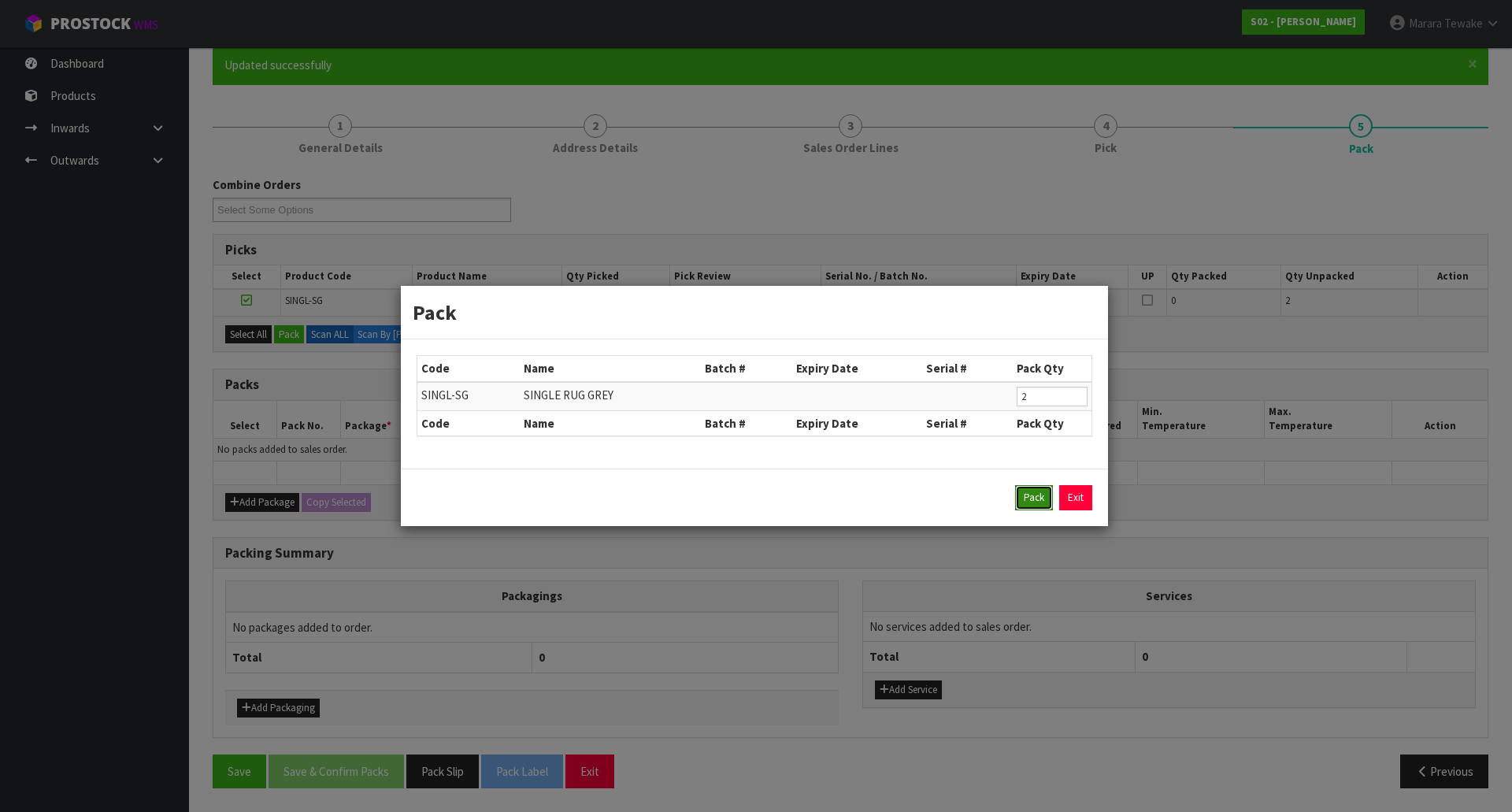
click at [1037, 494] on button "Pack" at bounding box center [1034, 498] width 38 height 25
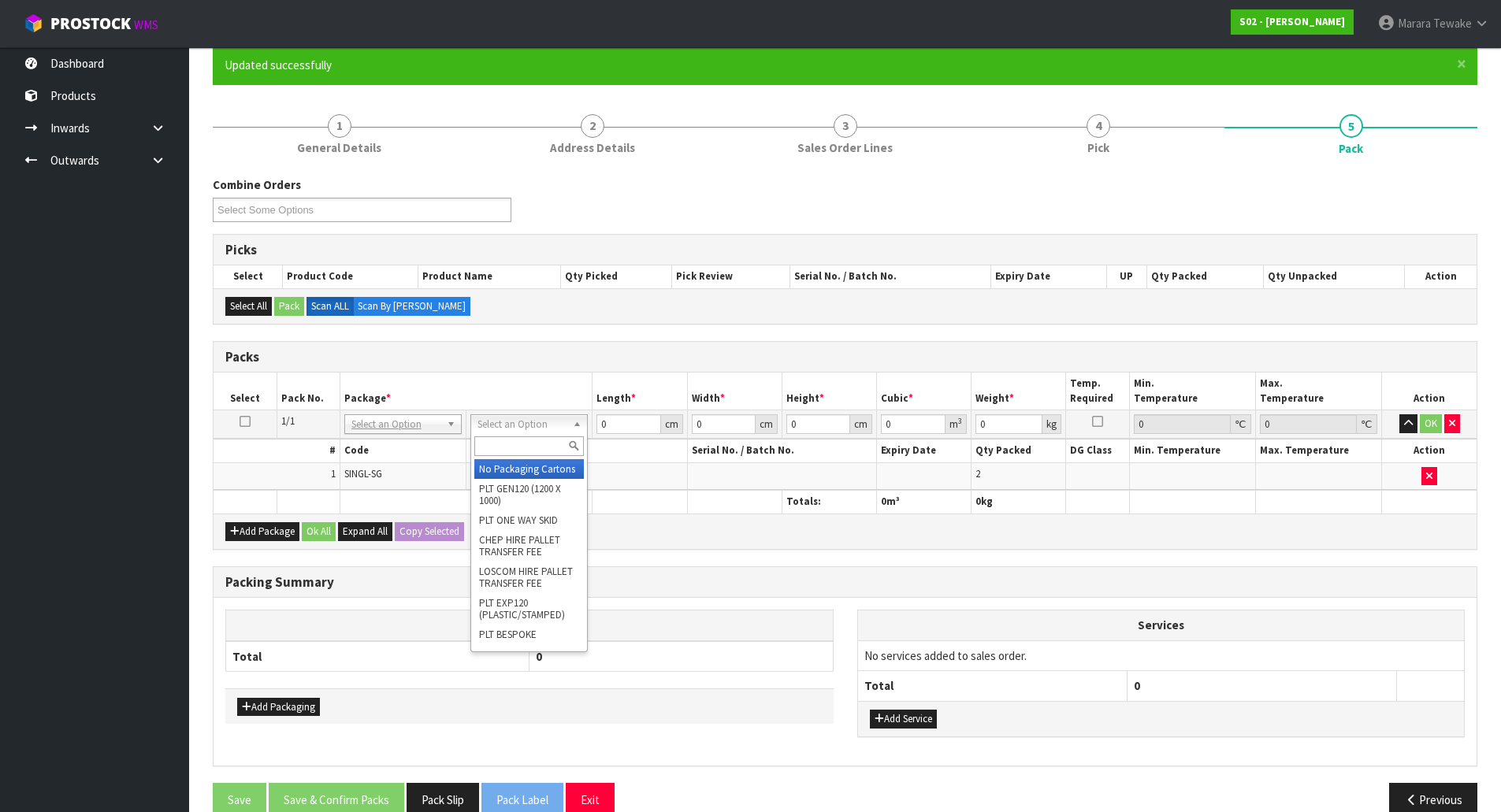
click at [502, 445] on input "text" at bounding box center [530, 447] width 109 height 20
type input "OC"
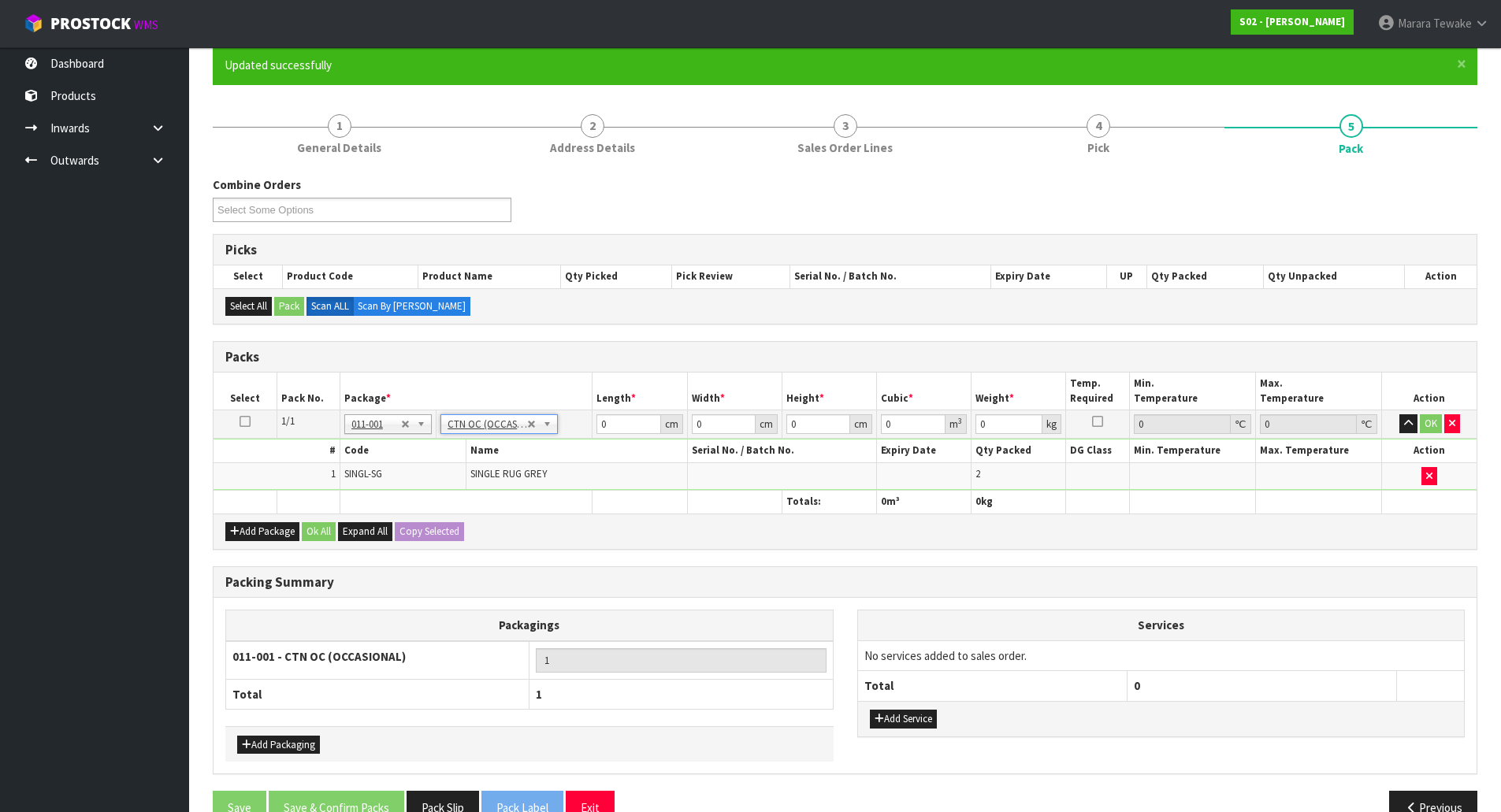
type input "2.16"
drag, startPoint x: 637, startPoint y: 424, endPoint x: 543, endPoint y: 387, distance: 101.0
click at [544, 387] on table "Select Pack No. Package * Length * Width * Height * Cubic * Weight * Temp. Requ…" at bounding box center [845, 442] width 1263 height 140
type input "41"
type input "35"
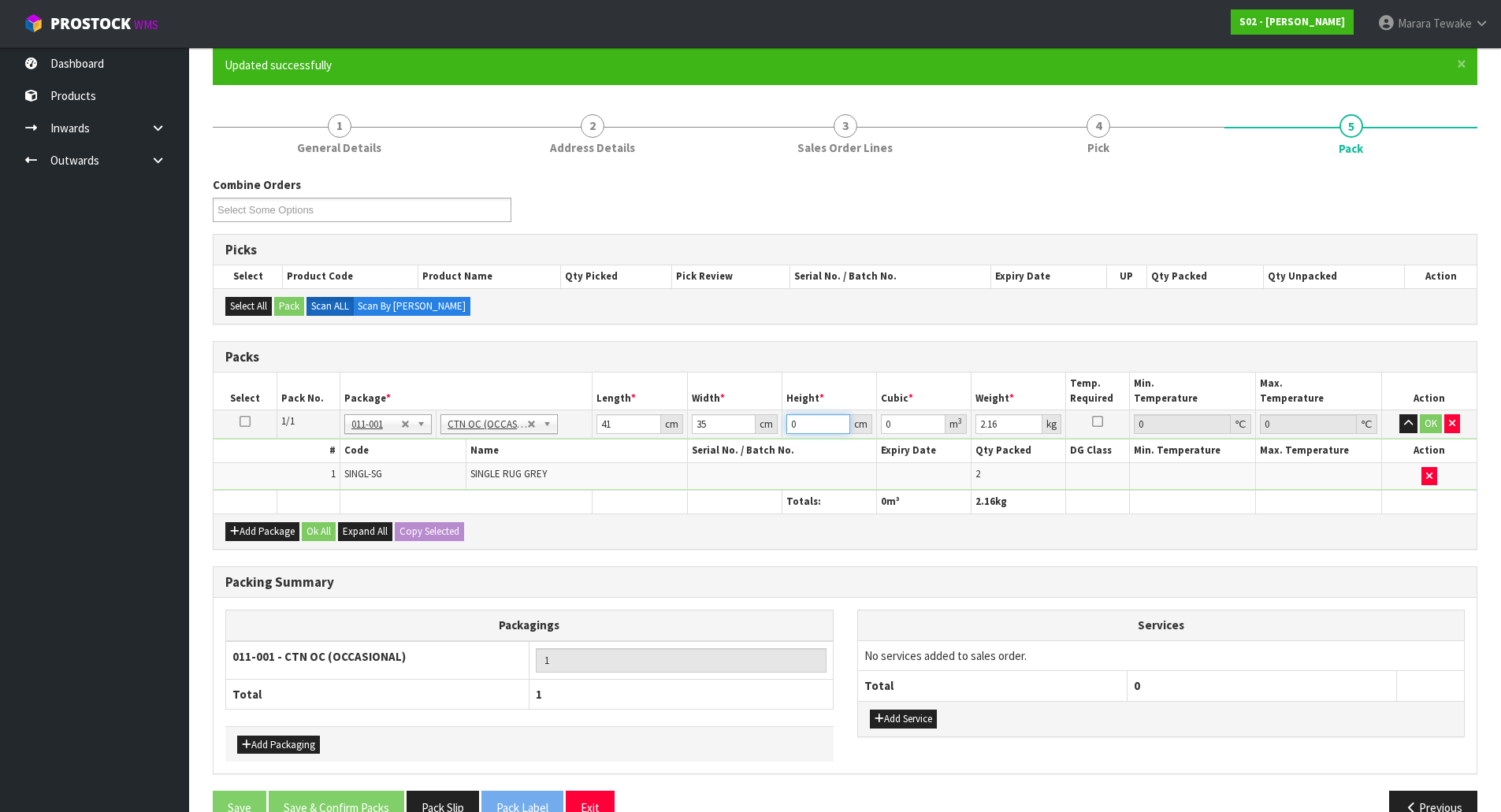
type input "3"
type input "0.004305"
type input "30"
type input "0.04305"
type input "30"
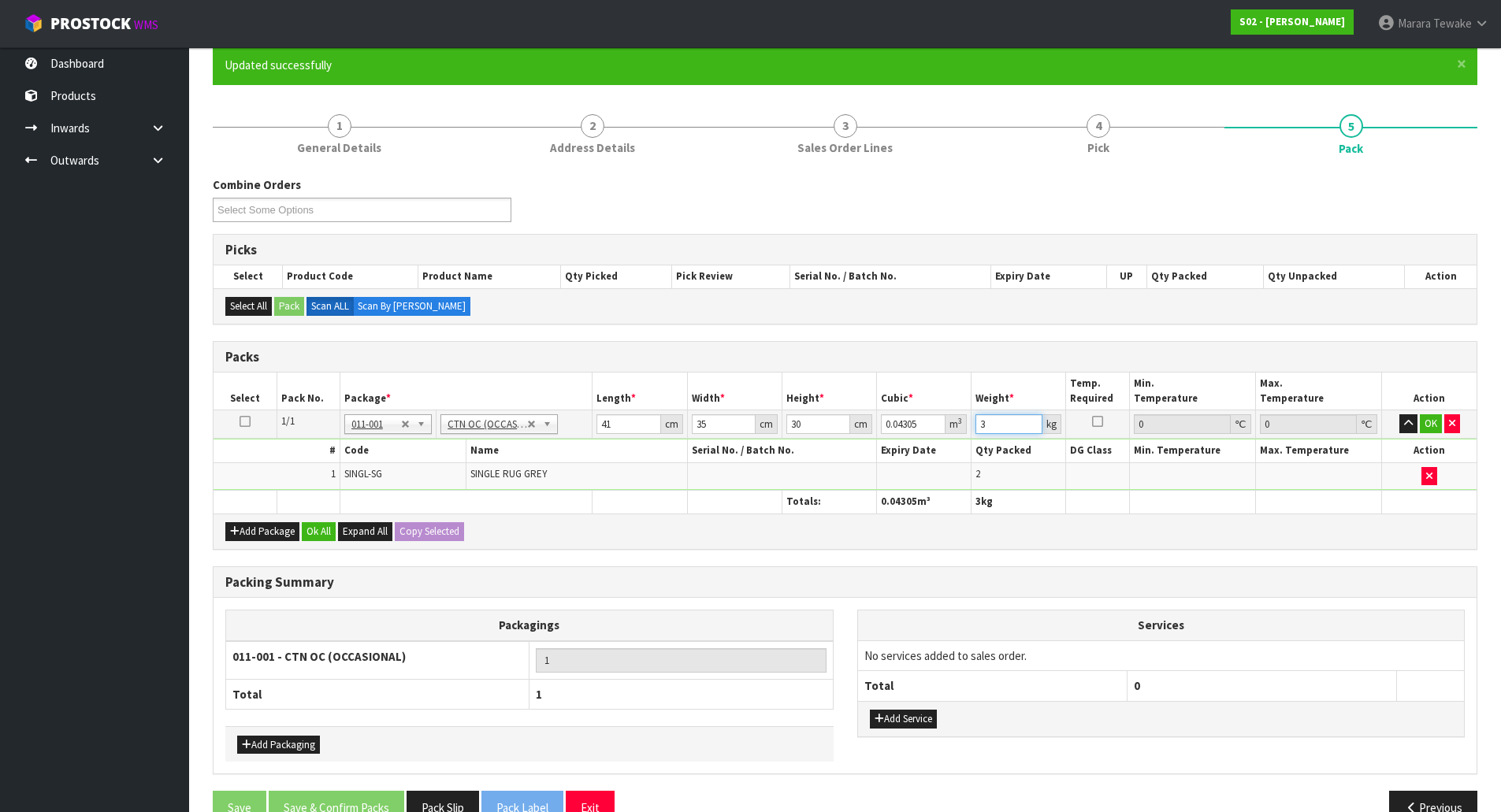
type input "3"
click at [1399, 414] on button "button" at bounding box center [1408, 423] width 18 height 19
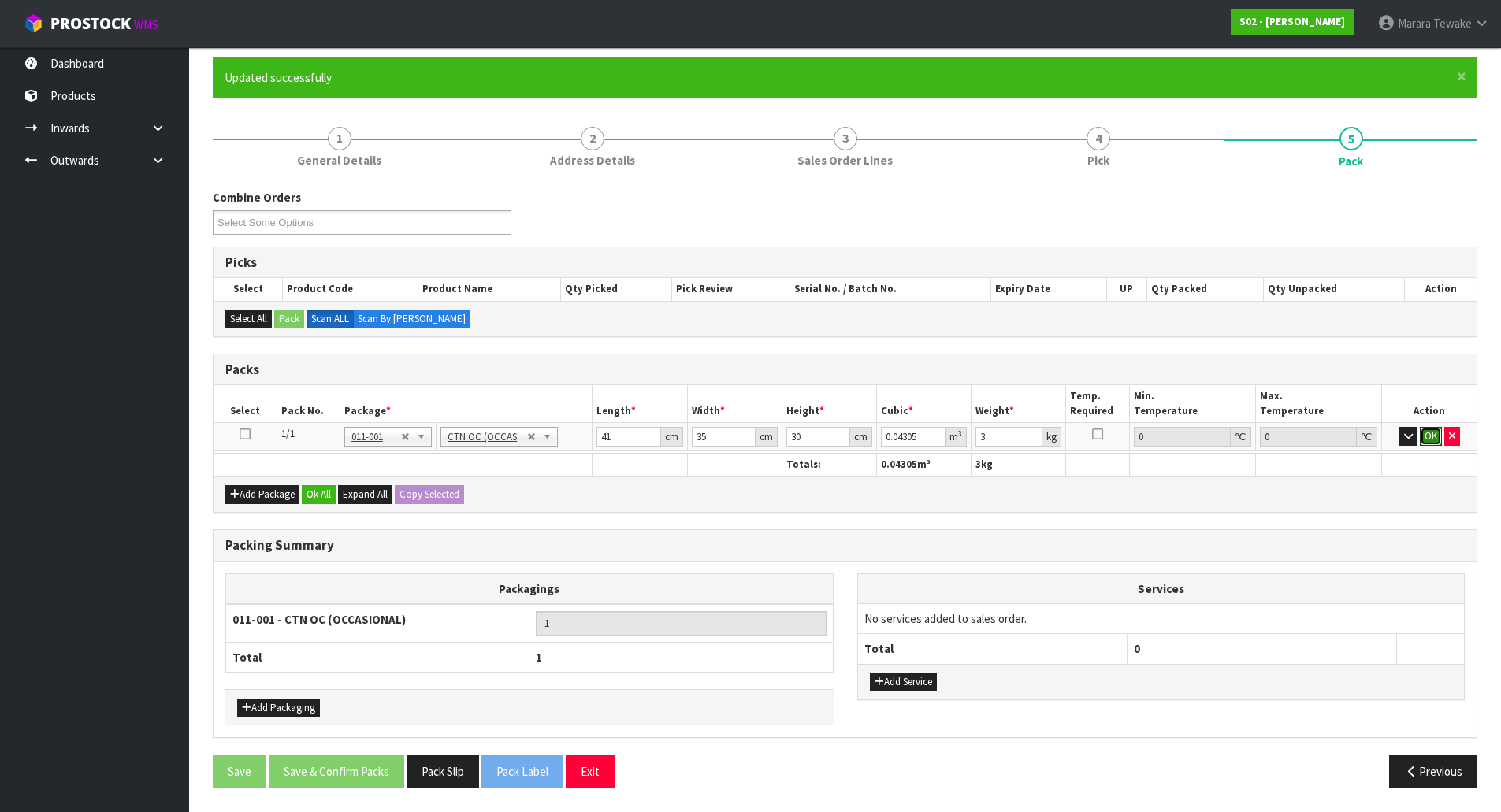
click button "OK" at bounding box center [1431, 436] width 22 height 19
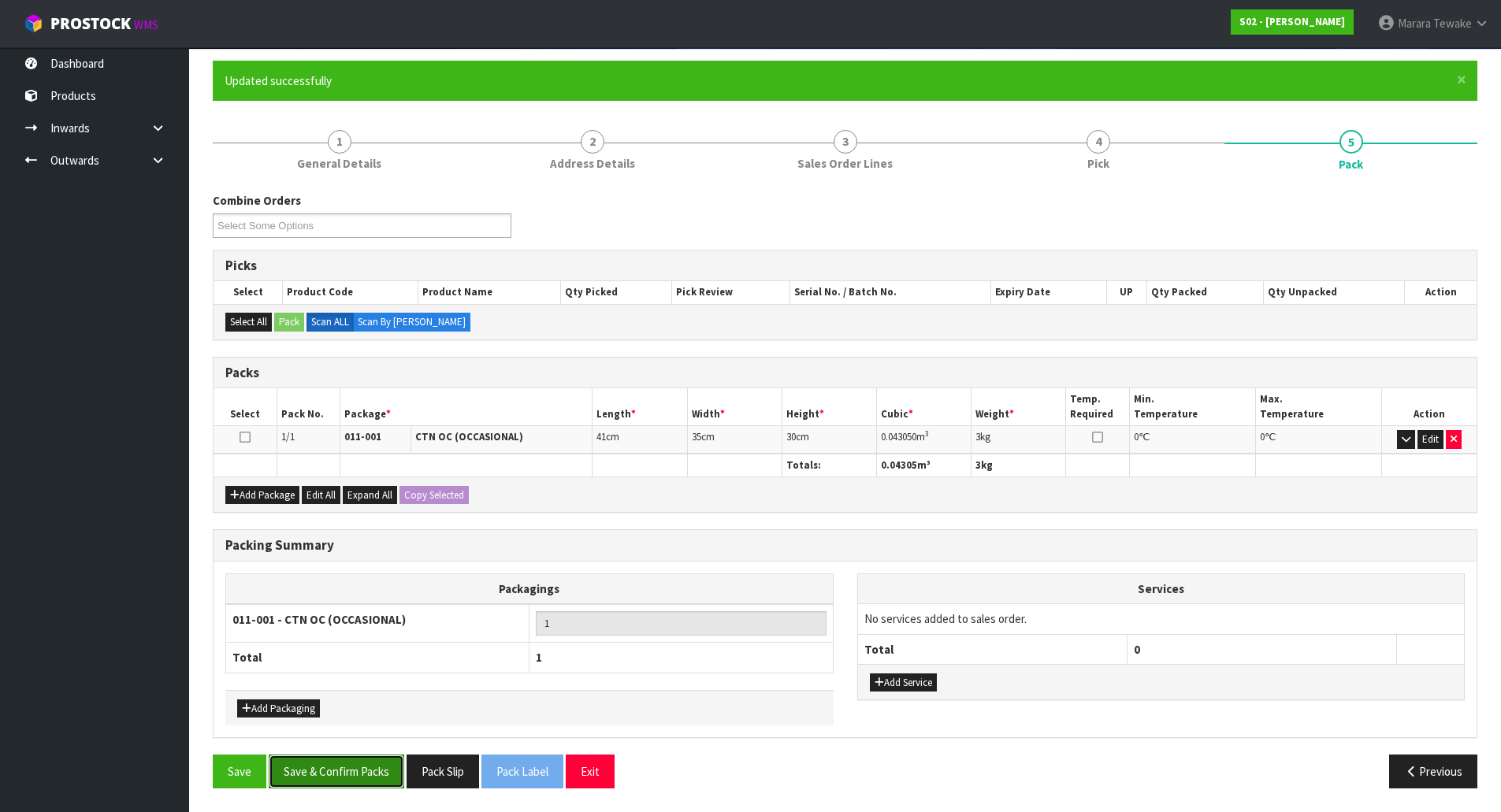
click at [316, 775] on button "Save & Confirm Packs" at bounding box center [336, 771] width 135 height 34
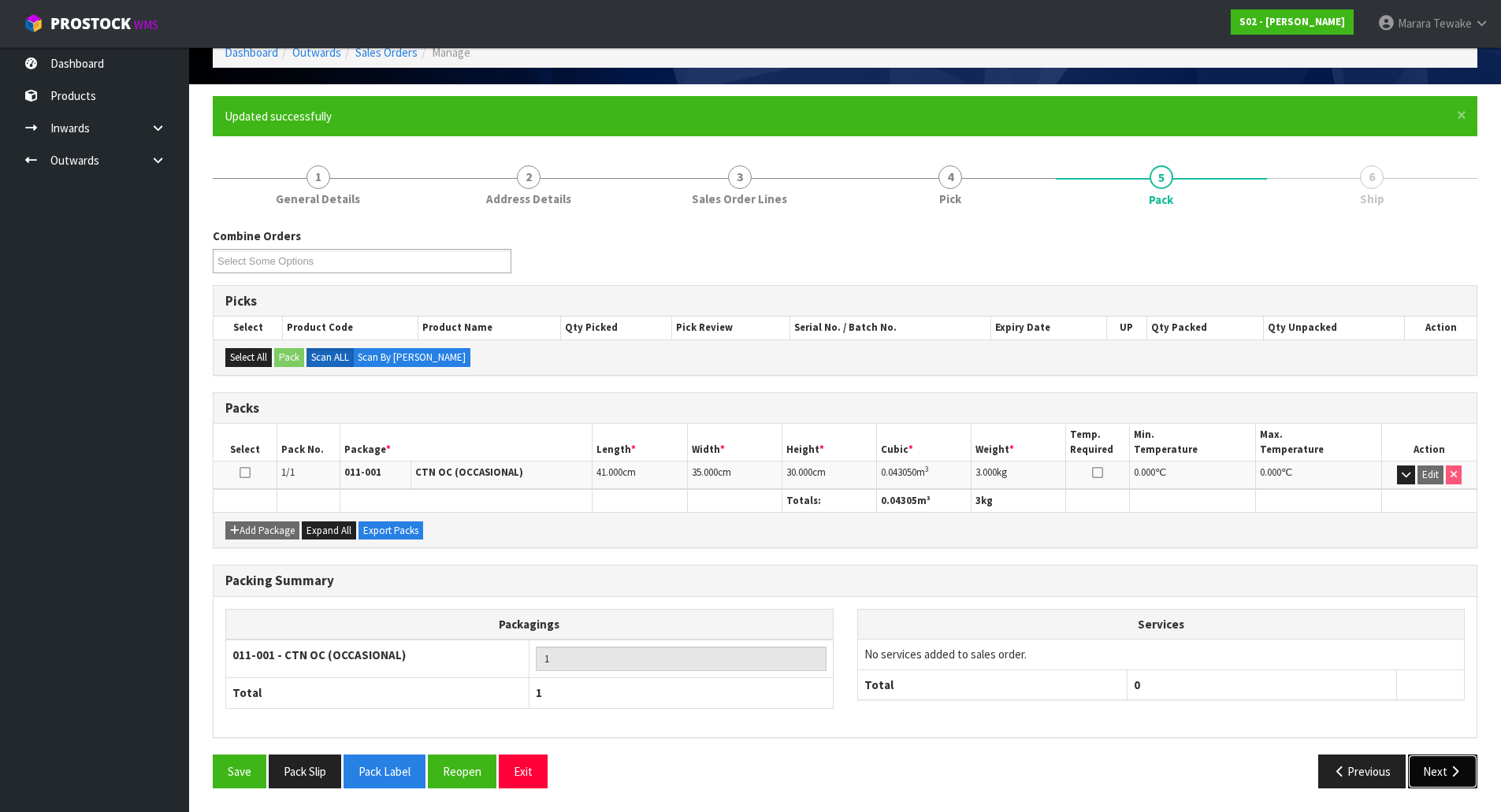
click at [1448, 766] on icon "button" at bounding box center [1454, 772] width 15 height 12
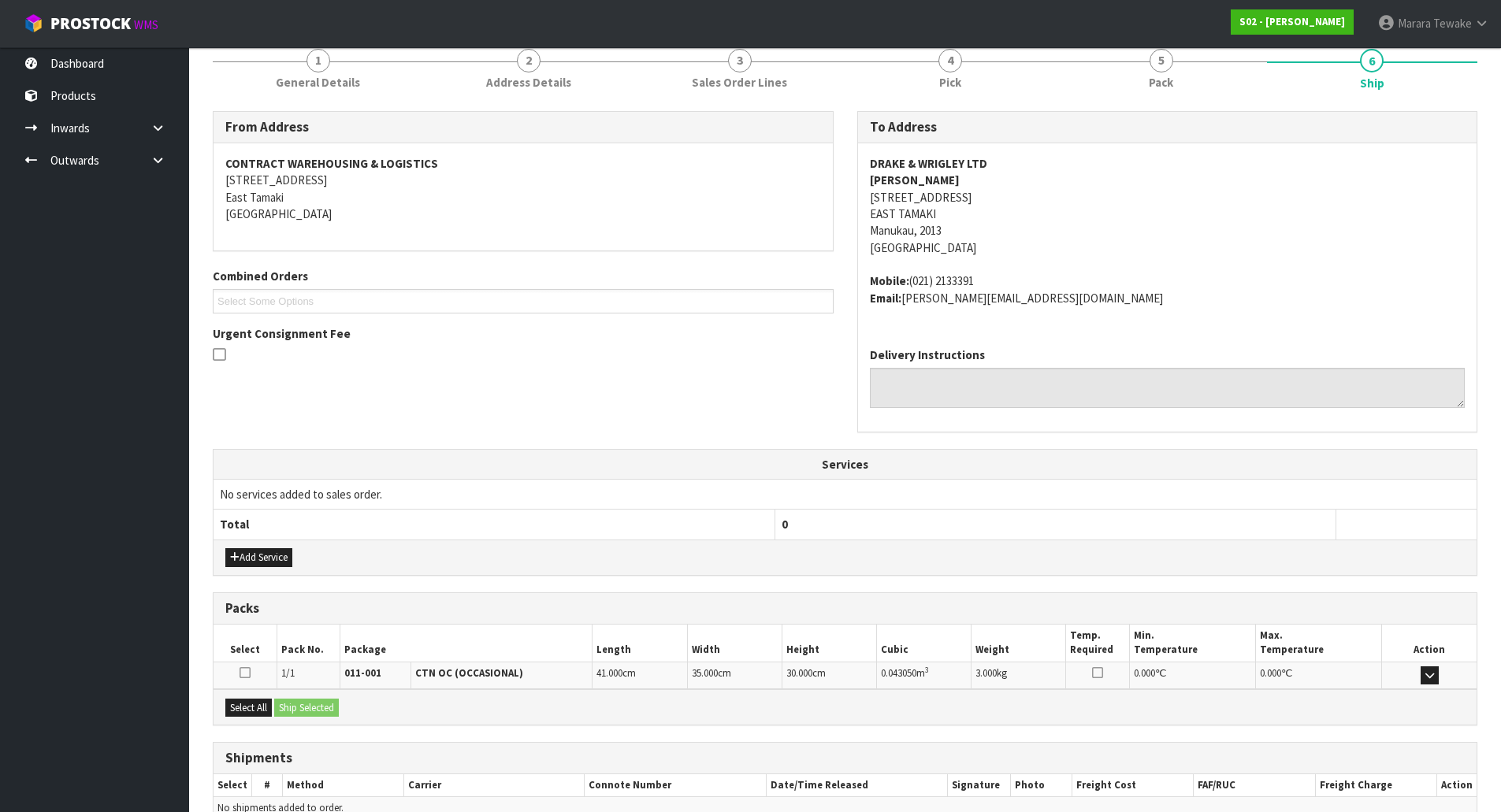
scroll to position [286, 0]
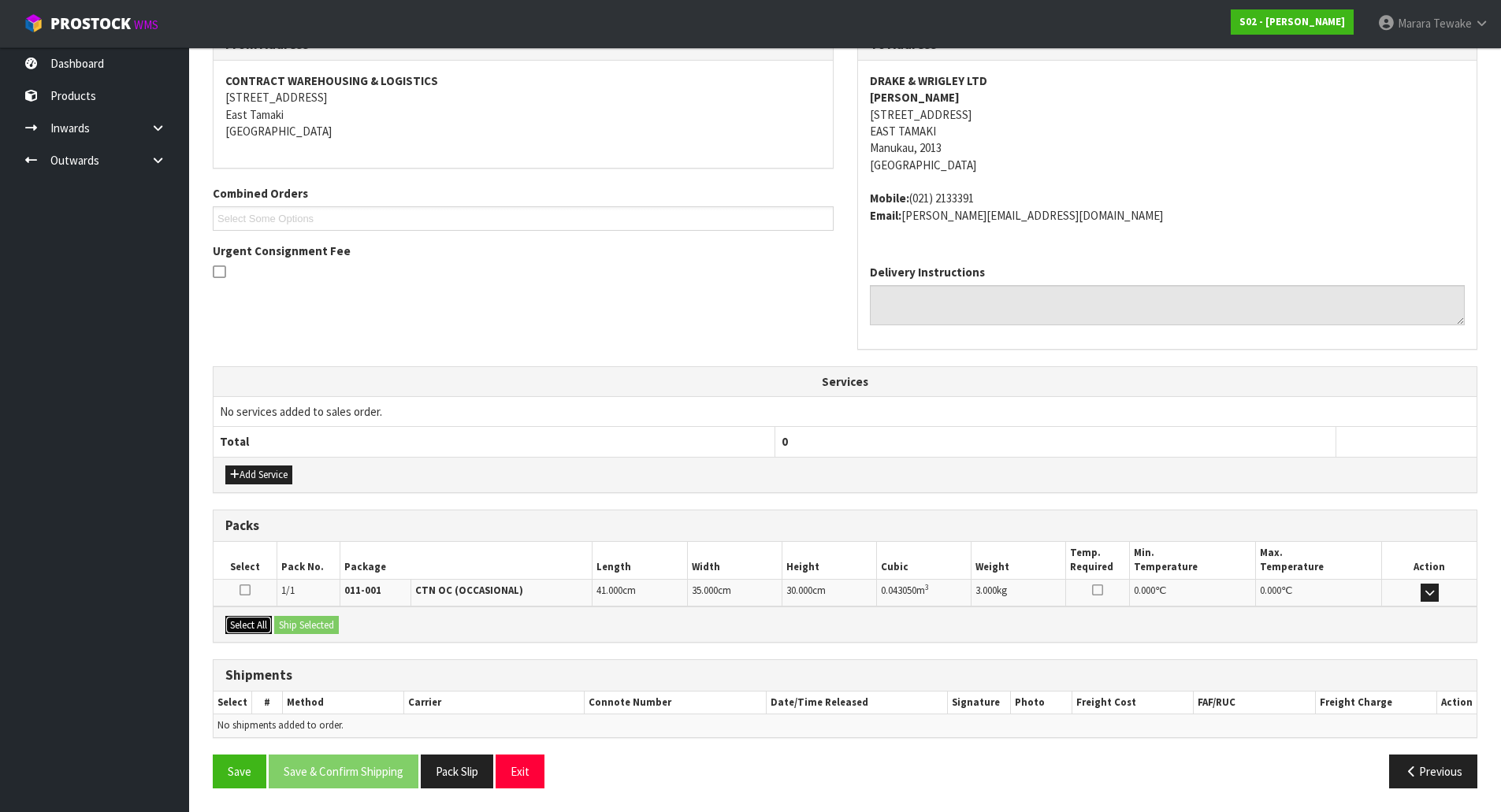
drag, startPoint x: 244, startPoint y: 626, endPoint x: 275, endPoint y: 626, distance: 31.0
click at [248, 626] on button "Select All" at bounding box center [248, 625] width 47 height 19
click at [307, 621] on button "Ship Selected" at bounding box center [307, 625] width 65 height 19
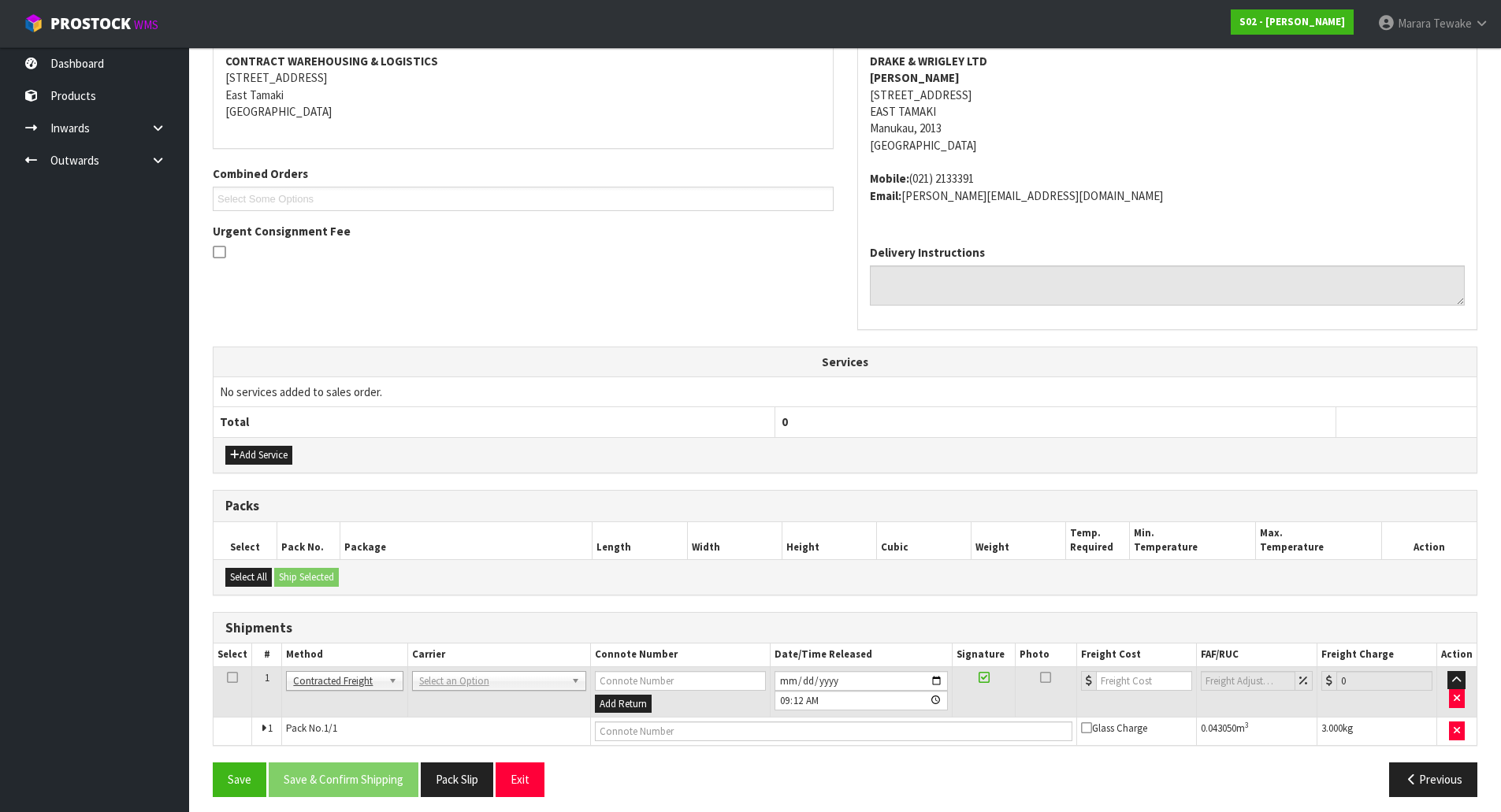
scroll to position [313, 0]
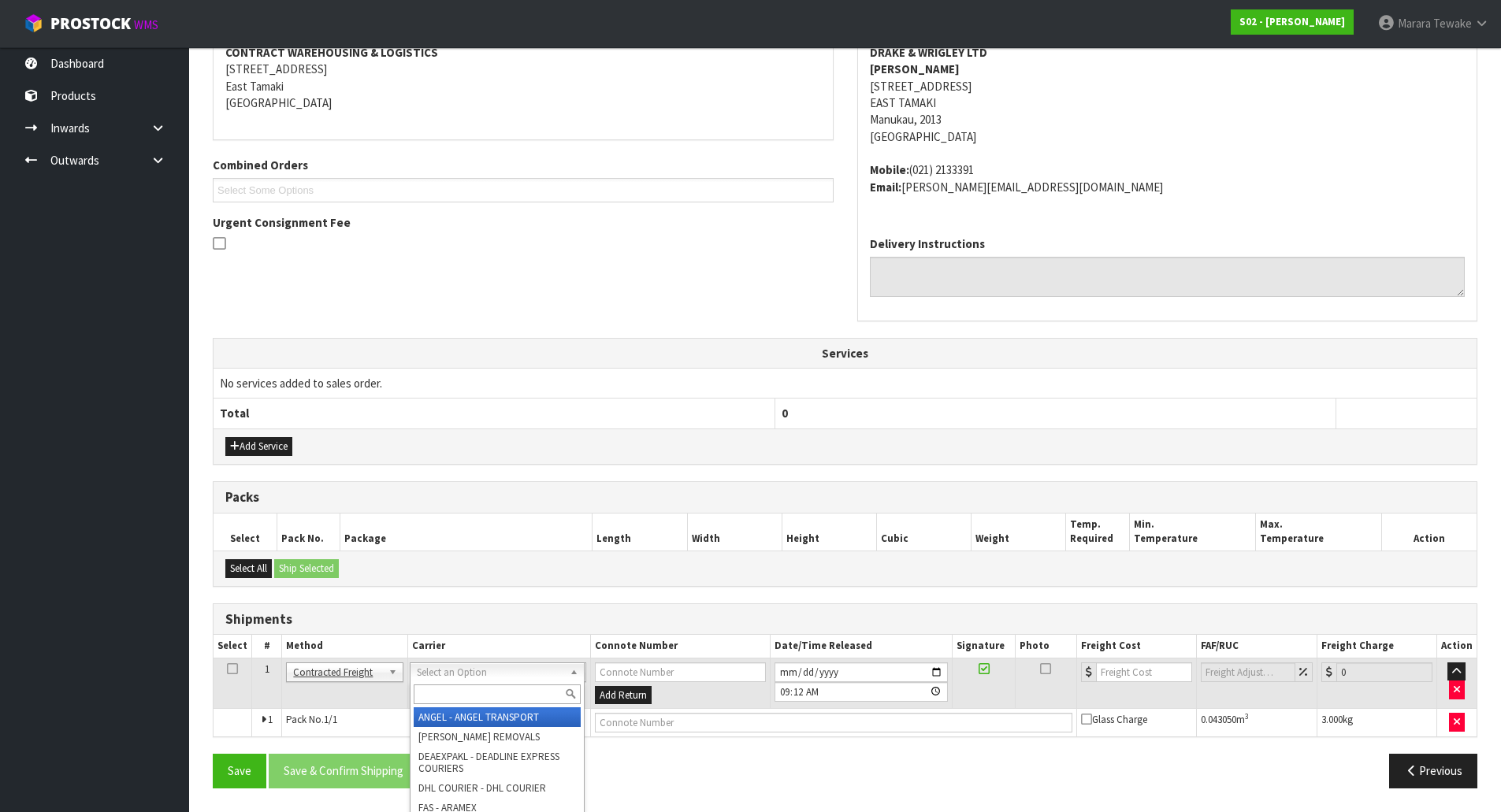
drag, startPoint x: 435, startPoint y: 672, endPoint x: 433, endPoint y: 695, distance: 23.1
click at [433, 696] on input "text" at bounding box center [498, 695] width 167 height 20
type input "B"
type input "NZP"
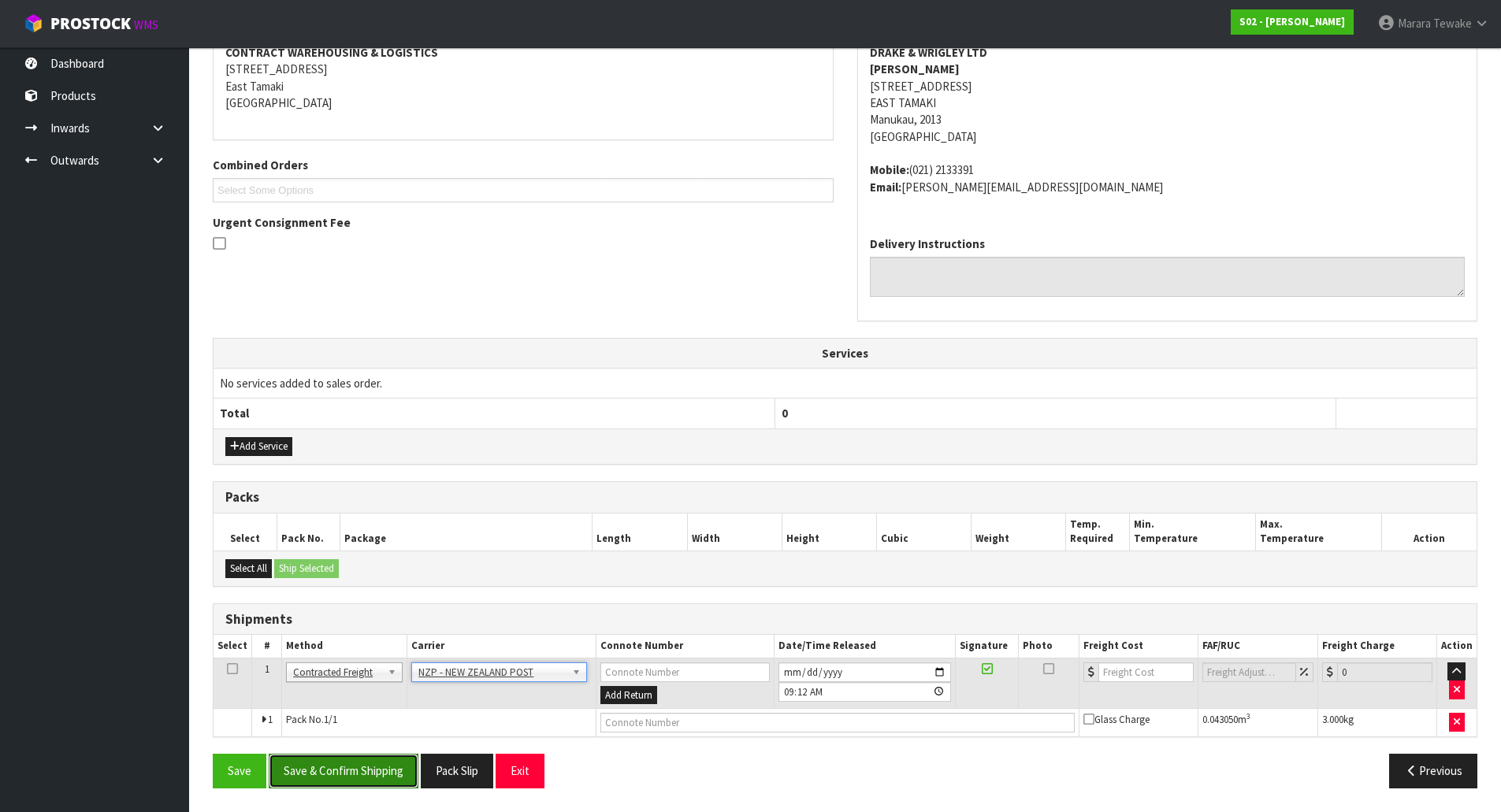
click at [388, 774] on button "Save & Confirm Shipping" at bounding box center [343, 771] width 149 height 34
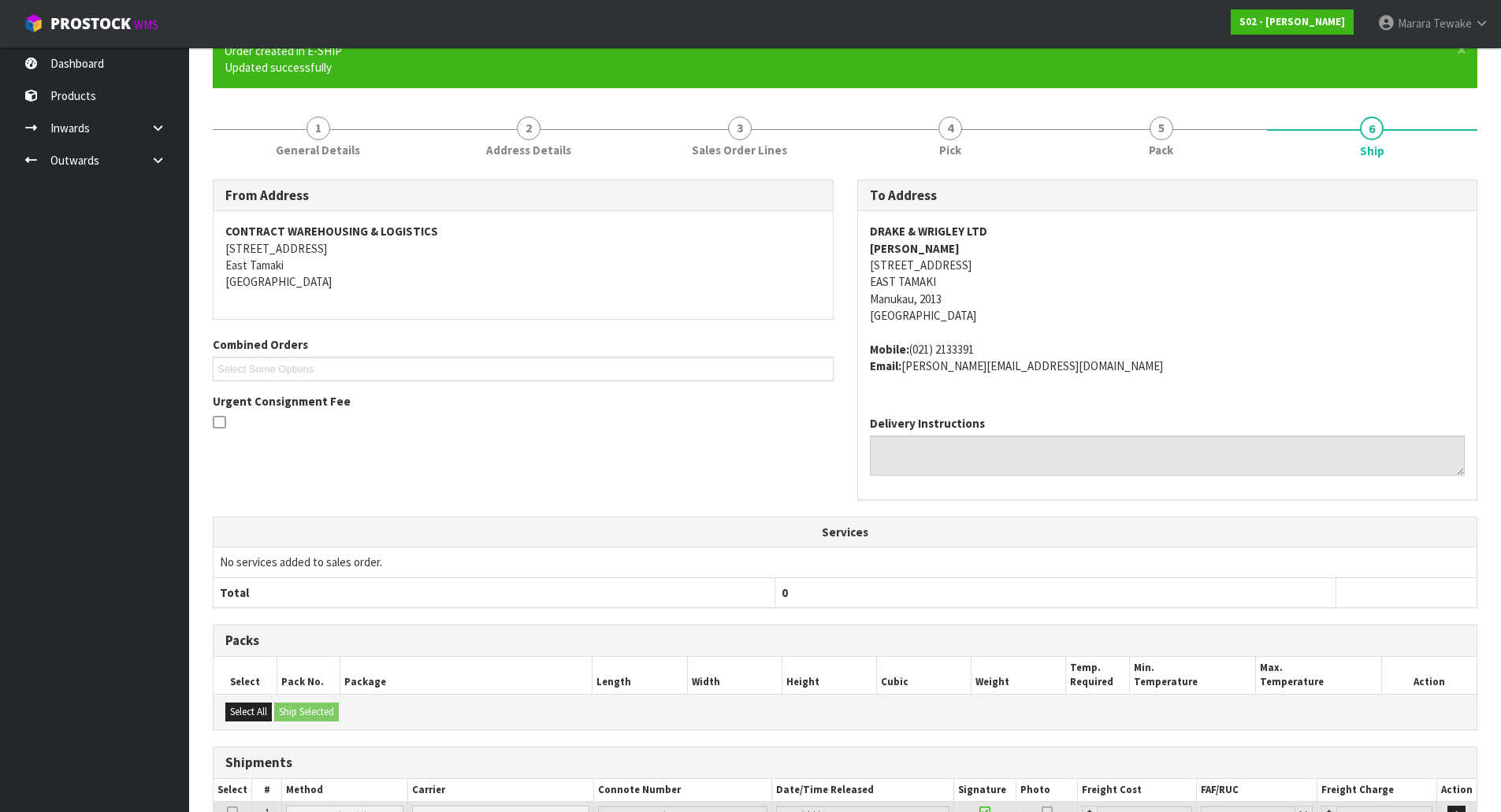
scroll to position [291, 0]
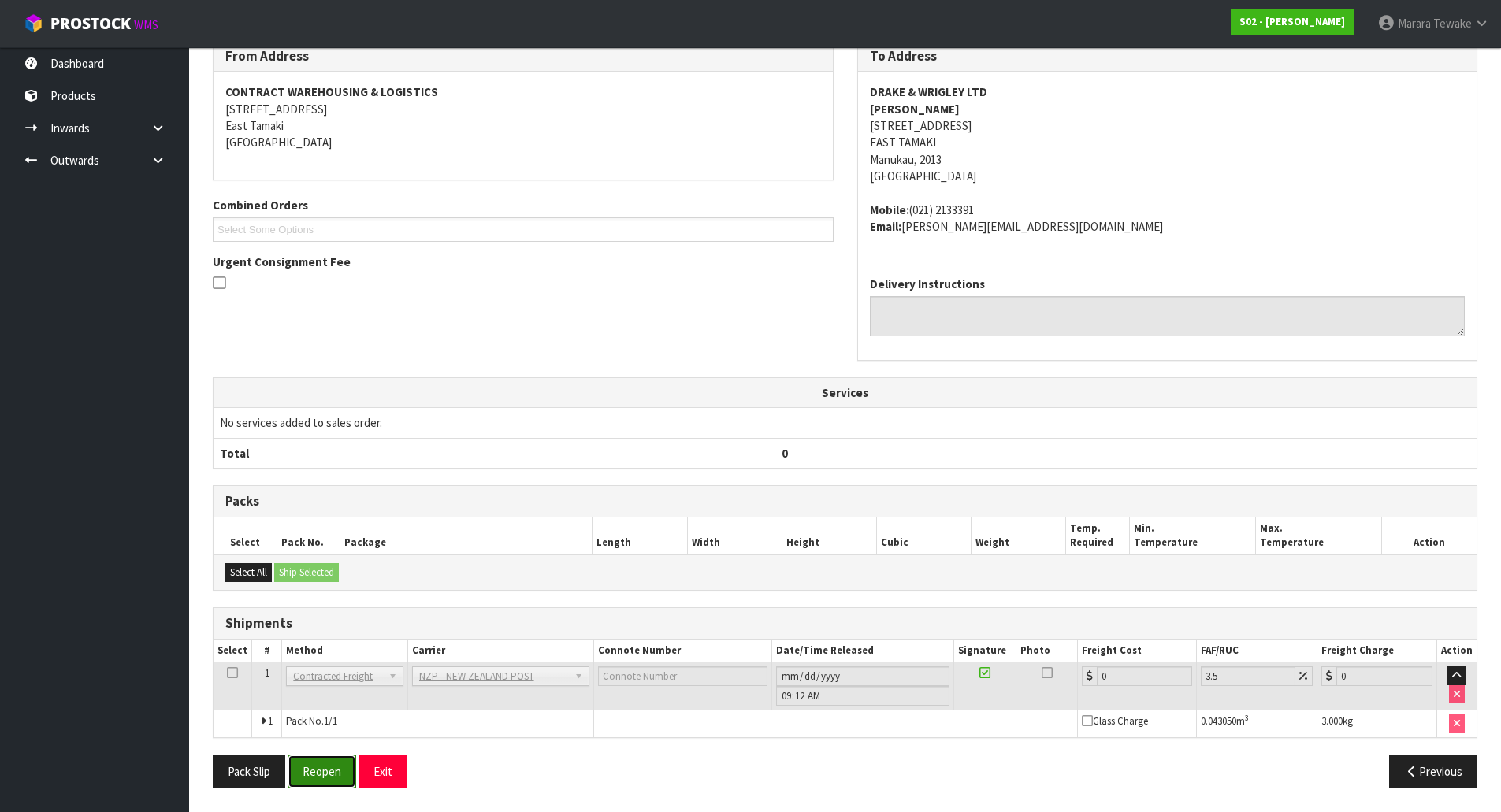
click at [332, 769] on button "Reopen" at bounding box center [322, 771] width 69 height 34
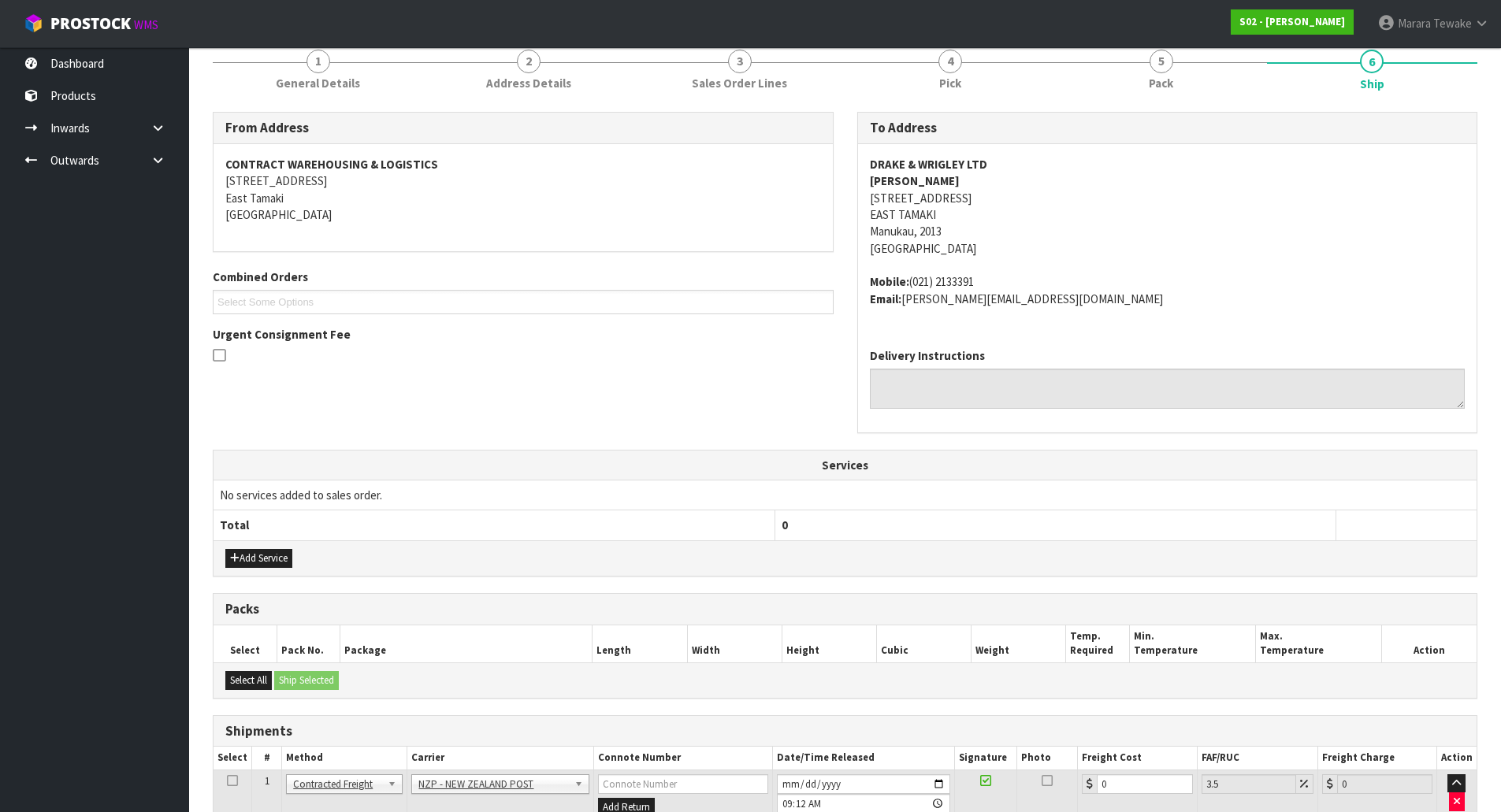
scroll to position [313, 0]
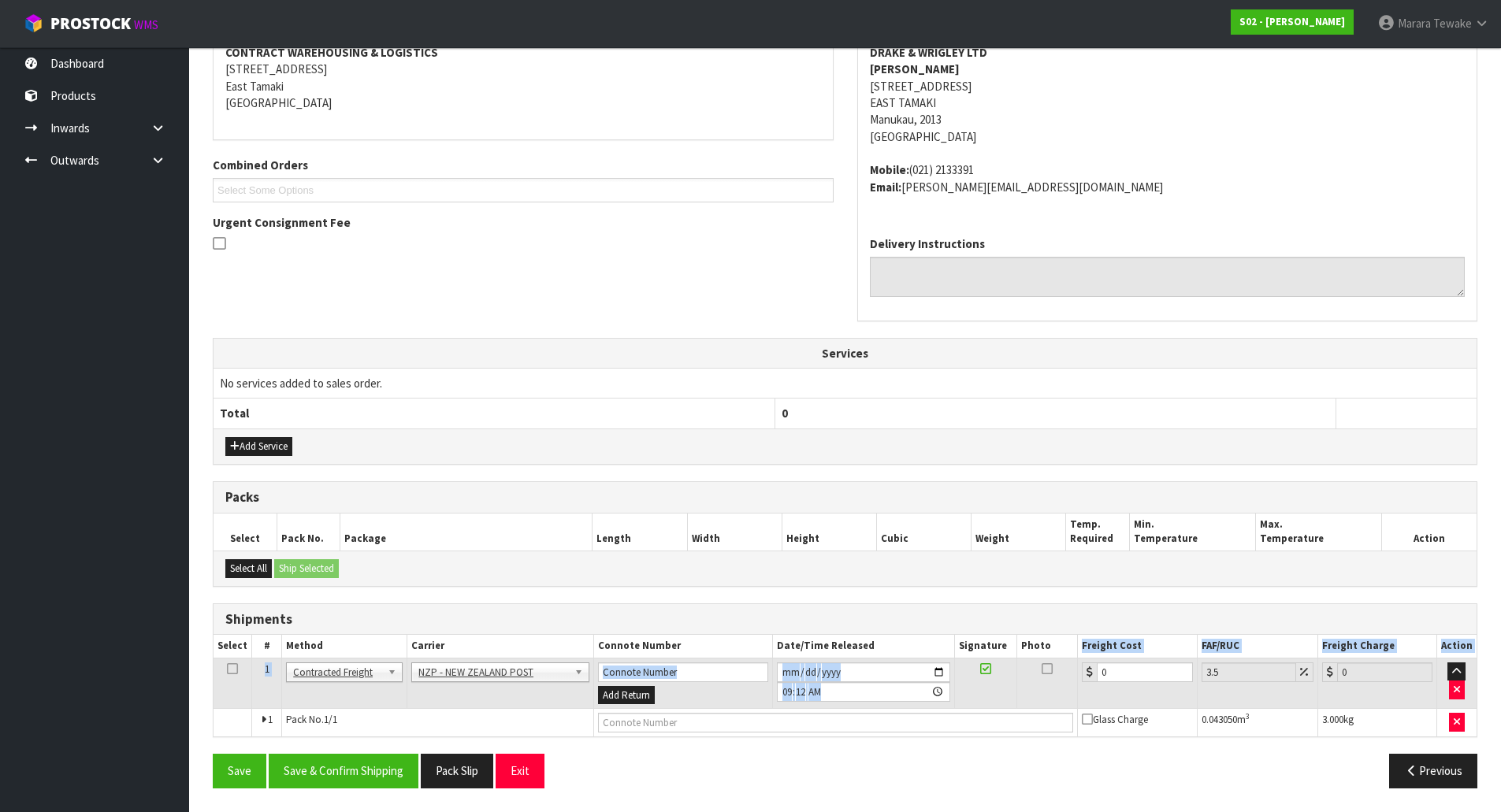
drag, startPoint x: 1156, startPoint y: 665, endPoint x: 1056, endPoint y: 643, distance: 102.4
click at [1057, 643] on table "Select # Method Carrier Connote Number Date/Time Released Signature Photo Freig…" at bounding box center [845, 686] width 1263 height 102
click at [1117, 683] on td "0" at bounding box center [1138, 683] width 119 height 51
drag, startPoint x: 1118, startPoint y: 675, endPoint x: 1077, endPoint y: 663, distance: 42.7
click at [1077, 663] on tr "1 Client Local Pickup Customer Local Pickup Company Freight Contracted Freight …" at bounding box center [845, 683] width 1263 height 51
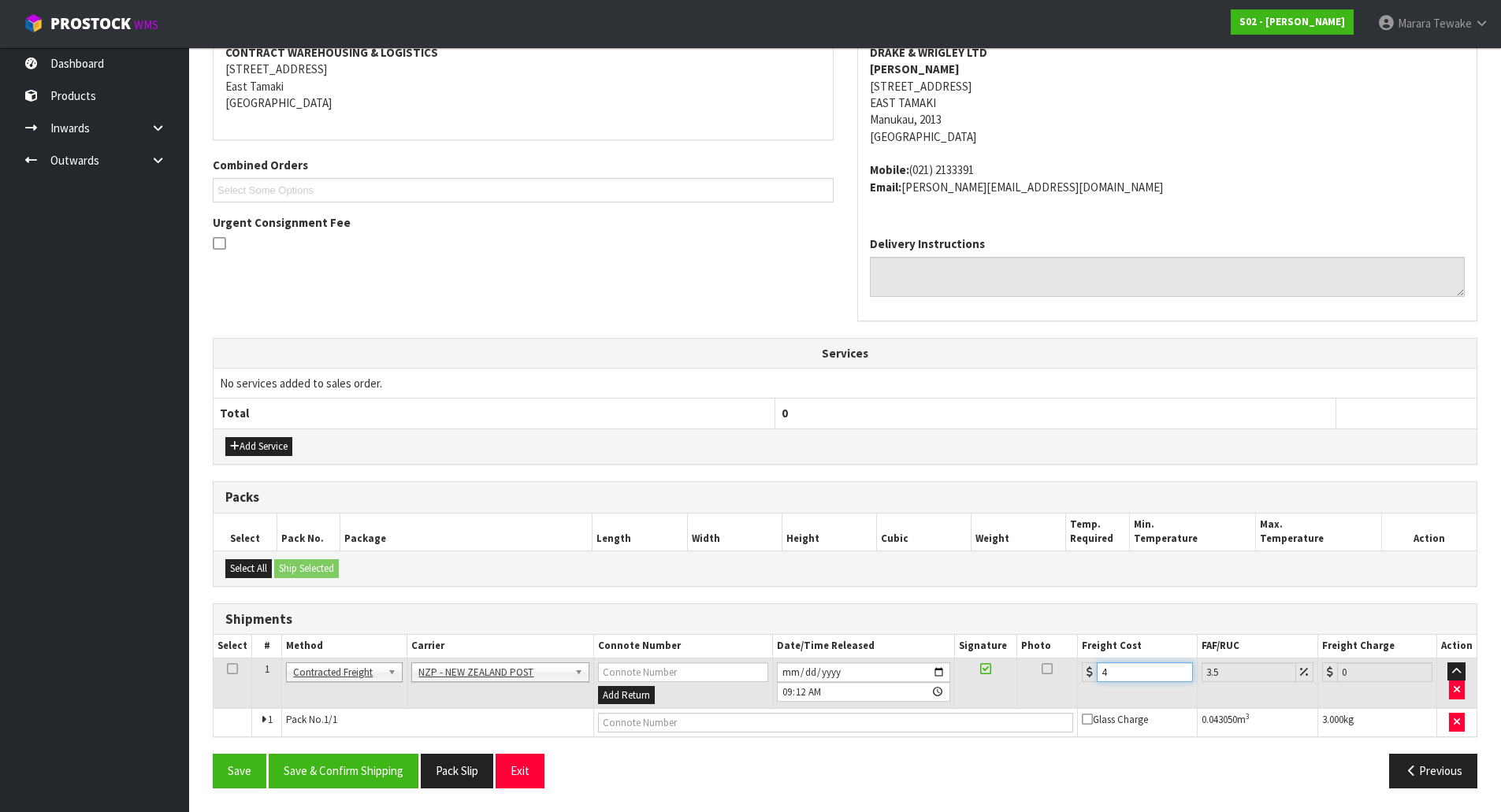
type input "47"
type input "48.64"
type input "4"
type input "4.14"
type input "4.3"
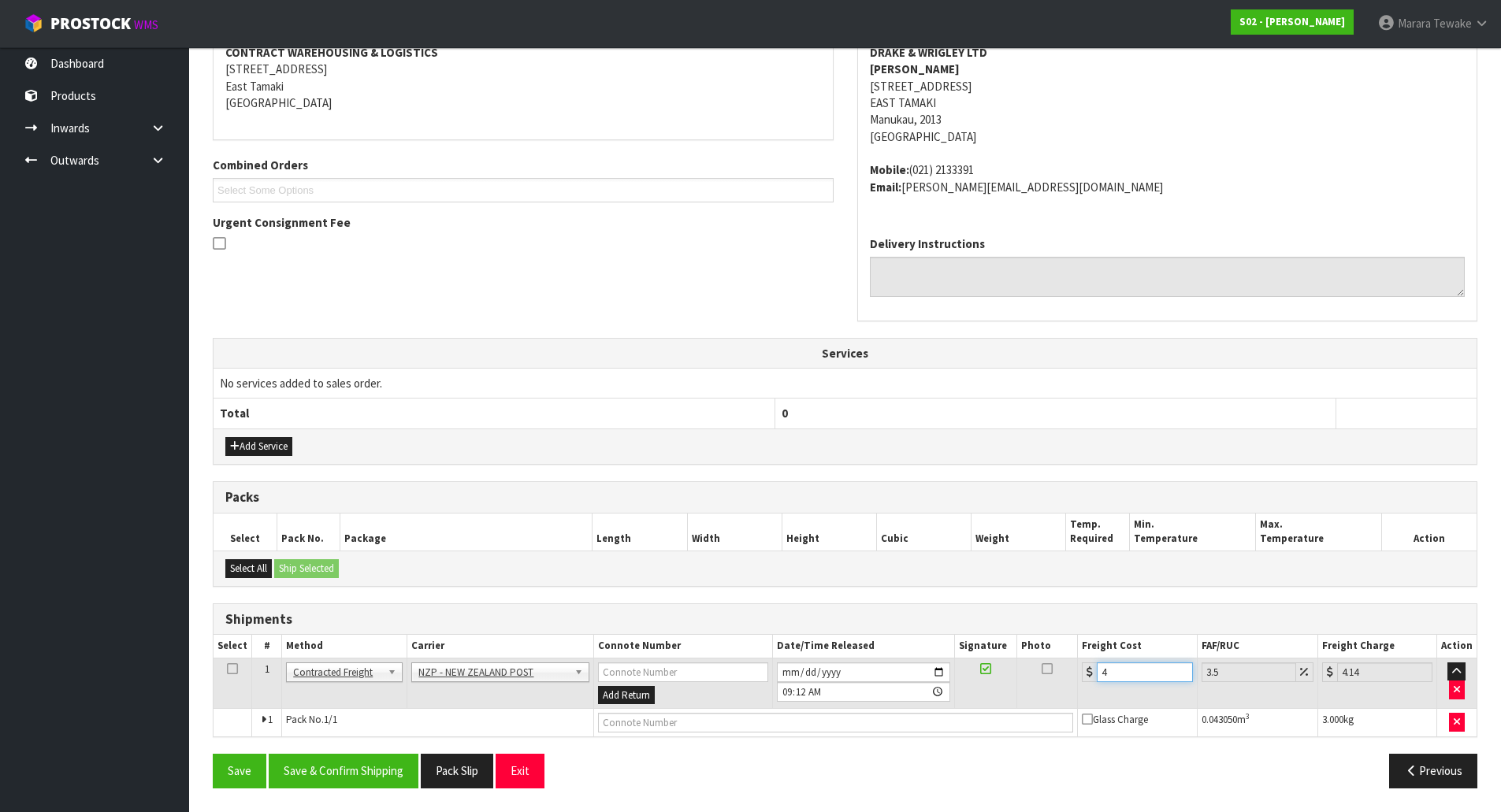
type input "4.45"
type input "4.33"
type input "4.48"
type input "4.33"
click at [319, 766] on button "Save & Confirm Shipping" at bounding box center [343, 771] width 149 height 34
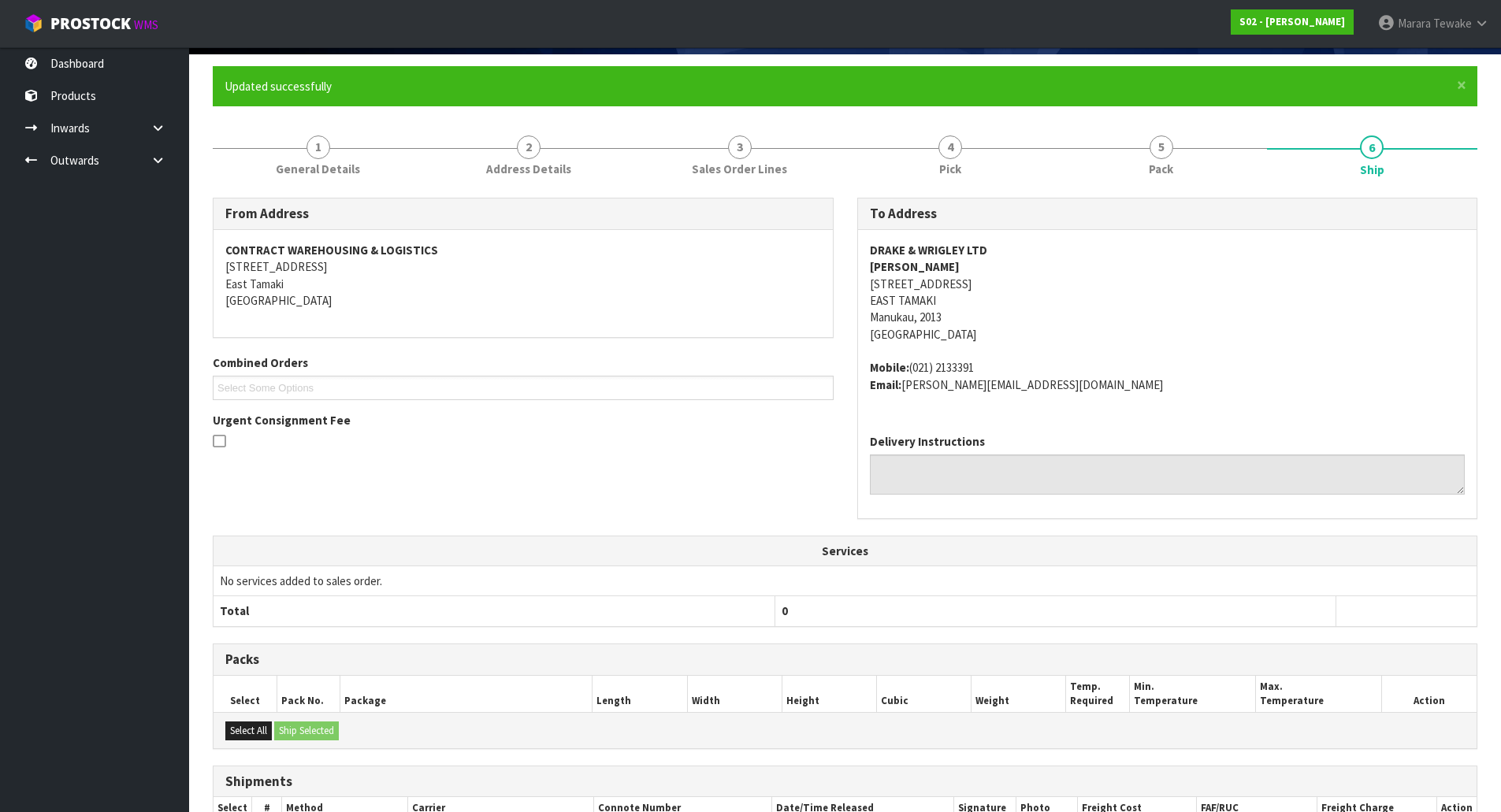
scroll to position [0, 0]
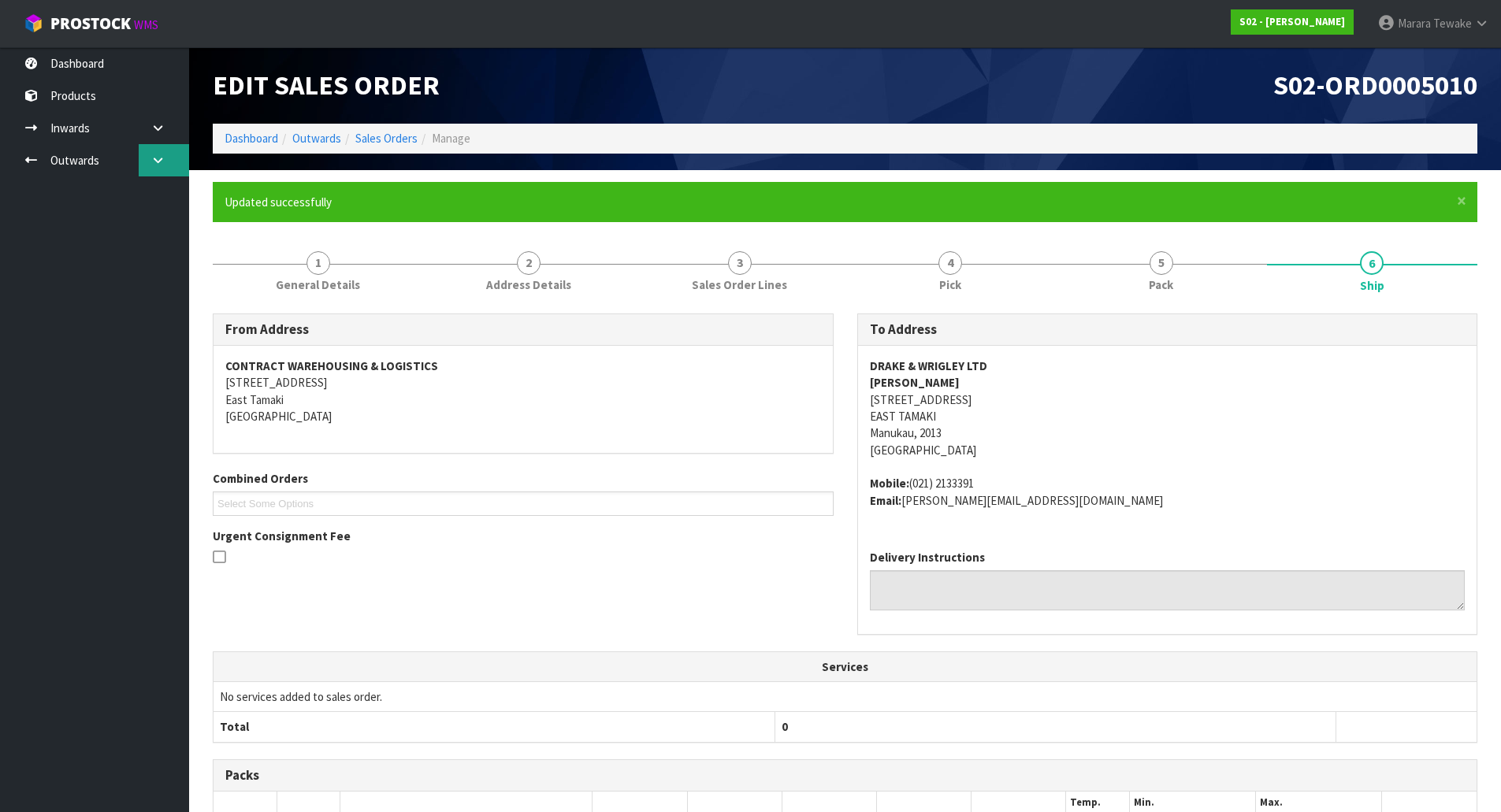
click at [159, 149] on link at bounding box center [163, 160] width 51 height 32
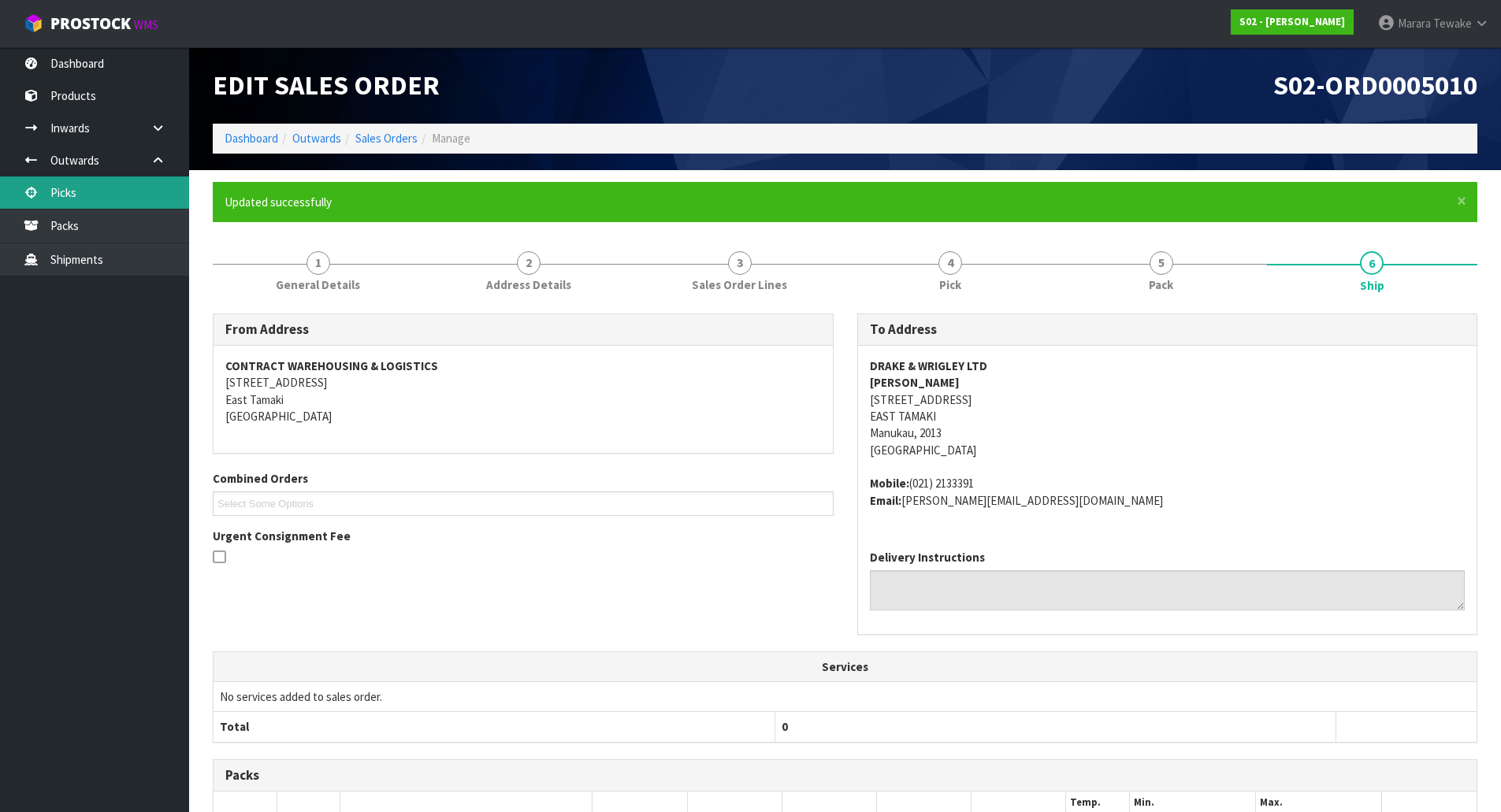
click at [118, 189] on link "Picks" at bounding box center [95, 192] width 189 height 32
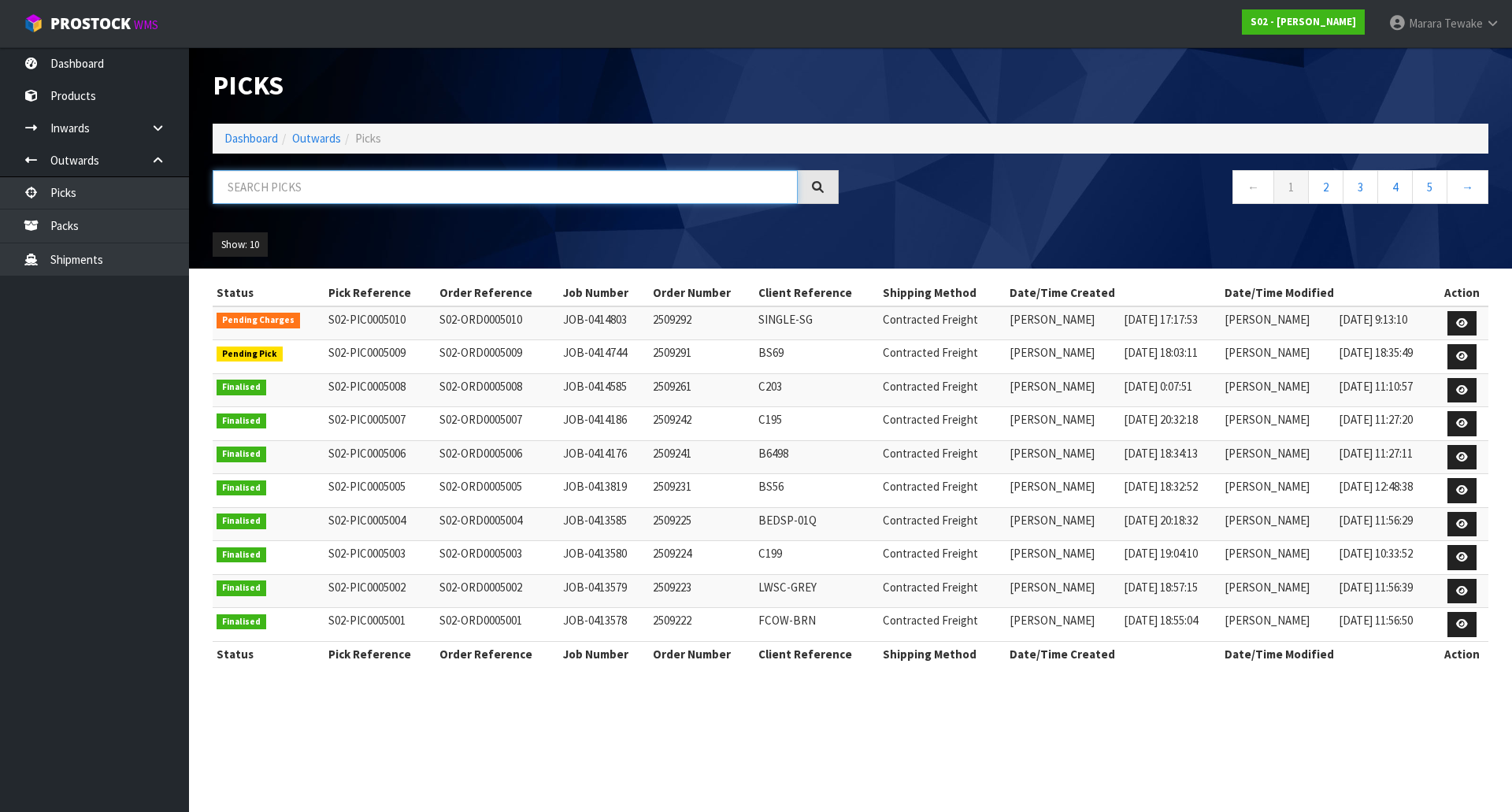
click at [261, 190] on input "text" at bounding box center [505, 187] width 585 height 34
type input "JOB-0414744"
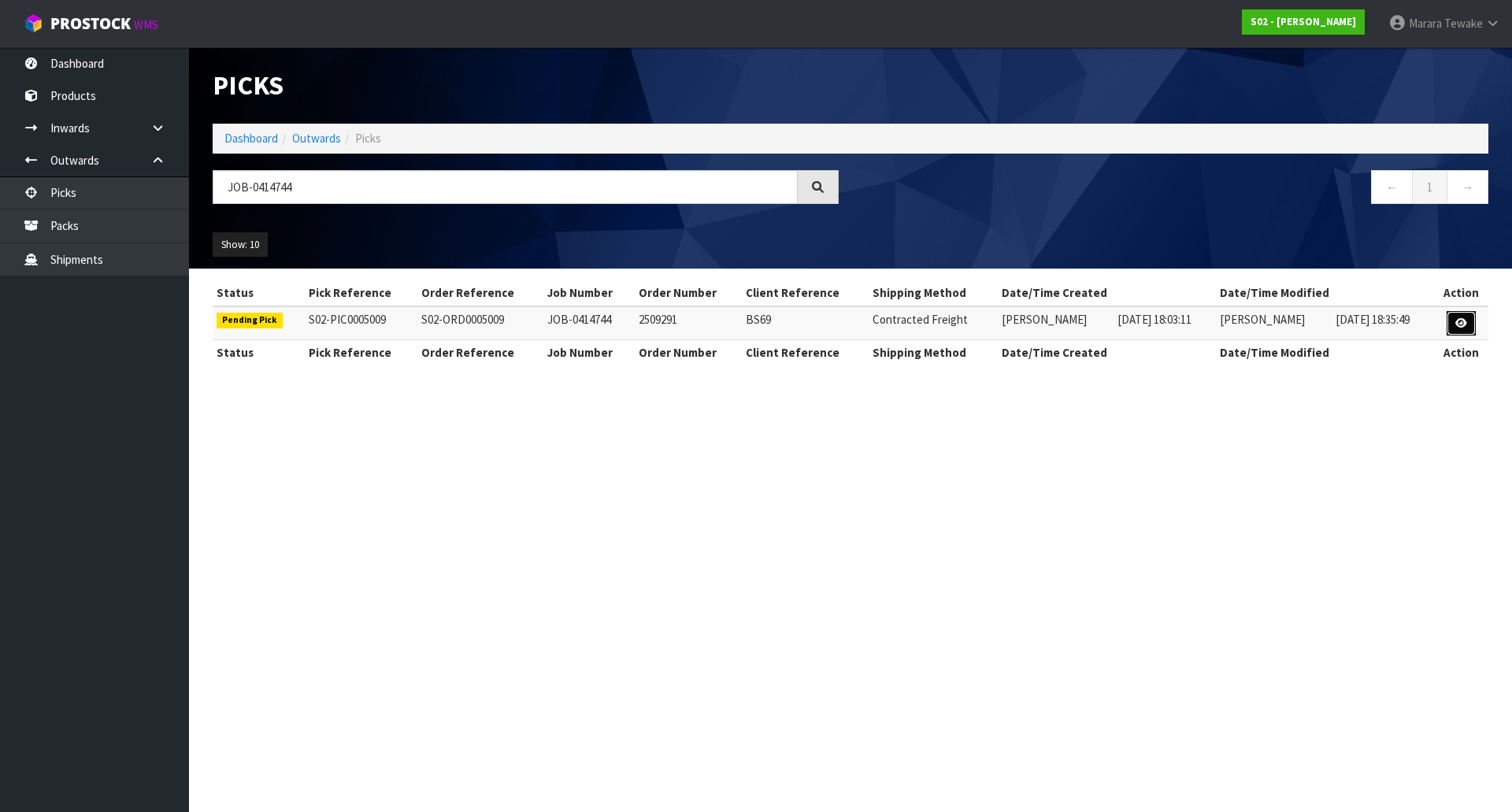
click at [1462, 327] on icon at bounding box center [1461, 323] width 12 height 10
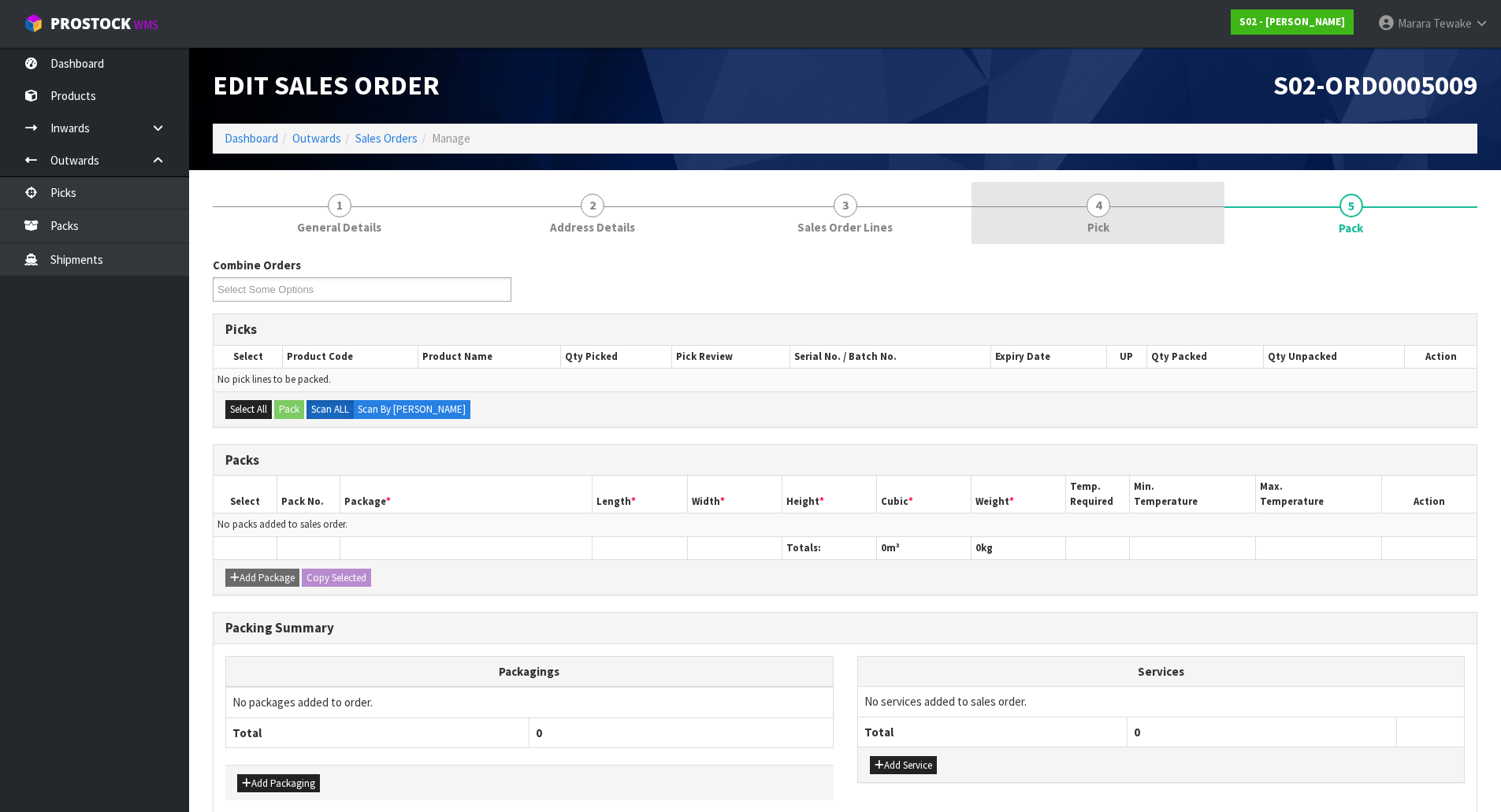
click at [1158, 221] on link "4 Pick" at bounding box center [1098, 213] width 253 height 63
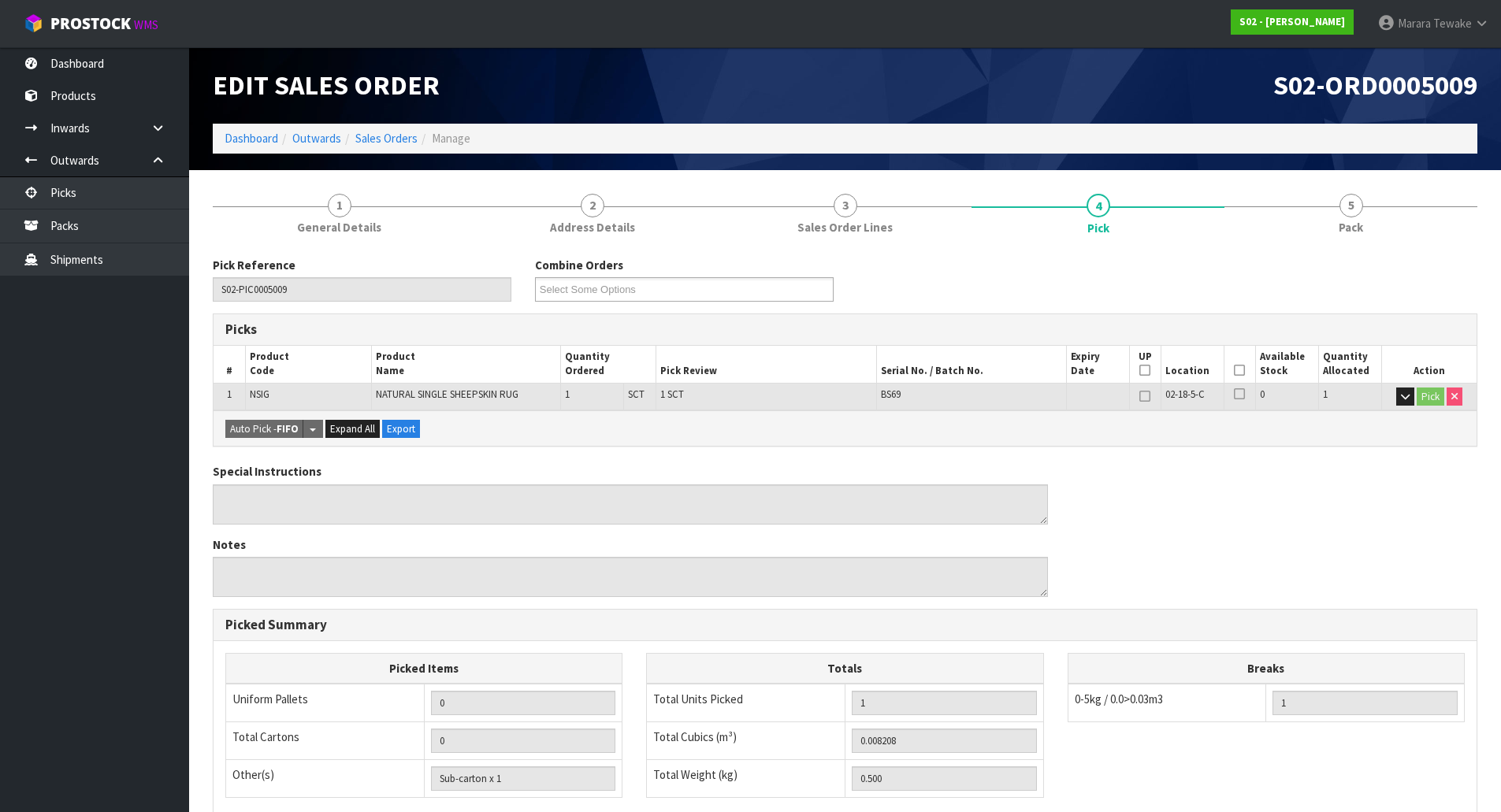
click at [1243, 371] on icon at bounding box center [1239, 370] width 11 height 1
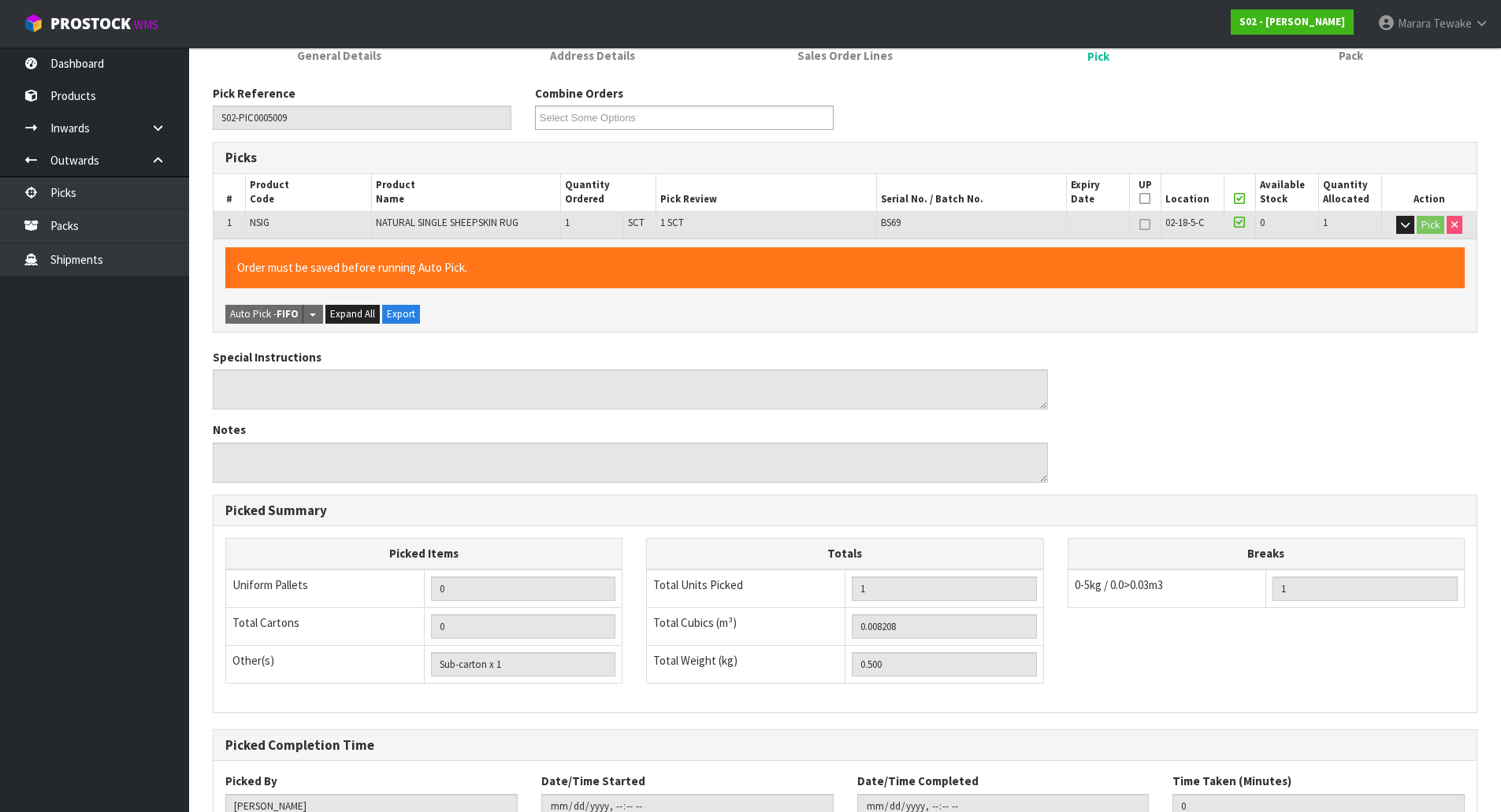
scroll to position [289, 0]
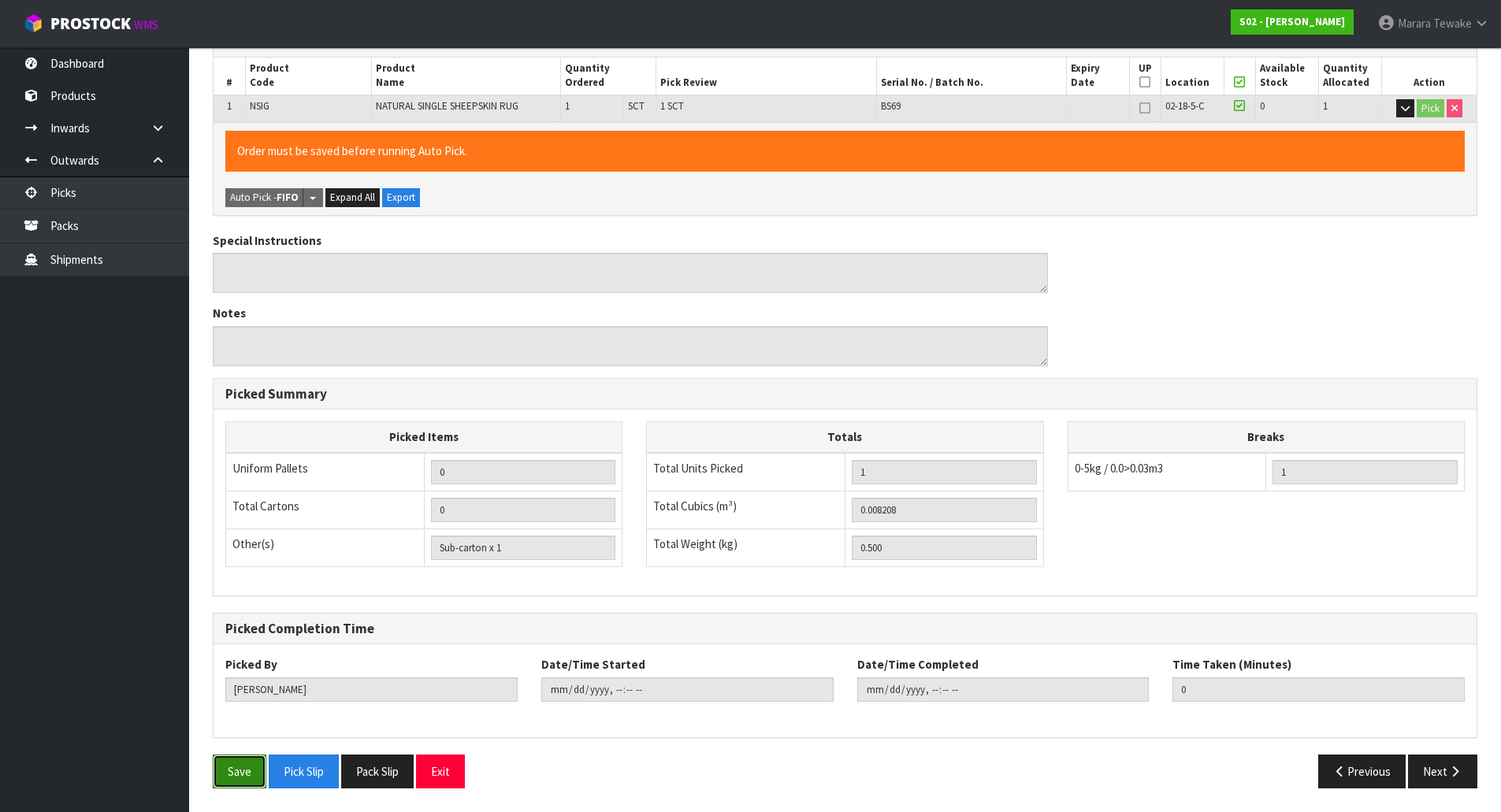
click at [225, 773] on button "Save" at bounding box center [240, 771] width 54 height 34
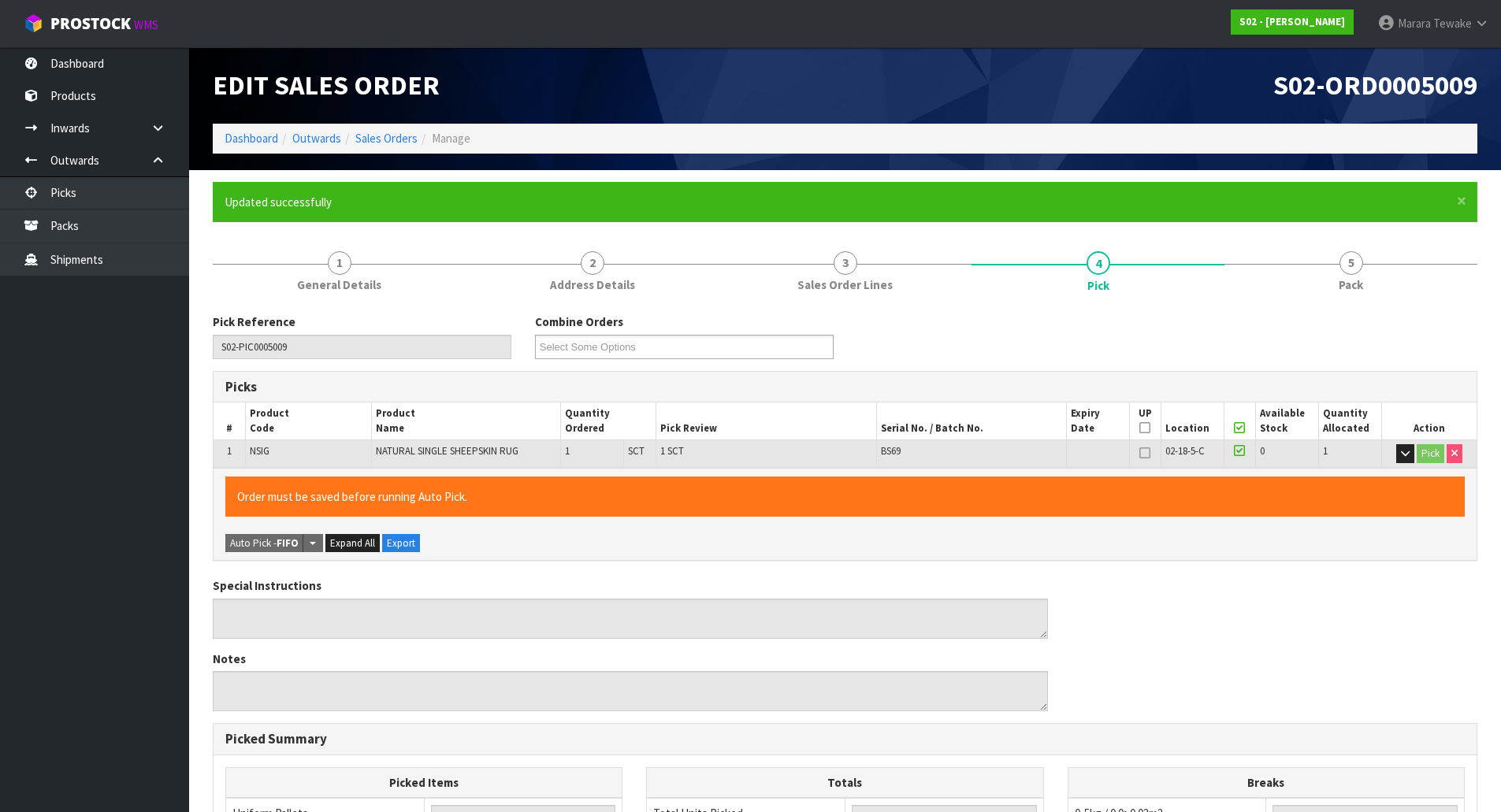
type input "[PERSON_NAME]"
type input "[DATE]T09:16:51"
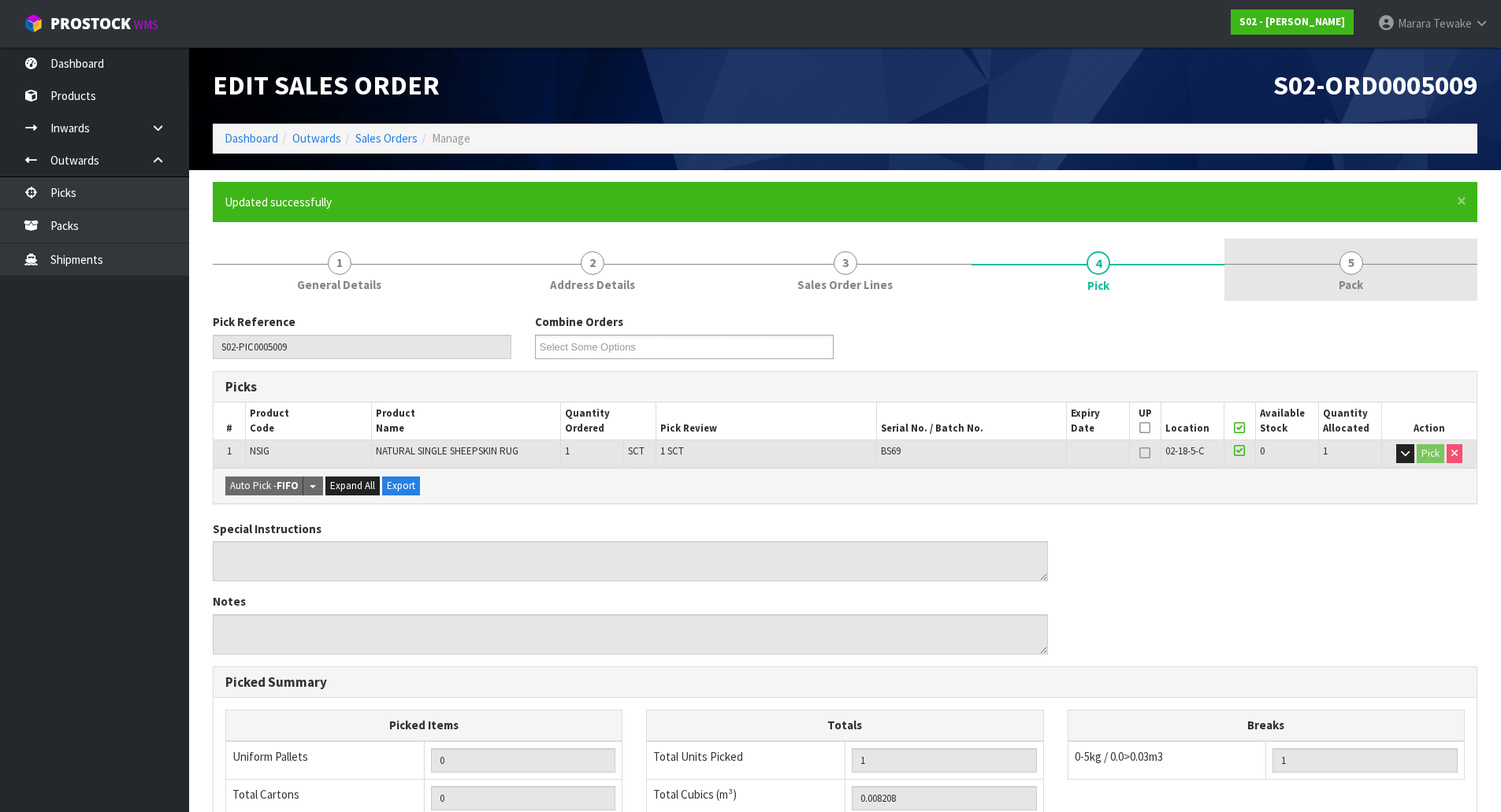
click at [1367, 280] on link "5 Pack" at bounding box center [1351, 270] width 253 height 63
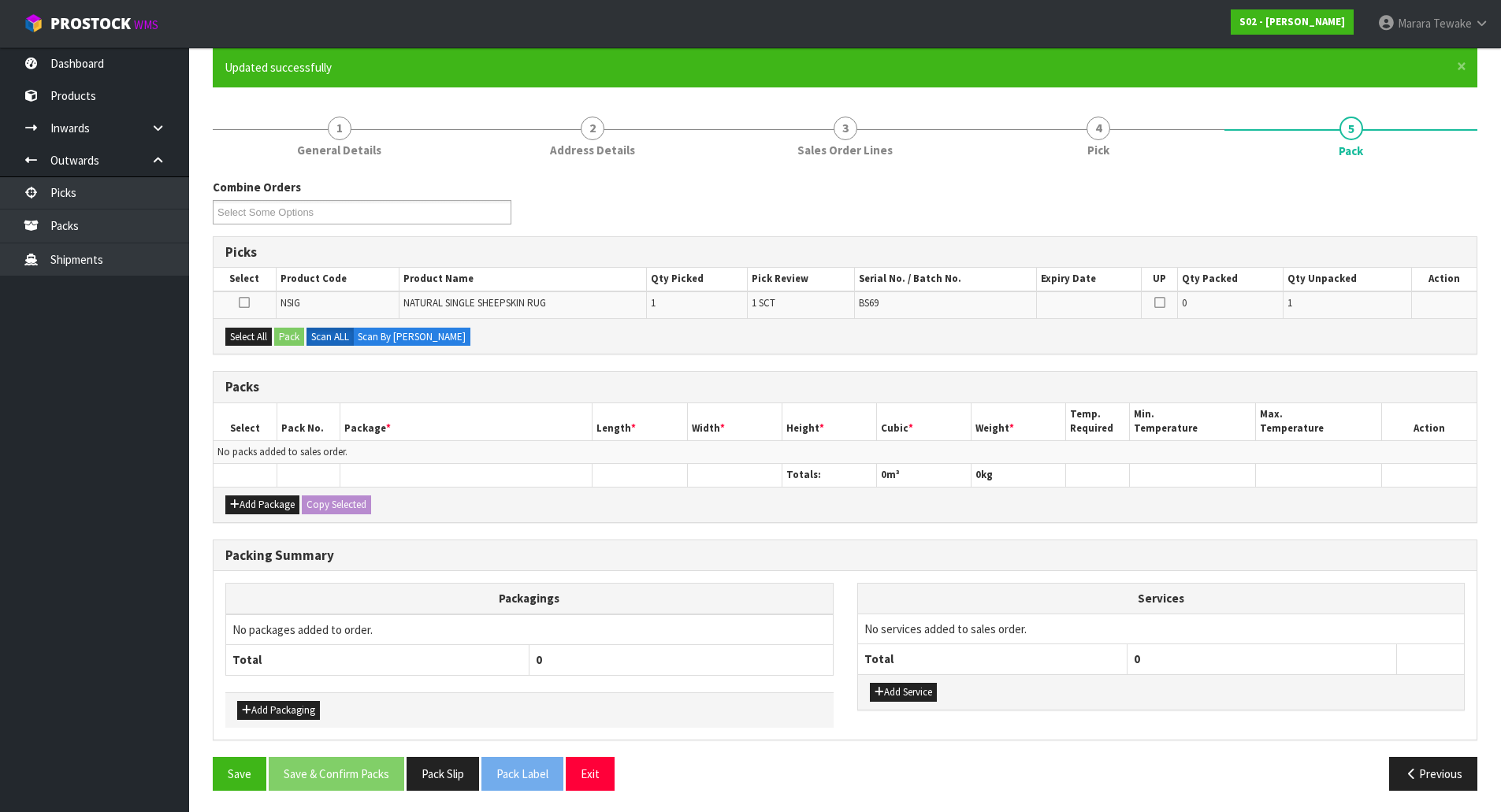
scroll to position [137, 0]
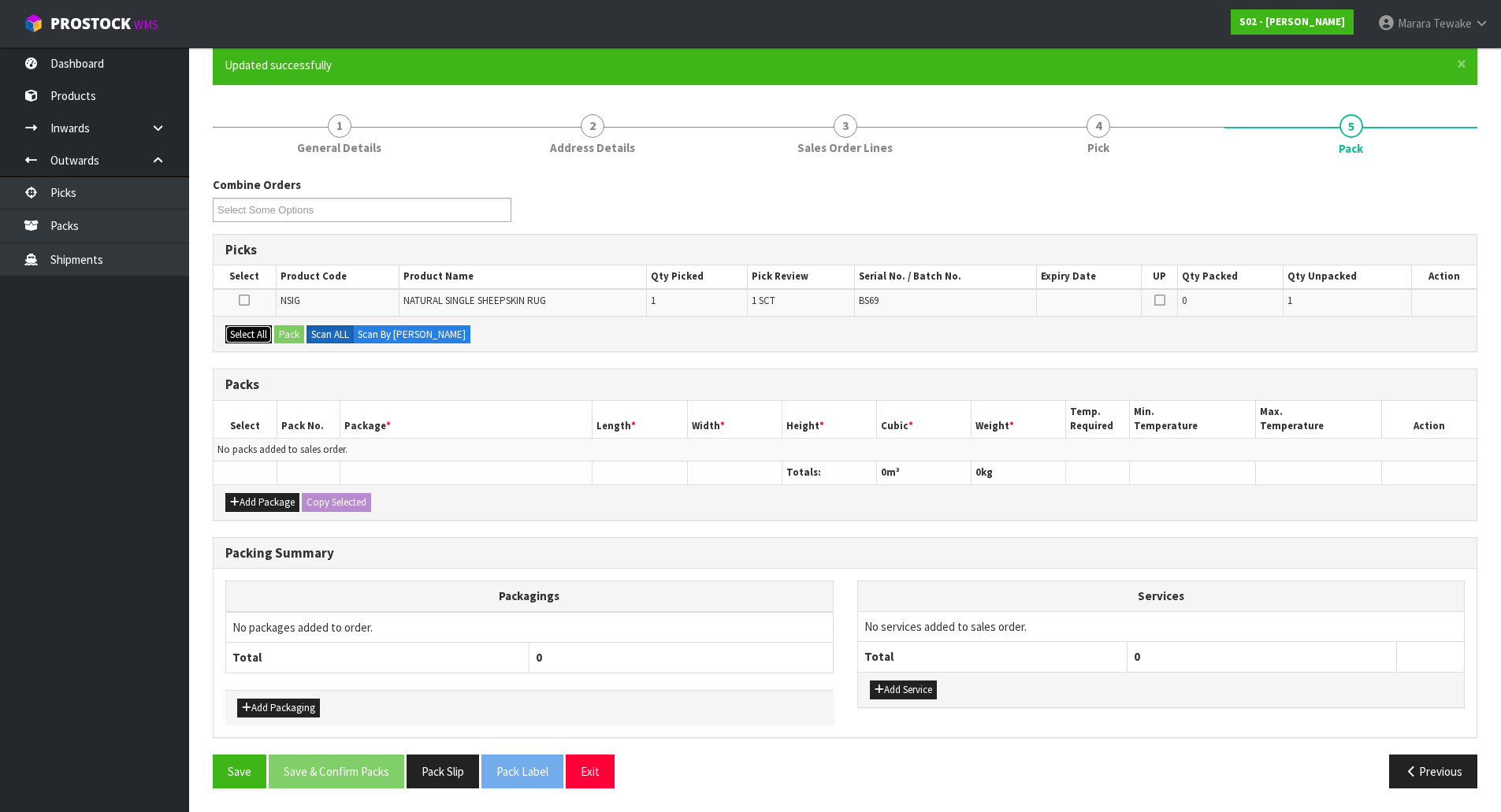
click at [257, 332] on button "Select All" at bounding box center [248, 334] width 47 height 19
click at [294, 331] on button "Pack" at bounding box center [290, 334] width 30 height 19
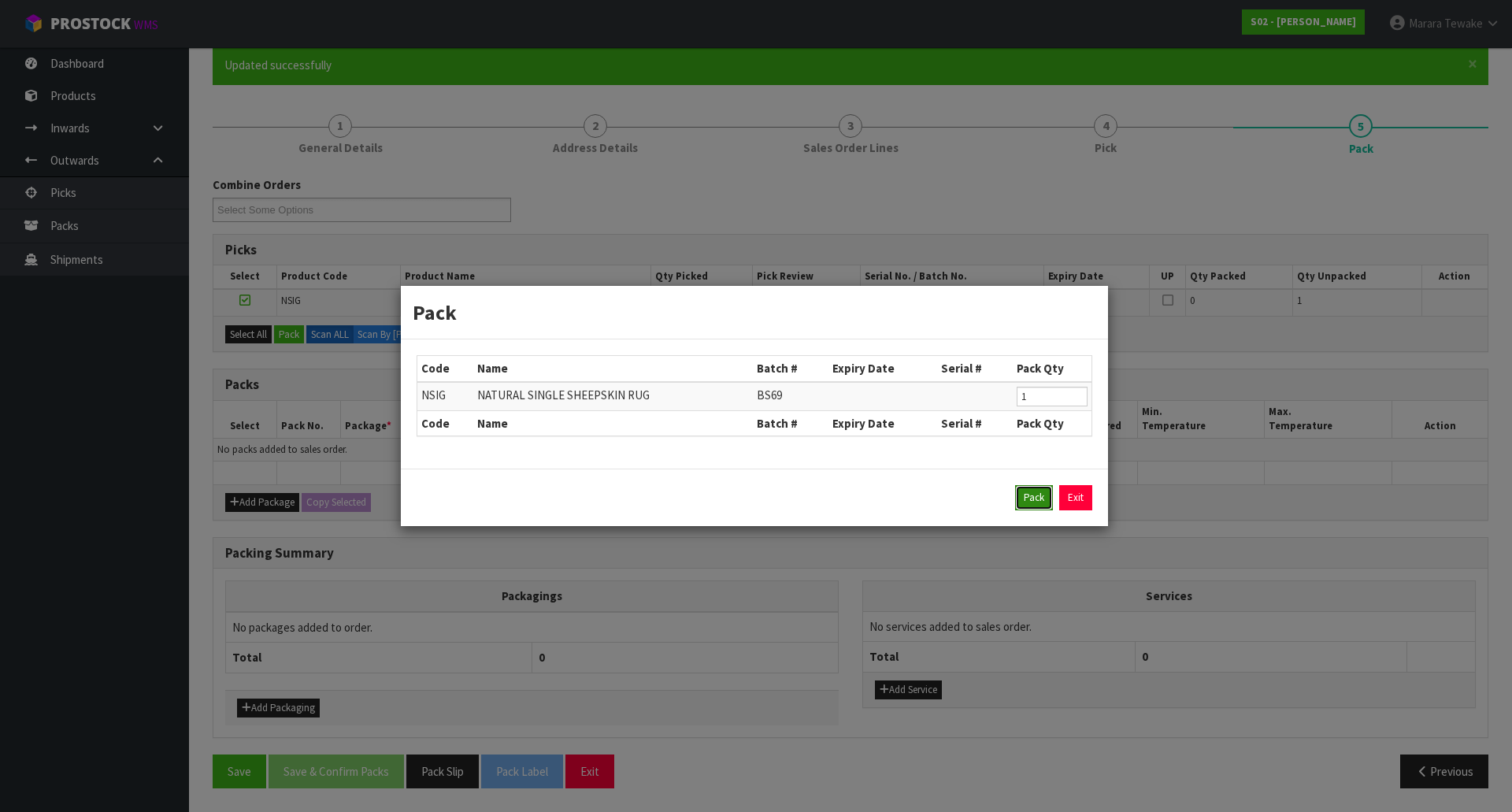
click at [1030, 494] on button "Pack" at bounding box center [1034, 498] width 38 height 25
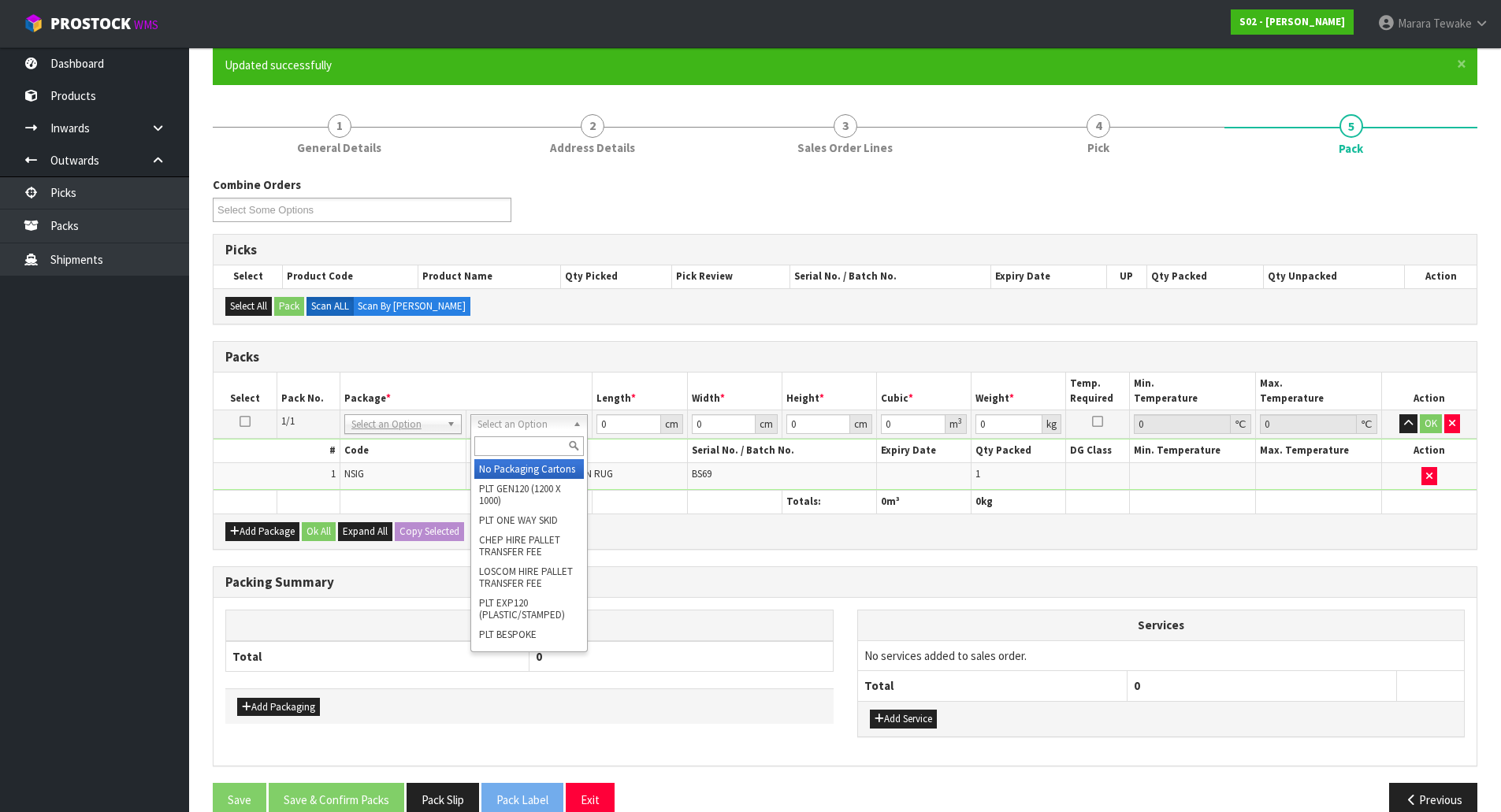
click at [536, 448] on input "text" at bounding box center [530, 447] width 109 height 20
type input "225"
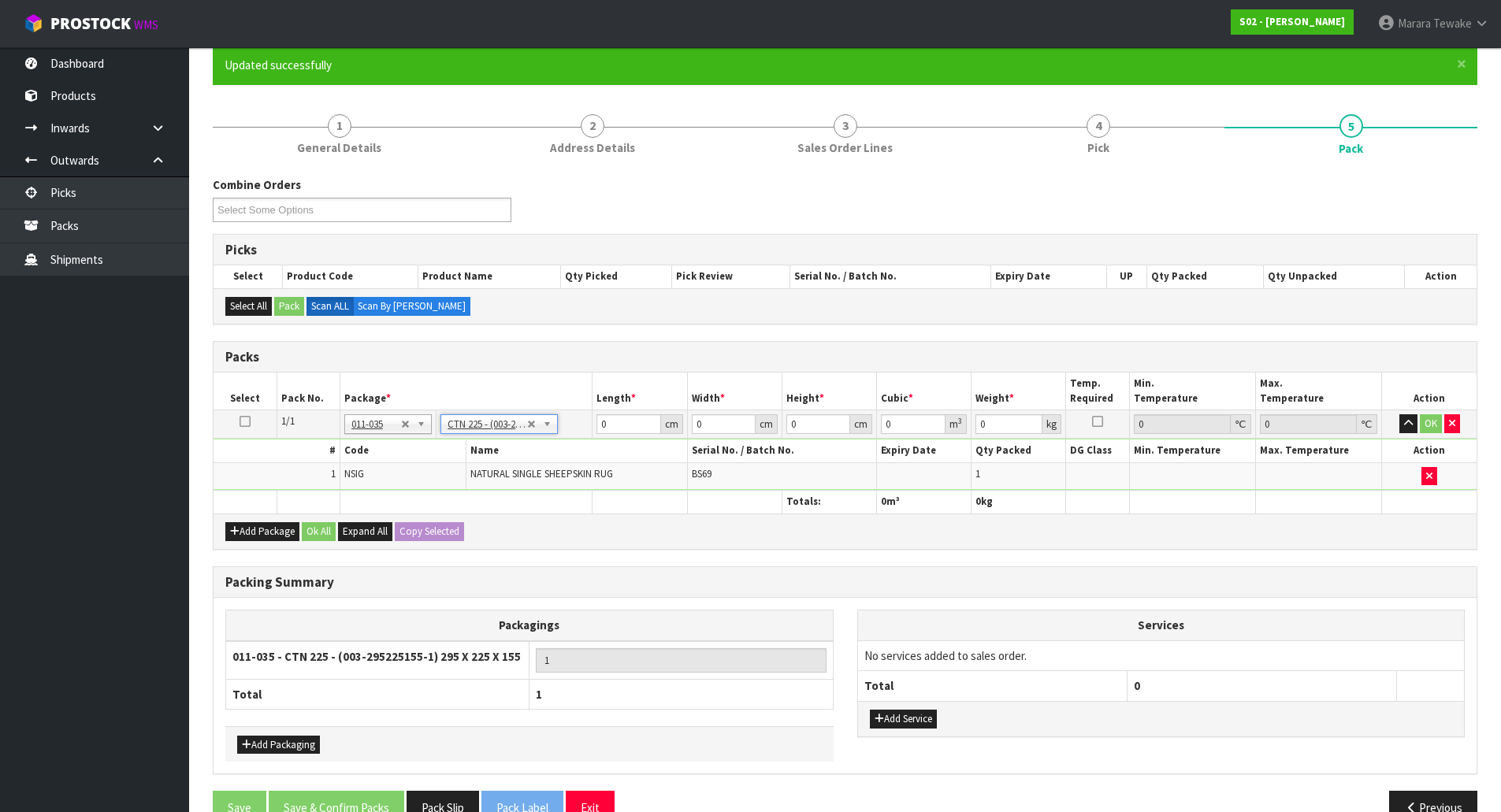
type input "29.5"
type input "22.5"
type input "15.5"
type input "0.010288"
type input "0.7"
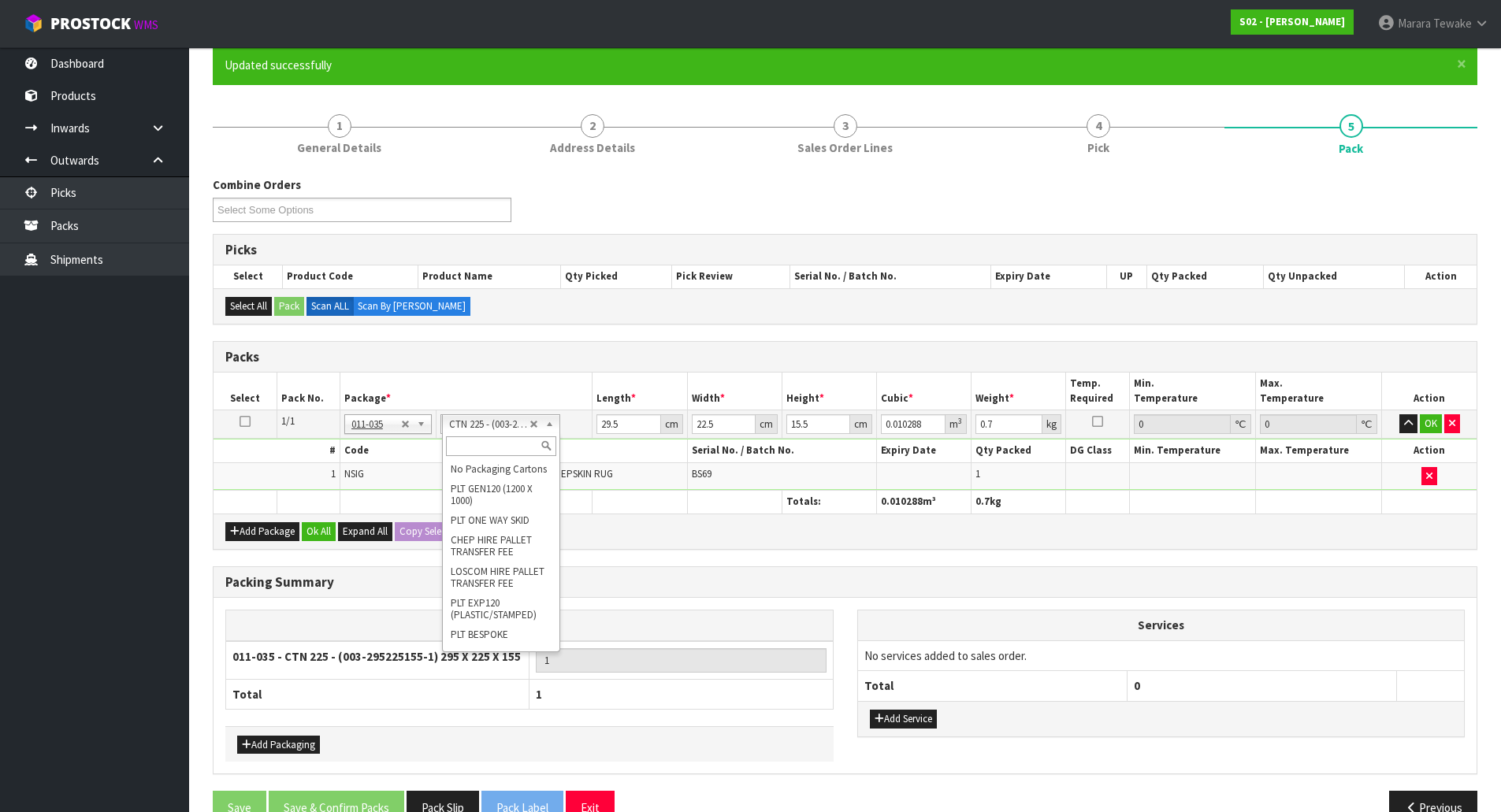
click at [507, 442] on input "text" at bounding box center [501, 447] width 109 height 20
type input "OC"
type input "0"
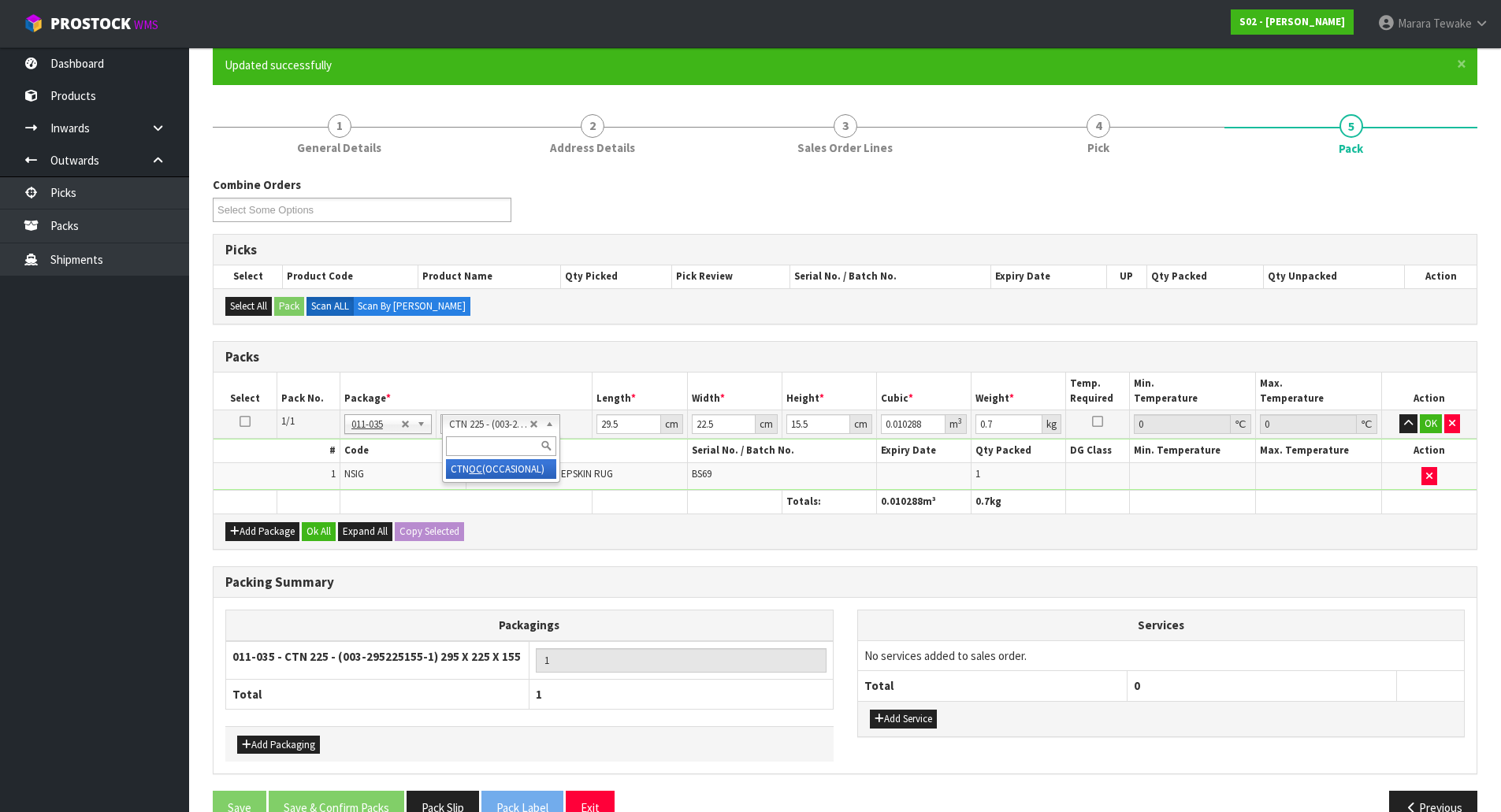
type input "0"
type input "0.5"
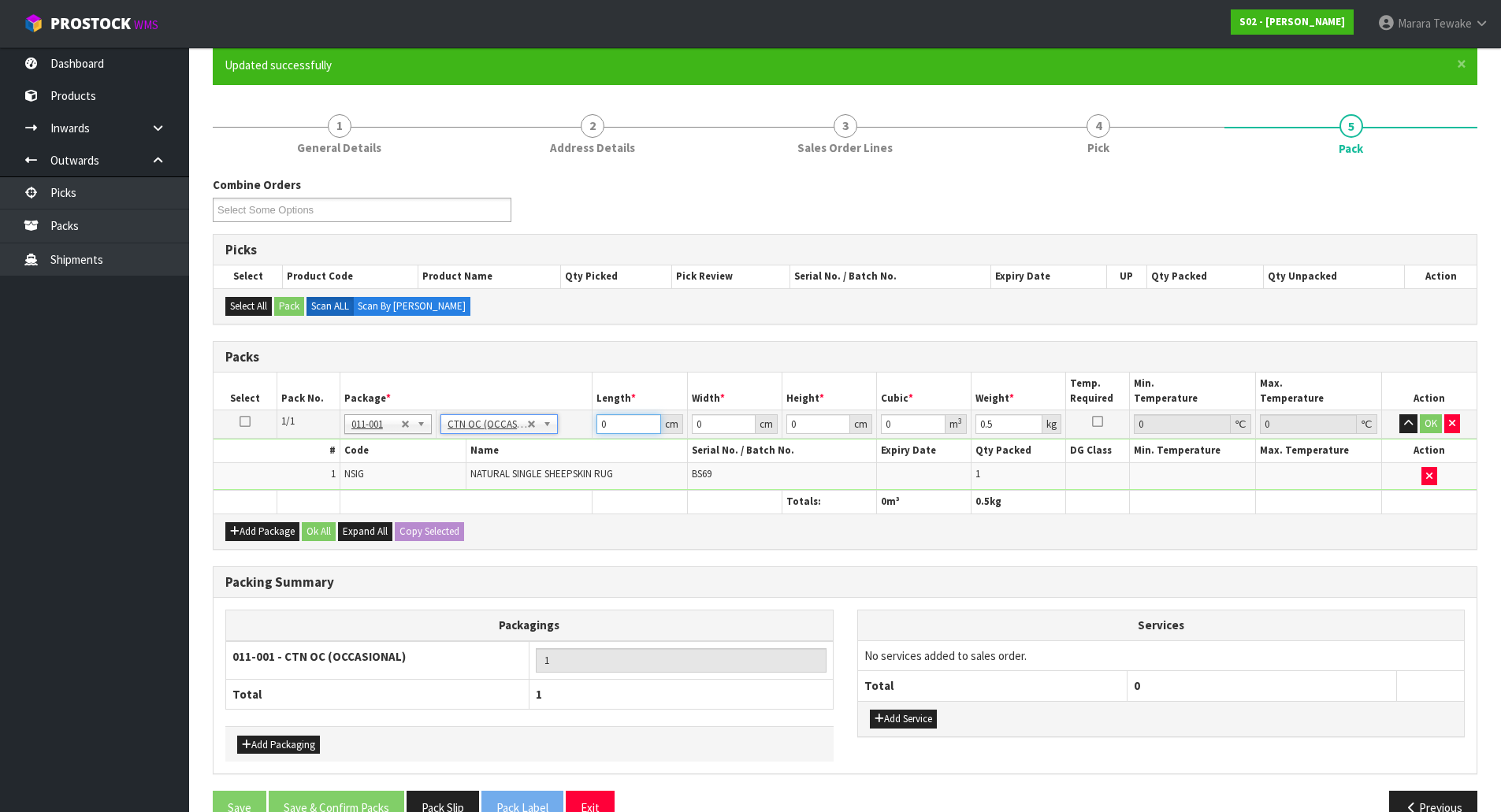
drag, startPoint x: 621, startPoint y: 424, endPoint x: 605, endPoint y: 380, distance: 46.8
click at [603, 399] on table "Select Pack No. Package * Length * Width * Height * Cubic * Weight * Temp. Requ…" at bounding box center [845, 442] width 1263 height 140
type input "32"
type input "24"
type input "1"
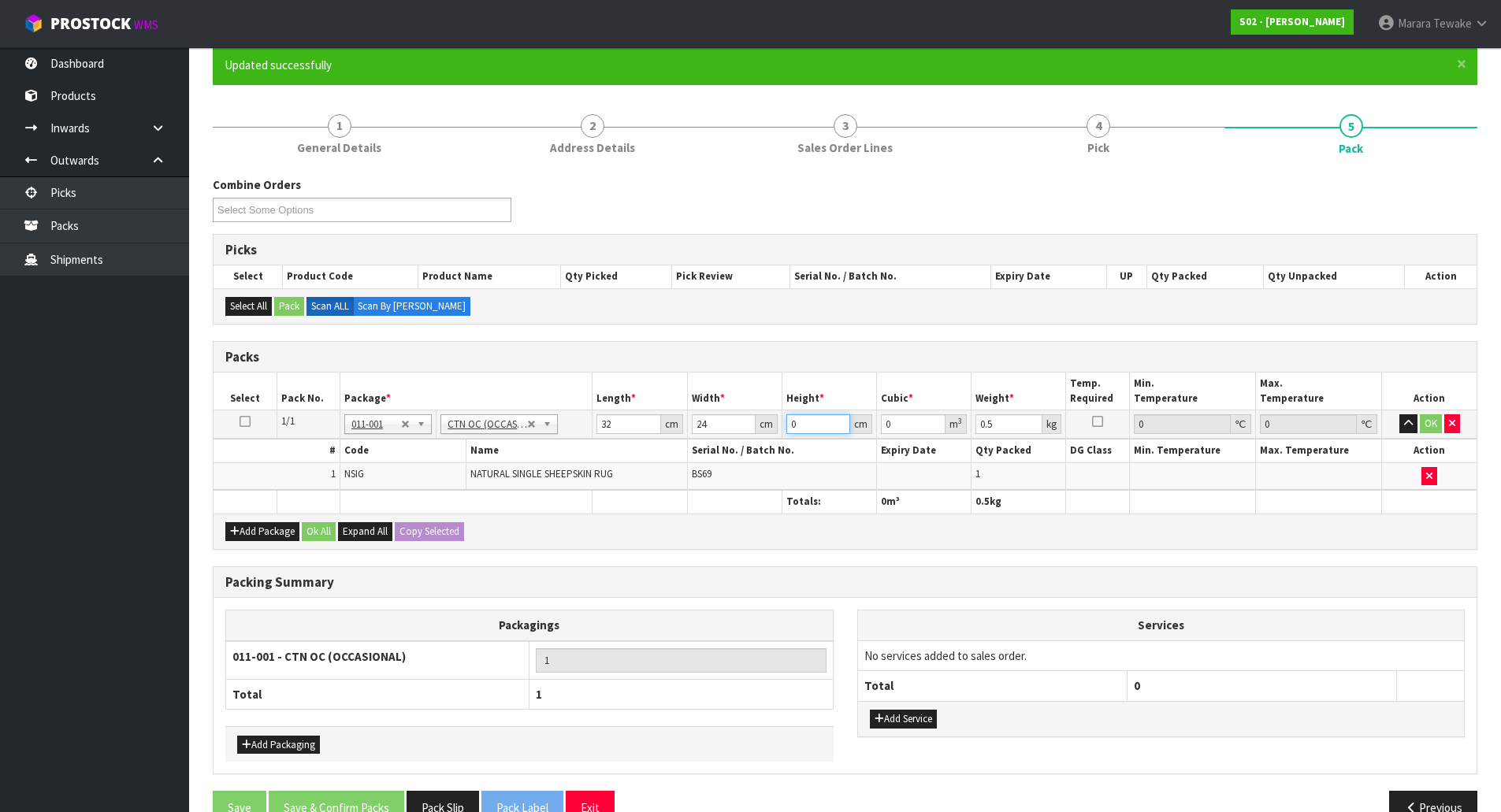
type input "0.000768"
type input "15"
type input "0.01152"
type input "15"
type input "1"
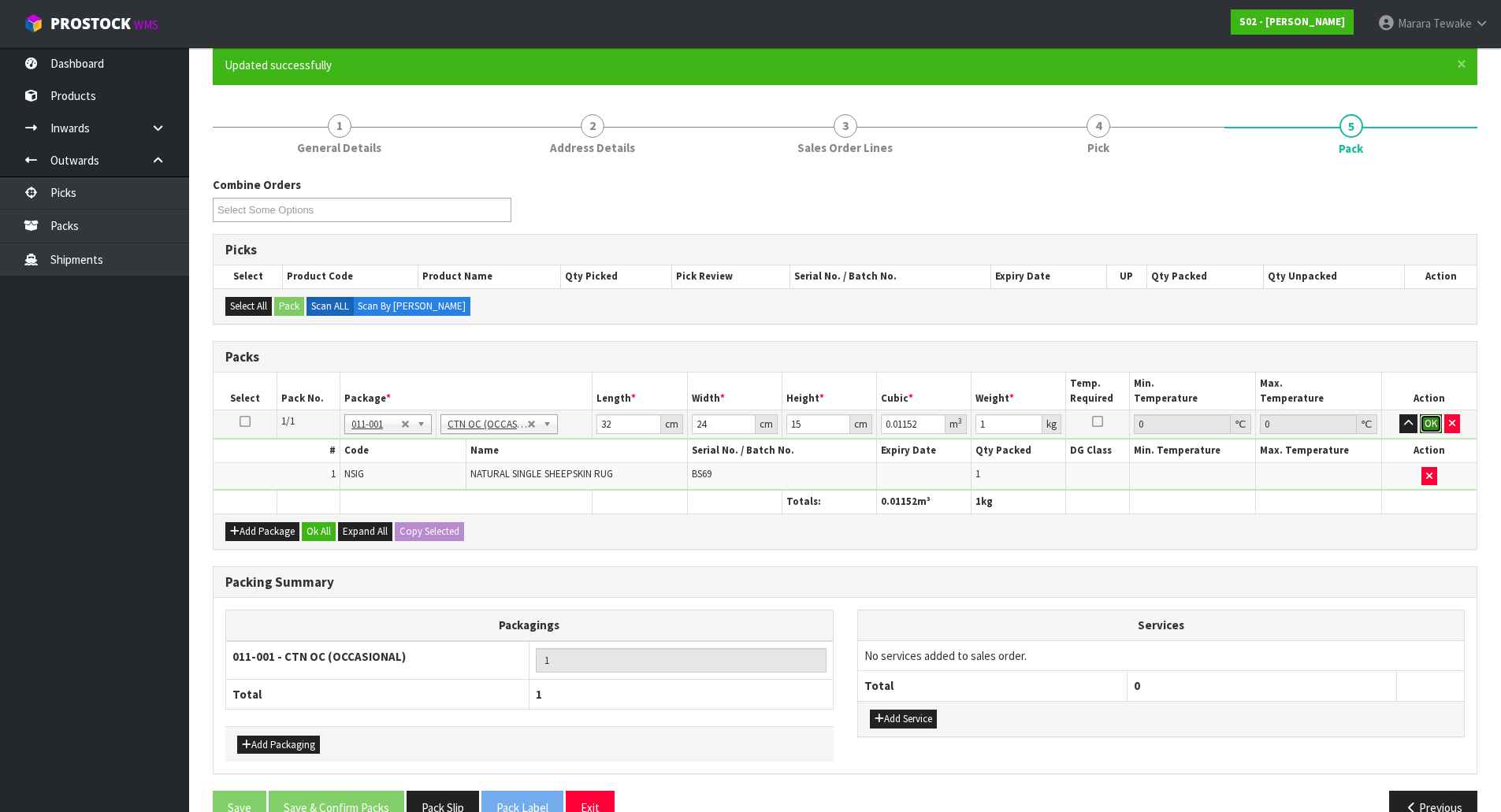
click button "OK" at bounding box center [1431, 423] width 22 height 19
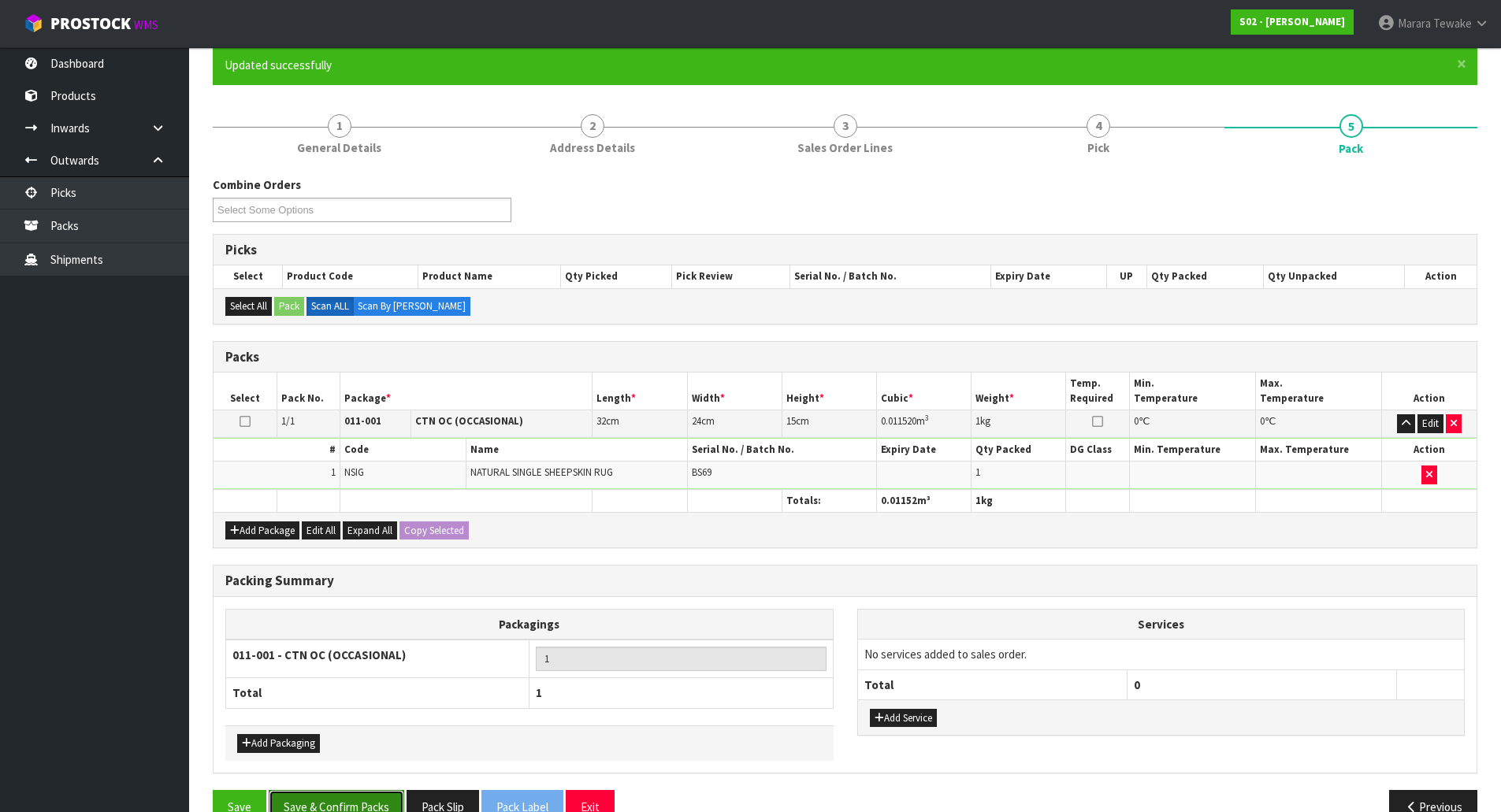
click at [361, 804] on button "Save & Confirm Packs" at bounding box center [336, 807] width 135 height 34
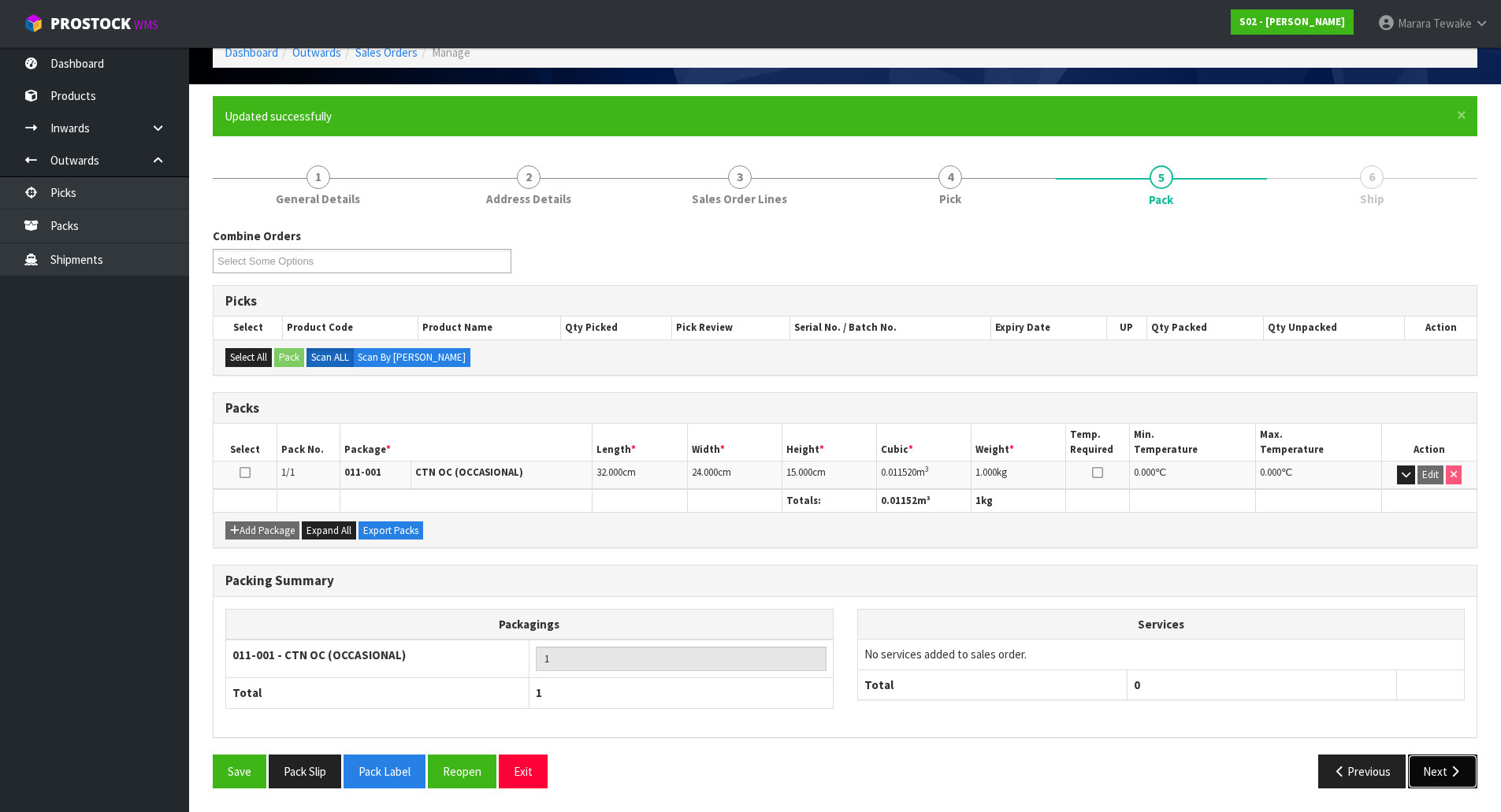
click at [1441, 764] on button "Next" at bounding box center [1443, 771] width 70 height 34
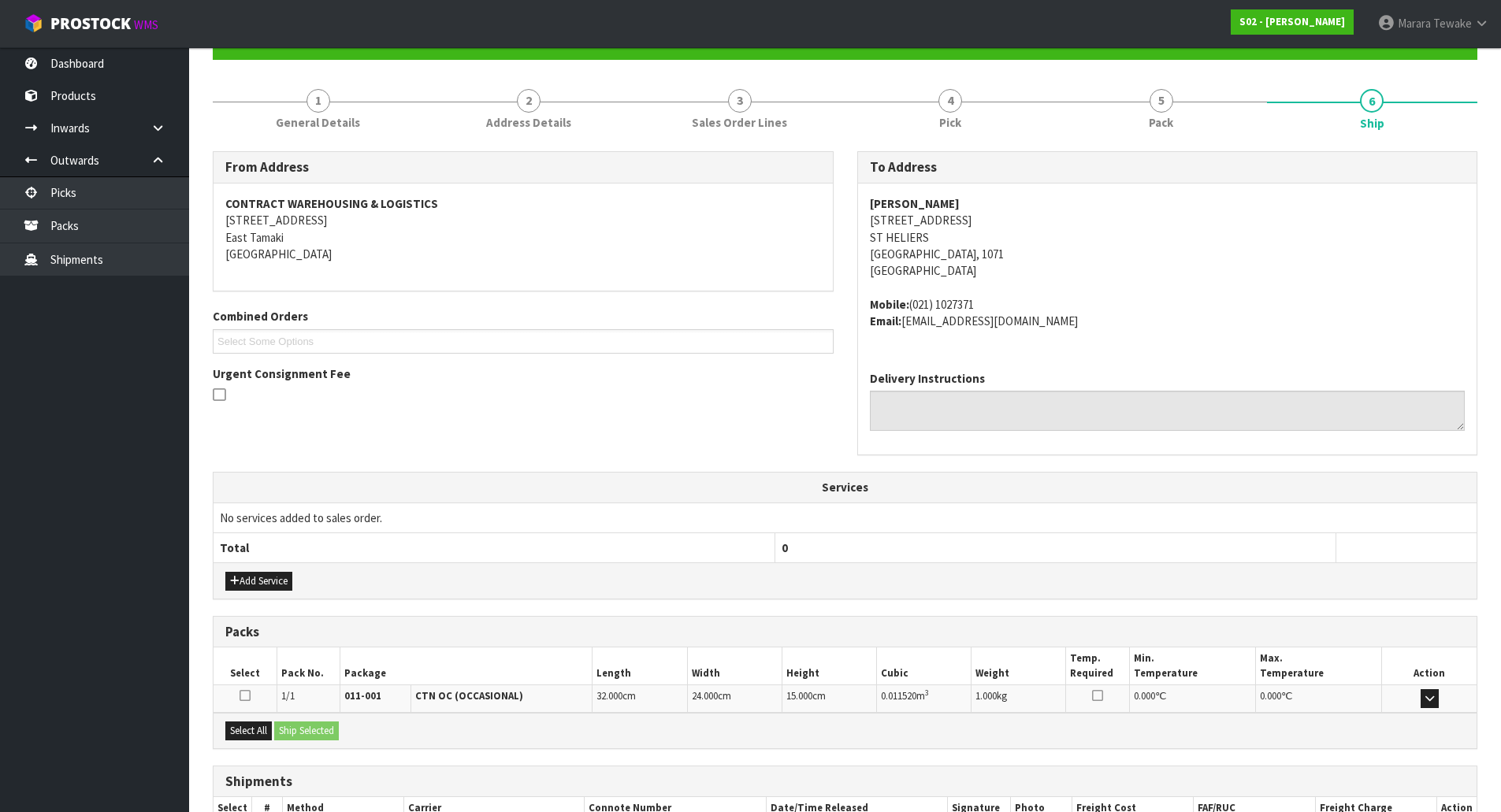
scroll to position [269, 0]
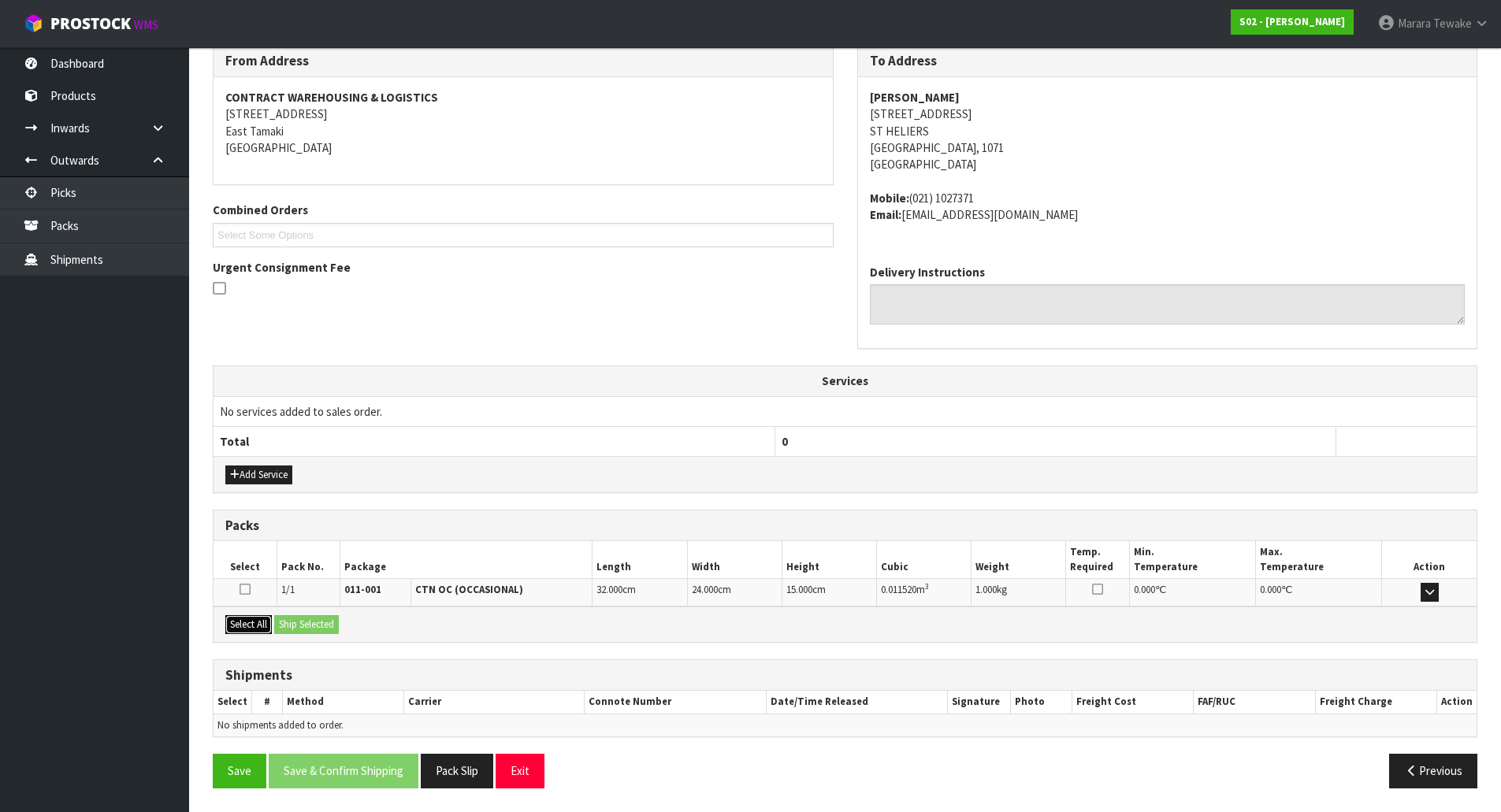
click at [272, 630] on button "Select All" at bounding box center [248, 624] width 47 height 19
click at [310, 620] on button "Ship Selected" at bounding box center [307, 624] width 65 height 19
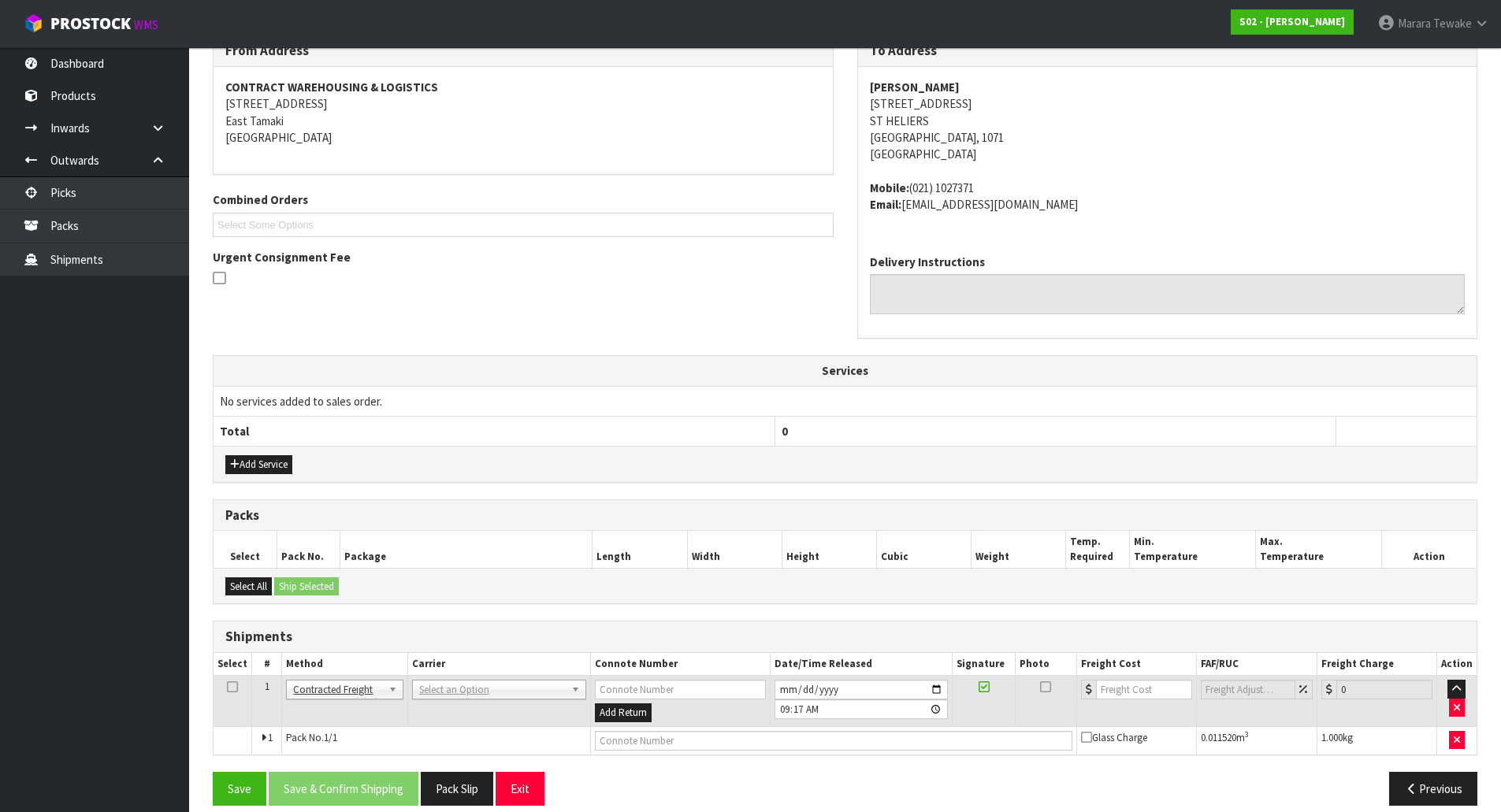
scroll to position [297, 0]
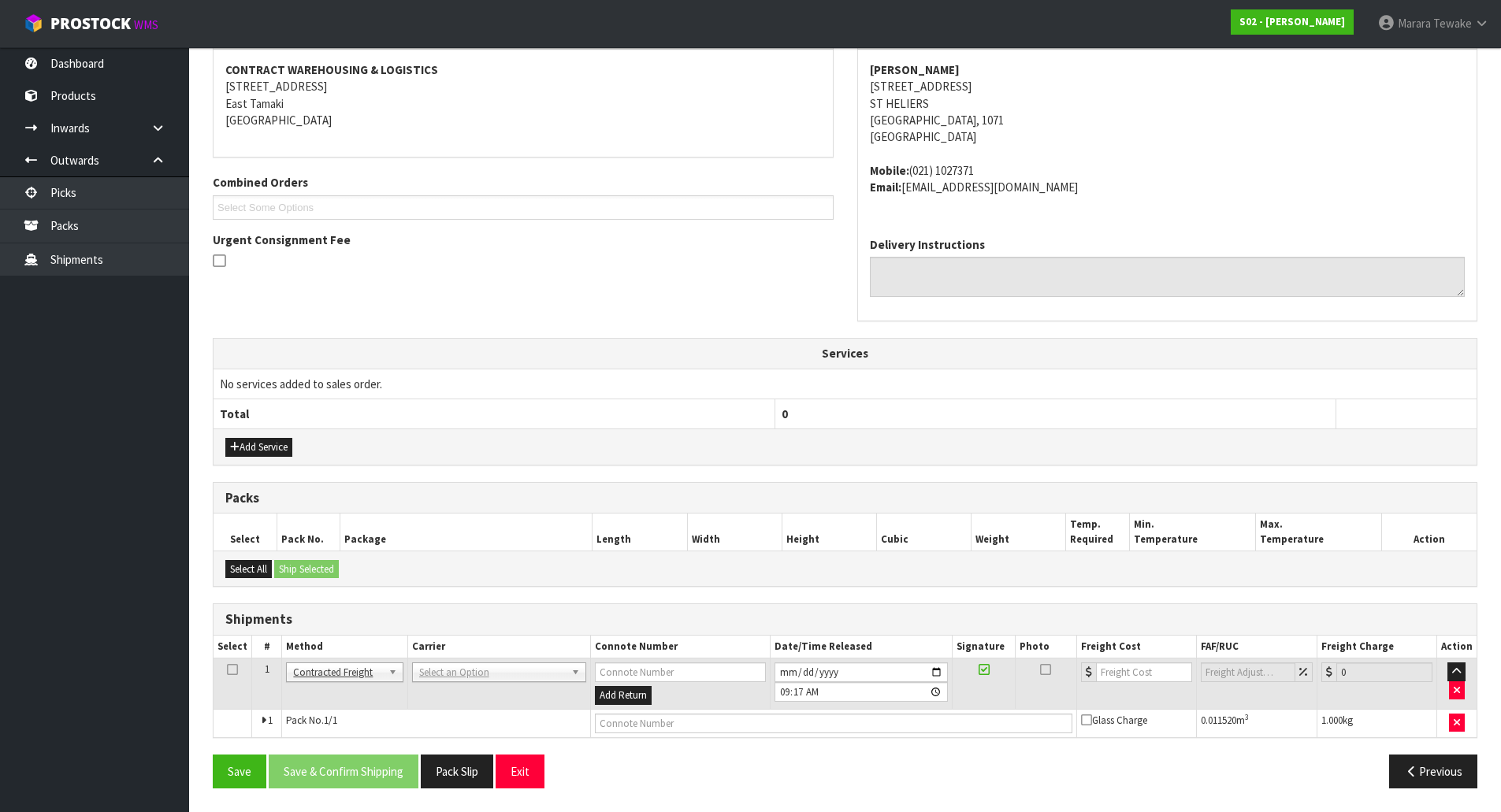
drag, startPoint x: 432, startPoint y: 668, endPoint x: 425, endPoint y: 687, distance: 20.2
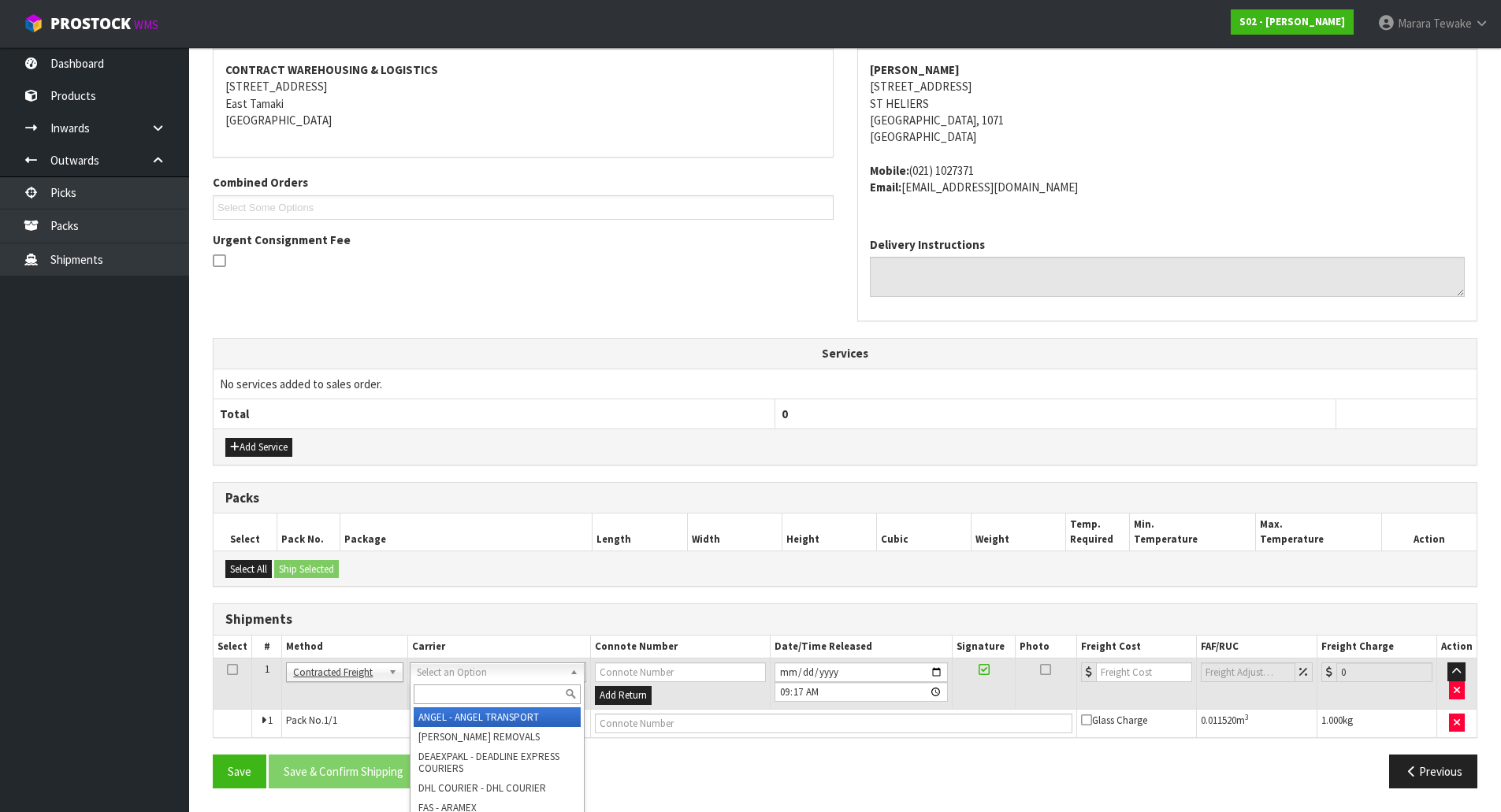
click at [425, 689] on input "text" at bounding box center [498, 695] width 167 height 20
type input "NZP"
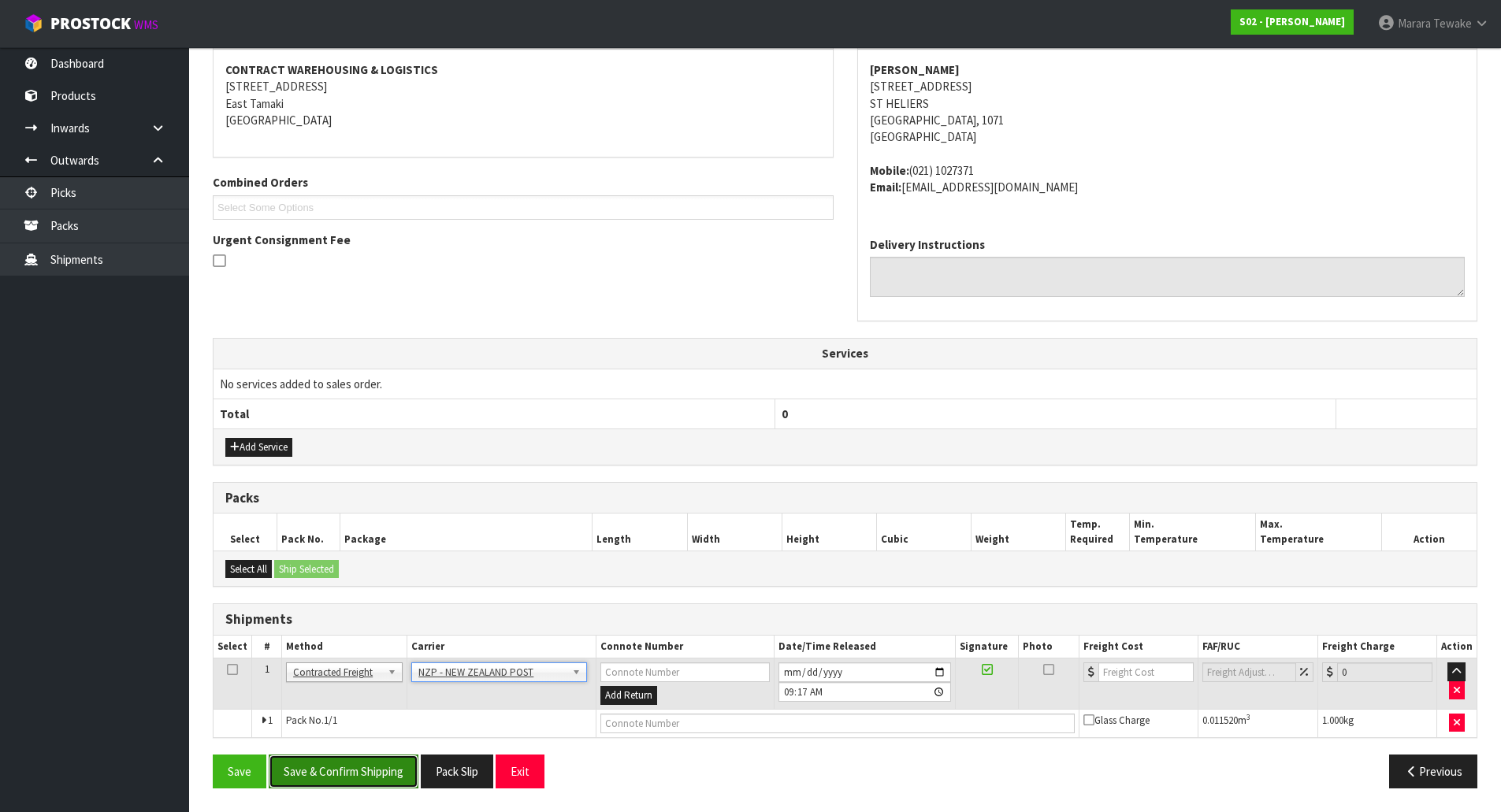
click at [385, 776] on button "Save & Confirm Shipping" at bounding box center [343, 771] width 149 height 34
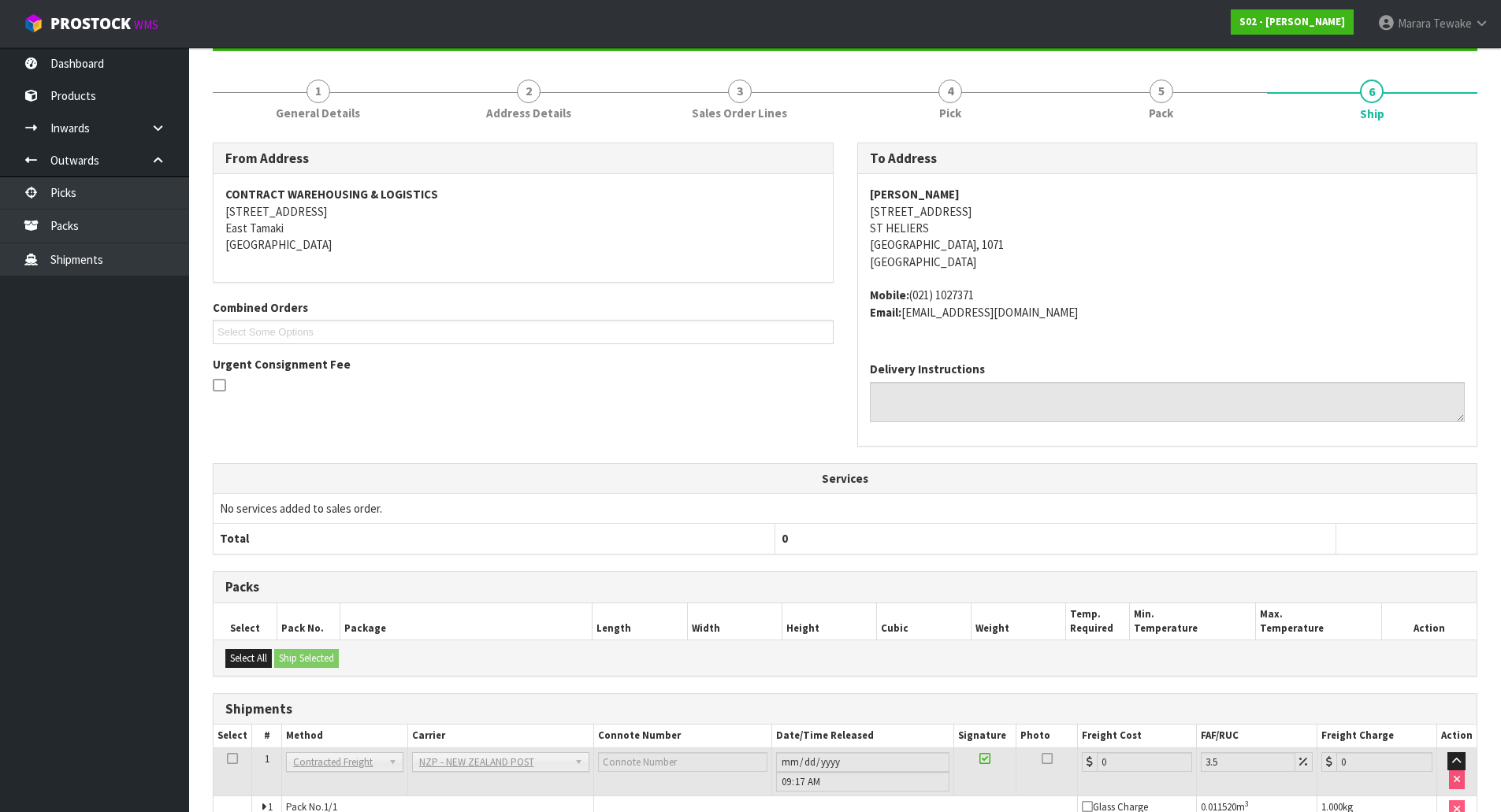
scroll to position [275, 0]
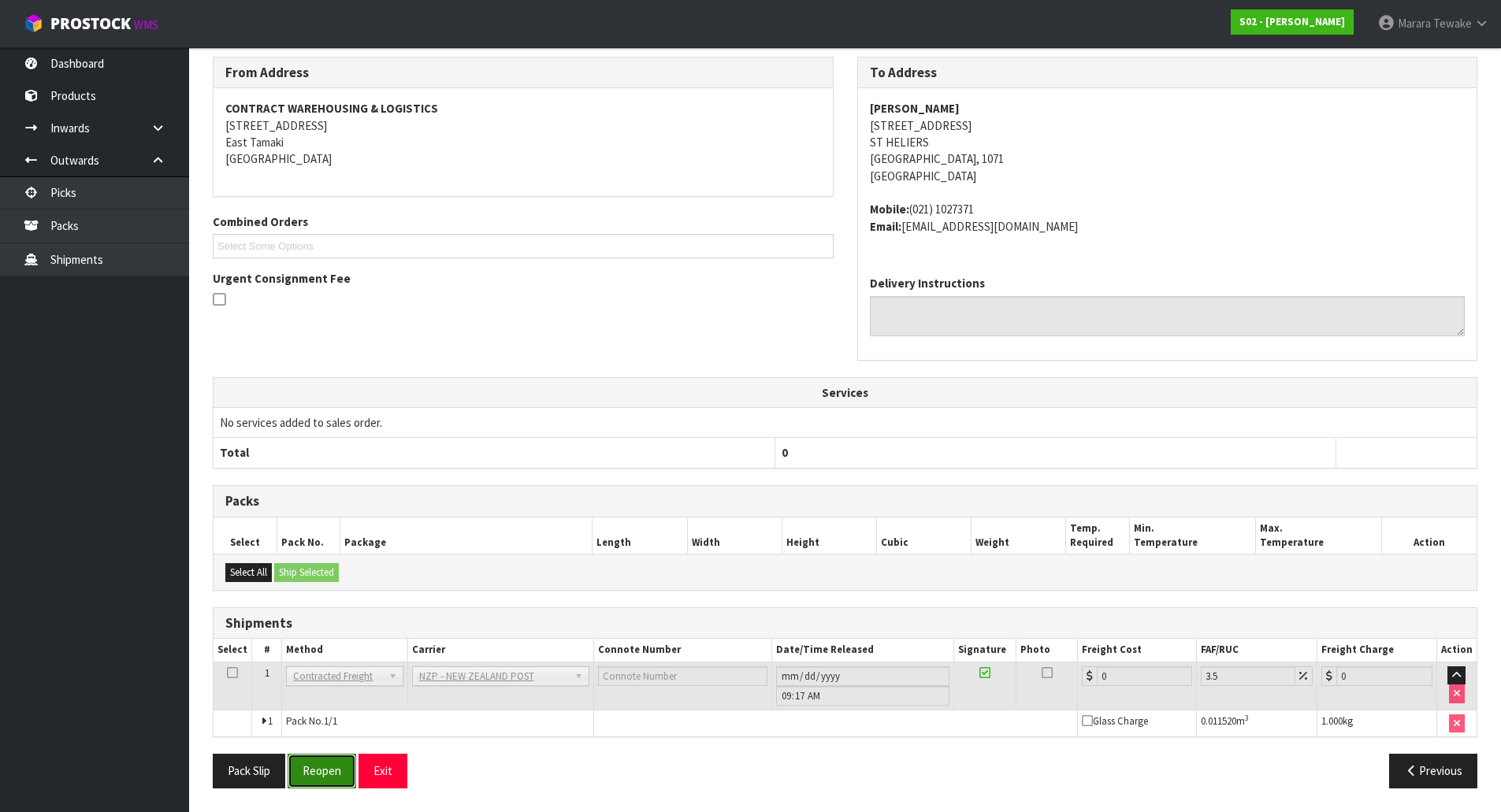
click at [321, 766] on button "Reopen" at bounding box center [322, 771] width 69 height 34
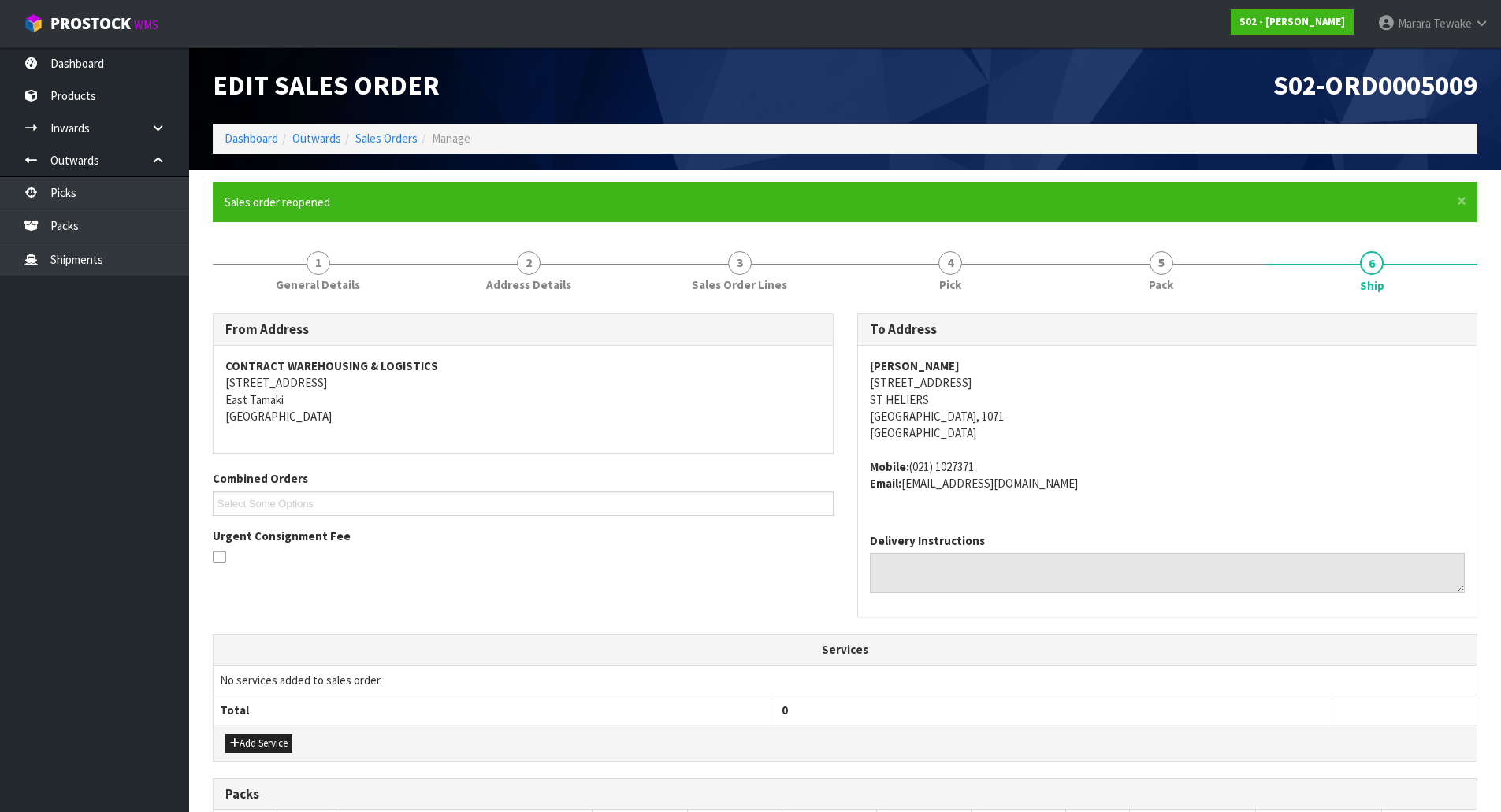
scroll to position [297, 0]
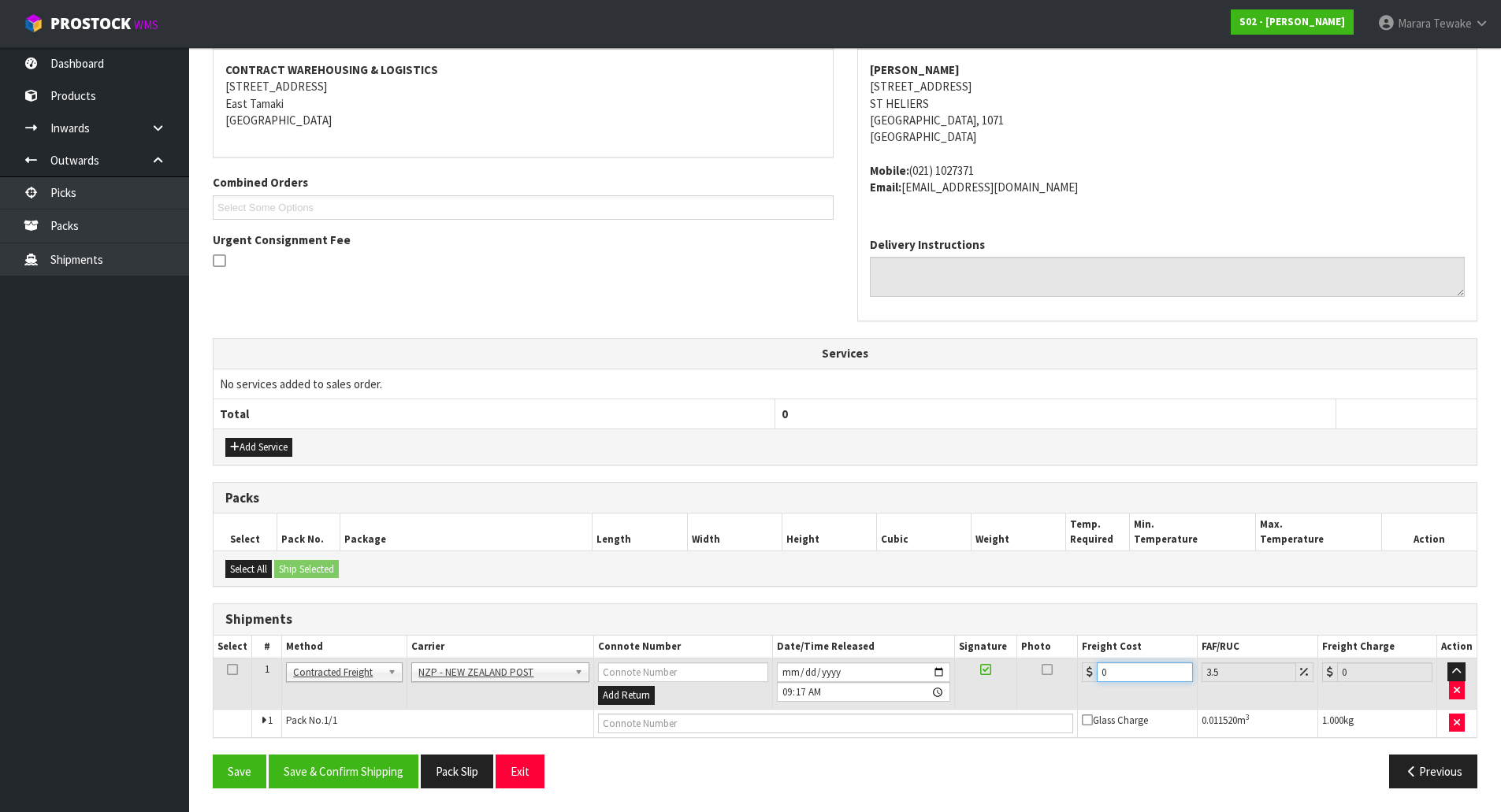
drag, startPoint x: 1137, startPoint y: 674, endPoint x: 1074, endPoint y: 672, distance: 63.0
click at [1074, 672] on tr "1 Client Local Pickup Customer Local Pickup Company Freight Contracted Freight …" at bounding box center [845, 684] width 1263 height 51
type input "4"
type input "4.14"
type input "4.3"
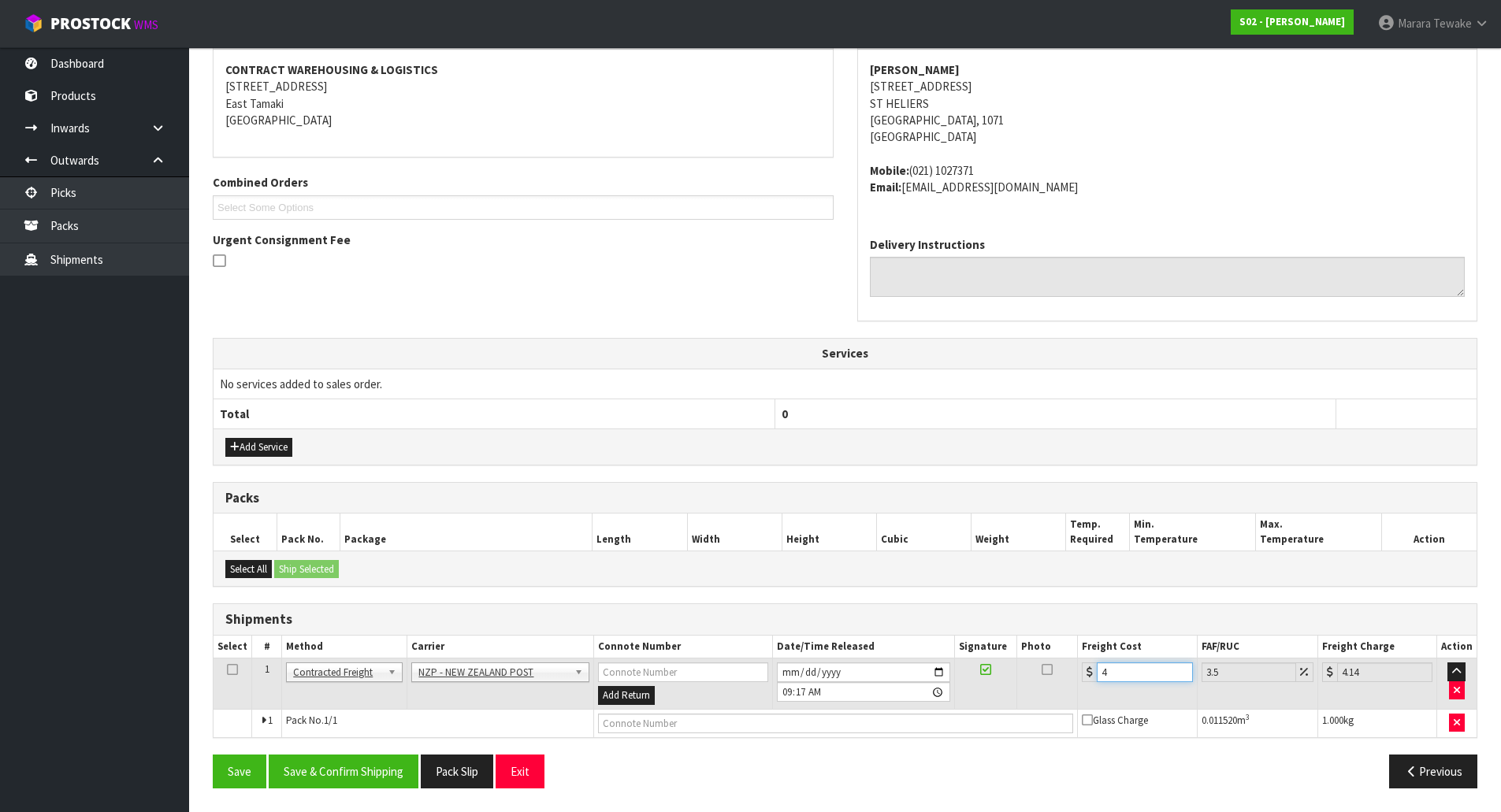
type input "4.45"
type input "4.33"
type input "4.48"
type input "4.33"
click at [357, 769] on button "Save & Confirm Shipping" at bounding box center [343, 771] width 149 height 34
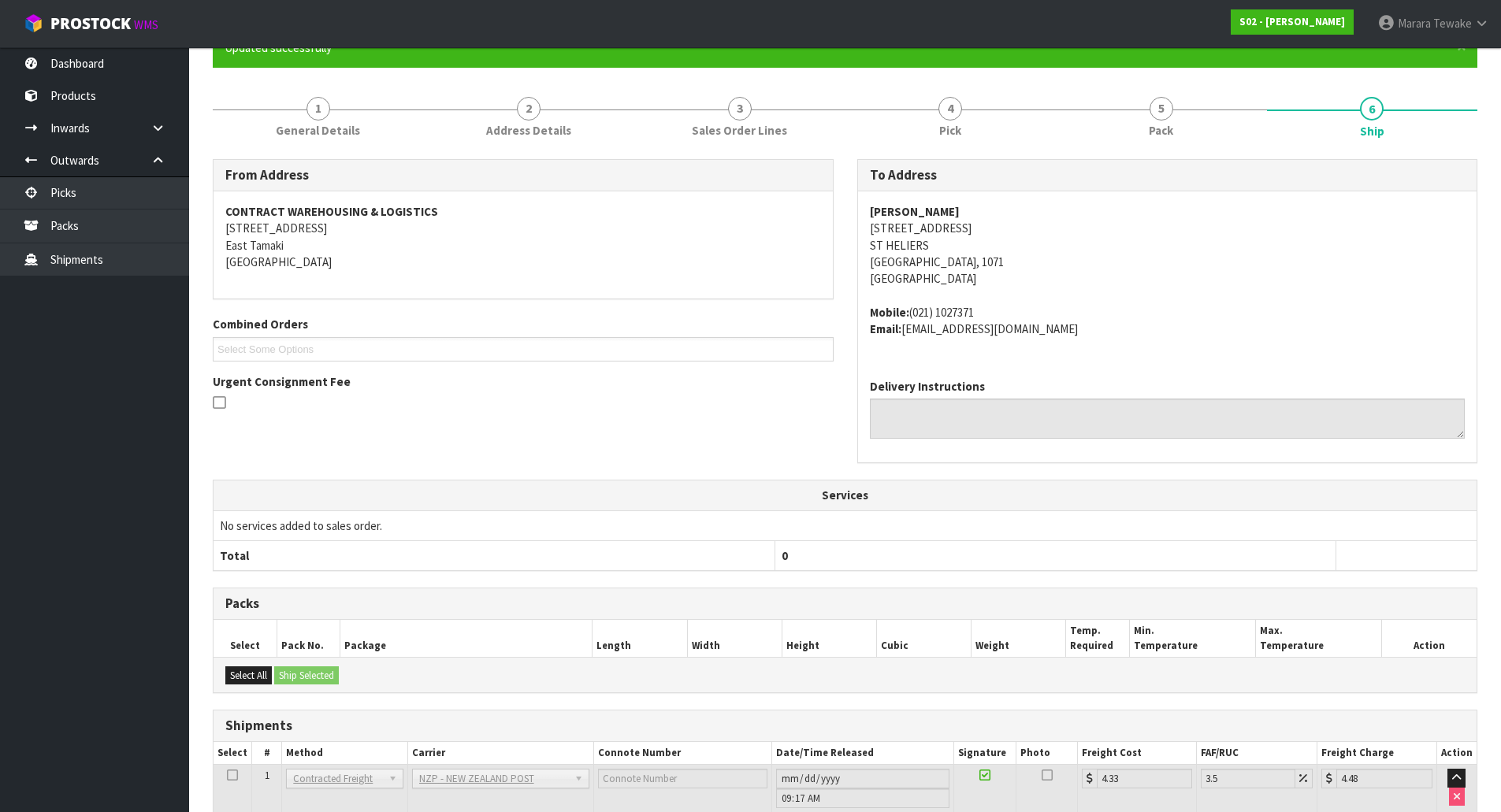
scroll to position [0, 0]
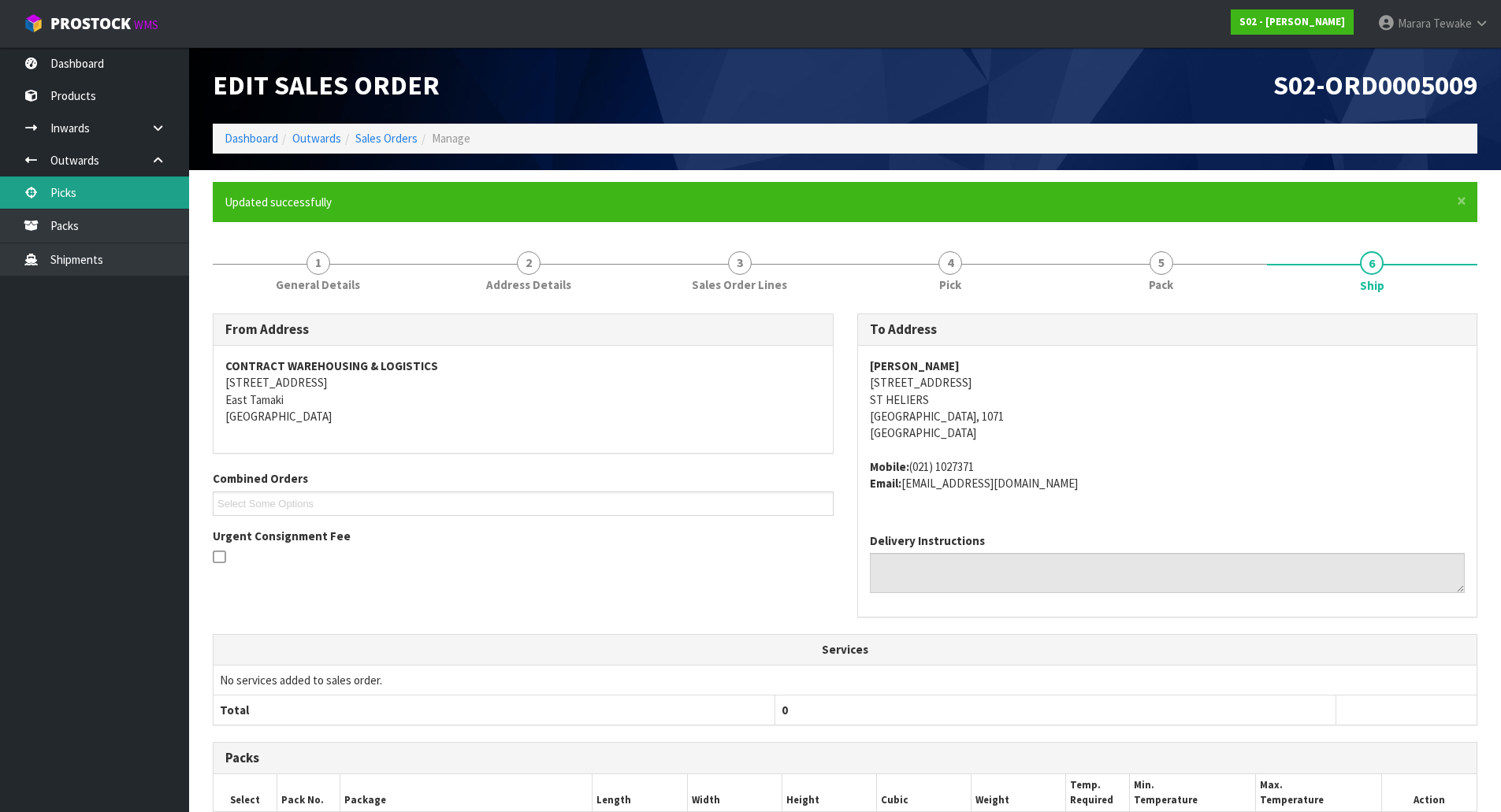
click at [119, 188] on link "Picks" at bounding box center [95, 192] width 189 height 32
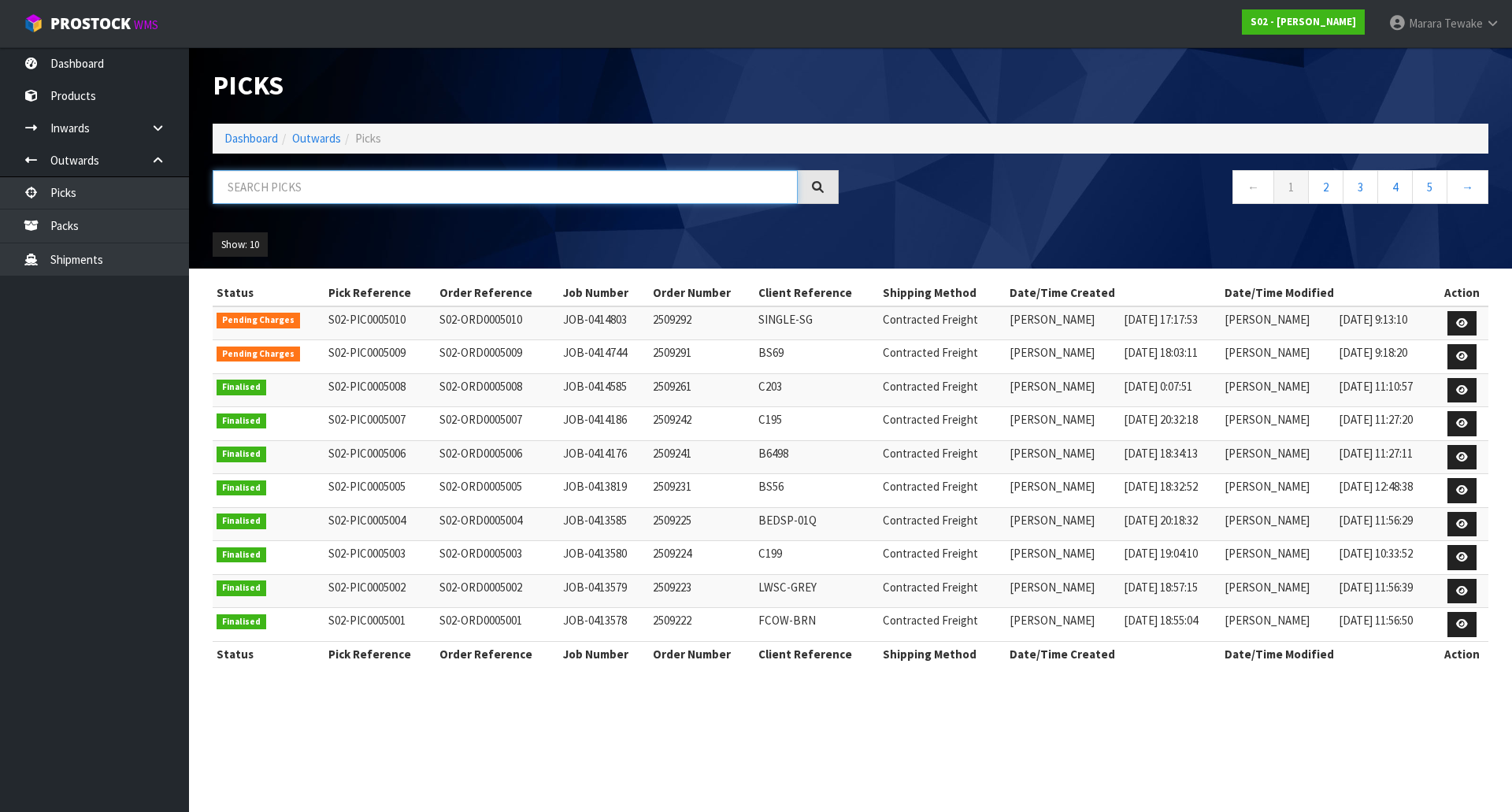
click at [282, 191] on input "text" at bounding box center [505, 187] width 585 height 34
click at [135, 59] on link "Dashboard" at bounding box center [94, 64] width 189 height 32
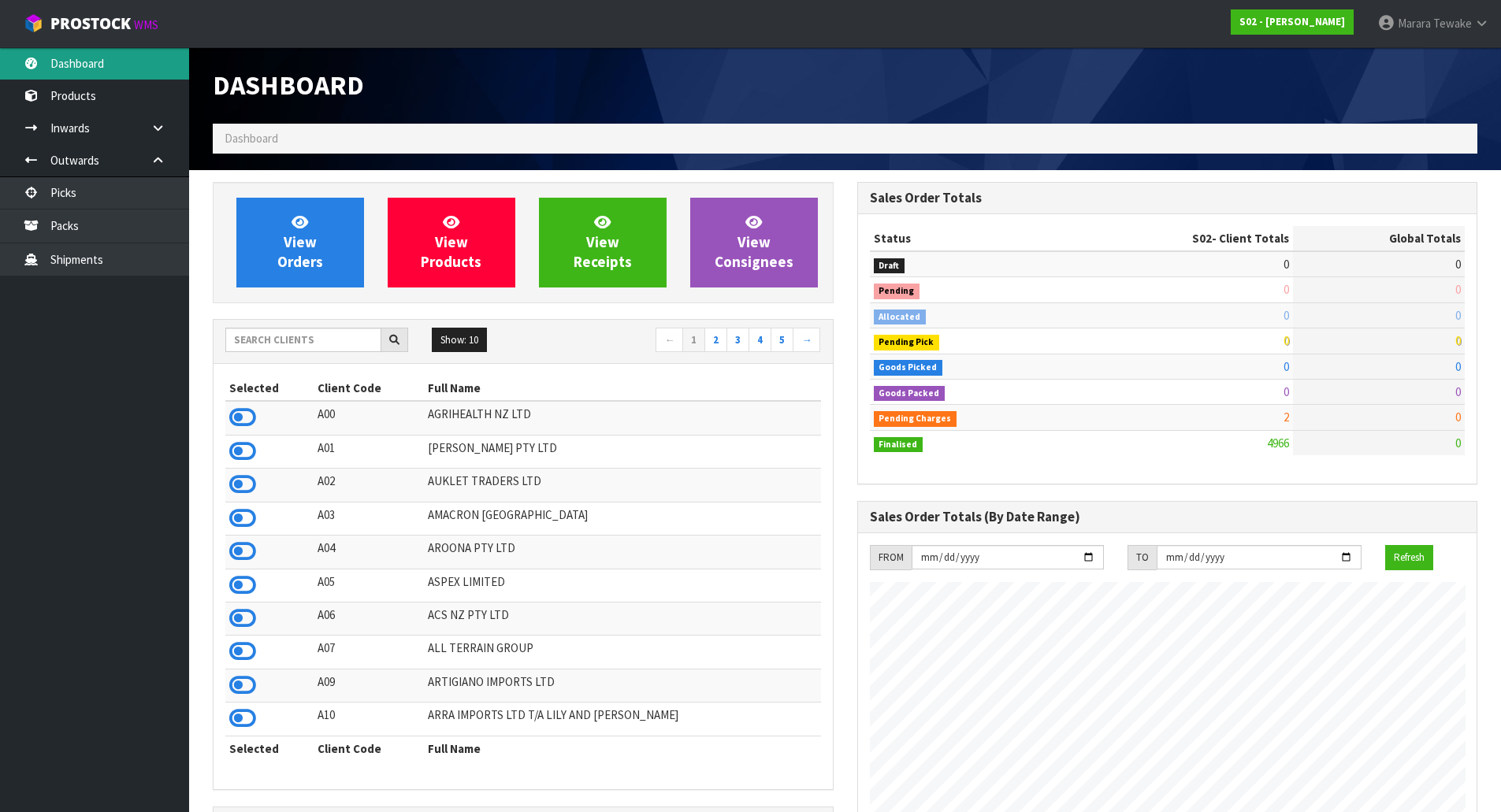
scroll to position [1041, 644]
click at [326, 342] on input "text" at bounding box center [303, 339] width 156 height 25
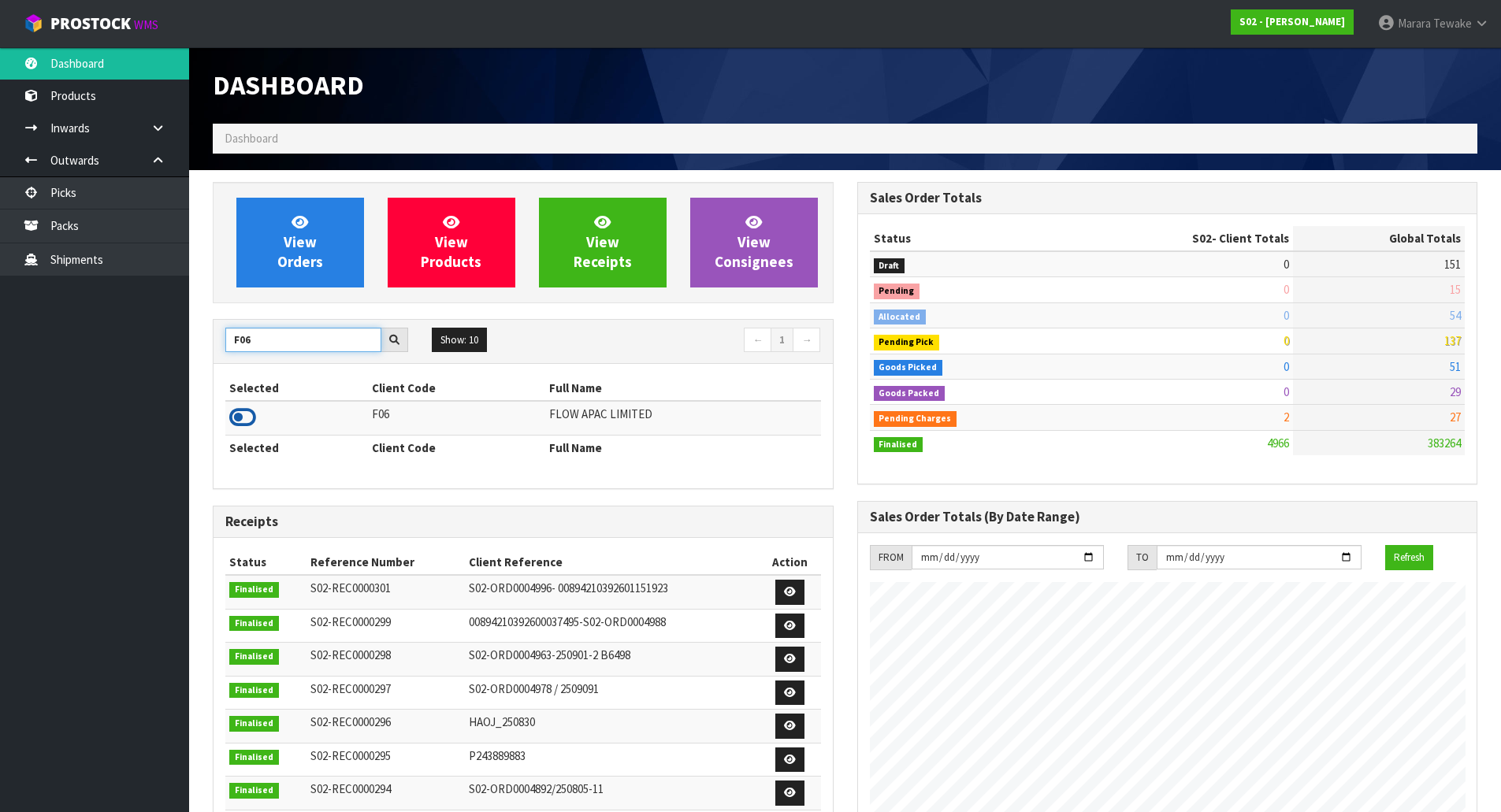
type input "F06"
click at [248, 426] on icon at bounding box center [242, 418] width 27 height 24
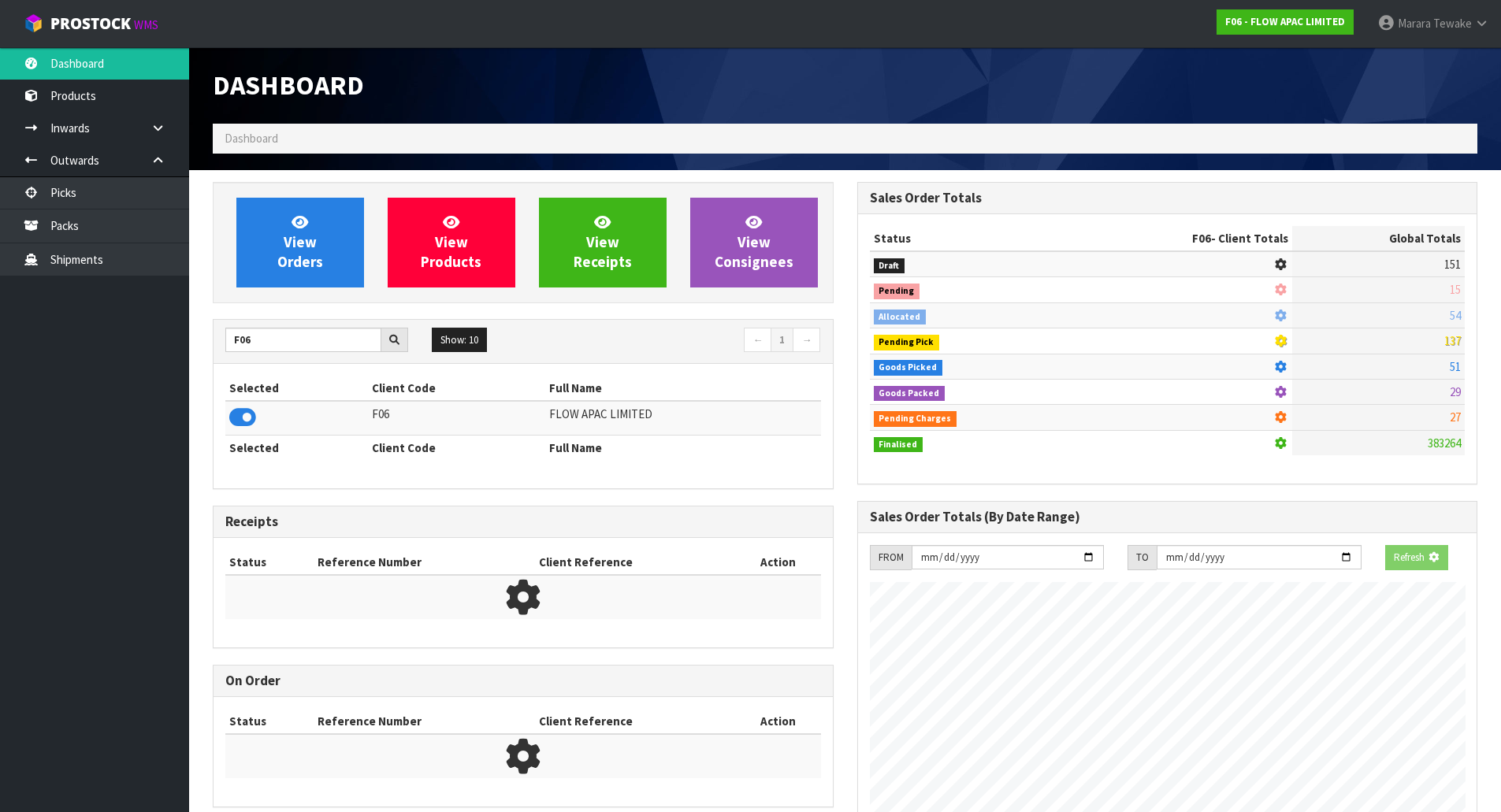
scroll to position [1193, 644]
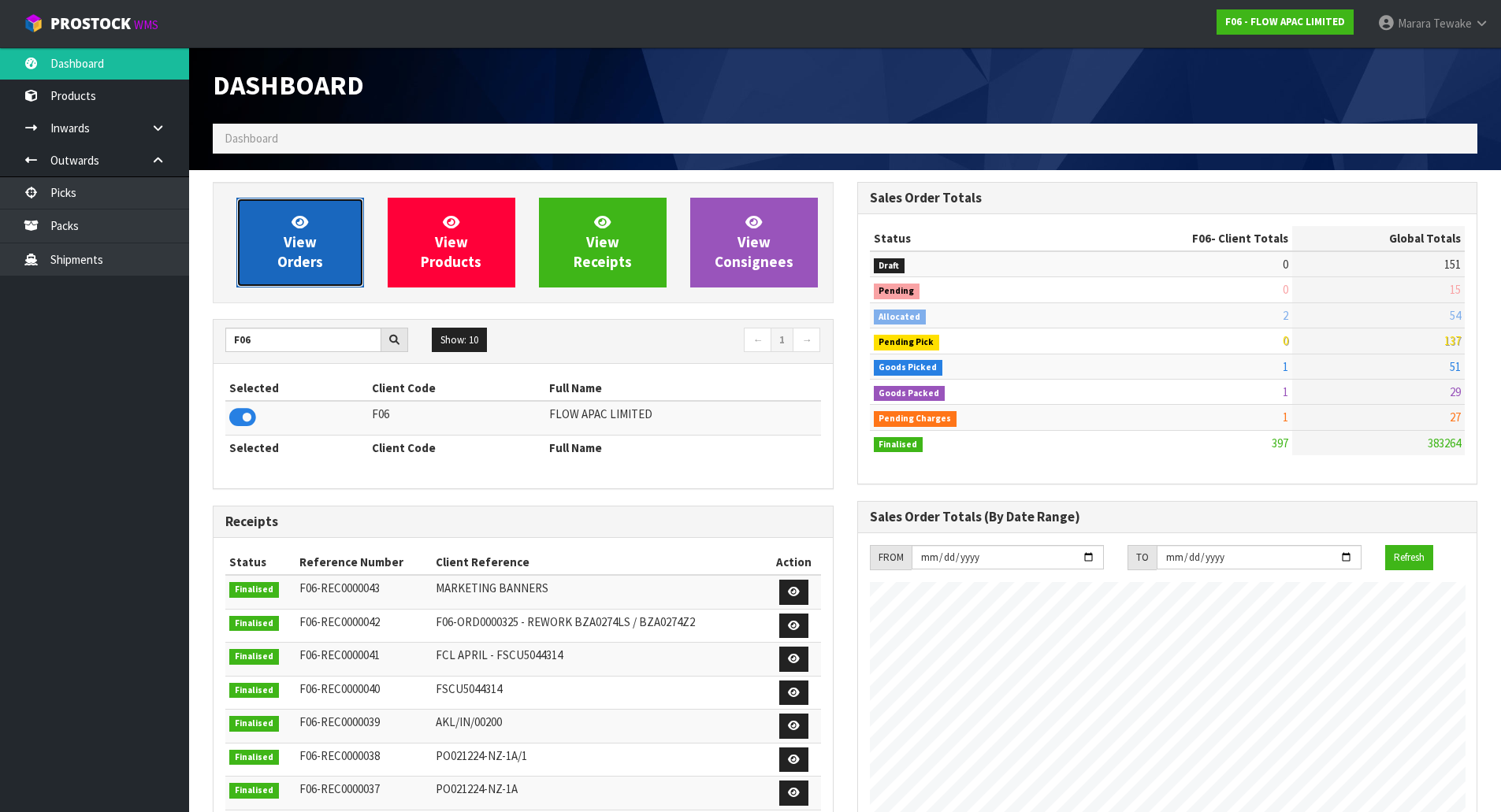
click at [305, 275] on link "View Orders" at bounding box center [301, 243] width 127 height 90
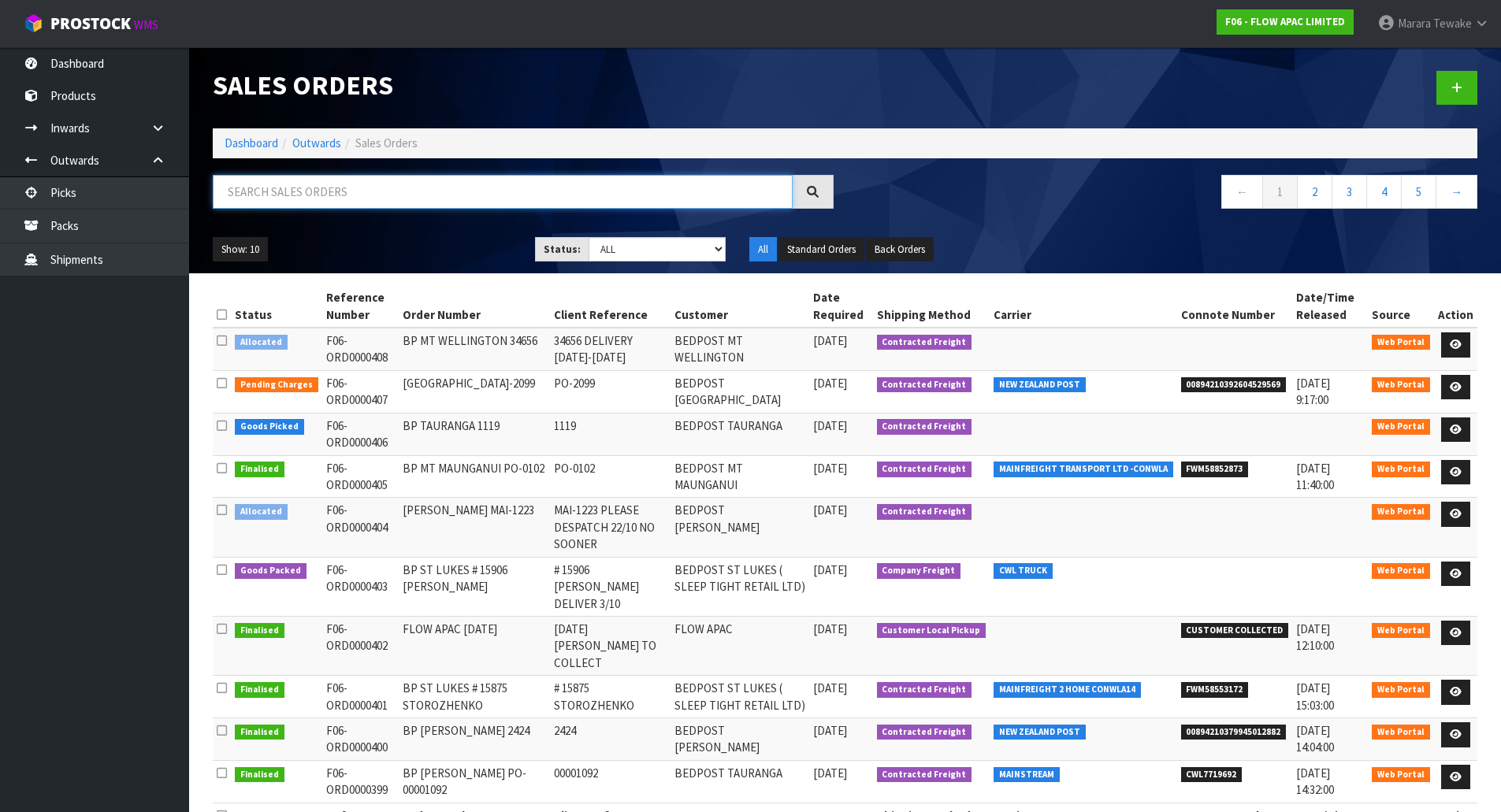
click at [321, 198] on input "text" at bounding box center [503, 192] width 580 height 34
type input "JOB-0414741"
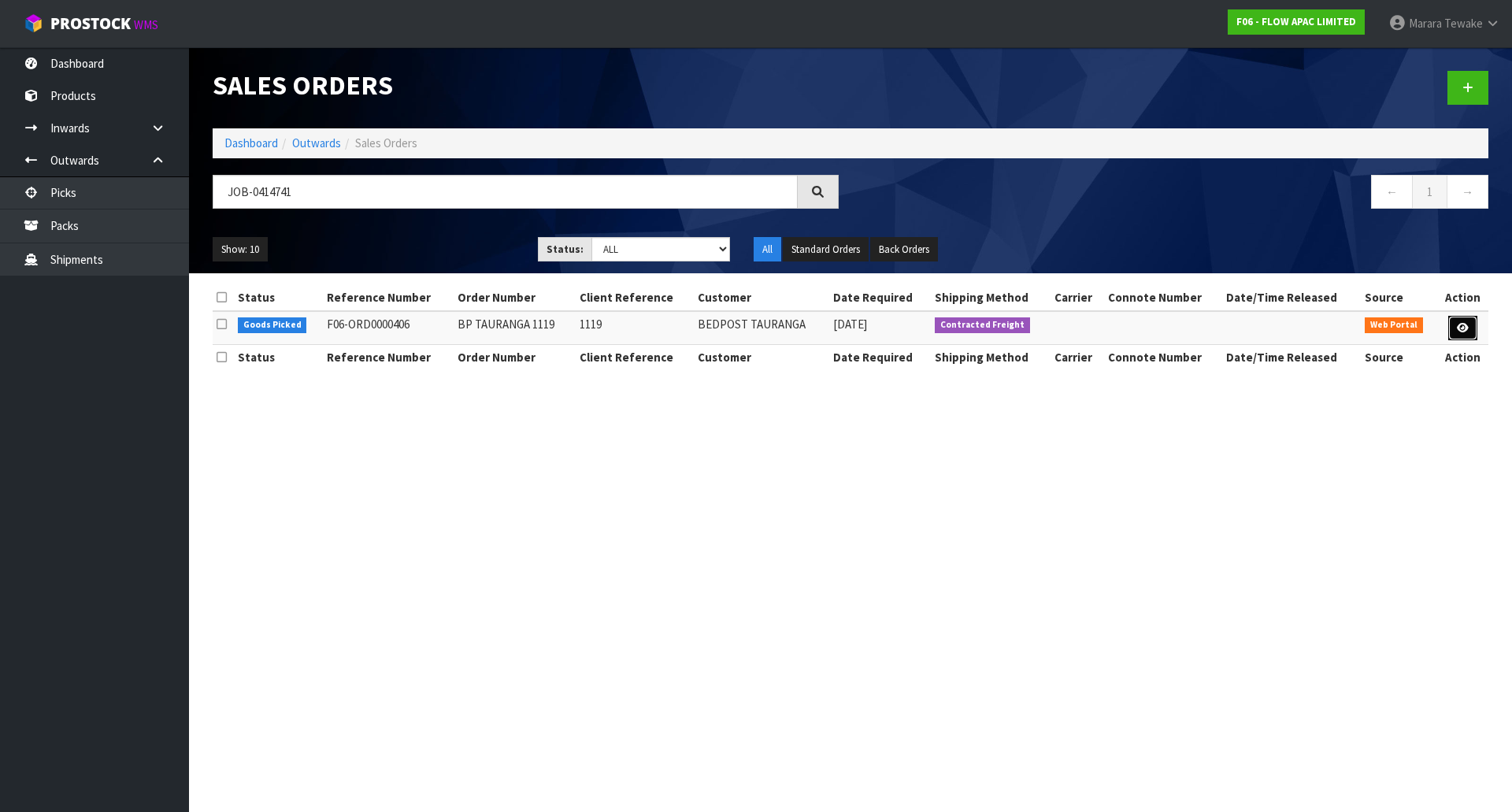
click at [1468, 324] on icon at bounding box center [1463, 328] width 12 height 10
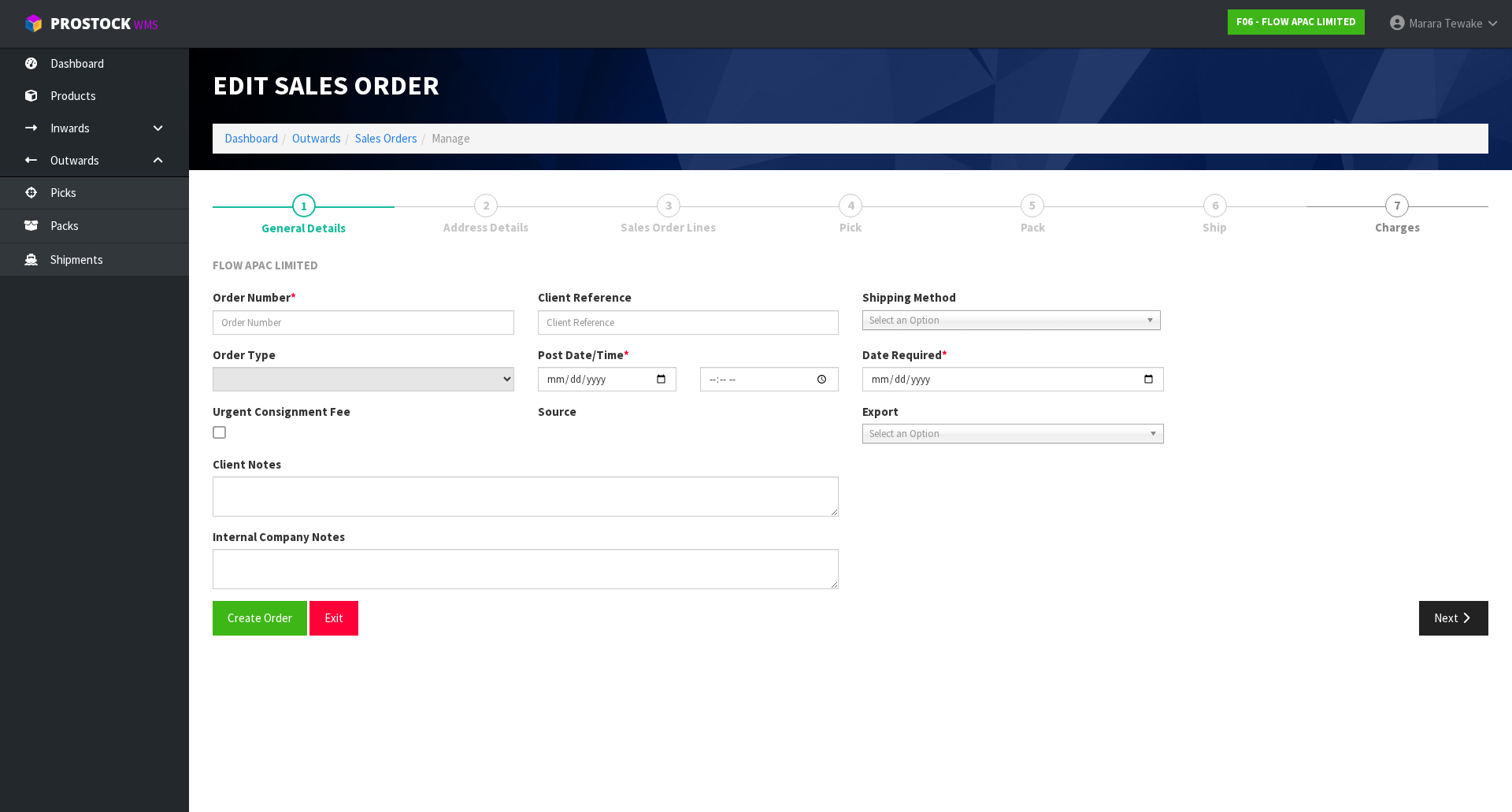
type input "BP TAURANGA 1119"
type input "1119"
select select "number:0"
type input "[DATE]"
type input "21:52:00.000"
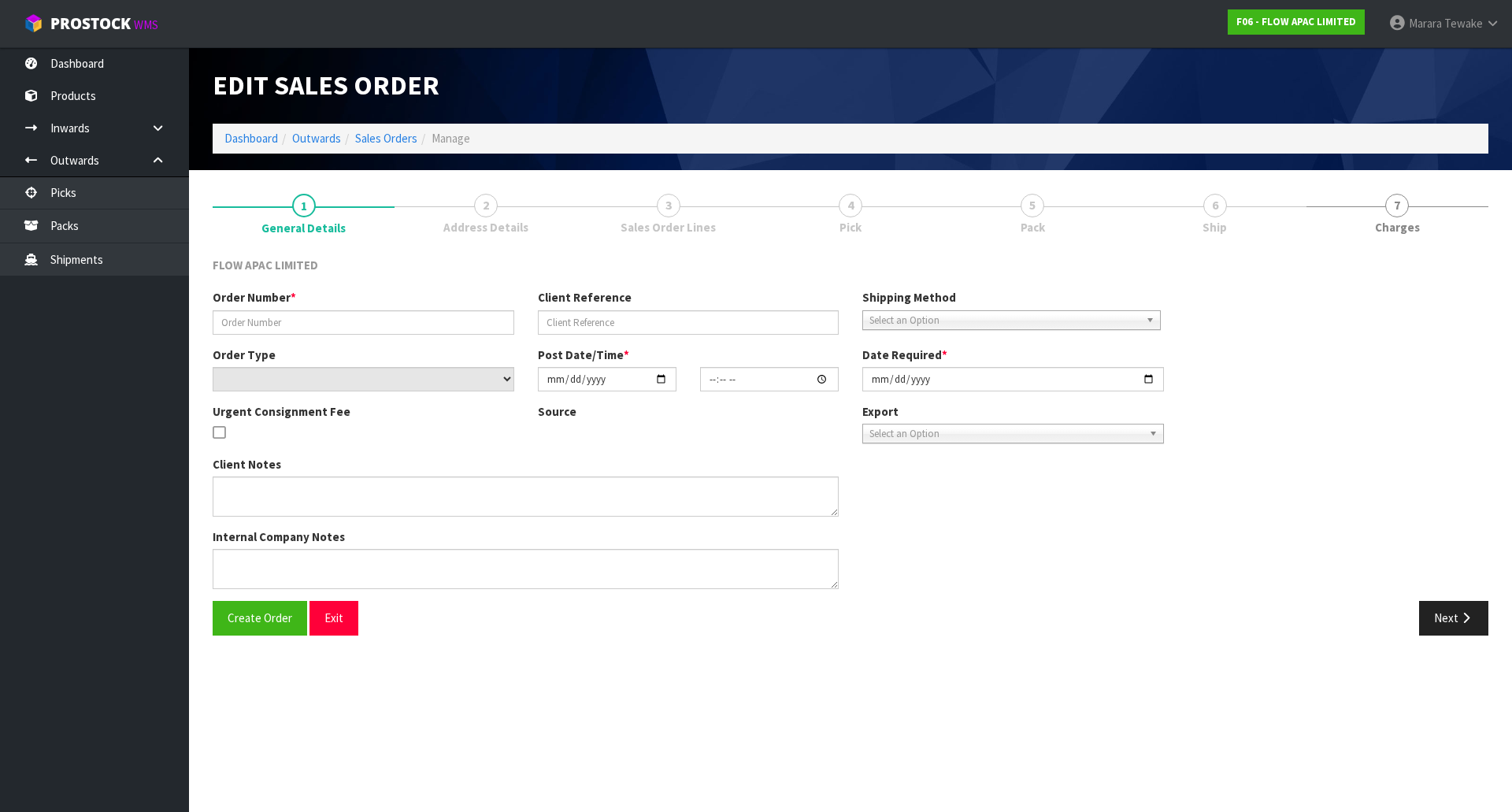
type input "[DATE]"
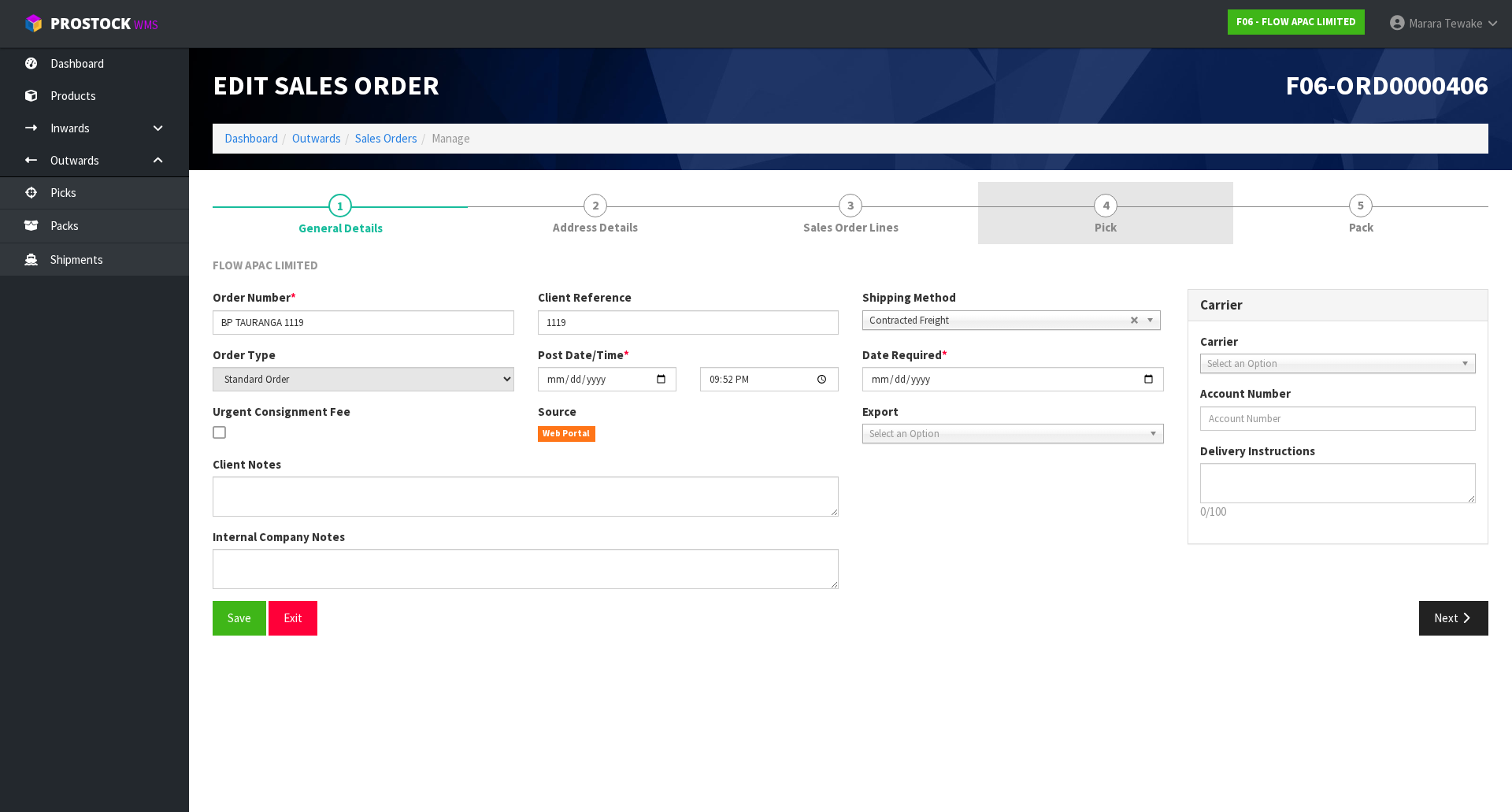
click at [1170, 208] on link "4 Pick" at bounding box center [1105, 213] width 256 height 63
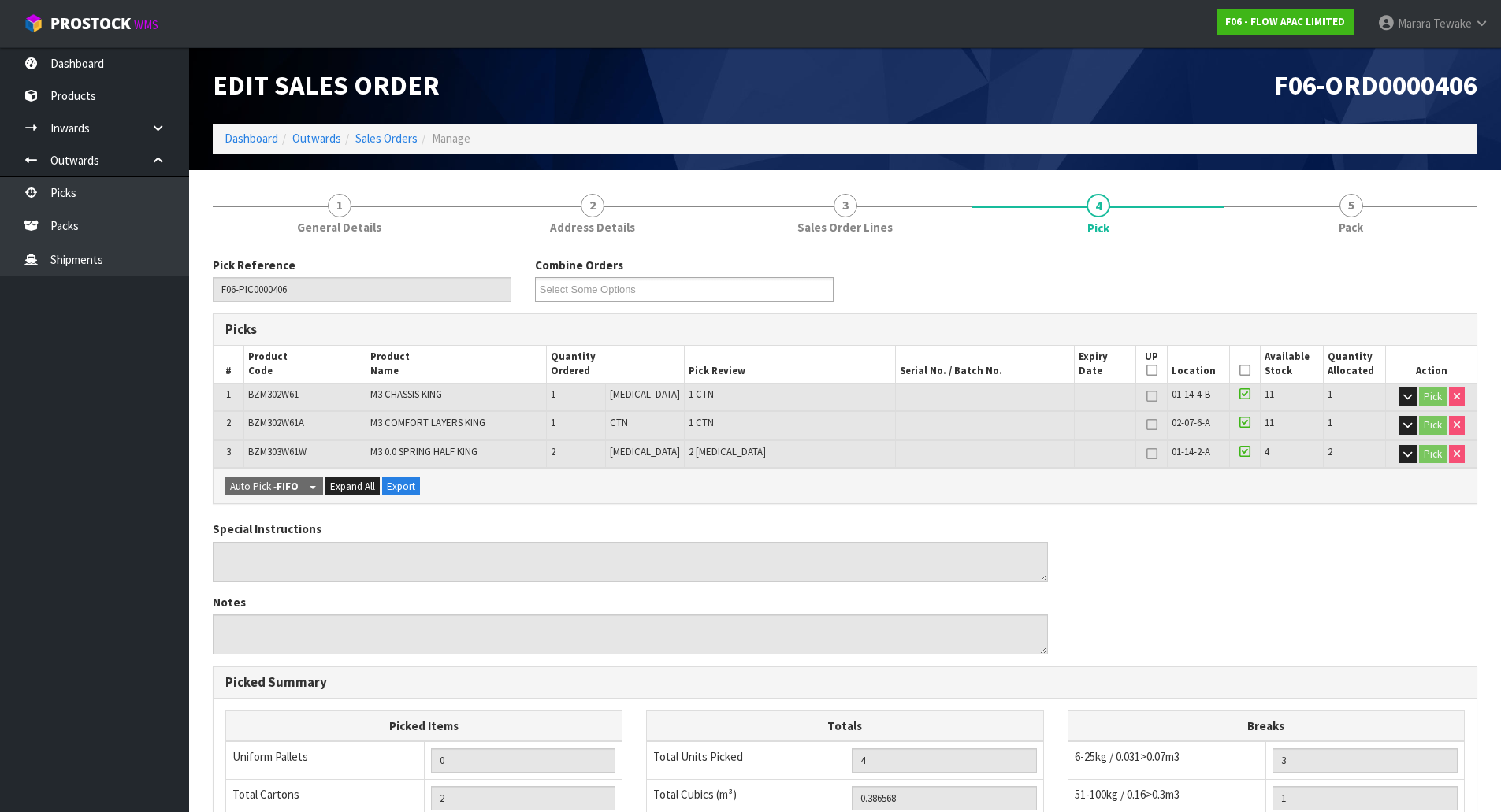
click at [1239, 370] on icon at bounding box center [1244, 370] width 11 height 1
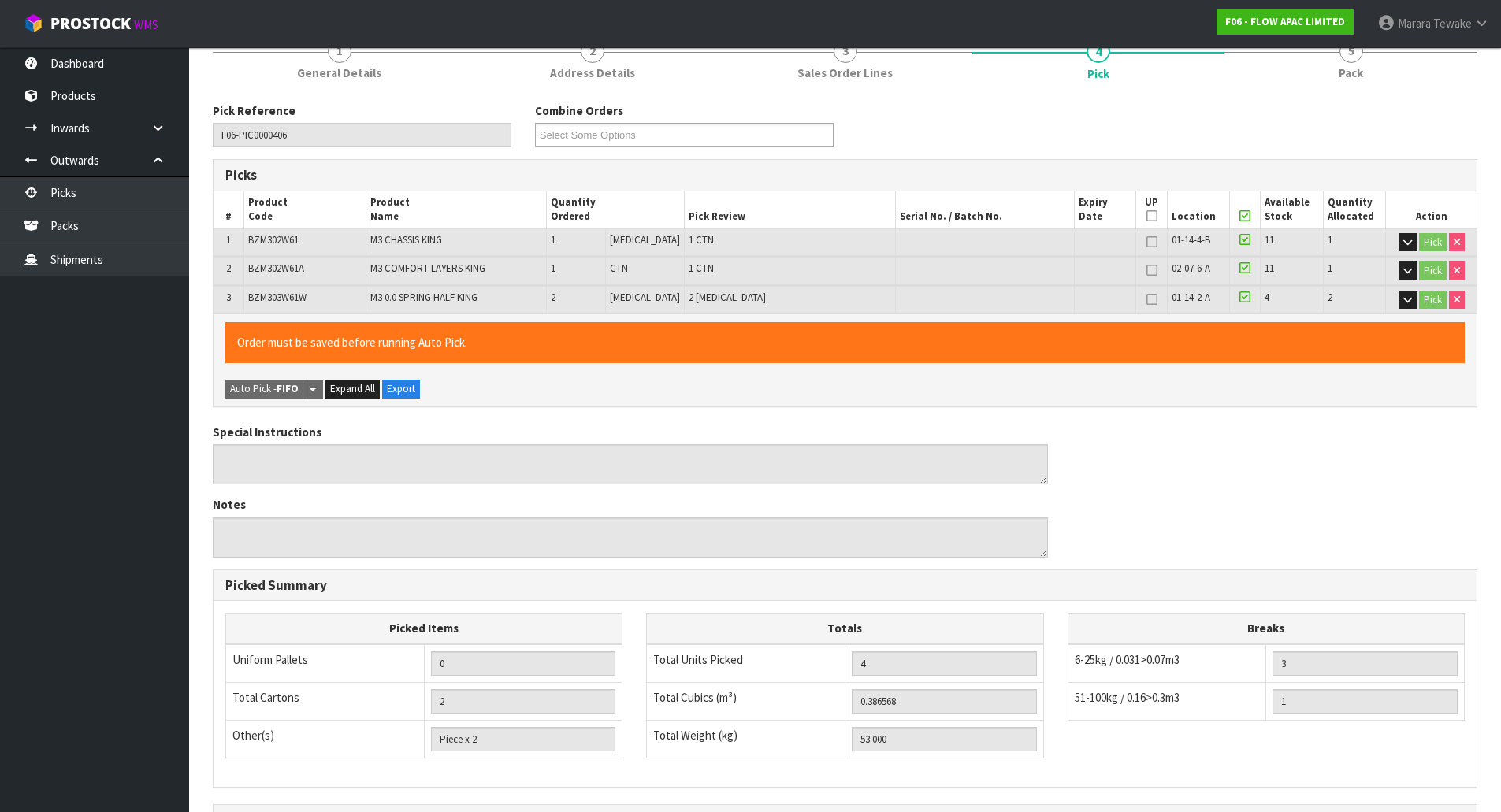
scroll to position [346, 0]
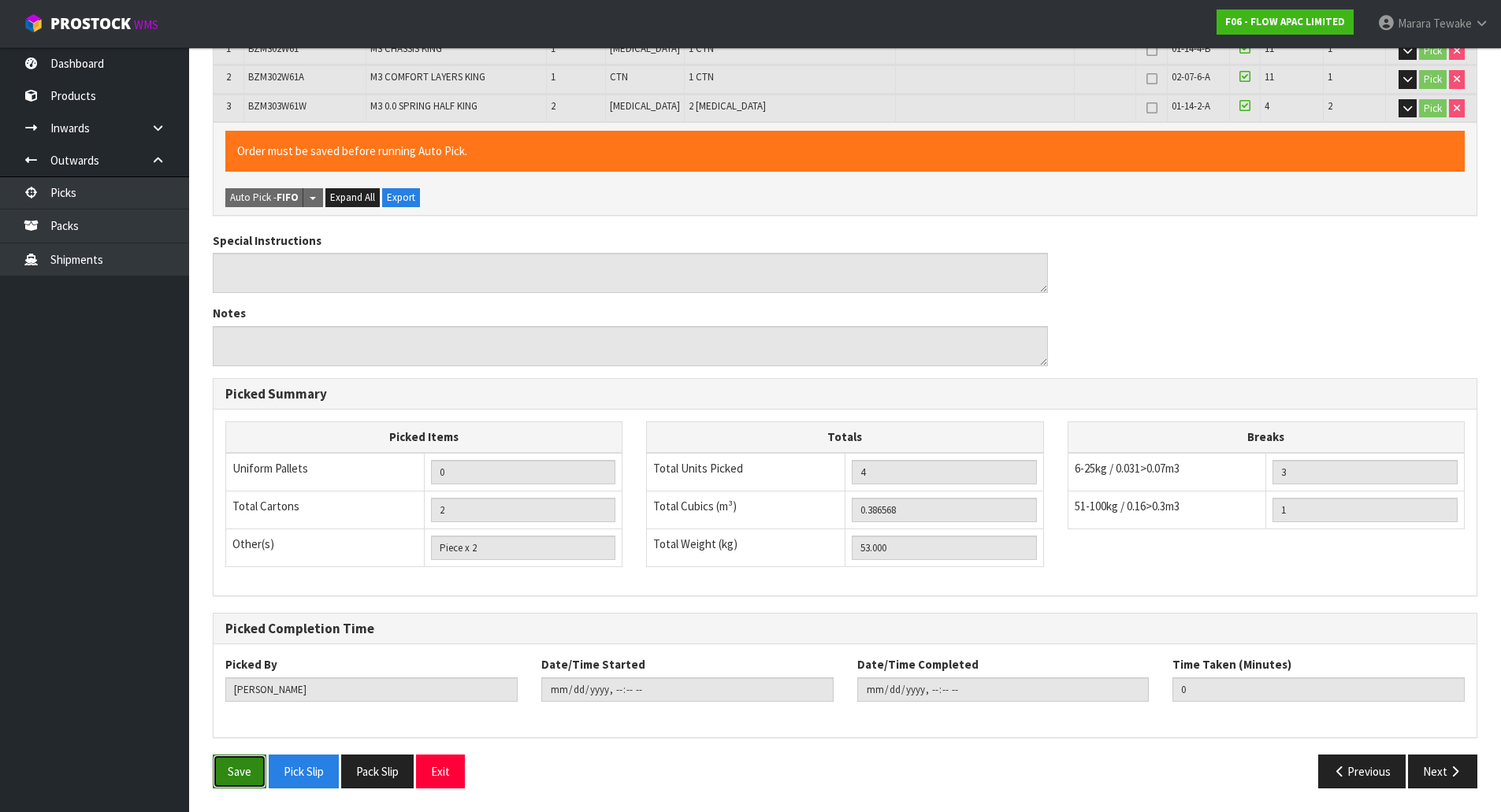
click at [238, 770] on button "Save" at bounding box center [240, 771] width 54 height 34
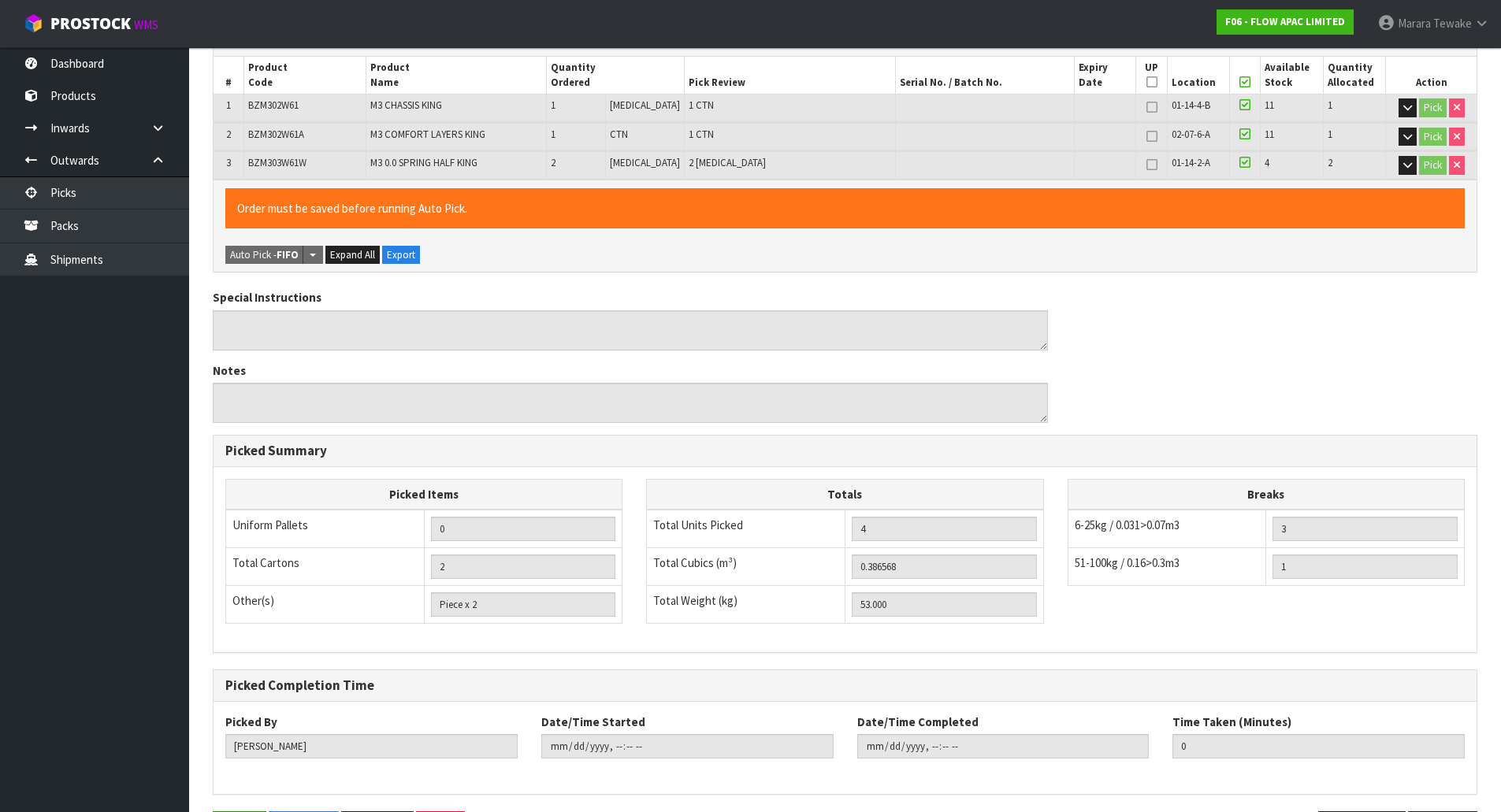
scroll to position [0, 0]
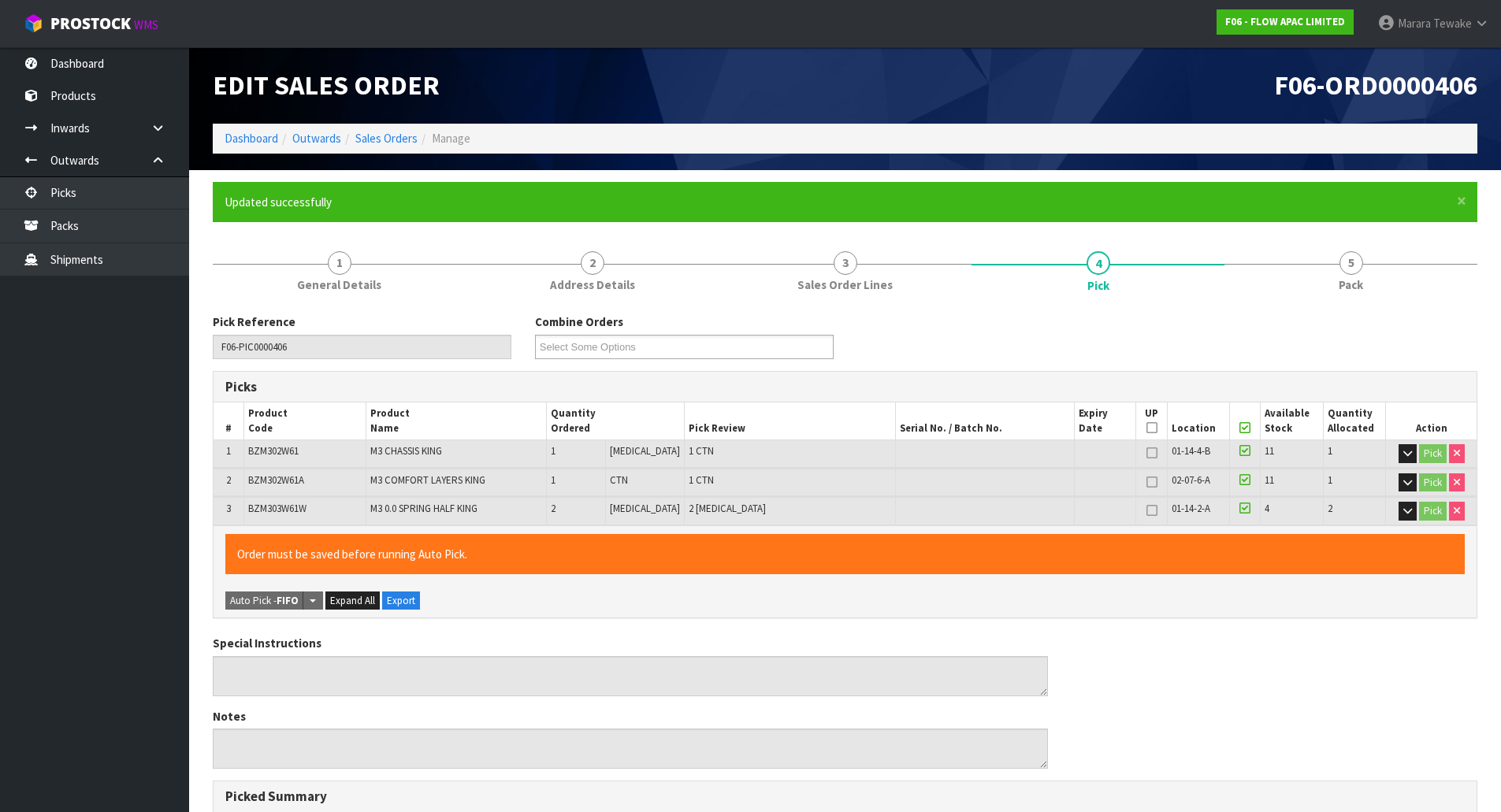
type input "[PERSON_NAME]"
type input "[DATE]T09:21:48"
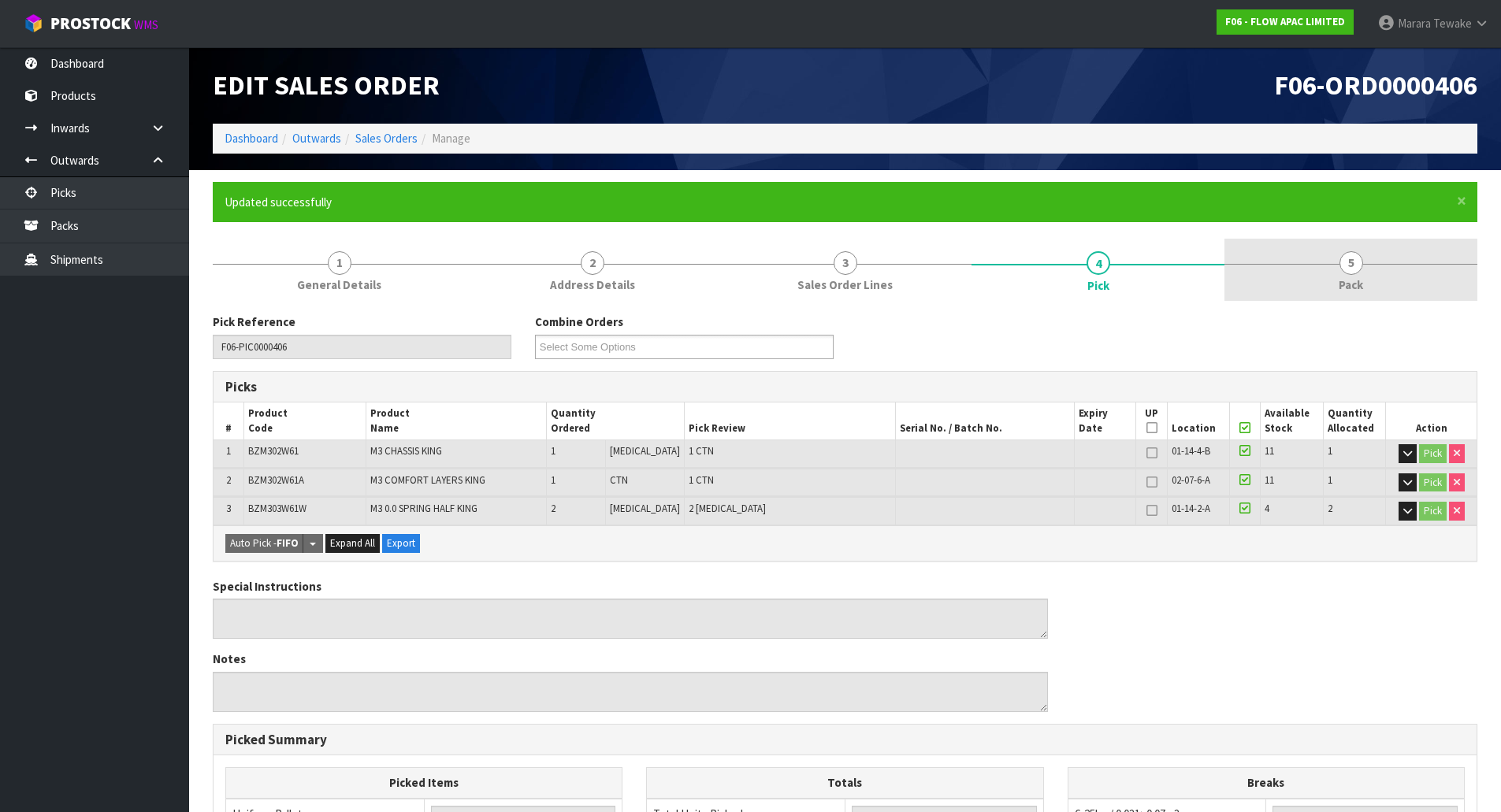
click at [1342, 262] on span "5" at bounding box center [1352, 264] width 24 height 24
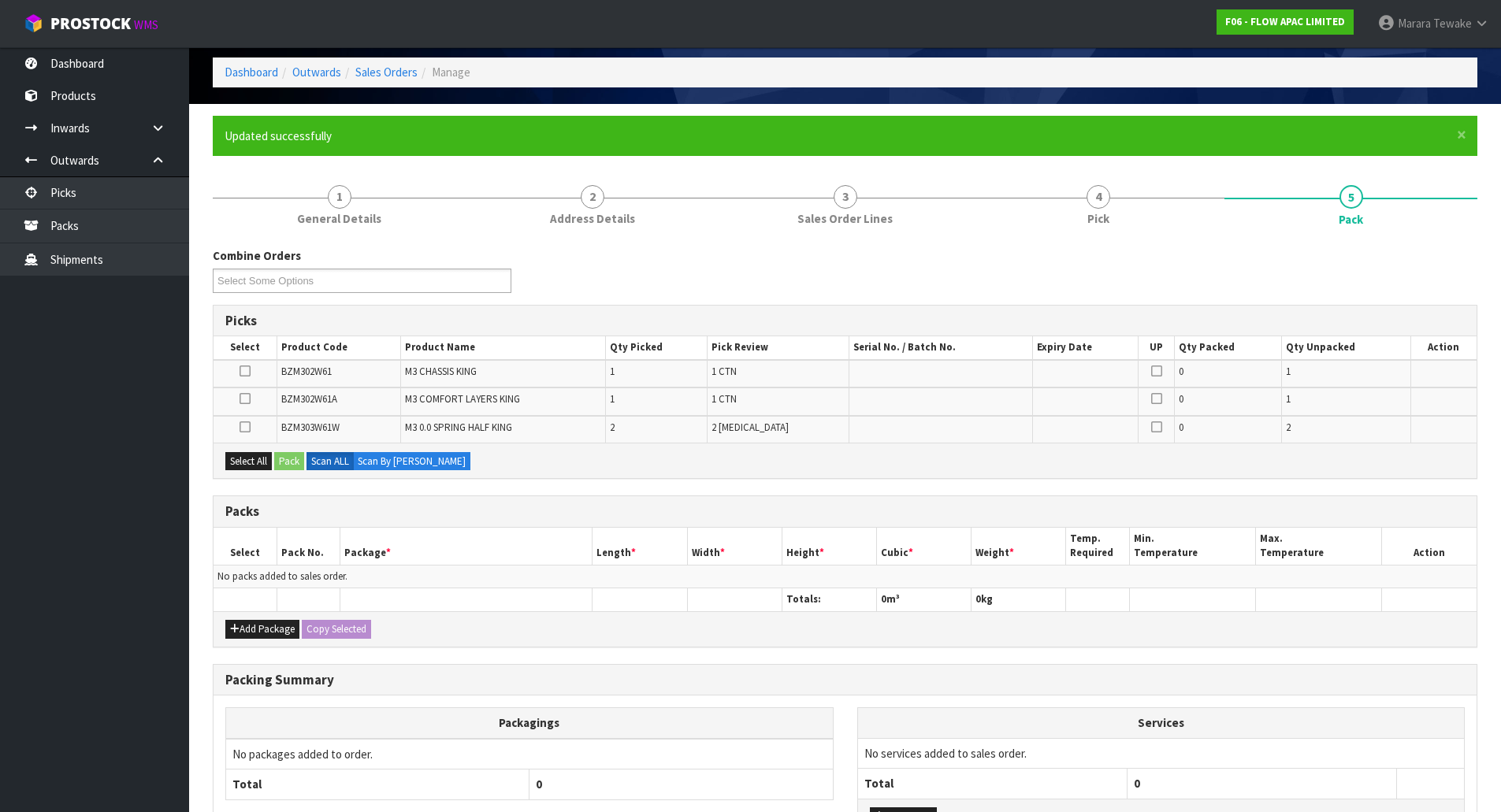
scroll to position [193, 0]
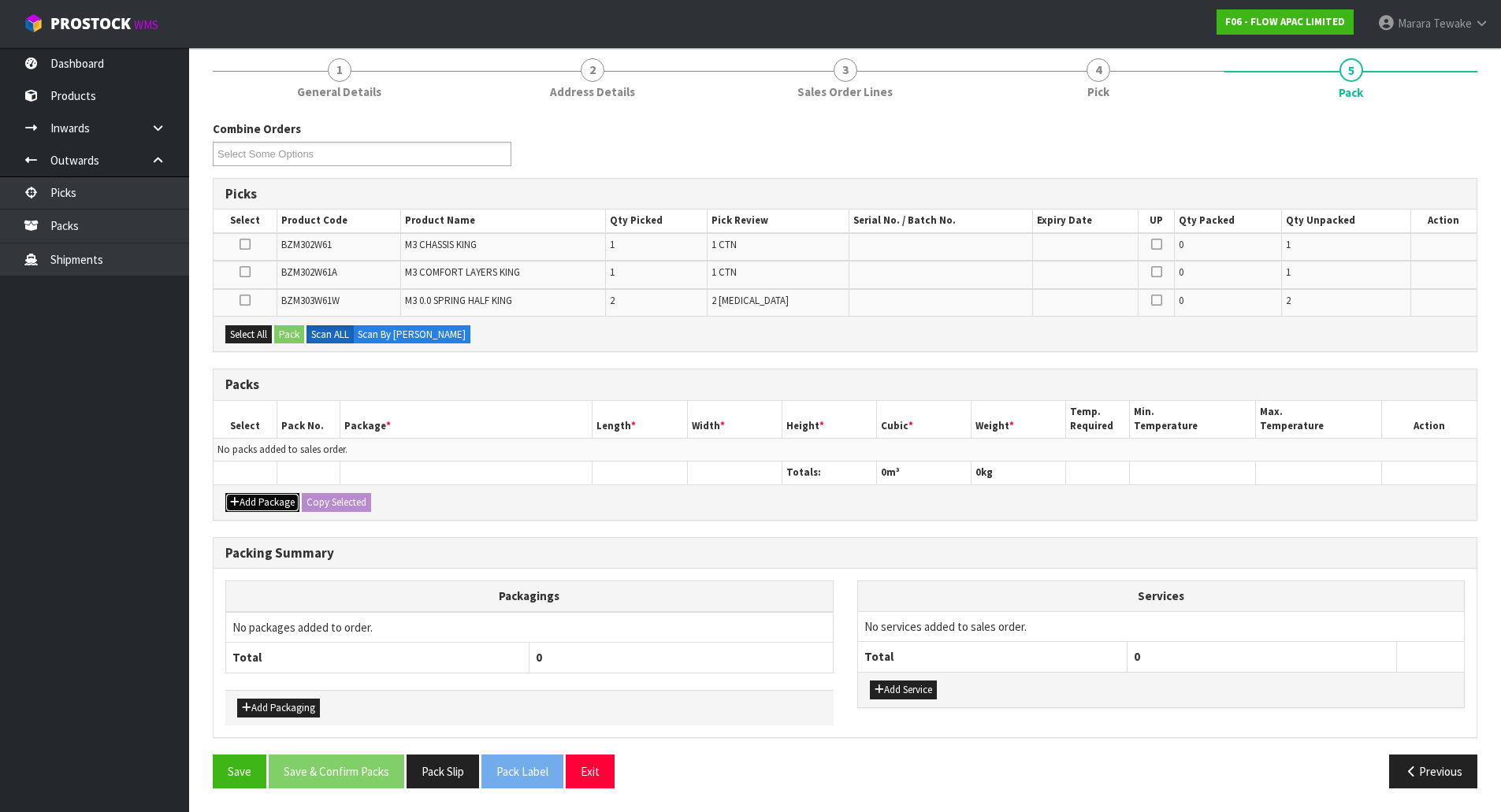
click at [272, 503] on button "Add Package" at bounding box center [262, 503] width 74 height 19
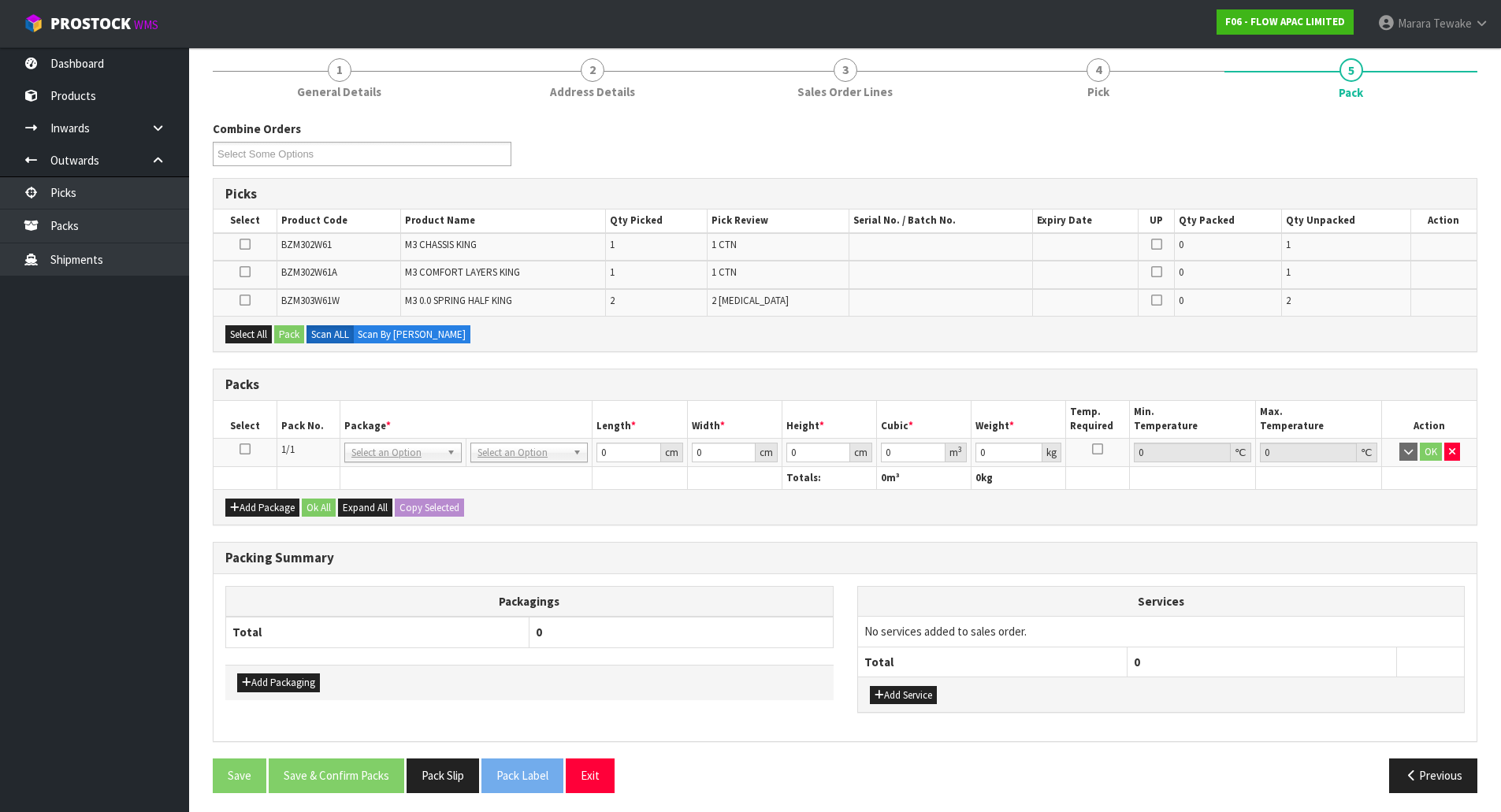
click at [244, 449] on icon at bounding box center [245, 449] width 11 height 1
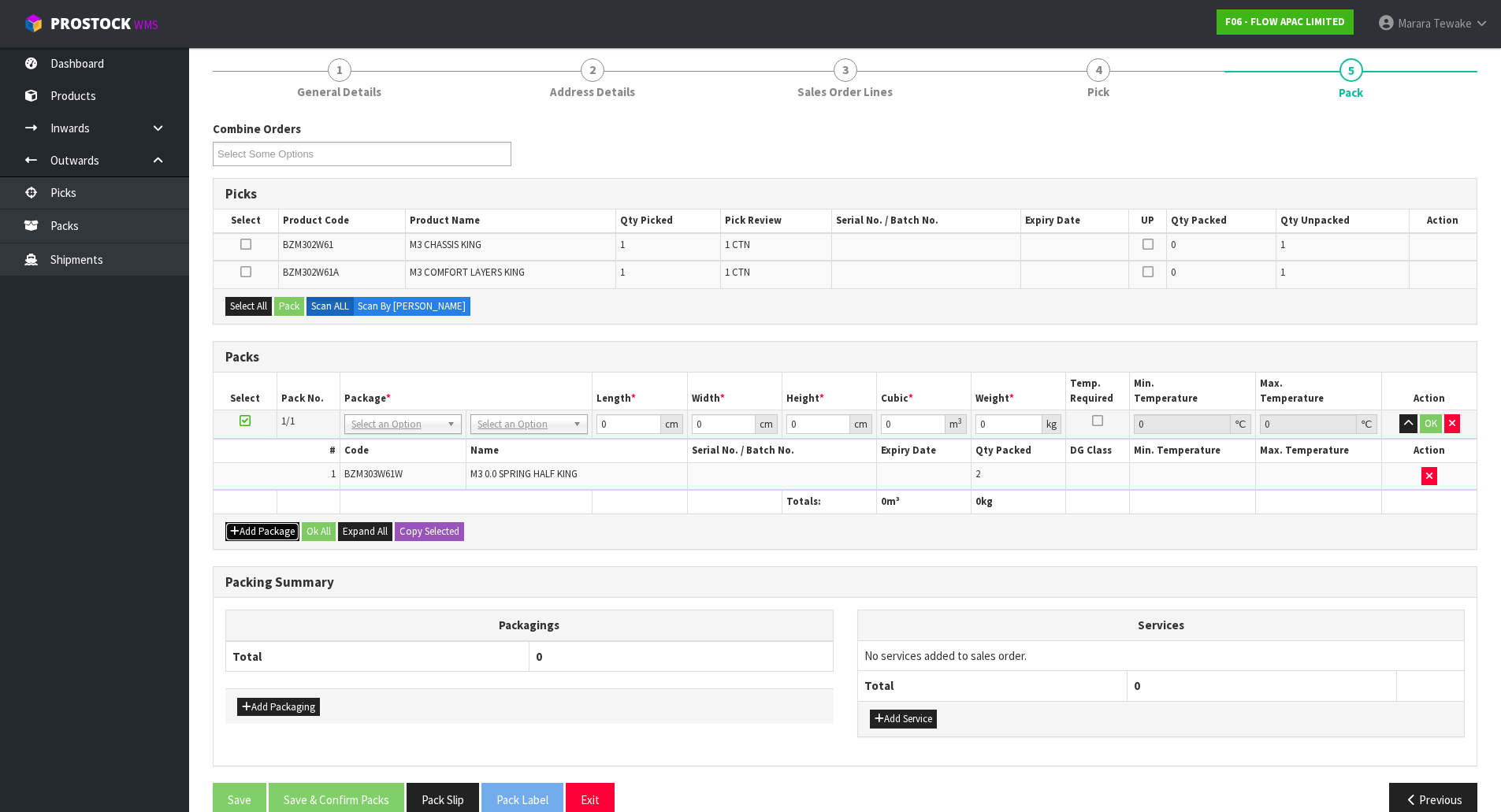
click at [263, 531] on button "Add Package" at bounding box center [262, 531] width 74 height 19
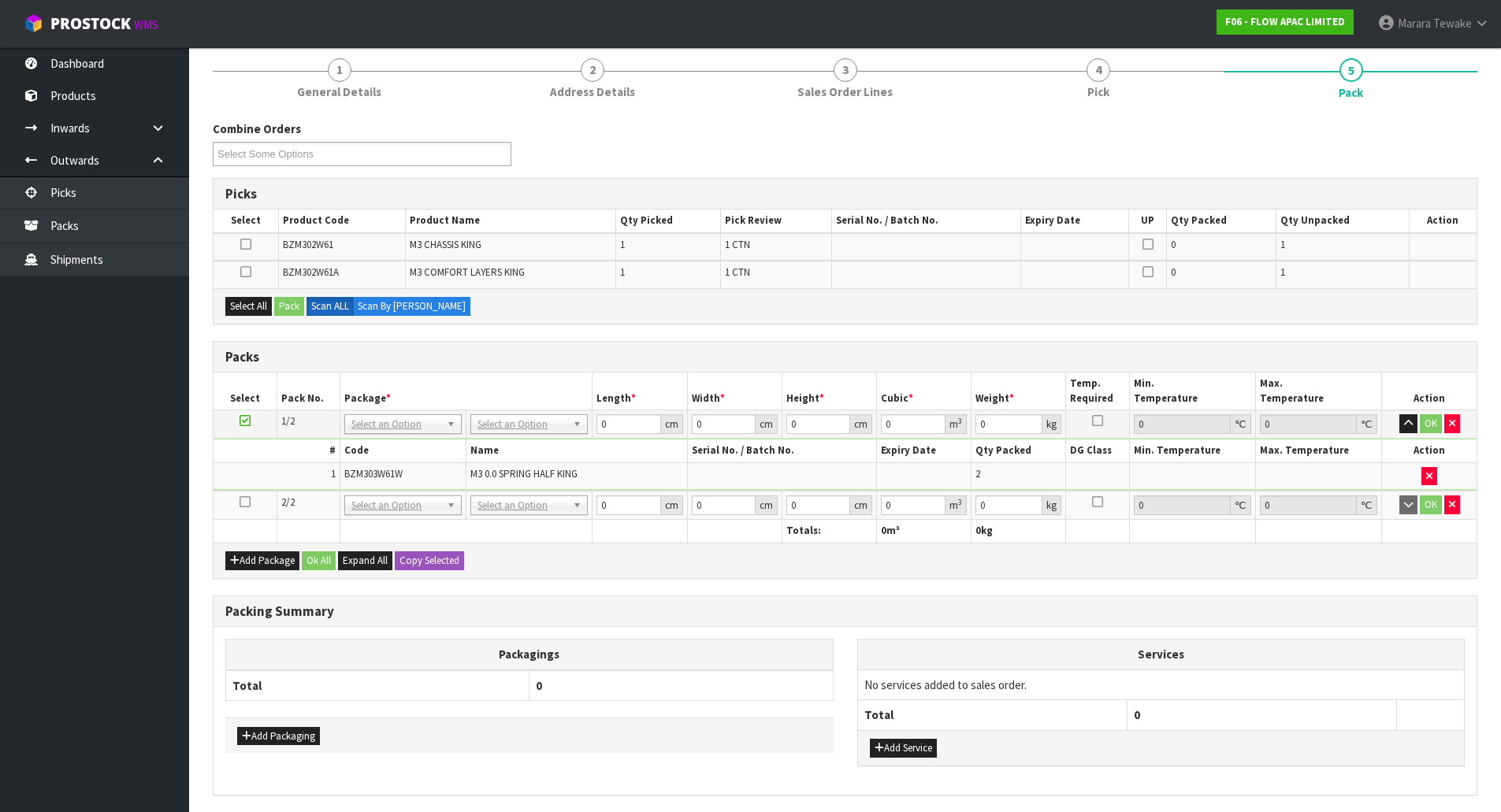
click at [250, 503] on icon at bounding box center [245, 502] width 11 height 1
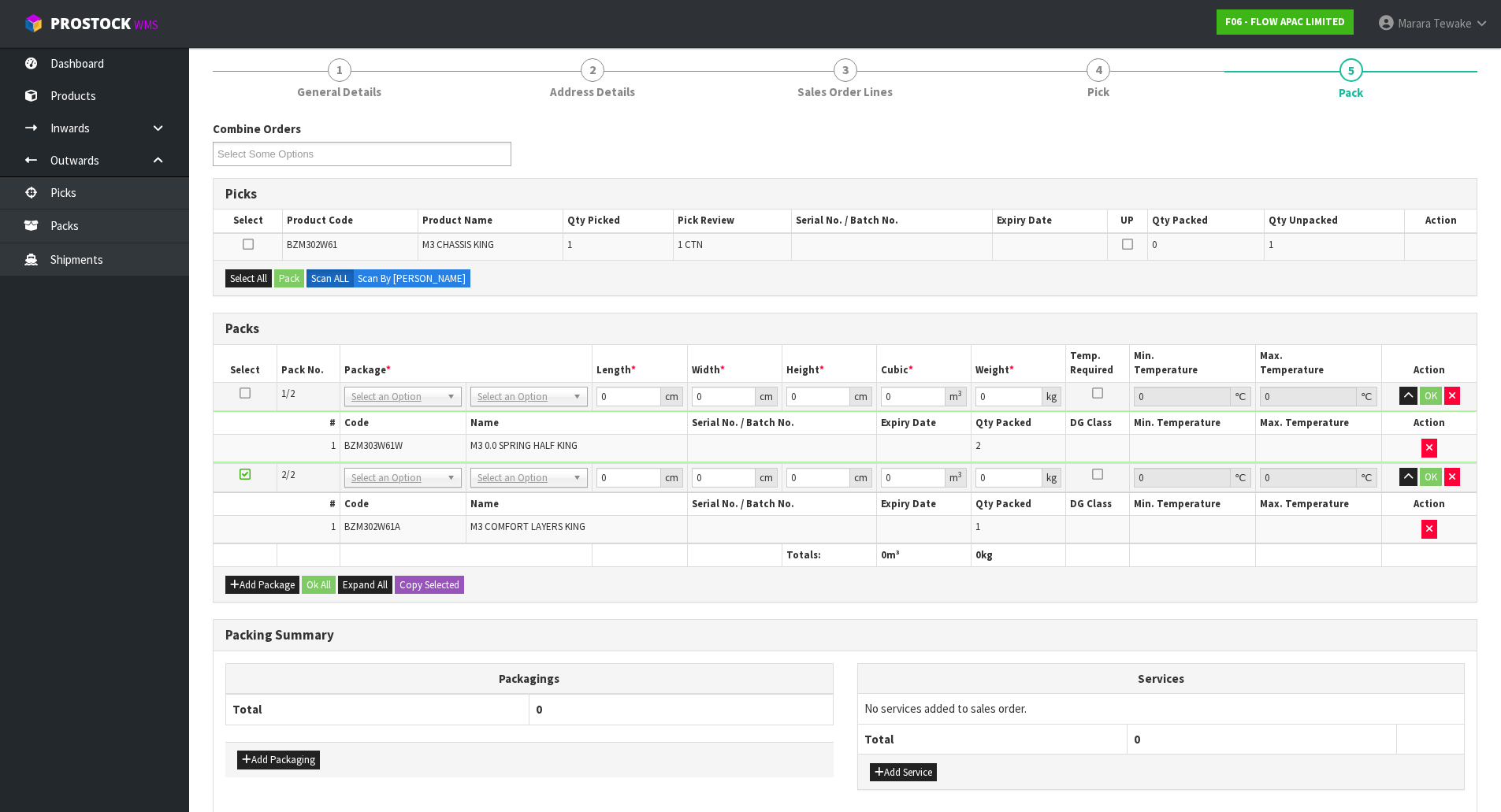
click at [276, 568] on div "Add Package Ok All Expand All Copy Selected" at bounding box center [845, 584] width 1263 height 36
click at [267, 588] on button "Add Package" at bounding box center [262, 585] width 74 height 19
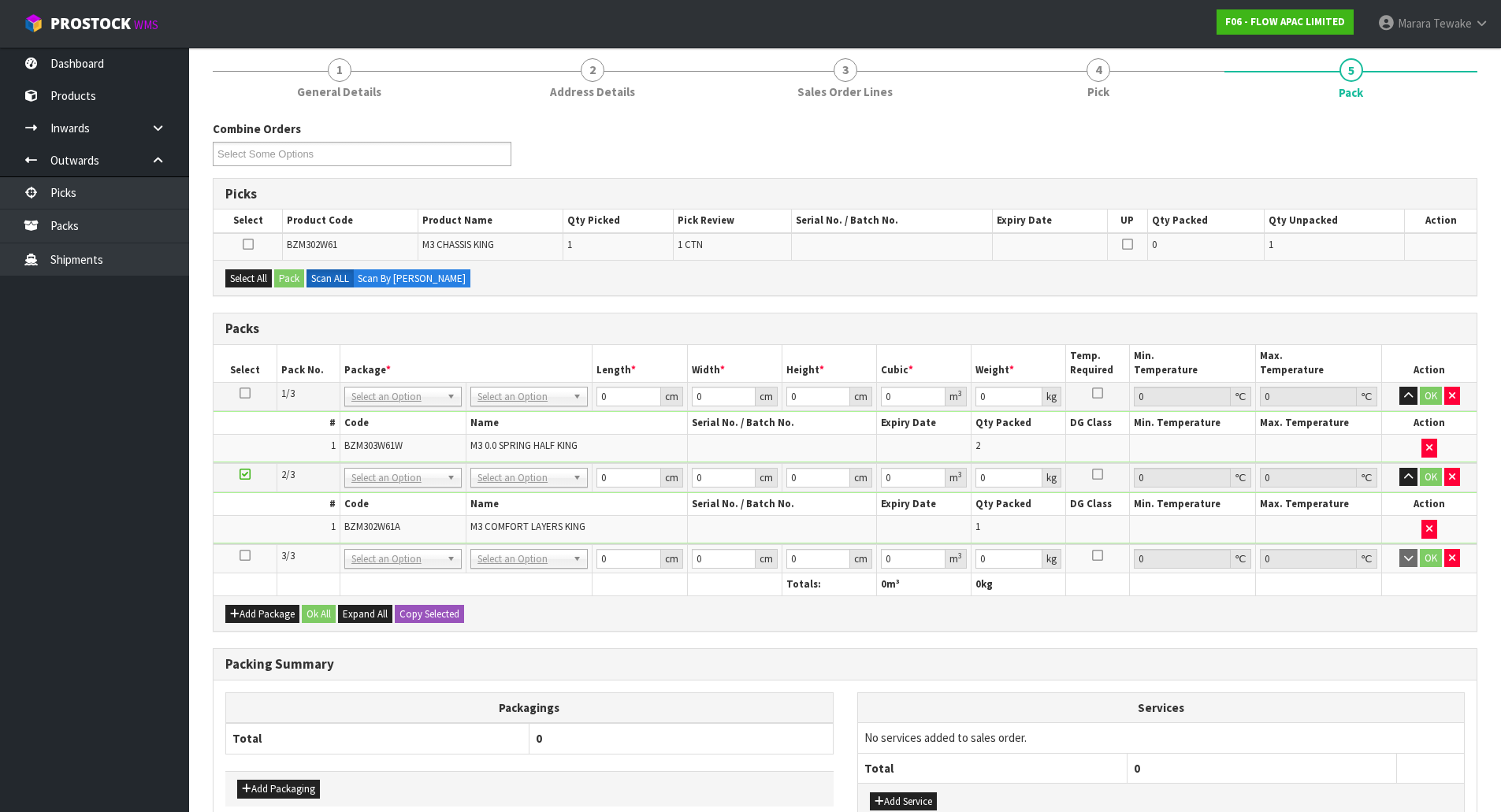
click at [242, 555] on icon at bounding box center [245, 555] width 11 height 1
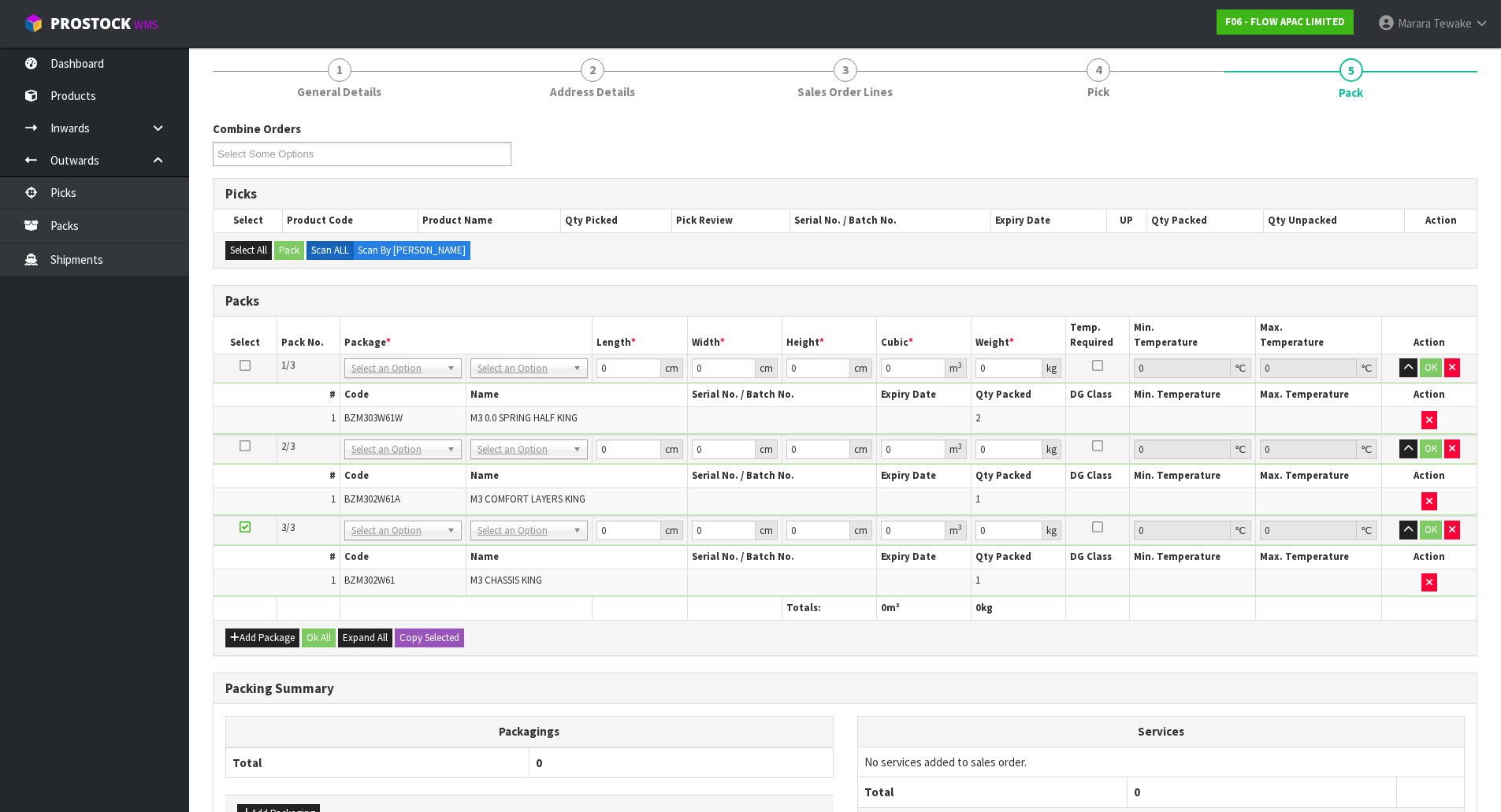
click at [153, 450] on ul "Dashboard Products Categories Serial Numbers Kitsets Packagings Inwards Purchas…" at bounding box center [95, 430] width 189 height 765
click at [1439, 584] on td at bounding box center [1429, 582] width 95 height 27
click at [1427, 578] on icon "button" at bounding box center [1429, 582] width 6 height 10
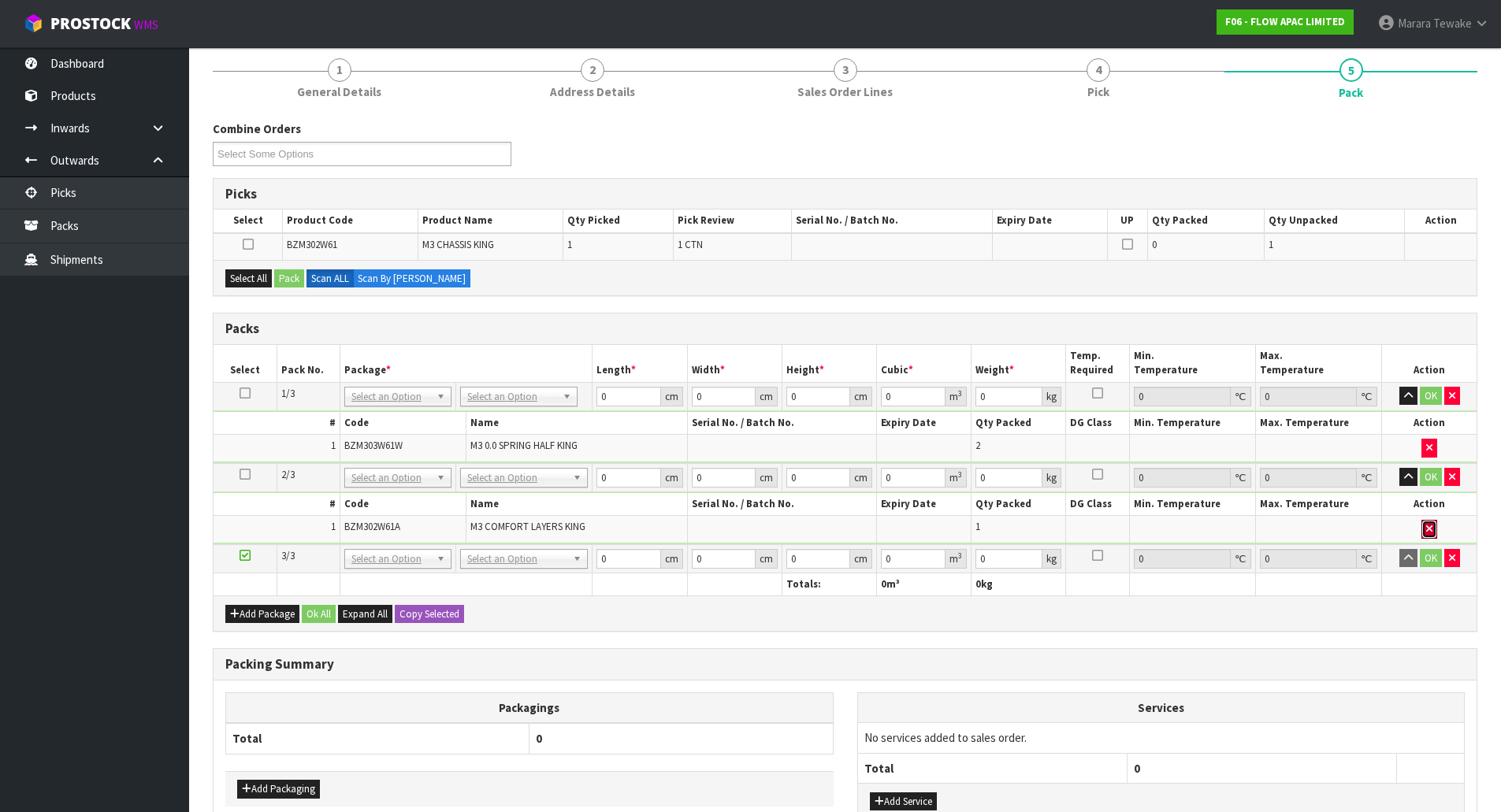
drag, startPoint x: 1422, startPoint y: 523, endPoint x: 1398, endPoint y: 527, distance: 24.3
click at [1422, 525] on button "button" at bounding box center [1429, 529] width 16 height 19
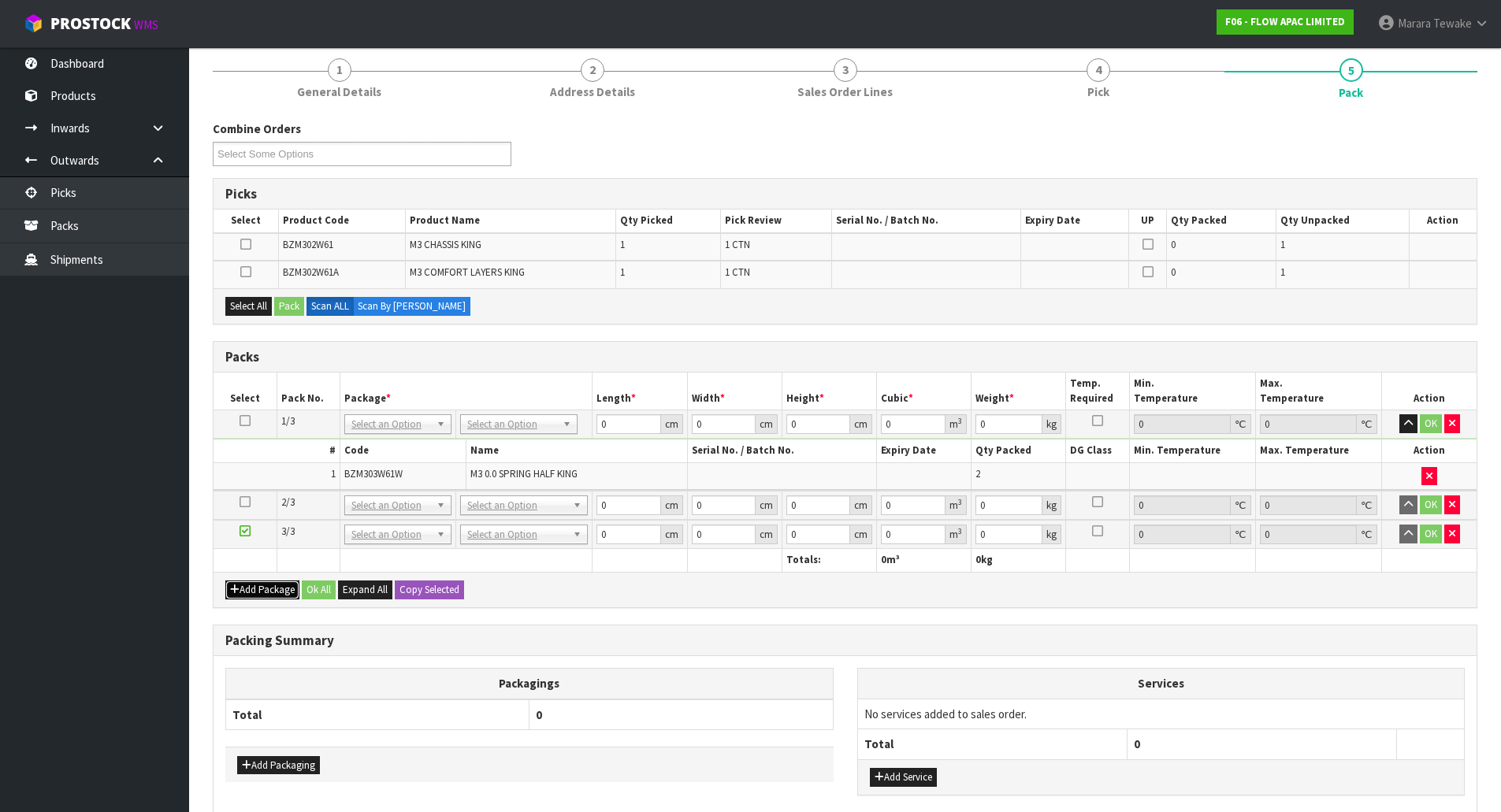
click at [269, 585] on button "Add Package" at bounding box center [262, 589] width 74 height 19
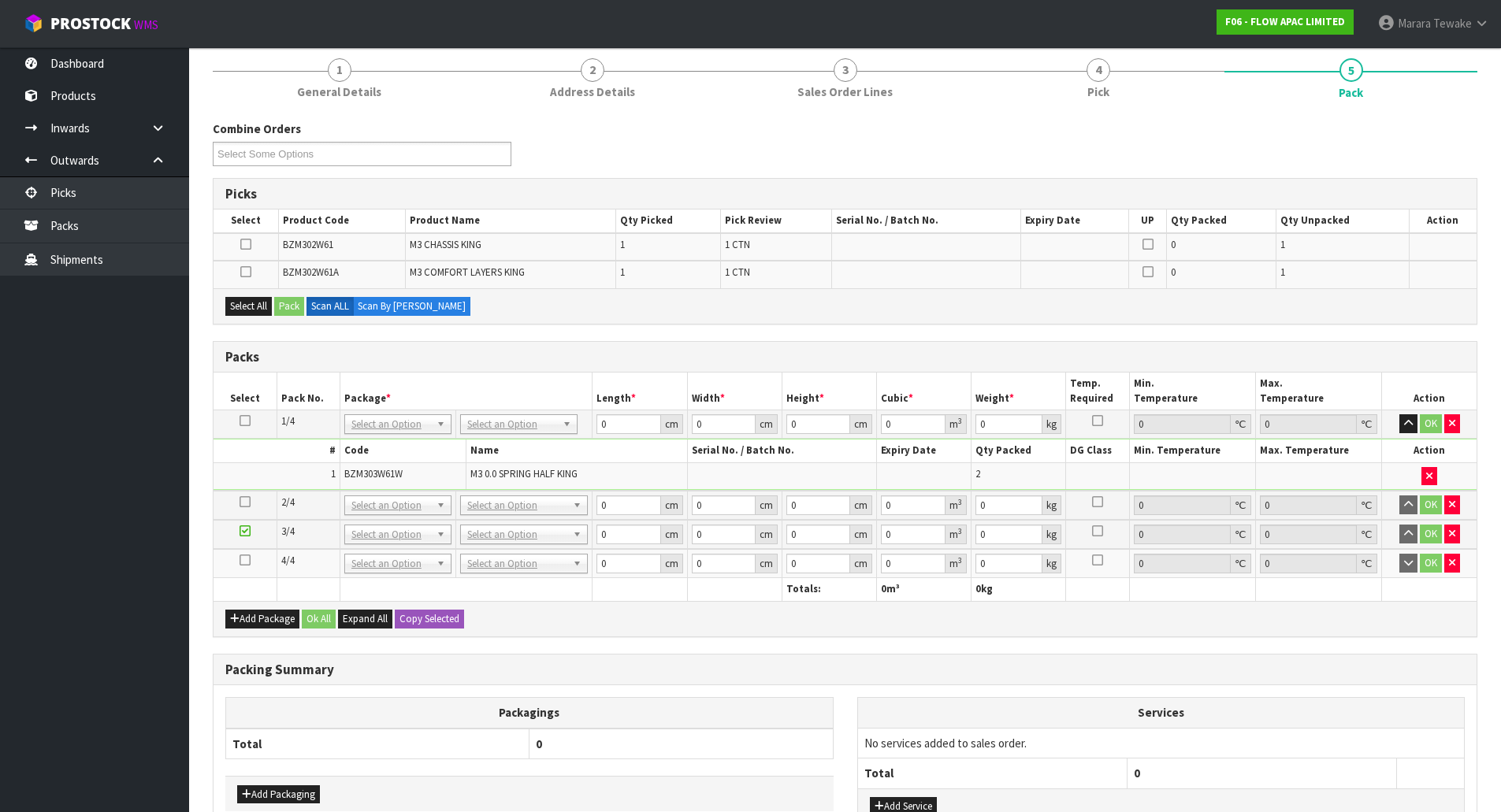
drag, startPoint x: 244, startPoint y: 505, endPoint x: 280, endPoint y: 502, distance: 36.1
click at [244, 503] on icon at bounding box center [245, 502] width 11 height 1
click at [1429, 476] on icon "button" at bounding box center [1429, 476] width 6 height 10
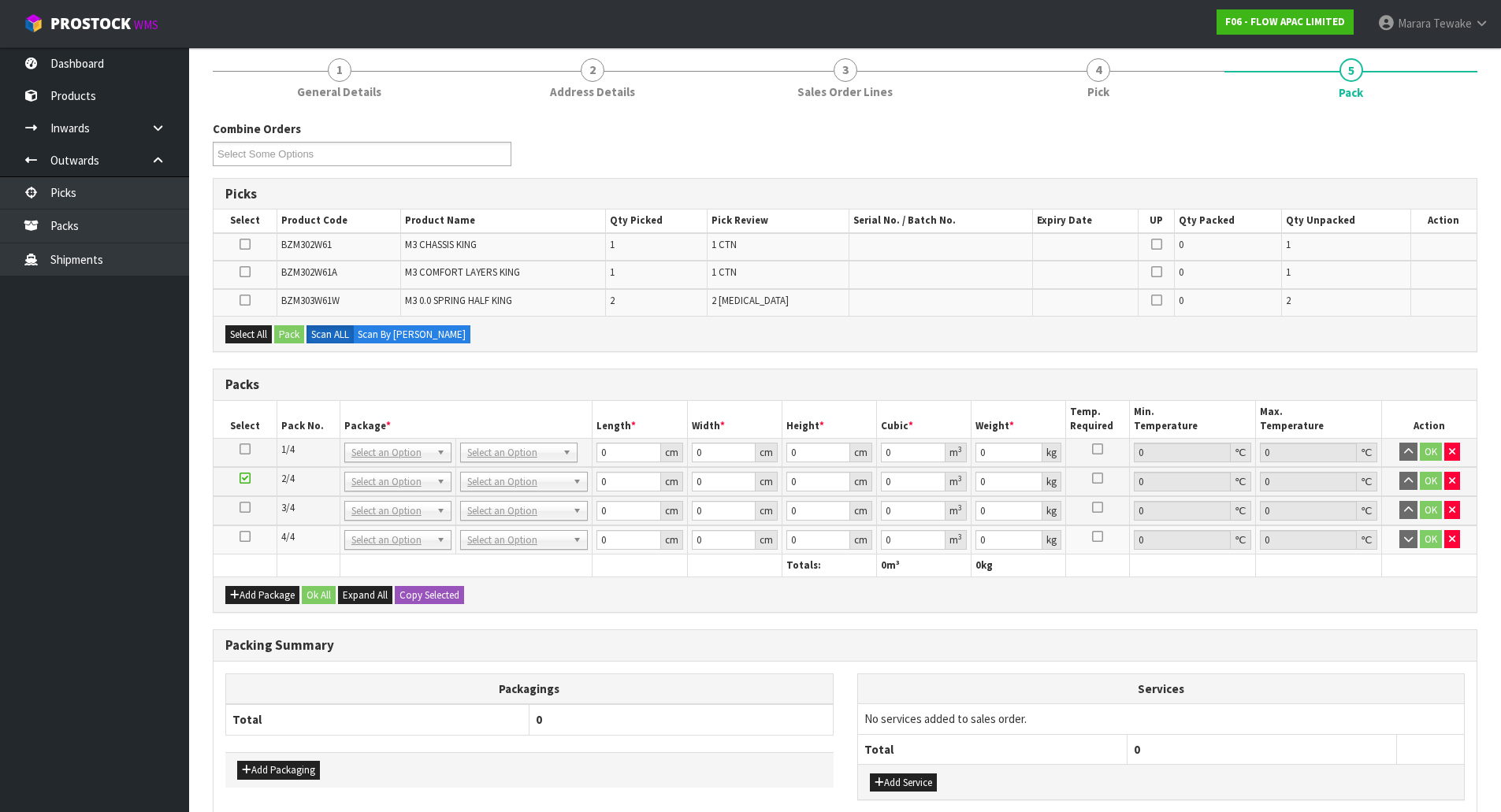
click at [242, 450] on icon at bounding box center [245, 449] width 11 height 1
drag, startPoint x: 235, startPoint y: 296, endPoint x: 251, endPoint y: 301, distance: 16.8
click at [242, 298] on td at bounding box center [245, 303] width 63 height 27
click at [251, 301] on icon at bounding box center [245, 301] width 11 height 1
click at [0, 0] on input "checkbox" at bounding box center [0, 0] width 0 height 0
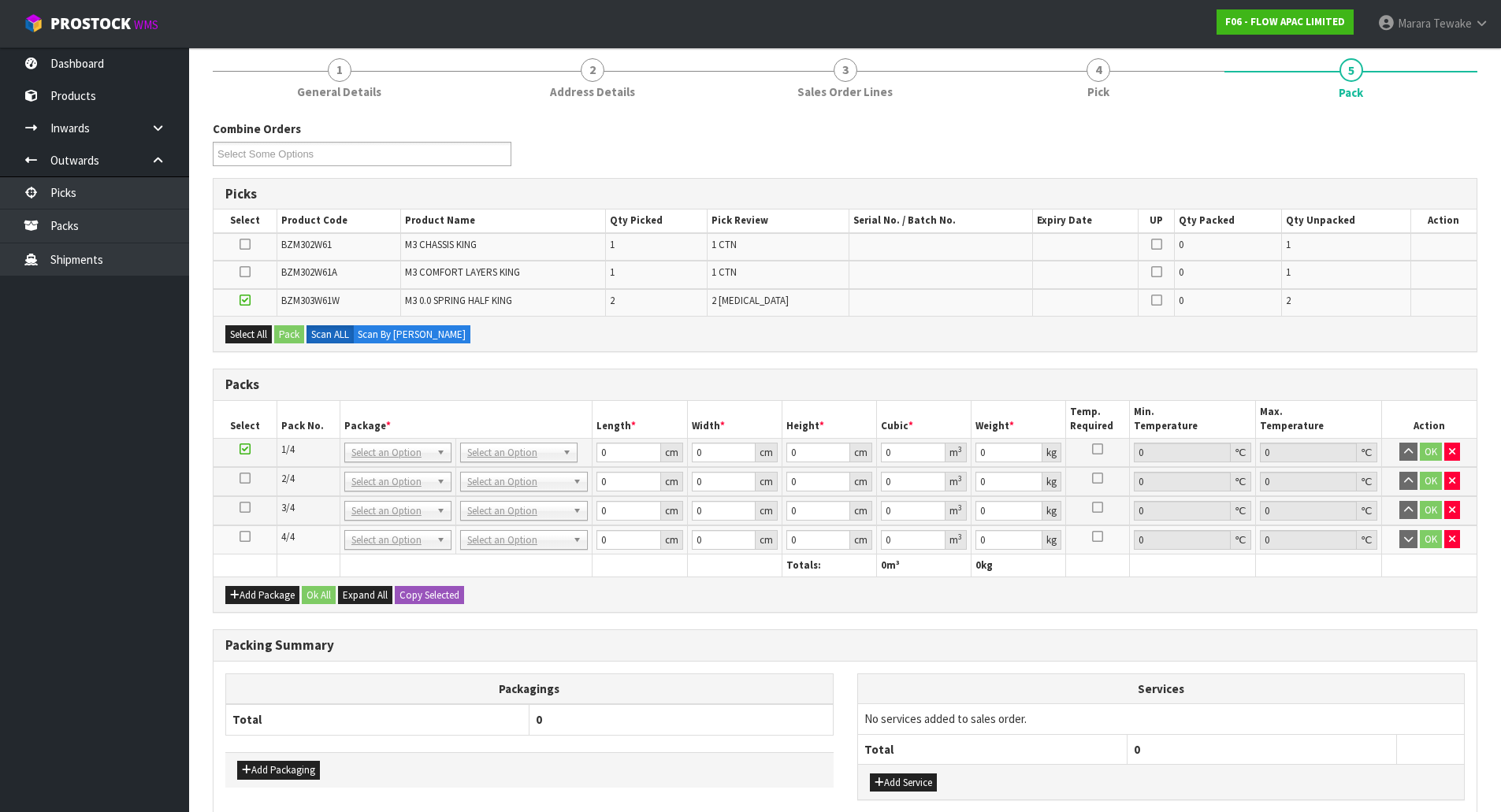
drag, startPoint x: 710, startPoint y: 603, endPoint x: 459, endPoint y: 372, distance: 341.1
click at [459, 372] on div "Packs" at bounding box center [845, 385] width 1263 height 32
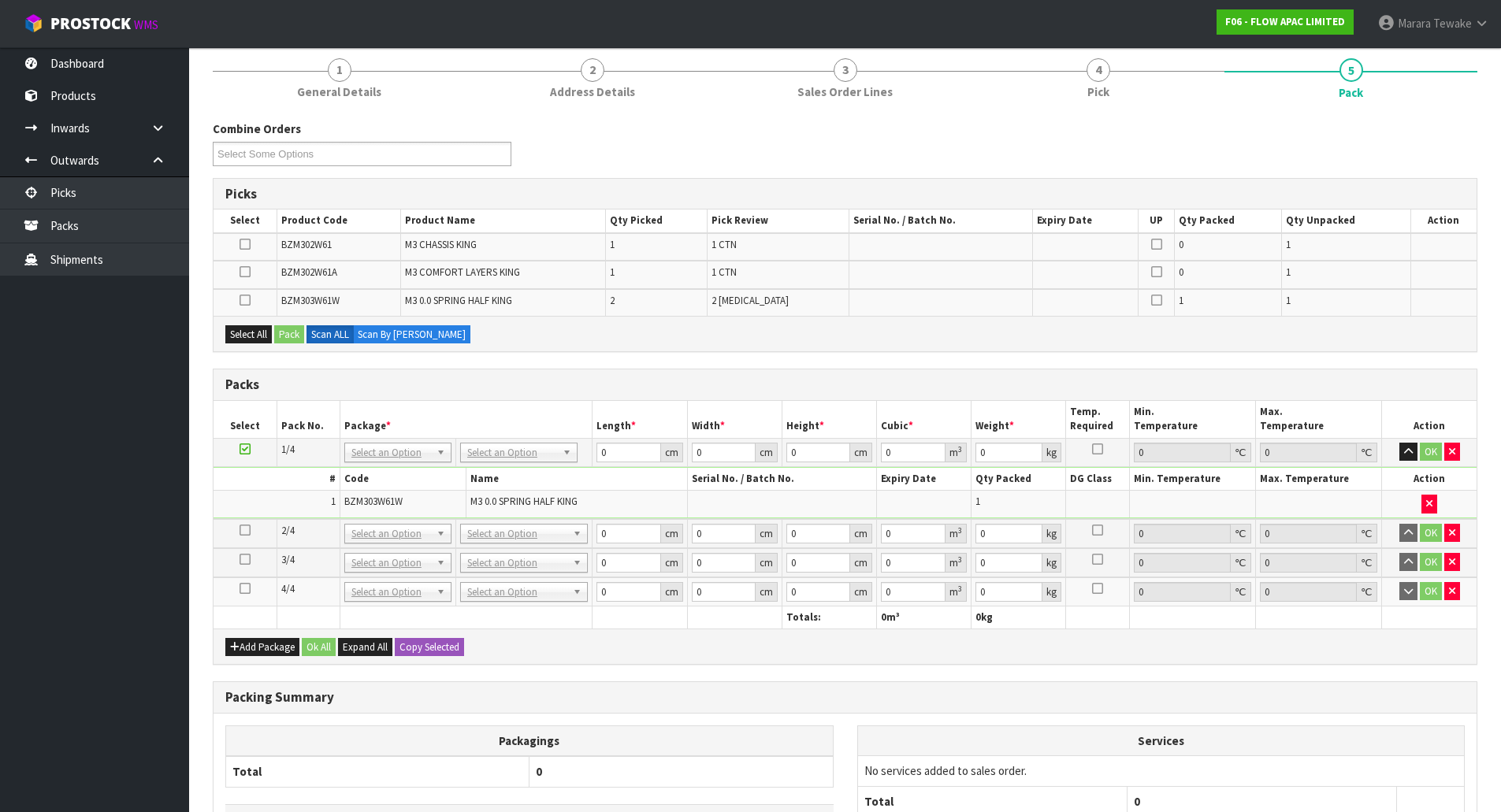
click at [246, 449] on icon at bounding box center [245, 449] width 11 height 1
click at [1450, 593] on icon "button" at bounding box center [1452, 591] width 6 height 10
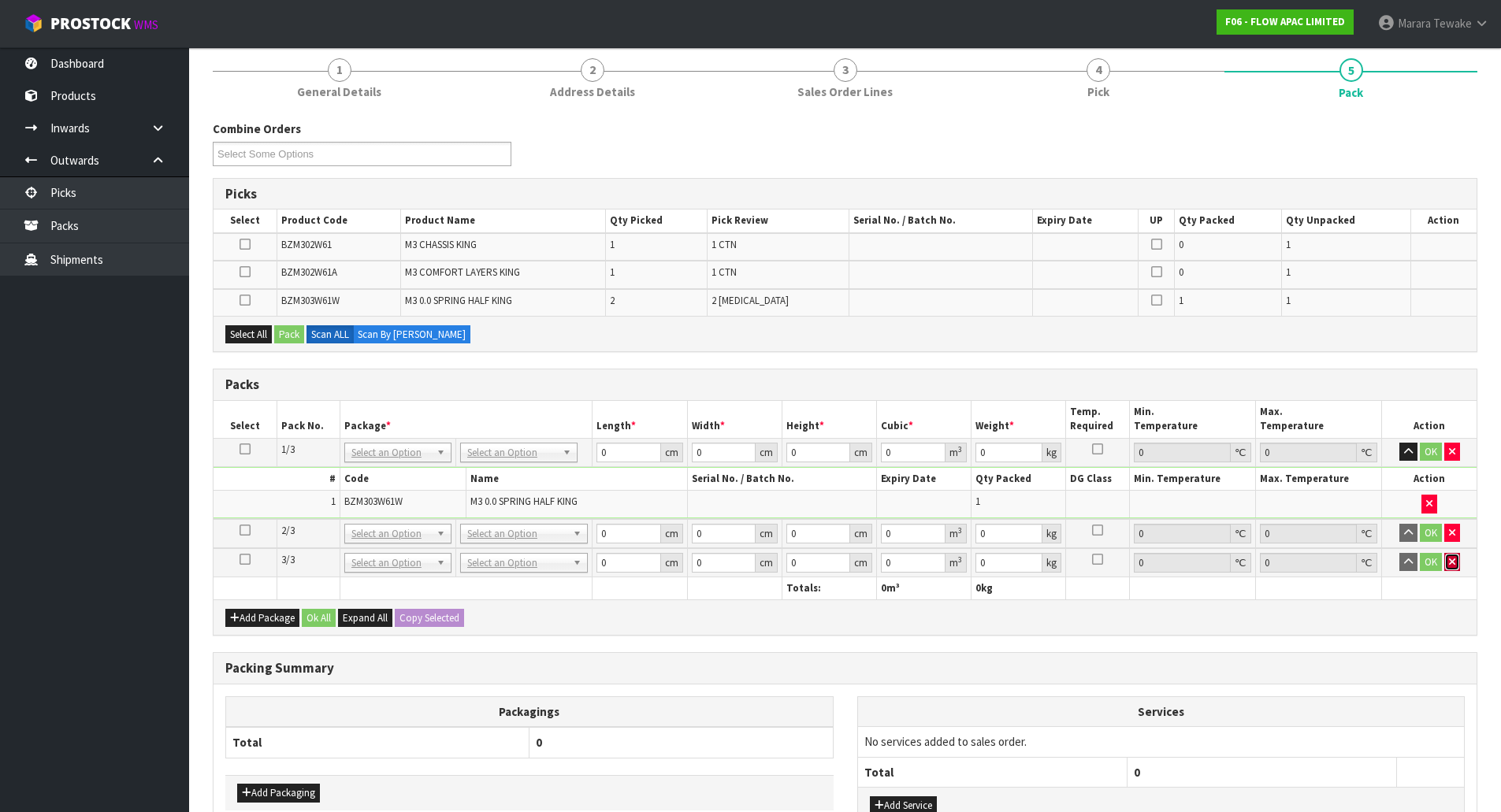
click at [1452, 569] on button "button" at bounding box center [1452, 562] width 16 height 19
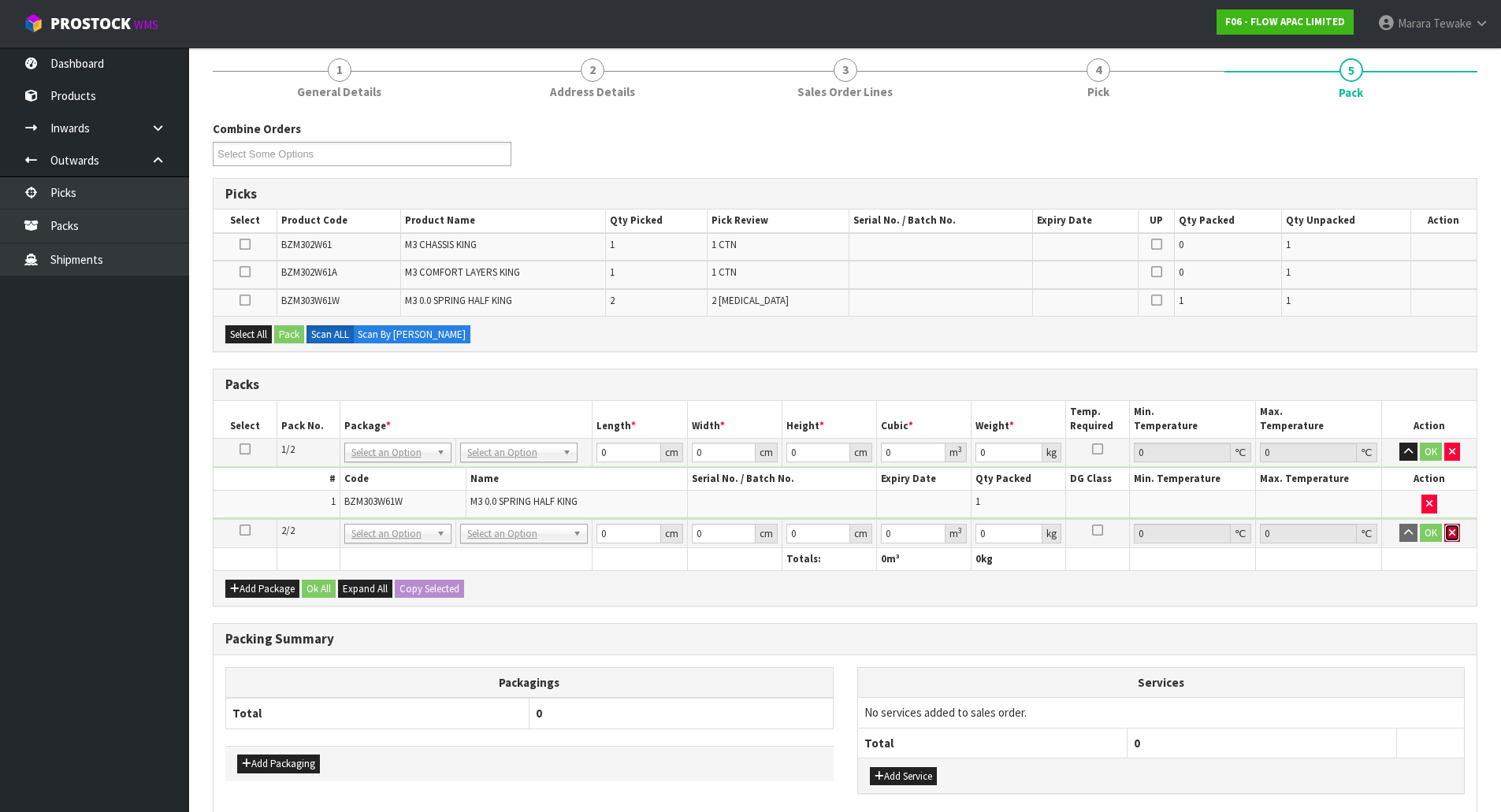
click at [1450, 533] on icon "button" at bounding box center [1452, 532] width 6 height 10
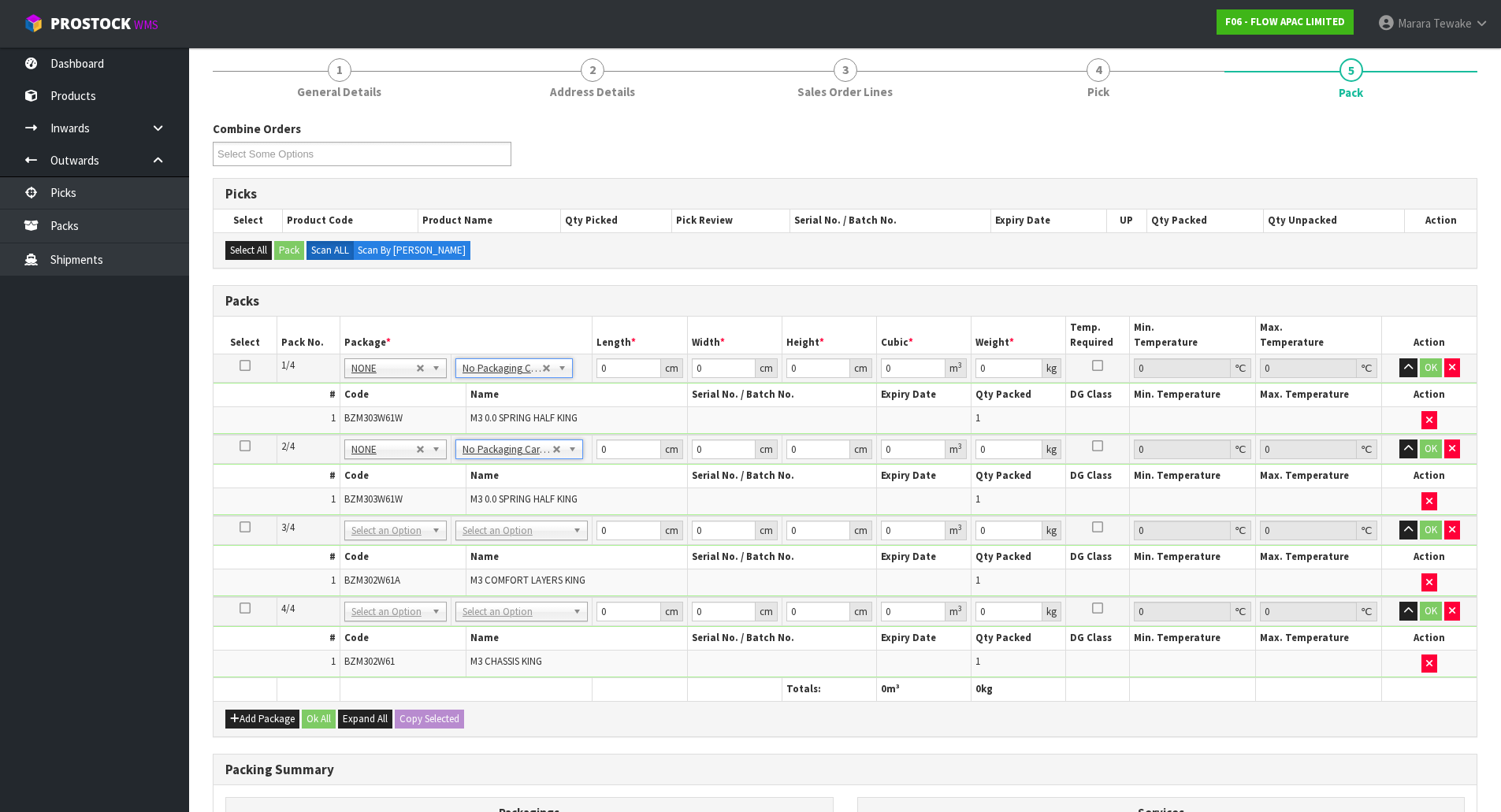
click at [247, 365] on icon at bounding box center [245, 365] width 11 height 1
click at [418, 720] on button "Copy Selected" at bounding box center [430, 718] width 70 height 19
click at [418, 720] on span "Confirm" at bounding box center [416, 718] width 35 height 13
type input "4"
drag, startPoint x: 620, startPoint y: 375, endPoint x: 591, endPoint y: 363, distance: 31.4
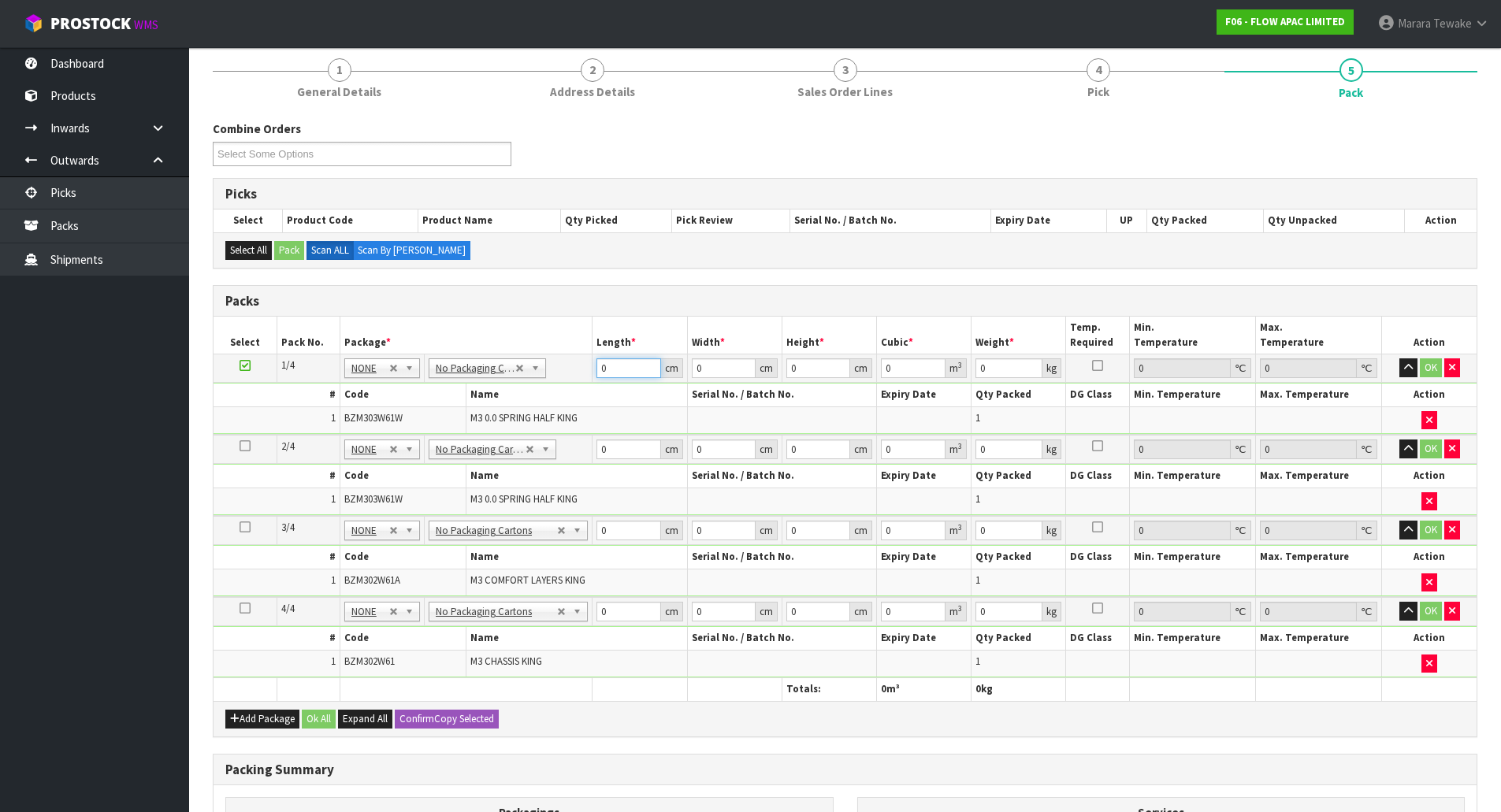
click at [591, 363] on tr "1/4 NONE 007-001 007-002 007-004 007-009 007-013 007-014 007-015 007-017 007-01…" at bounding box center [845, 368] width 1263 height 29
type input "90"
type input "27"
type input "2"
type input "0.00486"
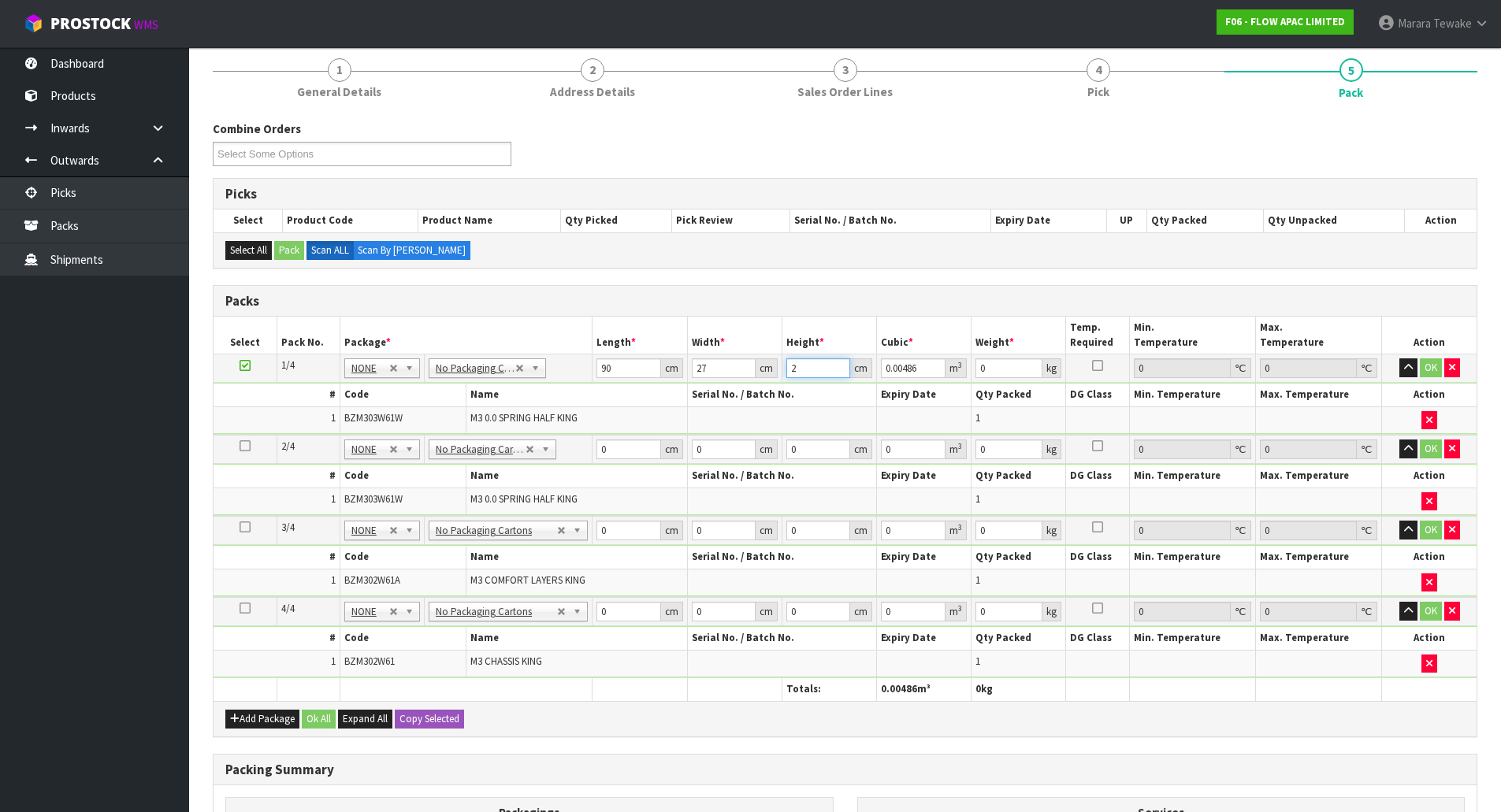
type input "26"
type input "0.06318"
type input "26"
type input "17"
click at [1399, 358] on button "button" at bounding box center [1408, 367] width 18 height 19
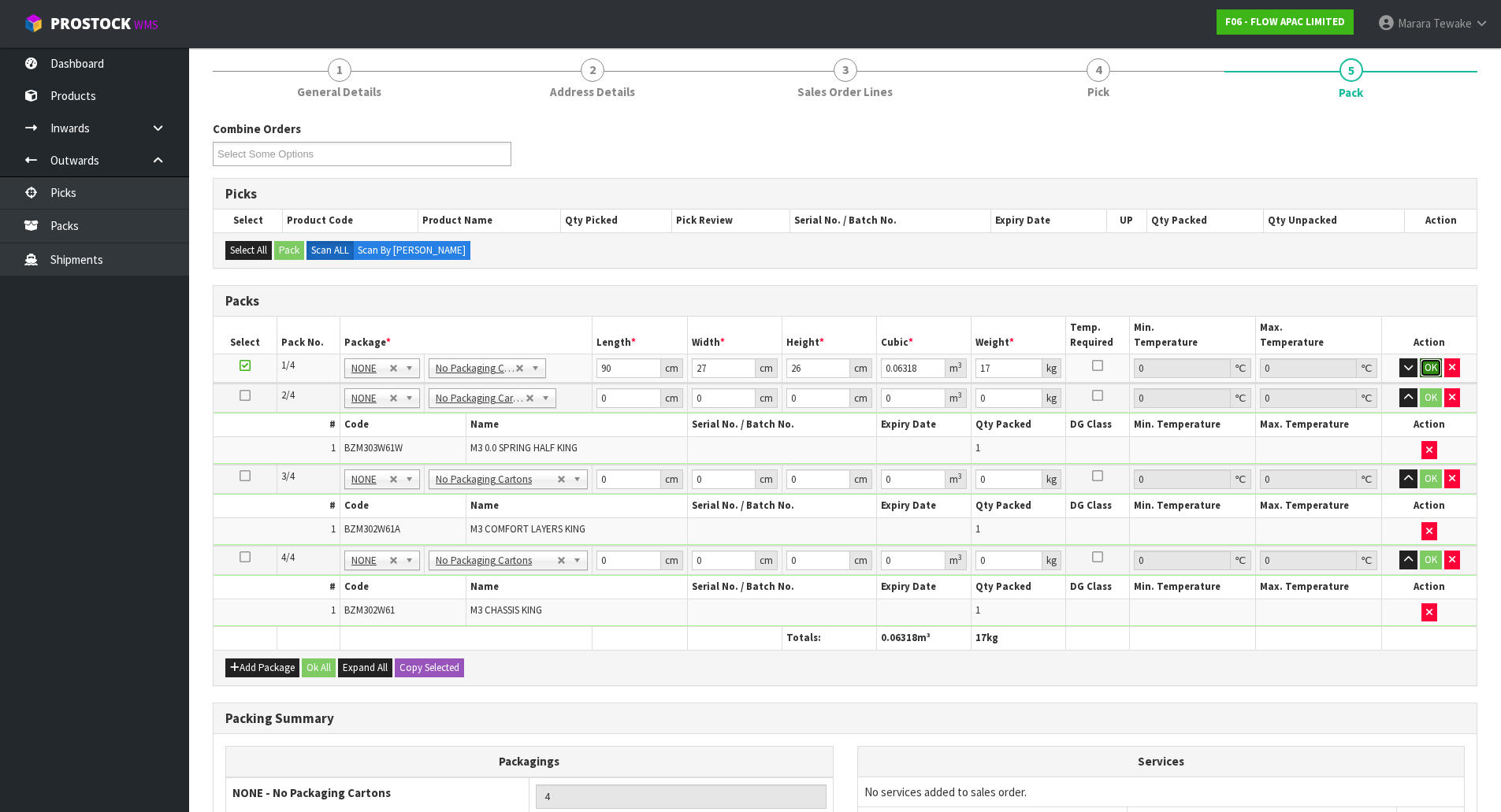
click button "OK" at bounding box center [1431, 367] width 22 height 19
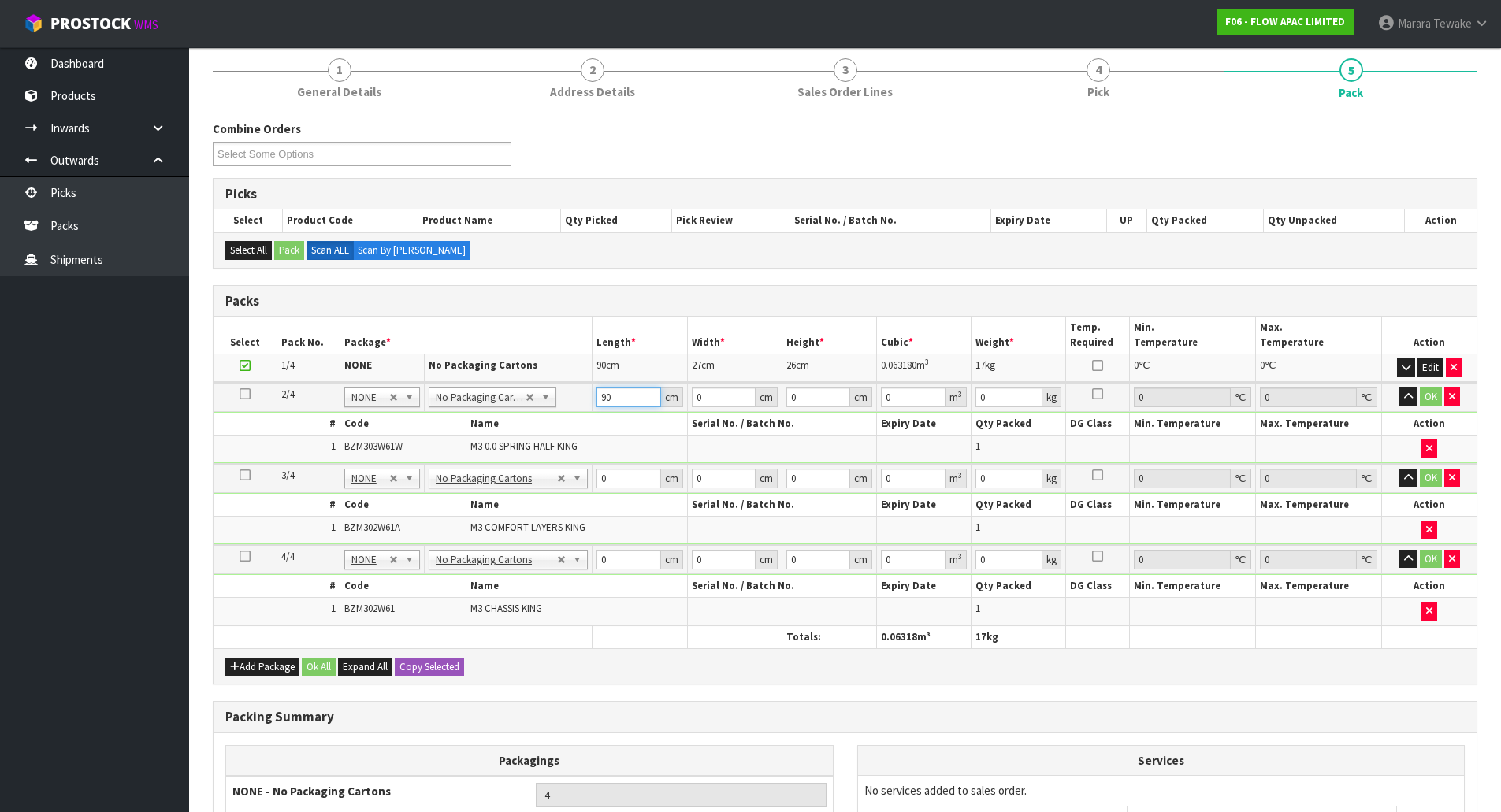
type input "90"
type input "27"
type input "2"
type input "0.00486"
type input "26"
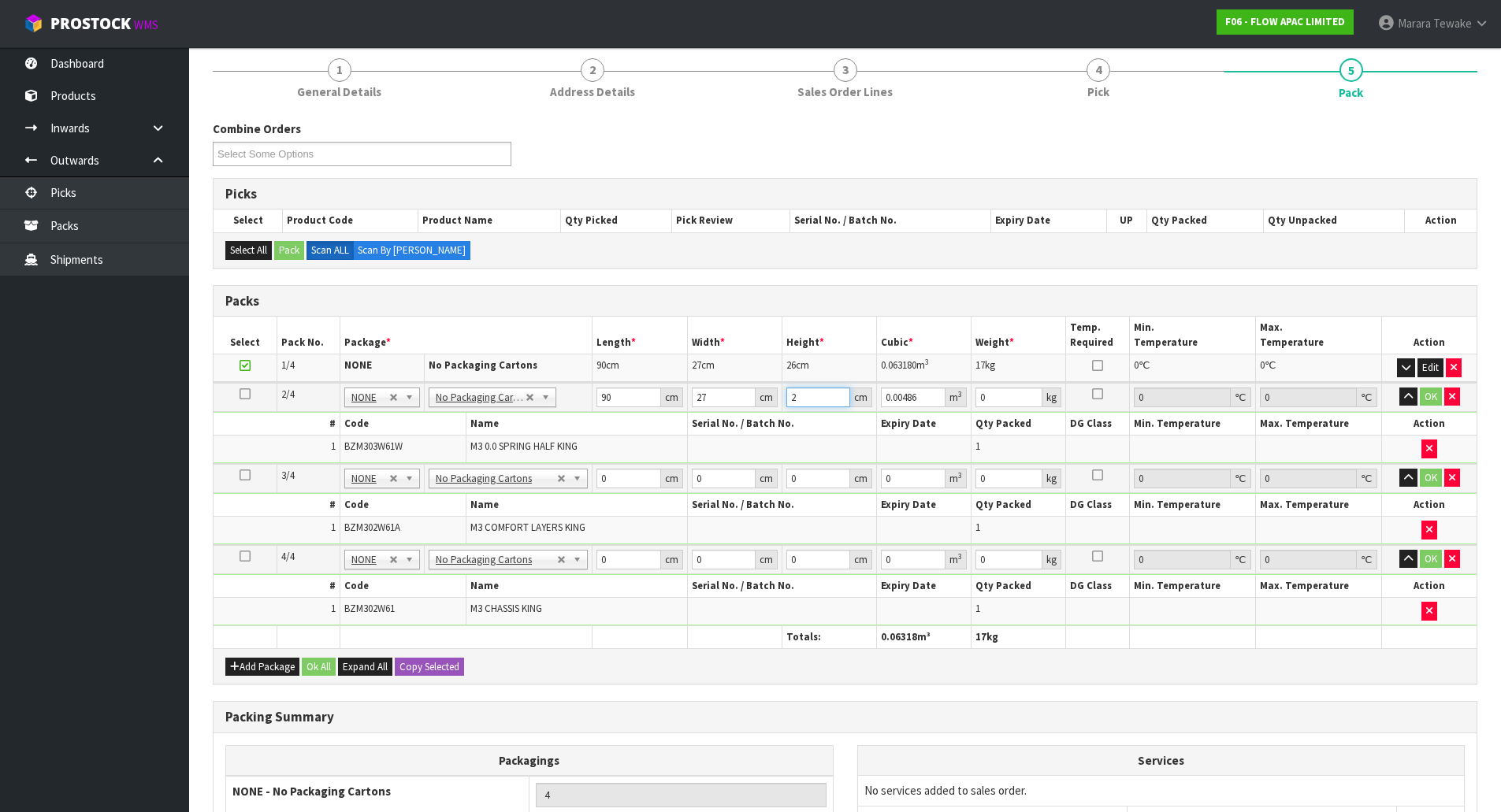
type input "0.06318"
type input "26"
type input "17"
click at [1399, 388] on button "button" at bounding box center [1408, 397] width 18 height 19
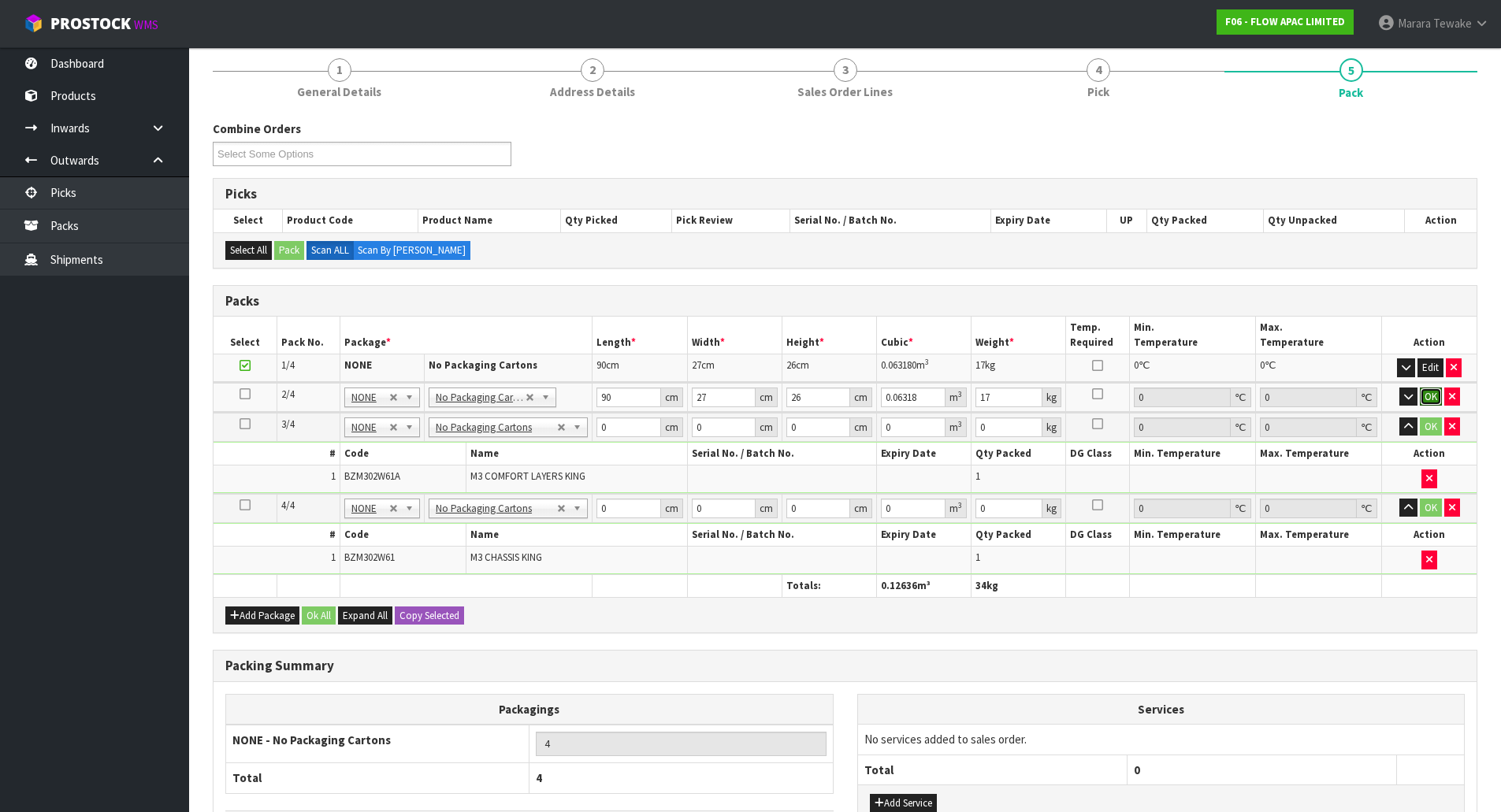
click button "OK" at bounding box center [1431, 397] width 22 height 19
type input "109"
type input "39"
type input "3"
type input "0.012753"
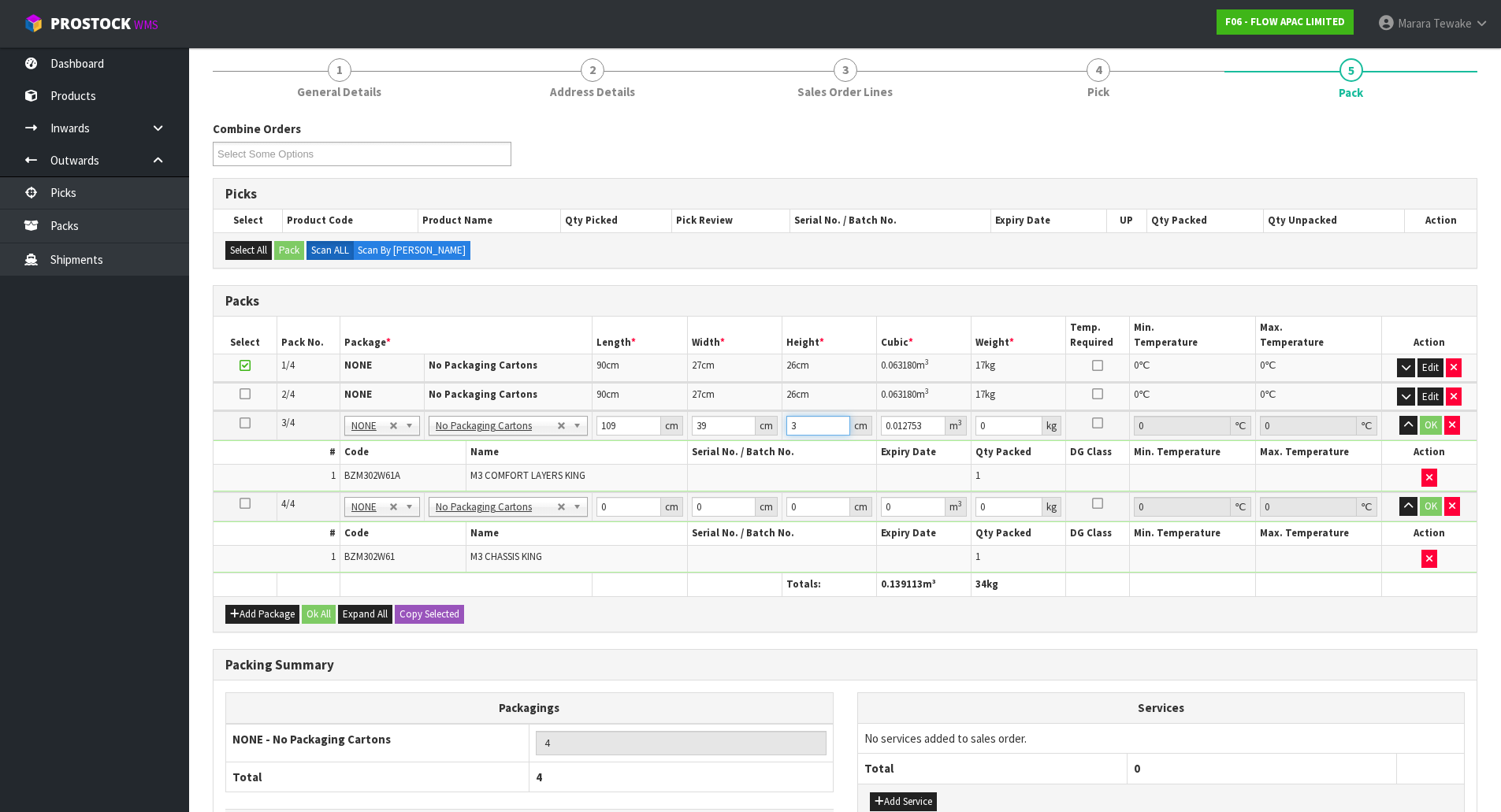
type input "39"
type input "0.165789"
type input "39"
type input "21"
click at [1399, 416] on button "button" at bounding box center [1408, 425] width 18 height 19
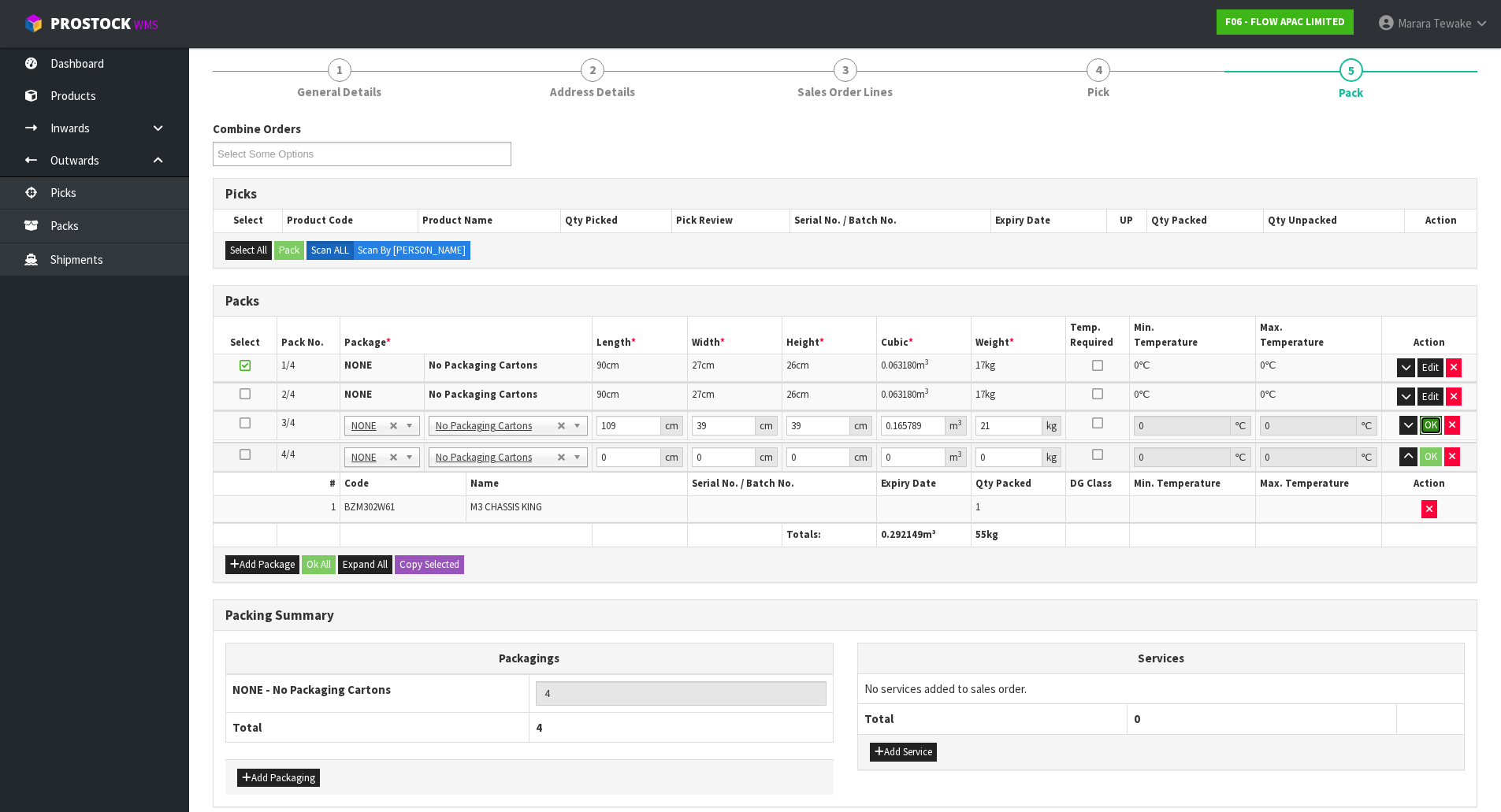
click button "OK" at bounding box center [1431, 425] width 22 height 19
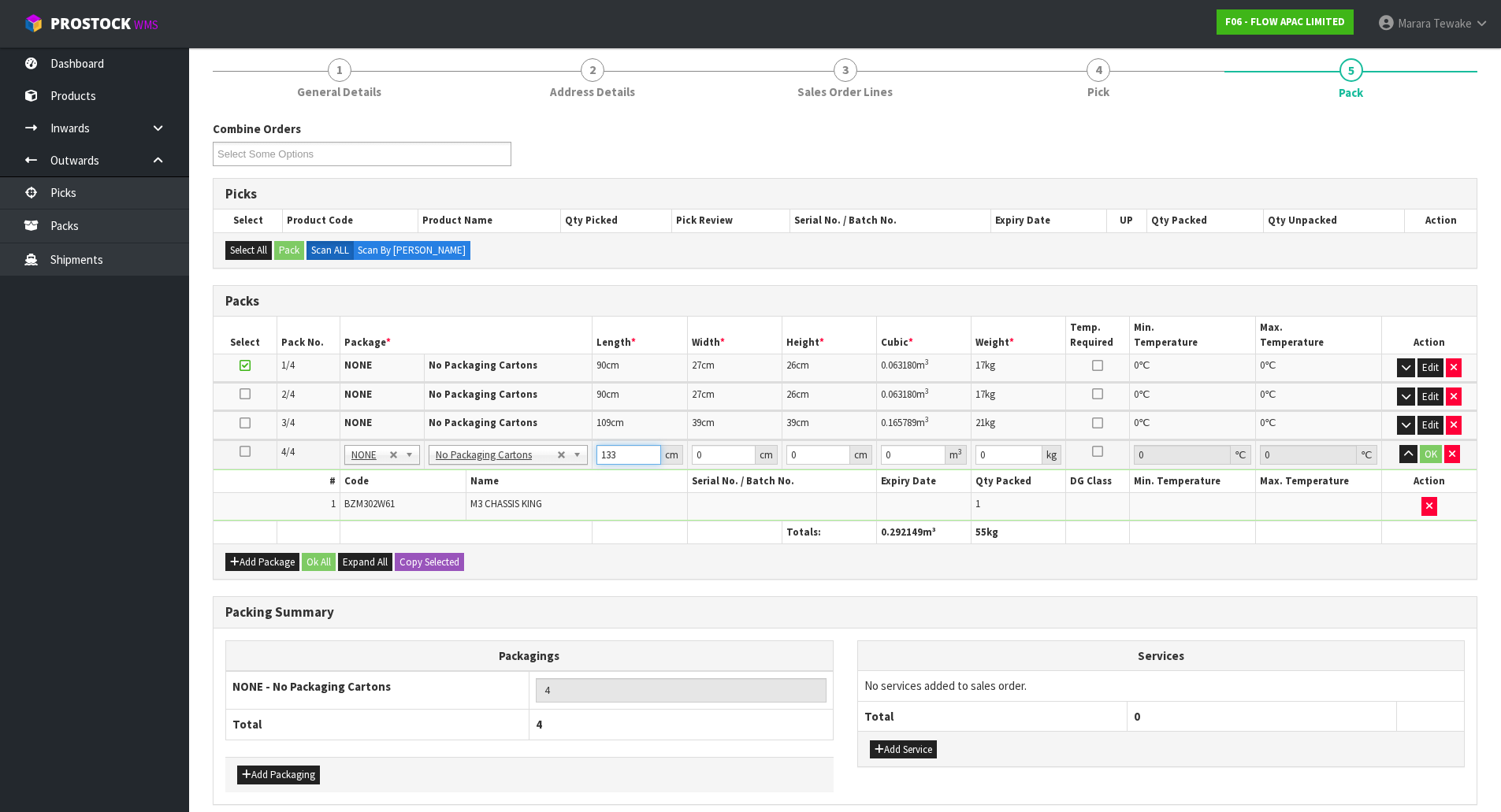
type input "133"
type input "139"
type input "3"
type input "0.055461"
type input "38"
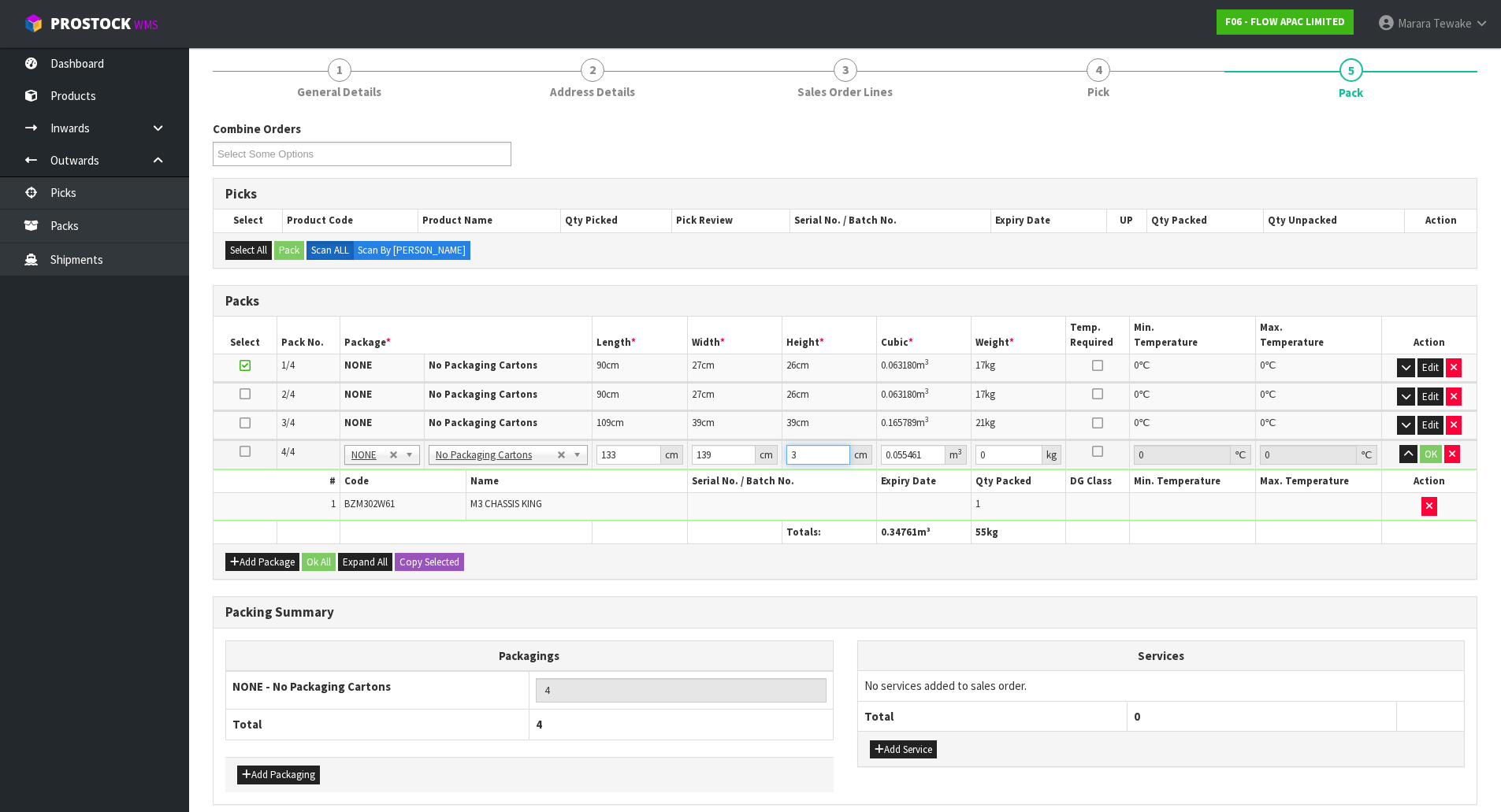
type input "0.702506"
type input "38"
type input "20"
click at [1399, 445] on button "button" at bounding box center [1408, 454] width 18 height 19
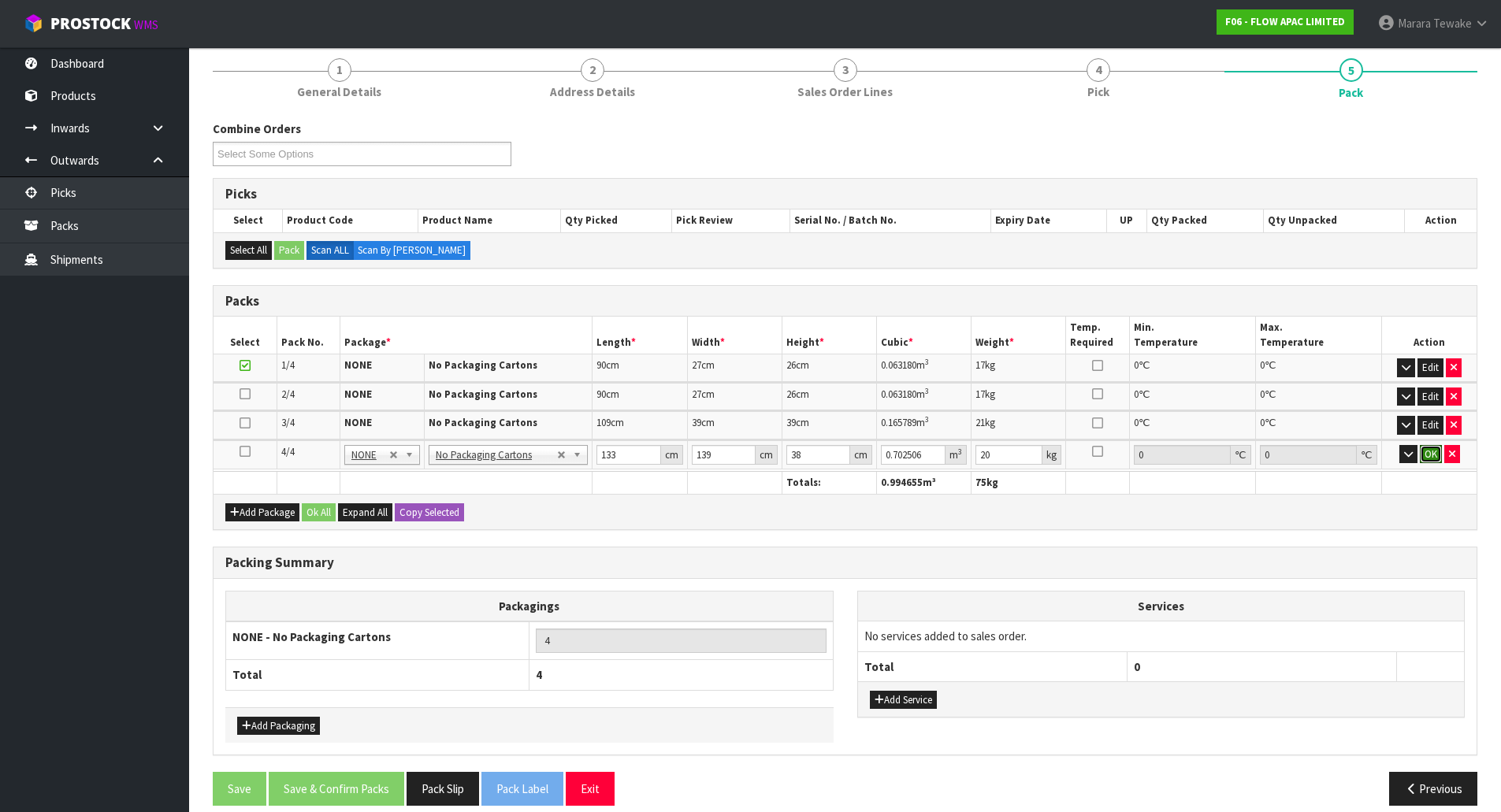
click button "OK" at bounding box center [1431, 454] width 22 height 19
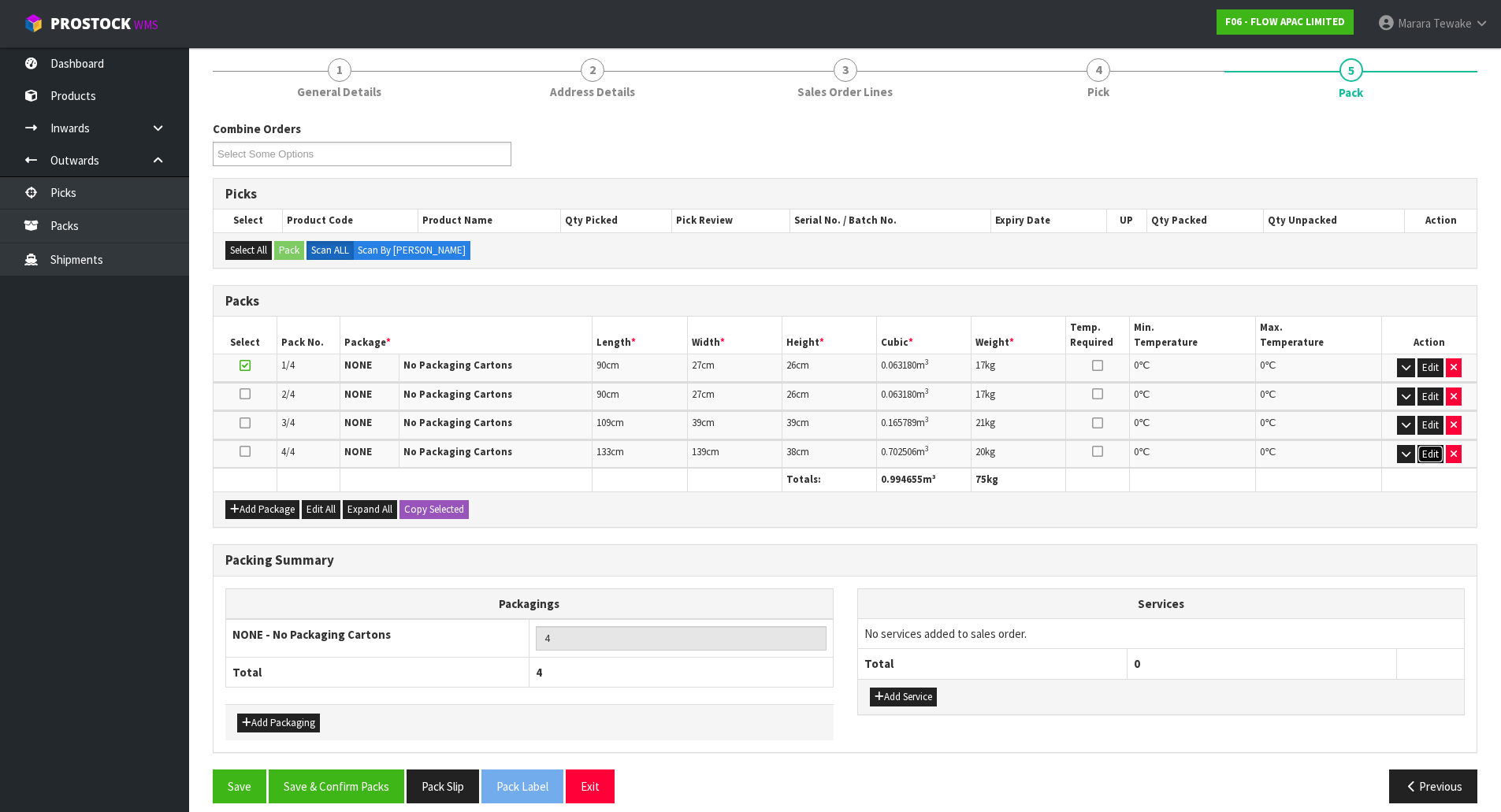
click at [1428, 453] on button "Edit" at bounding box center [1430, 454] width 26 height 19
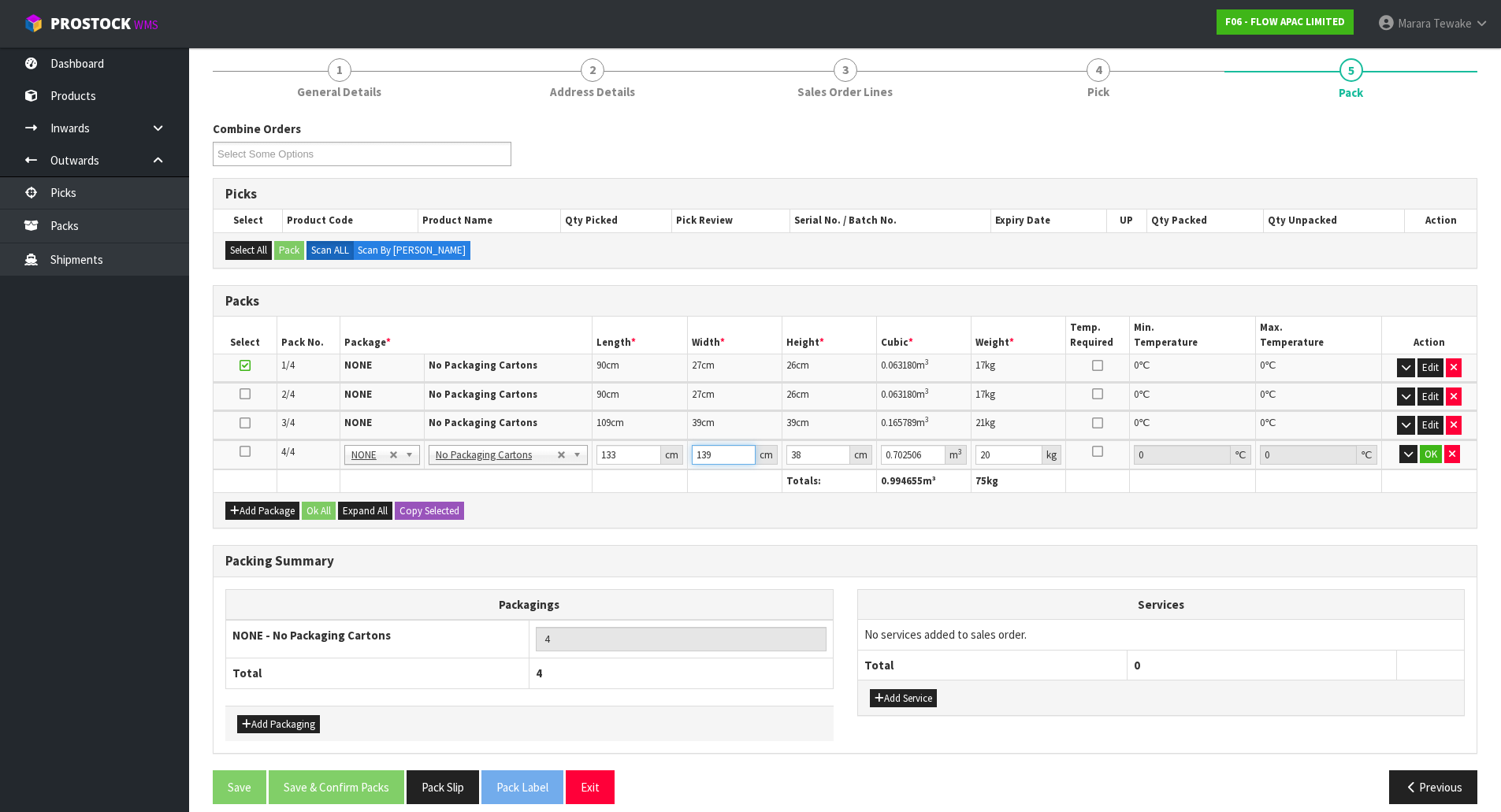
click at [702, 458] on input "139" at bounding box center [724, 455] width 64 height 20
type input "39"
type input "0.197106"
type input "39"
click at [1429, 454] on button "OK" at bounding box center [1431, 454] width 22 height 19
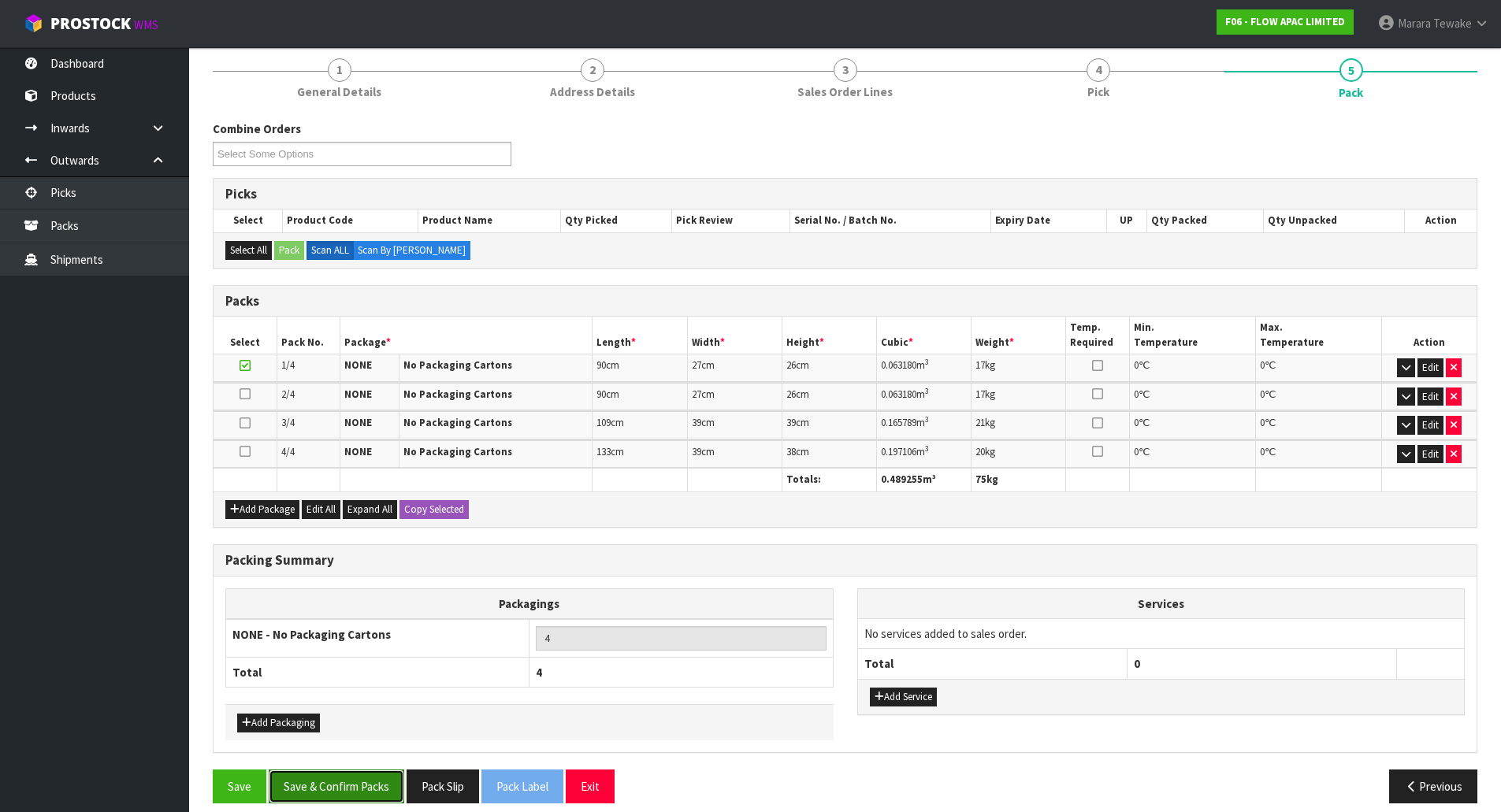
click at [373, 788] on button "Save & Confirm Packs" at bounding box center [336, 786] width 135 height 34
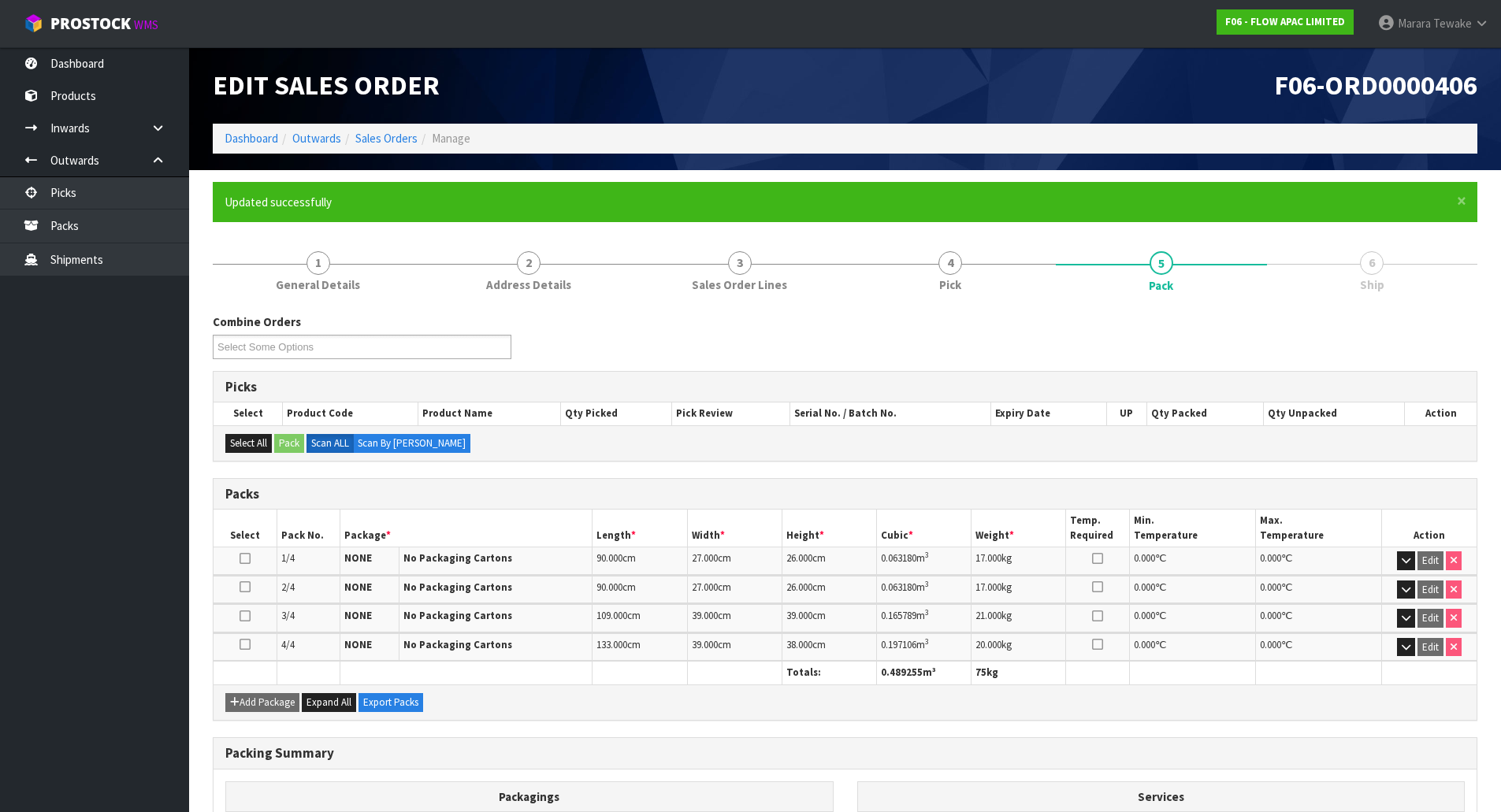
scroll to position [172, 0]
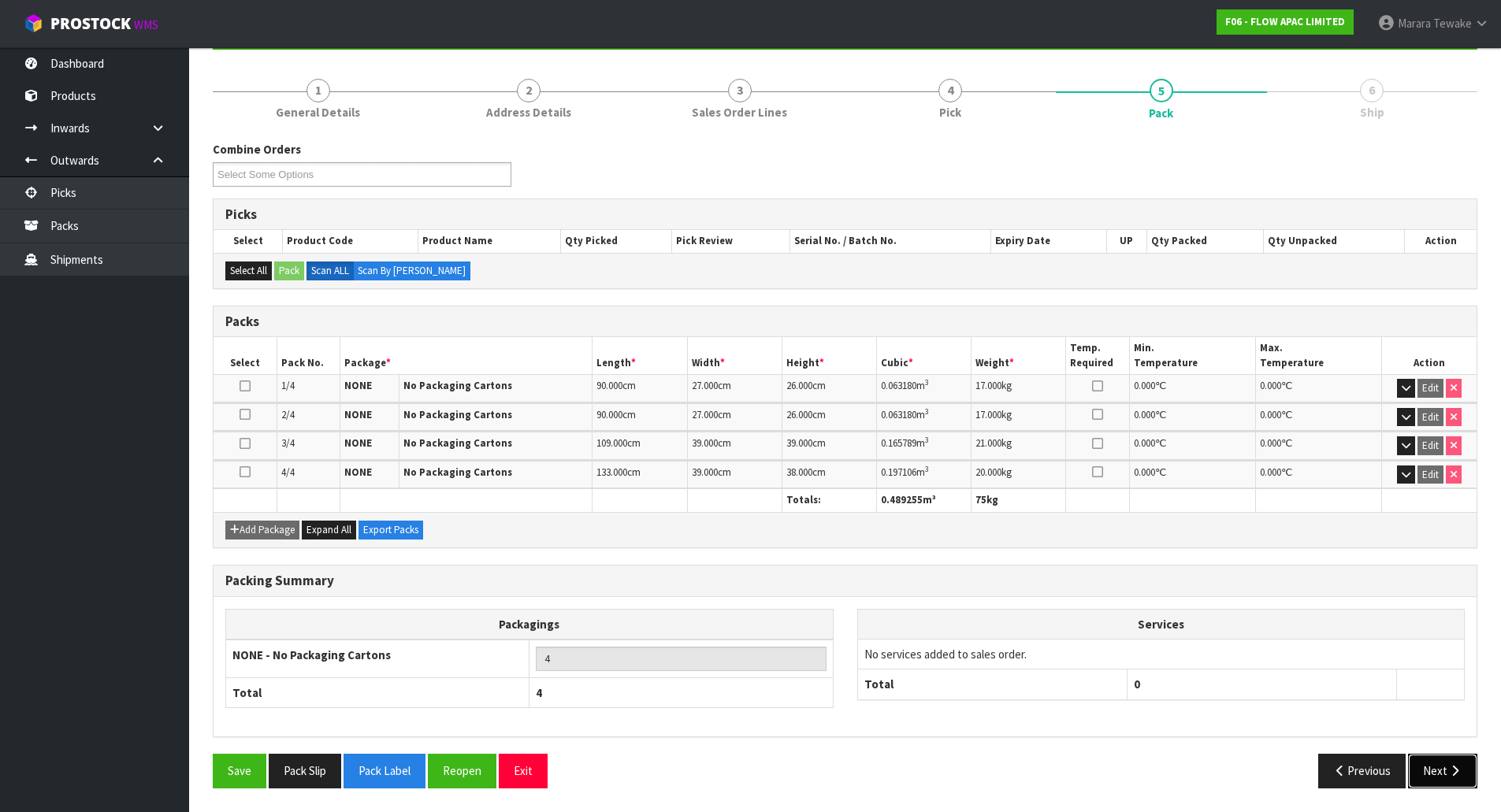
click at [1470, 770] on button "Next" at bounding box center [1443, 771] width 70 height 34
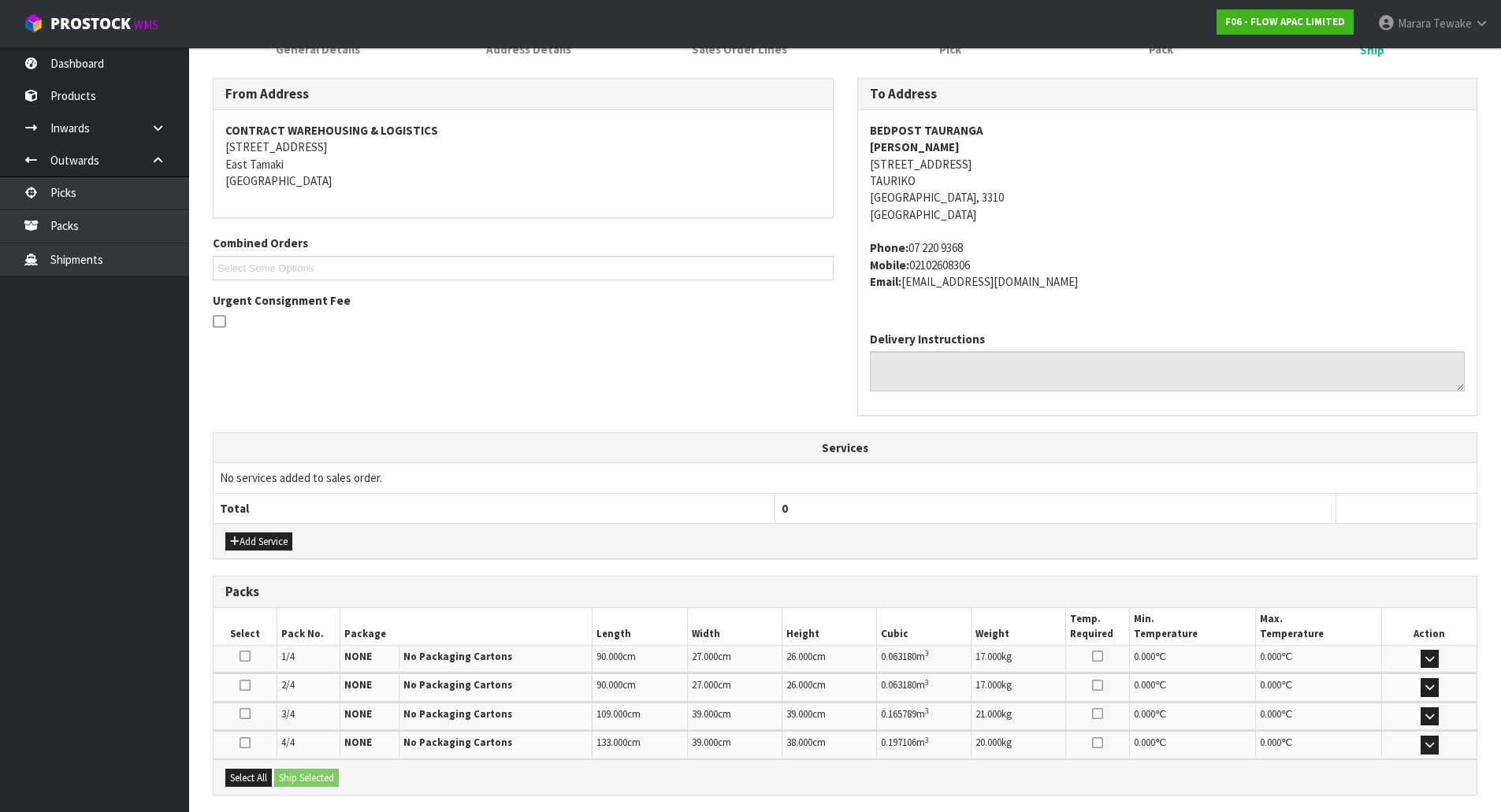
scroll to position [388, 0]
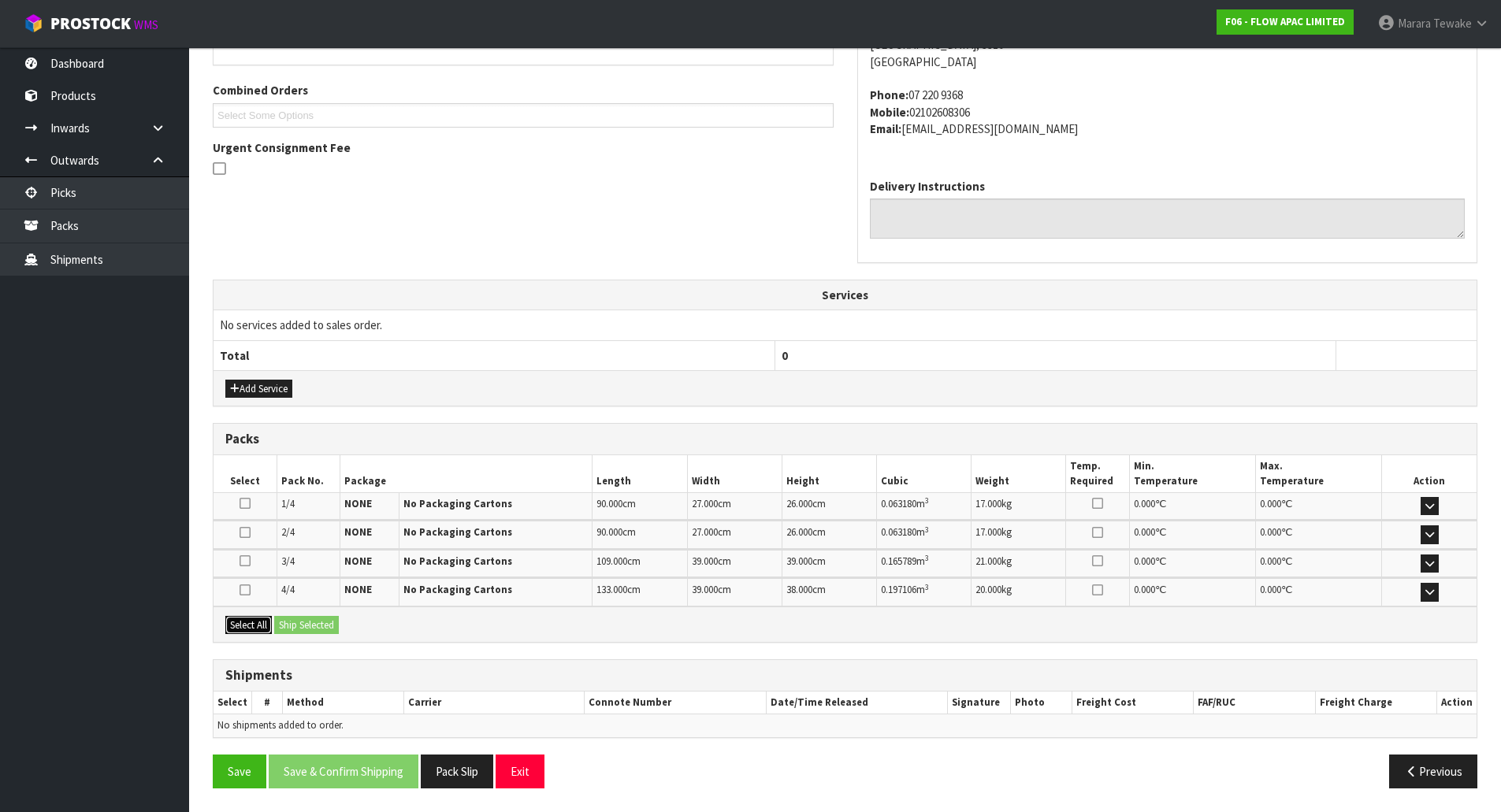
click at [253, 625] on button "Select All" at bounding box center [248, 625] width 47 height 19
click at [302, 627] on button "Ship Selected" at bounding box center [307, 625] width 65 height 19
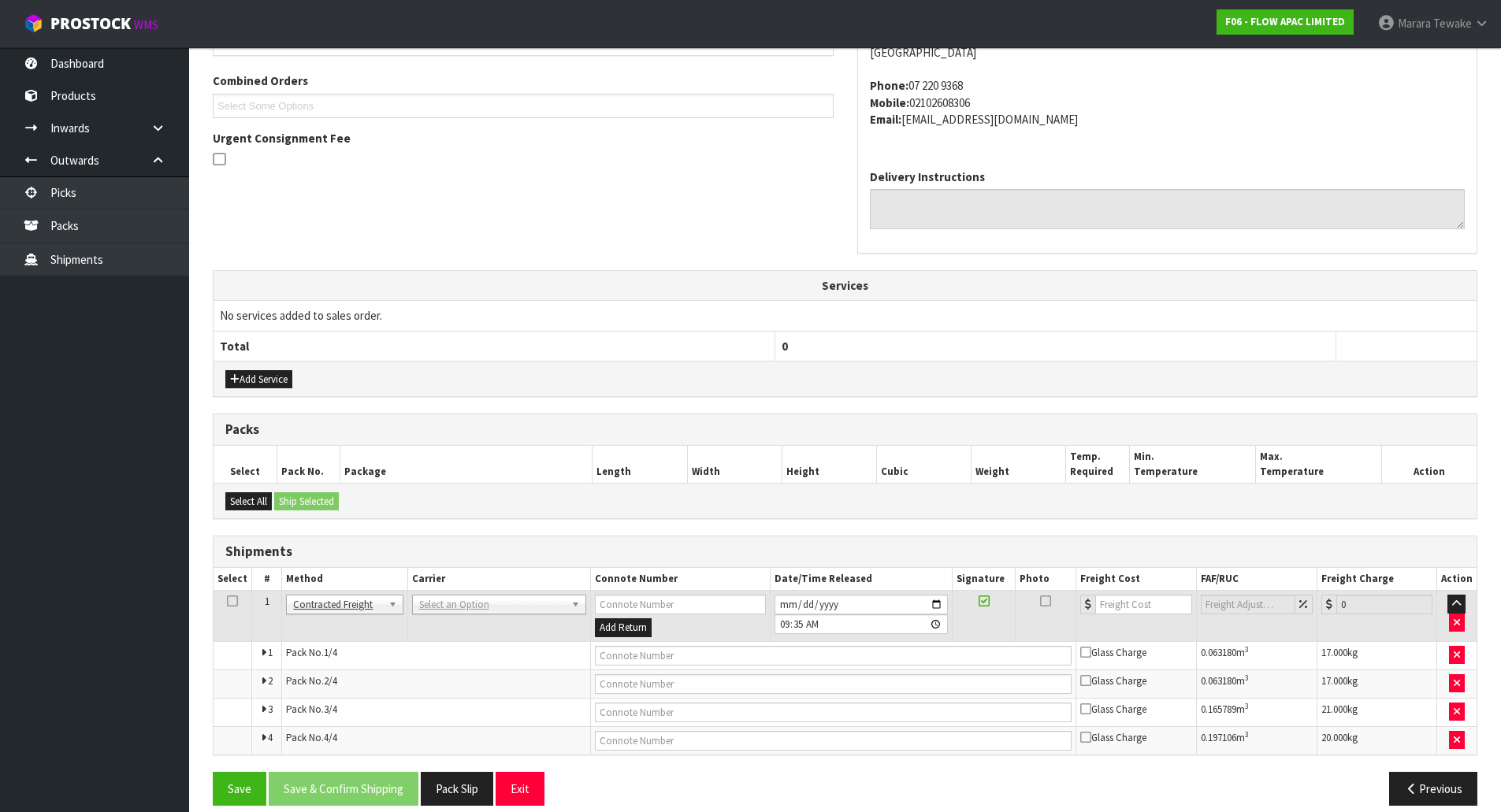
scroll to position [415, 0]
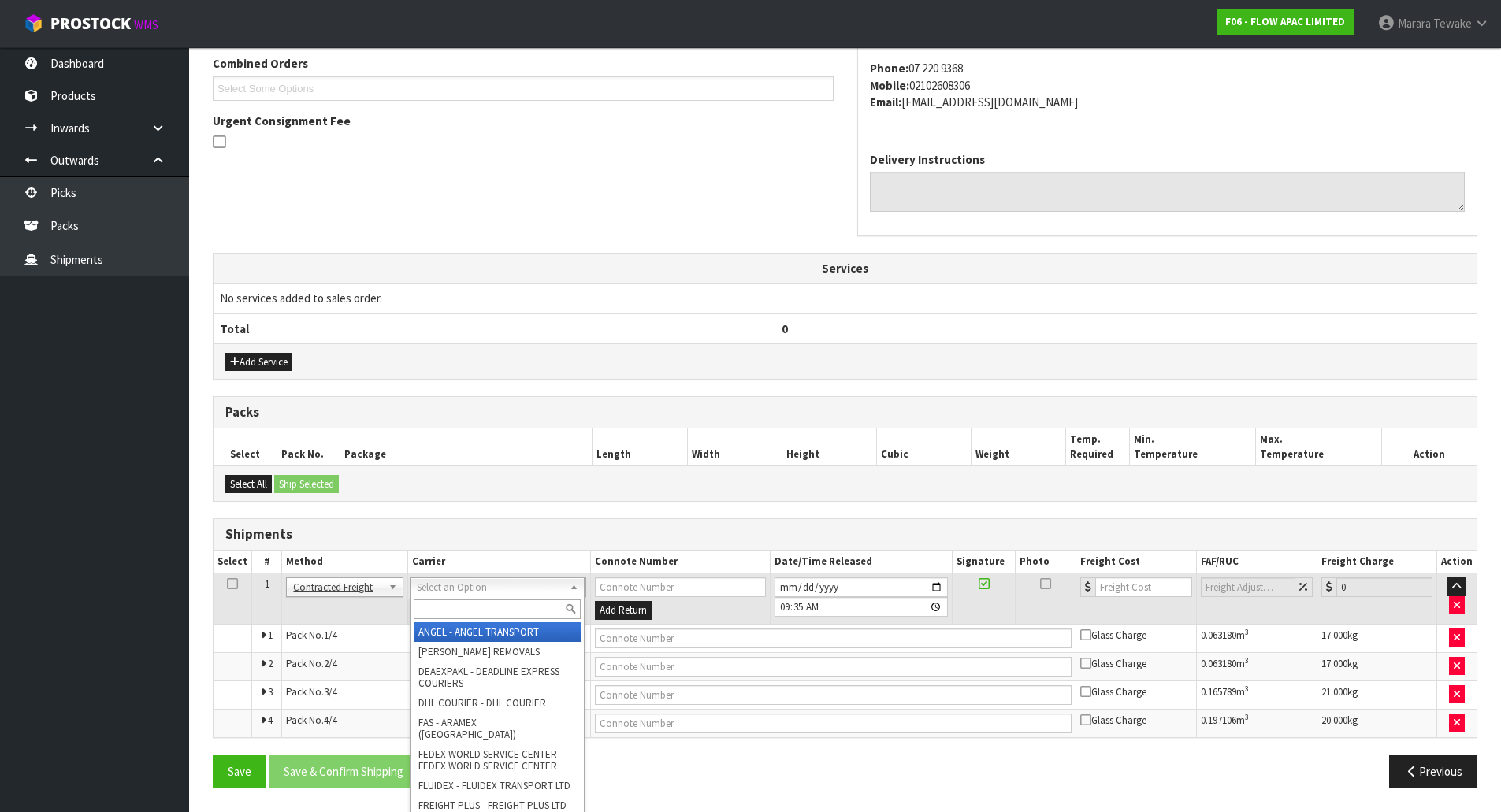
click at [479, 612] on input "text" at bounding box center [498, 609] width 167 height 20
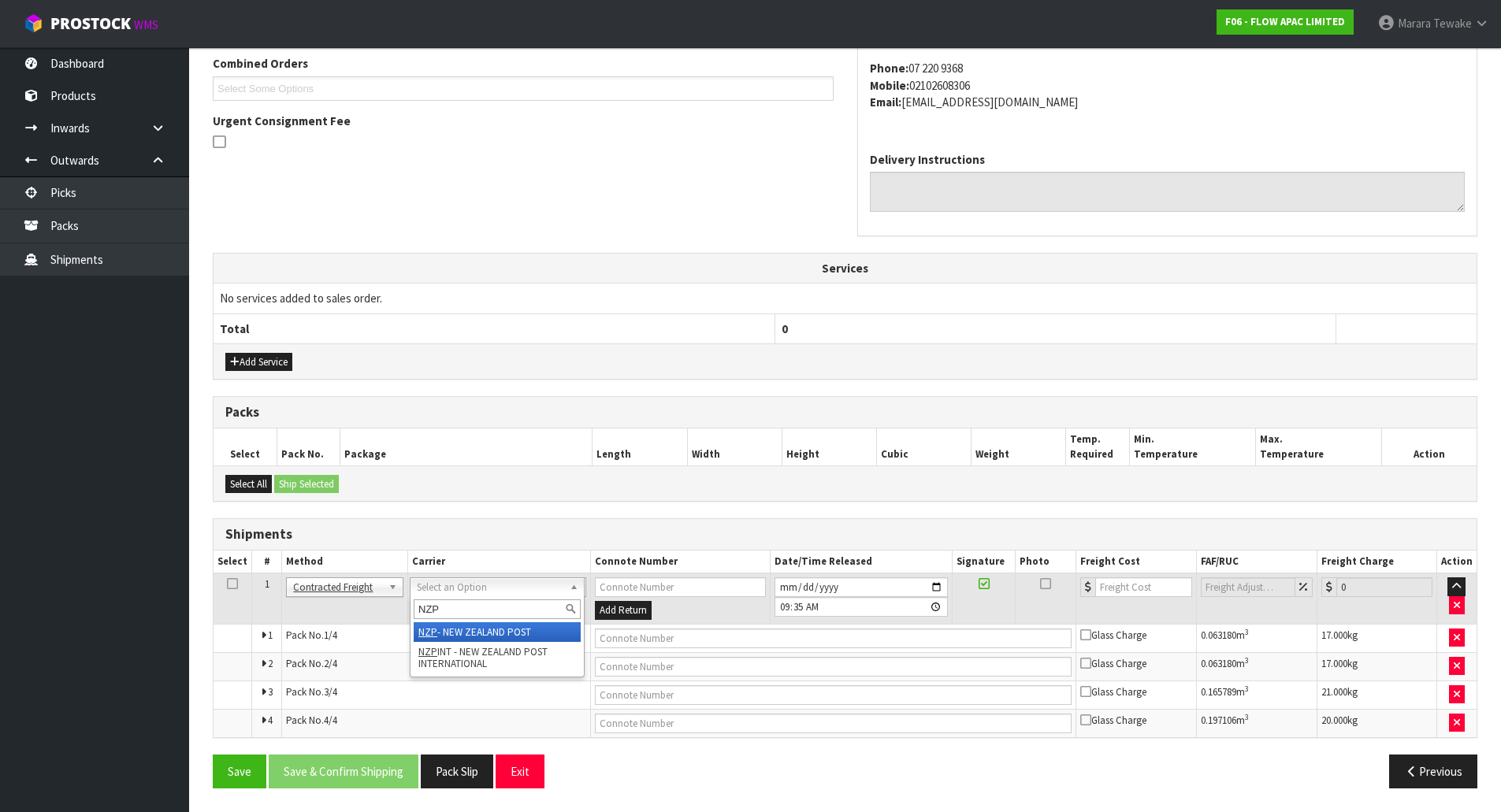
type input "NZP"
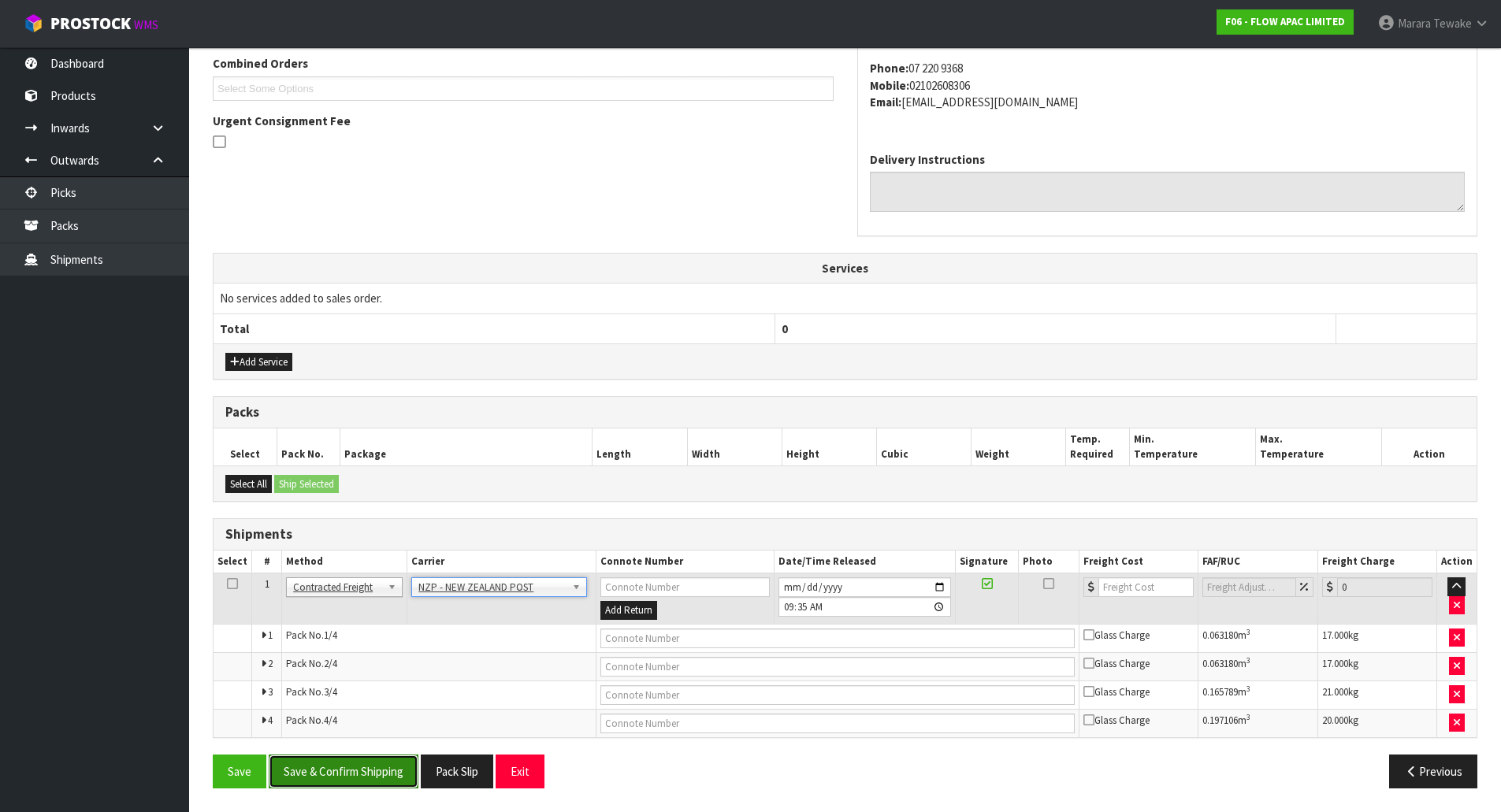
click at [397, 763] on button "Save & Confirm Shipping" at bounding box center [343, 771] width 149 height 34
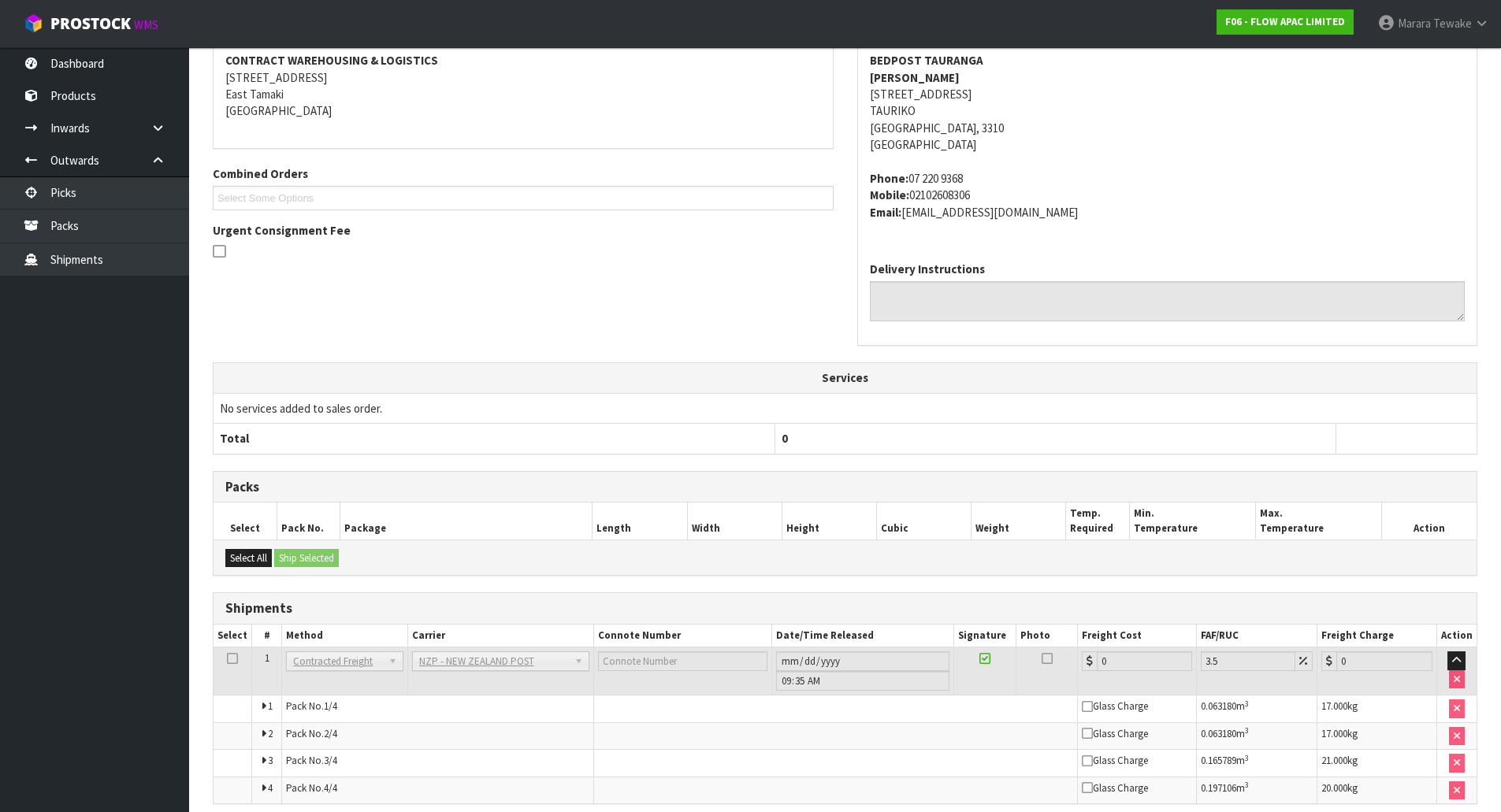
scroll to position [389, 0]
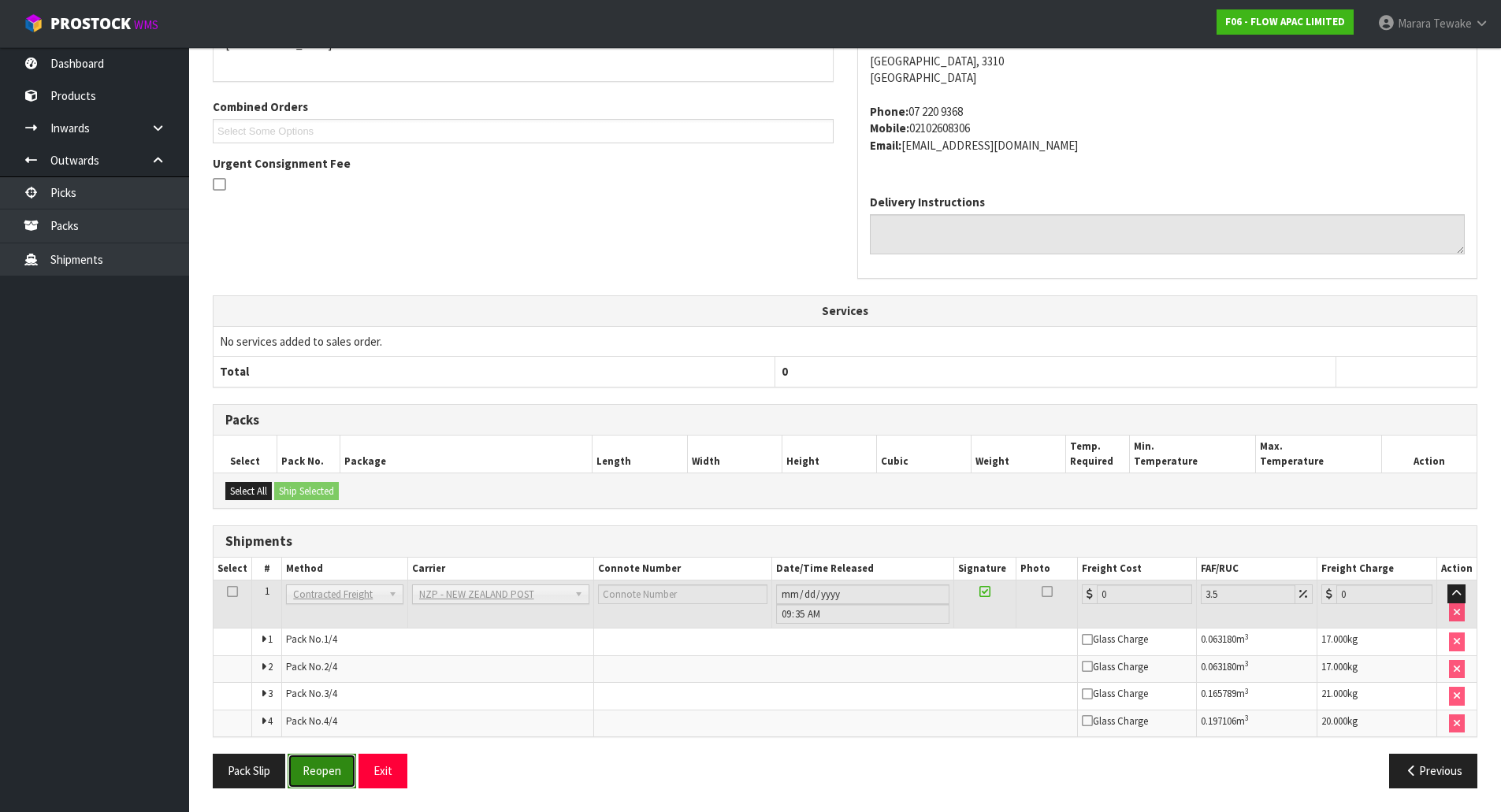
click at [313, 775] on button "Reopen" at bounding box center [322, 771] width 69 height 34
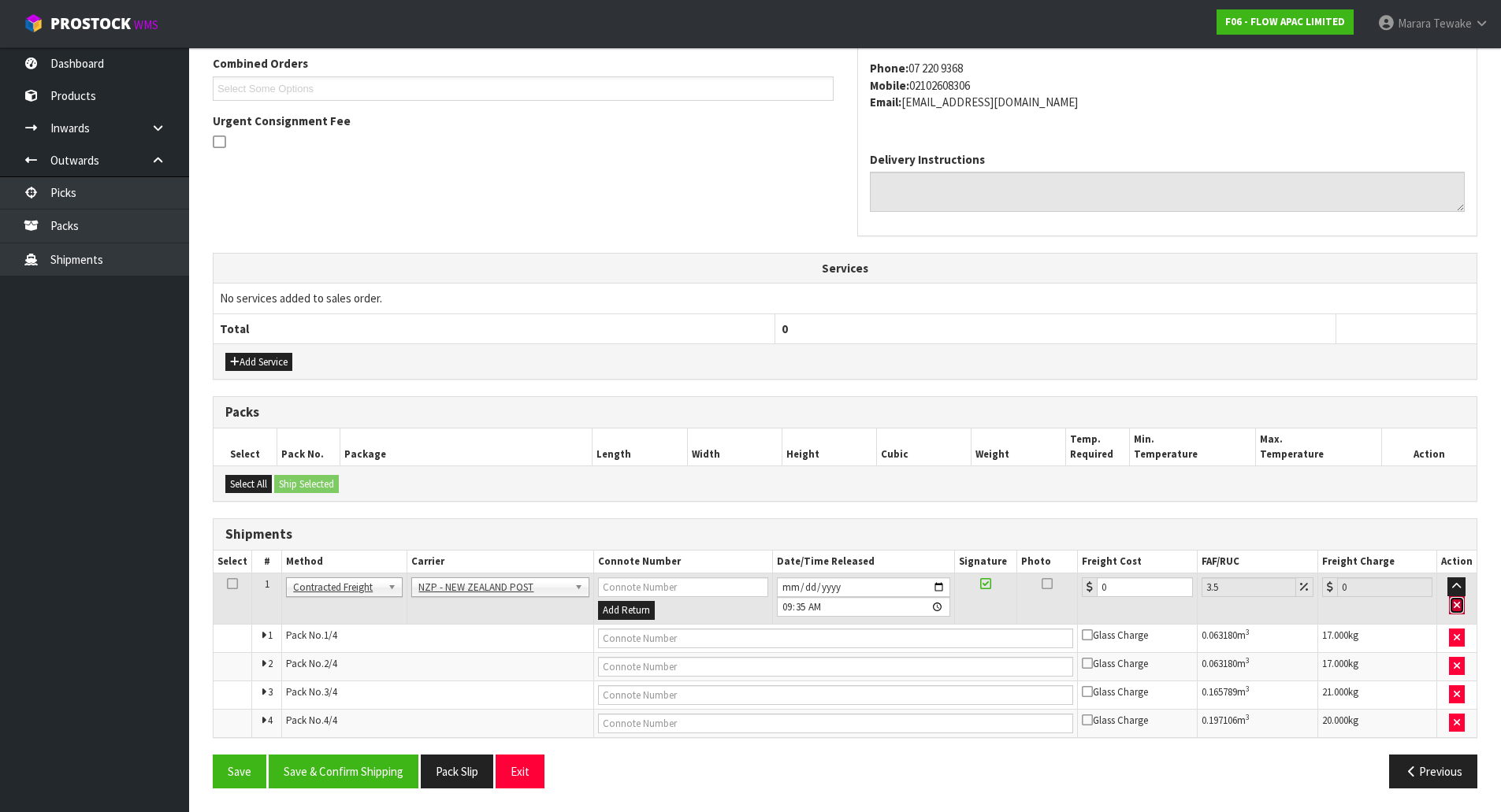
click at [1462, 607] on button "button" at bounding box center [1457, 605] width 16 height 19
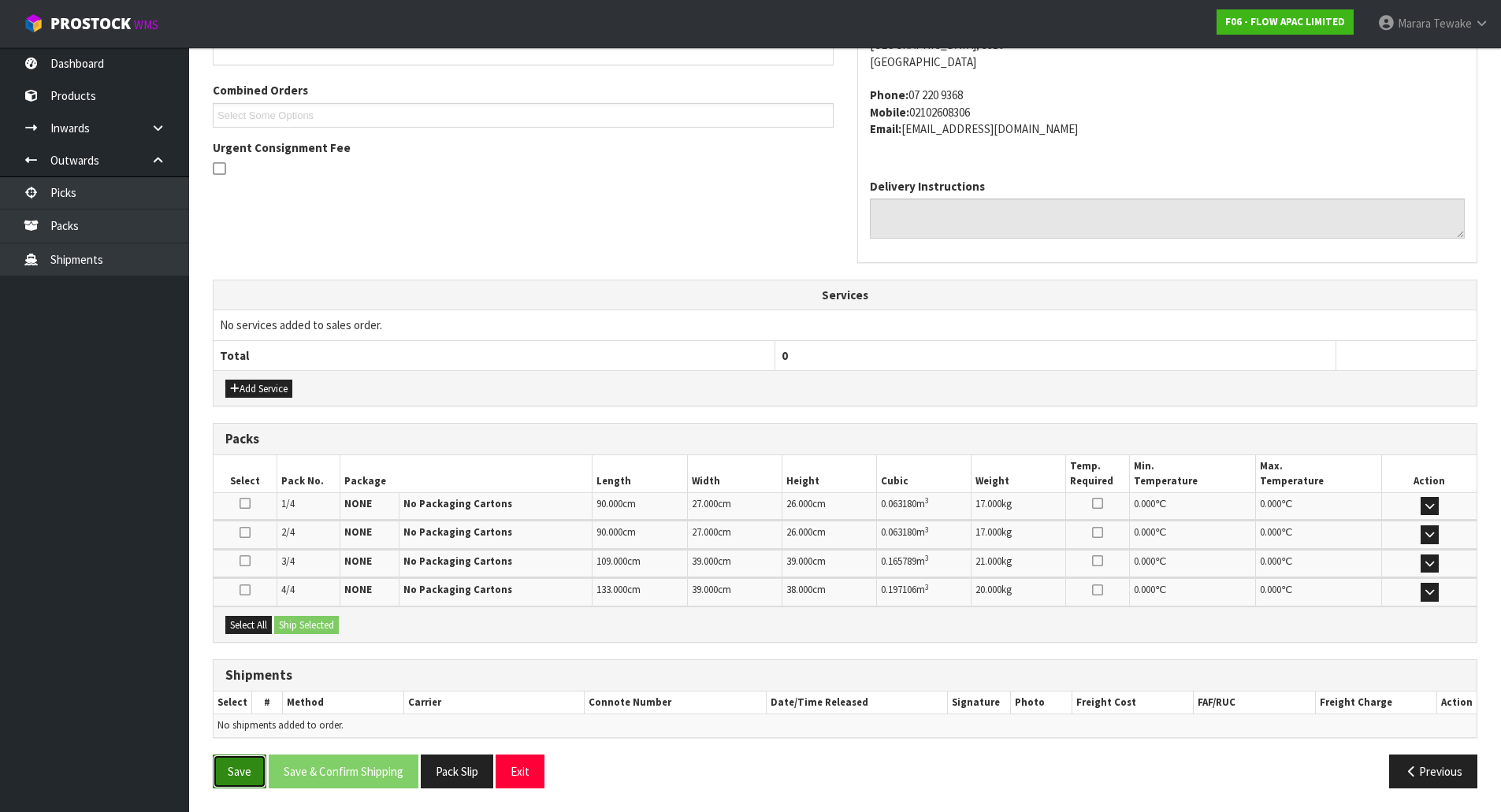
click at [242, 773] on button "Save" at bounding box center [240, 771] width 54 height 34
click at [142, 195] on link "Picks" at bounding box center [95, 192] width 189 height 32
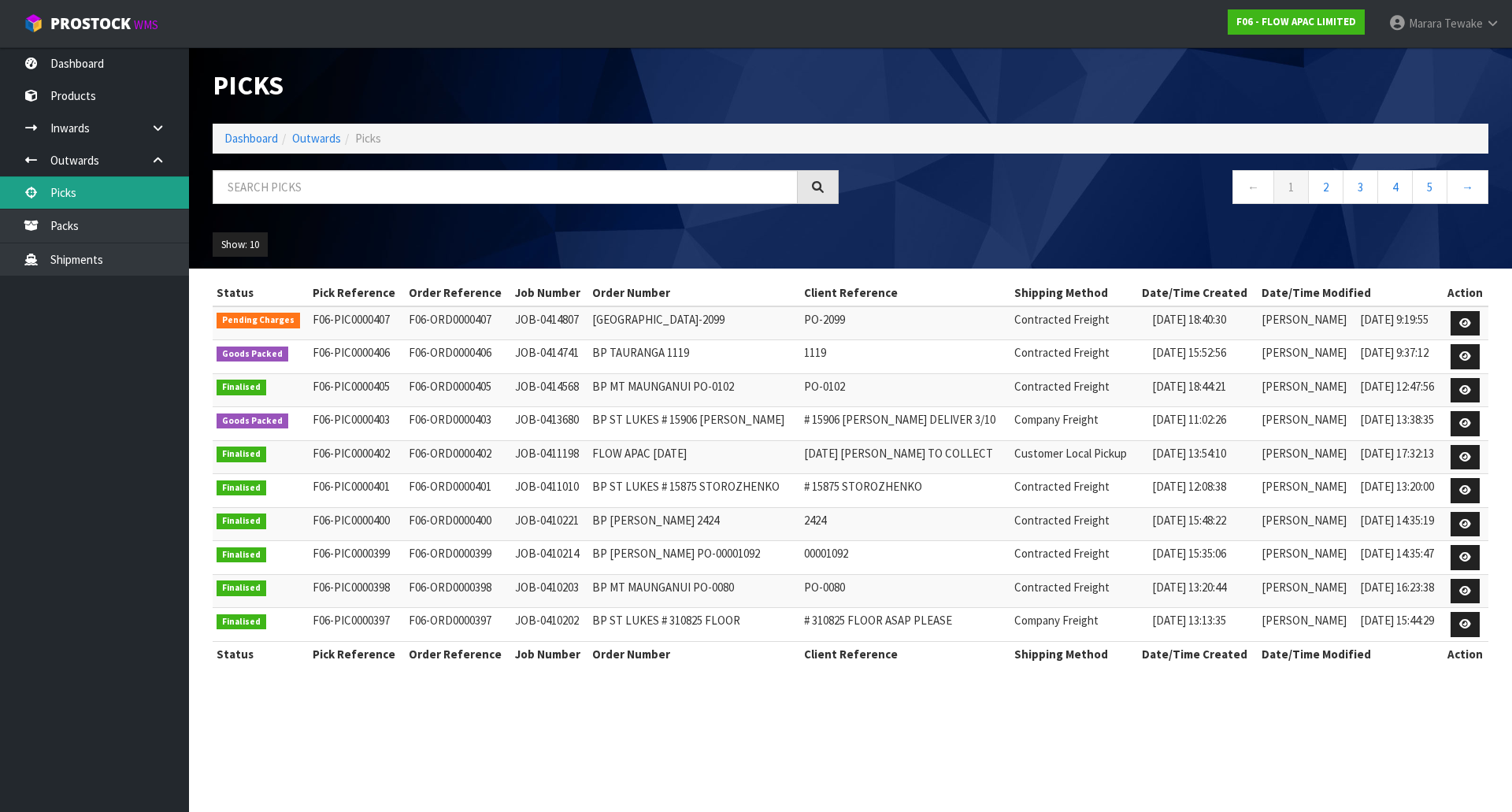
click at [142, 195] on link "Picks" at bounding box center [94, 192] width 189 height 32
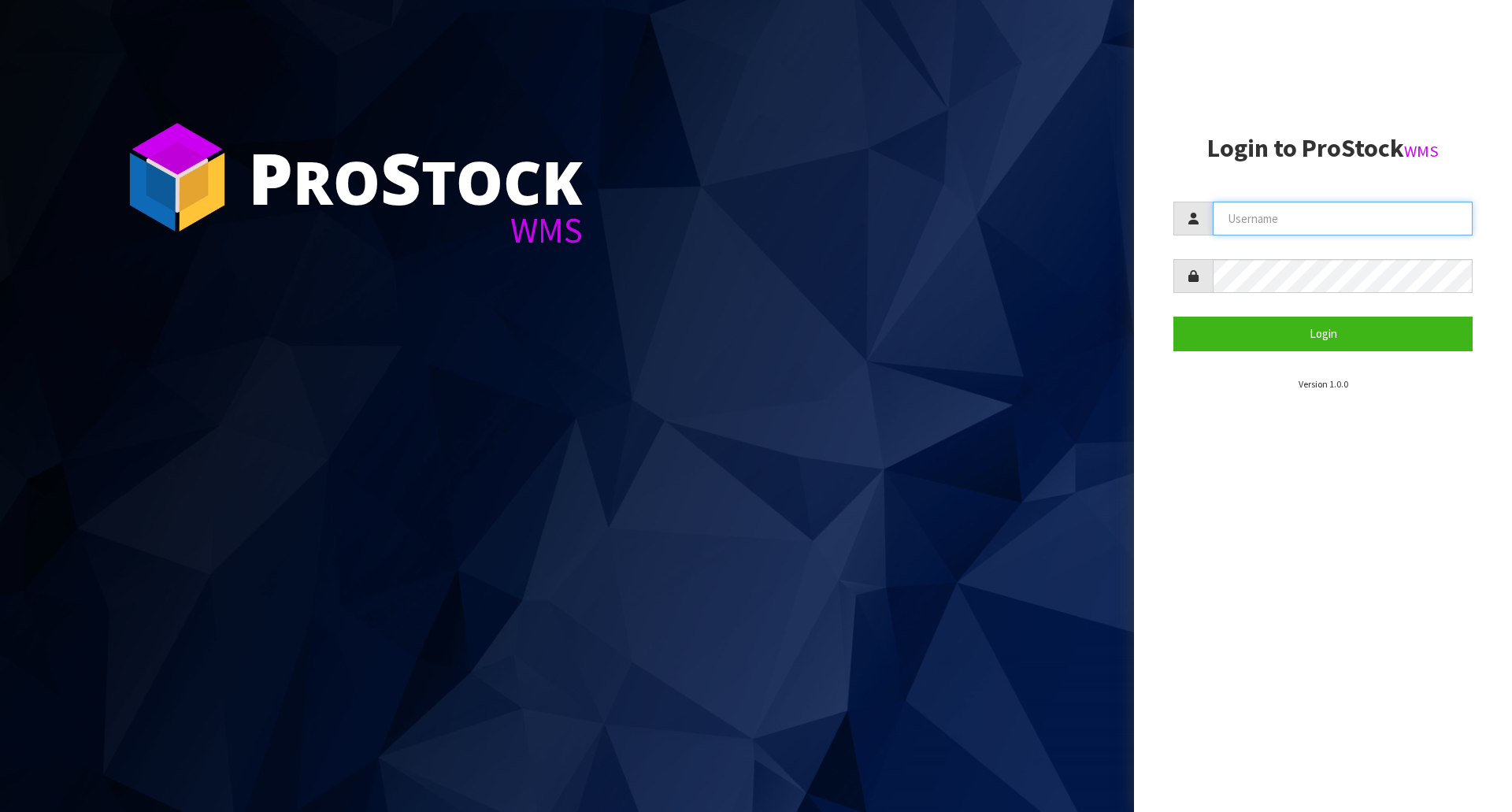
click at [1336, 223] on input "text" at bounding box center [1342, 219] width 260 height 34
type input "[PERSON_NAME]"
click at [1258, 297] on form "zackary Login" at bounding box center [1323, 277] width 299 height 149
click at [1174, 316] on button "Login" at bounding box center [1323, 333] width 299 height 34
